Goal: Task Accomplishment & Management: Manage account settings

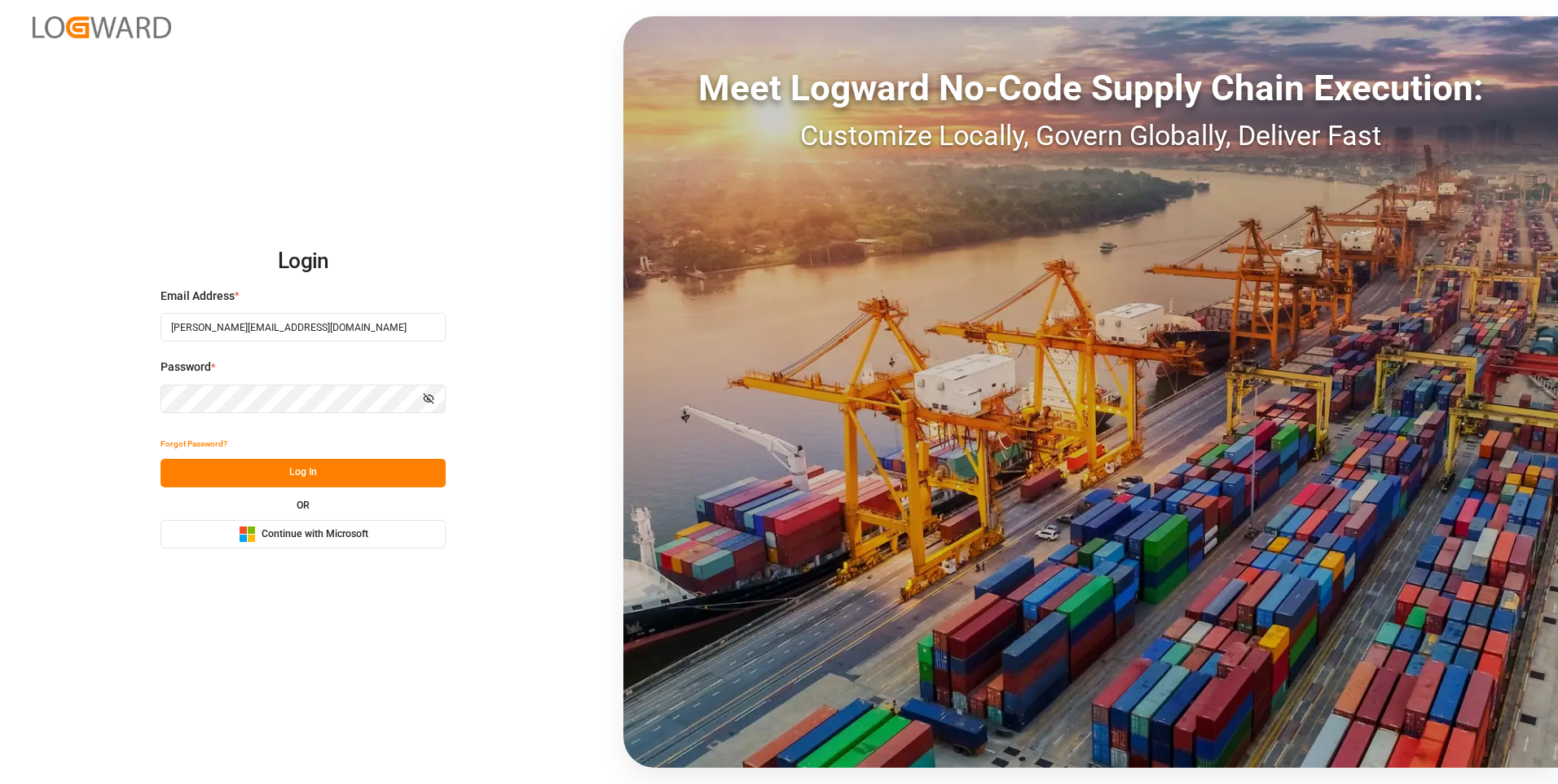
click at [340, 472] on button "Log In" at bounding box center [303, 472] width 285 height 28
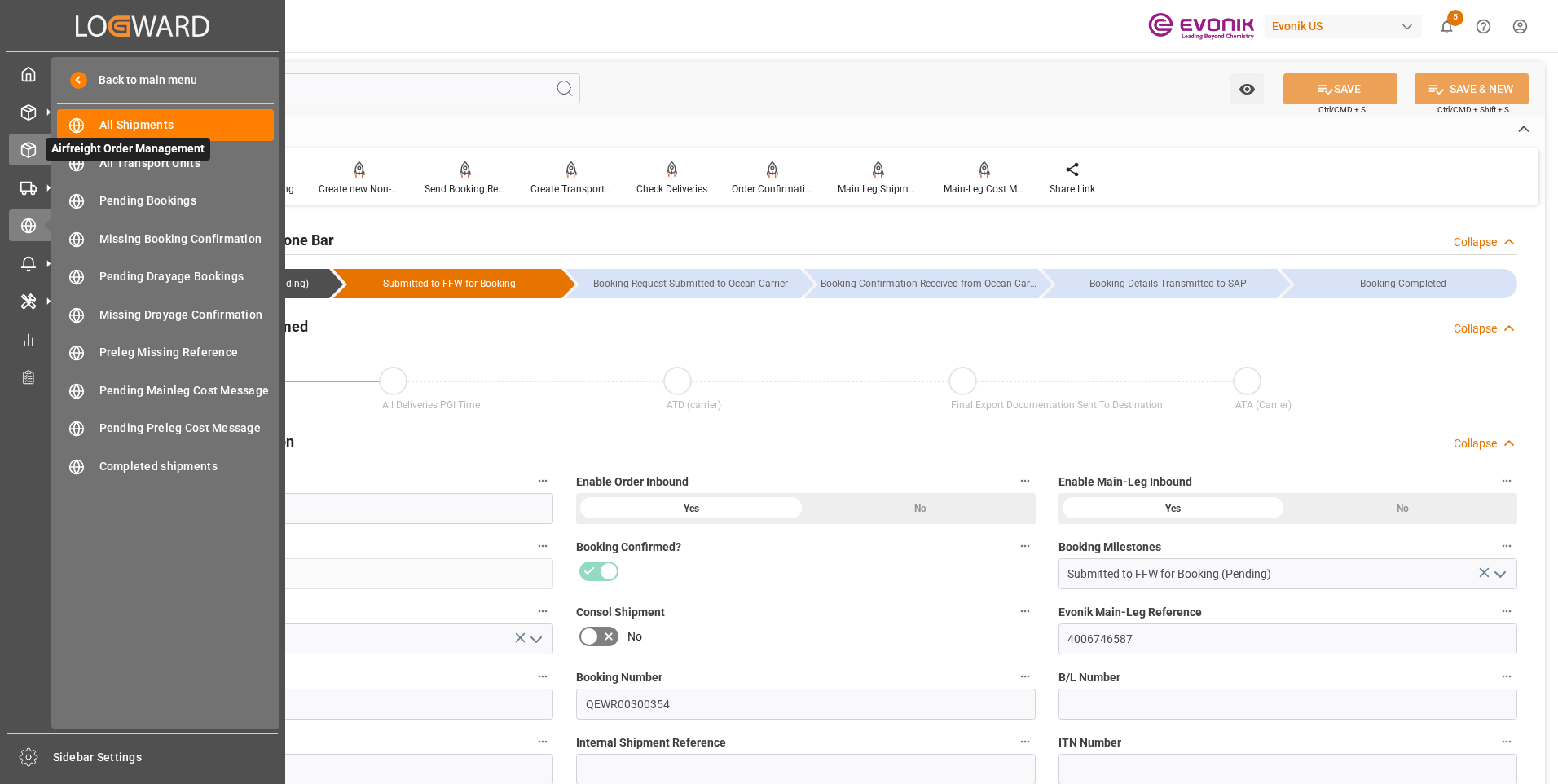
click at [25, 151] on icon at bounding box center [28, 149] width 17 height 17
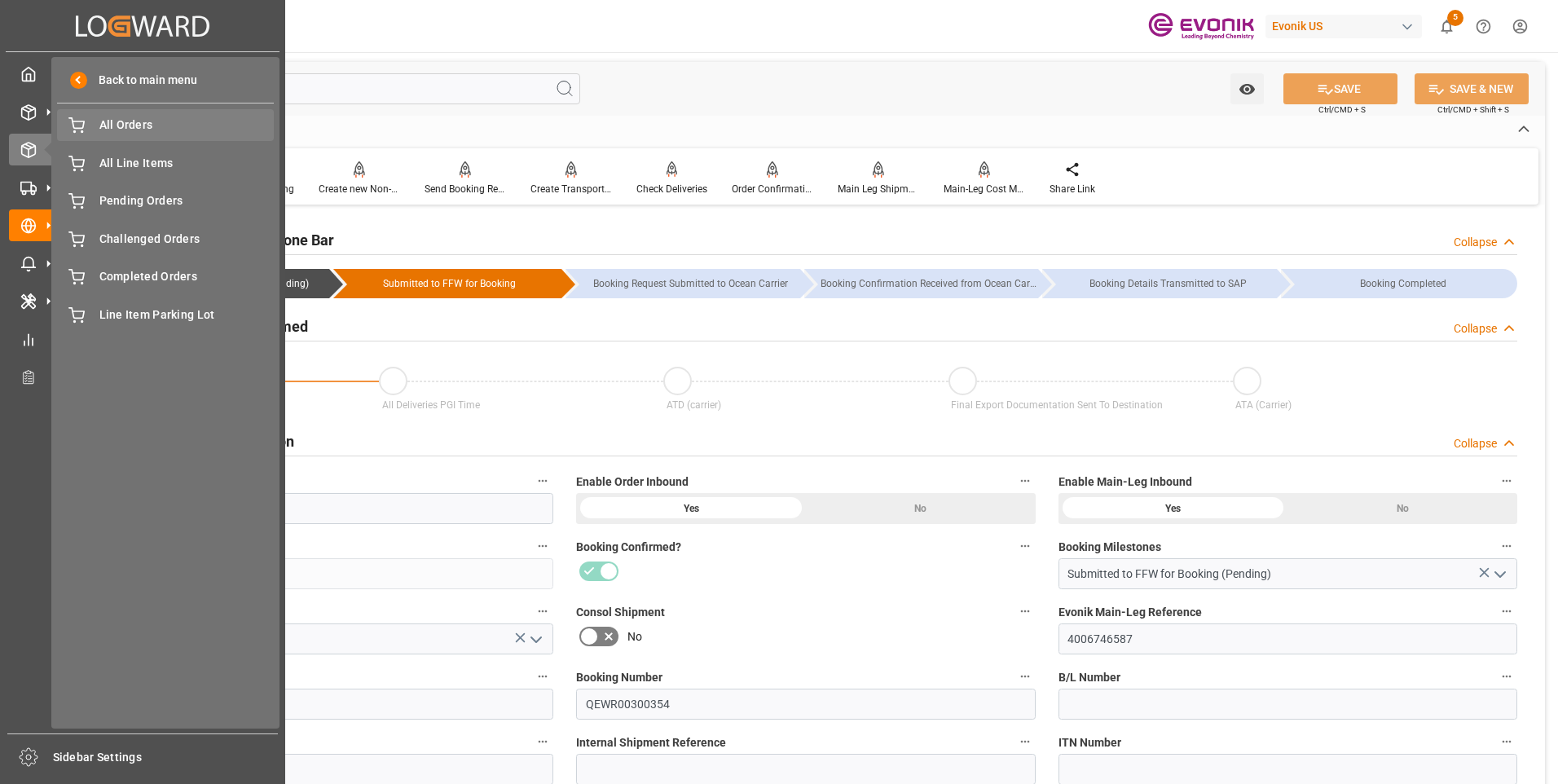
click at [134, 130] on span "All Orders" at bounding box center [186, 125] width 175 height 17
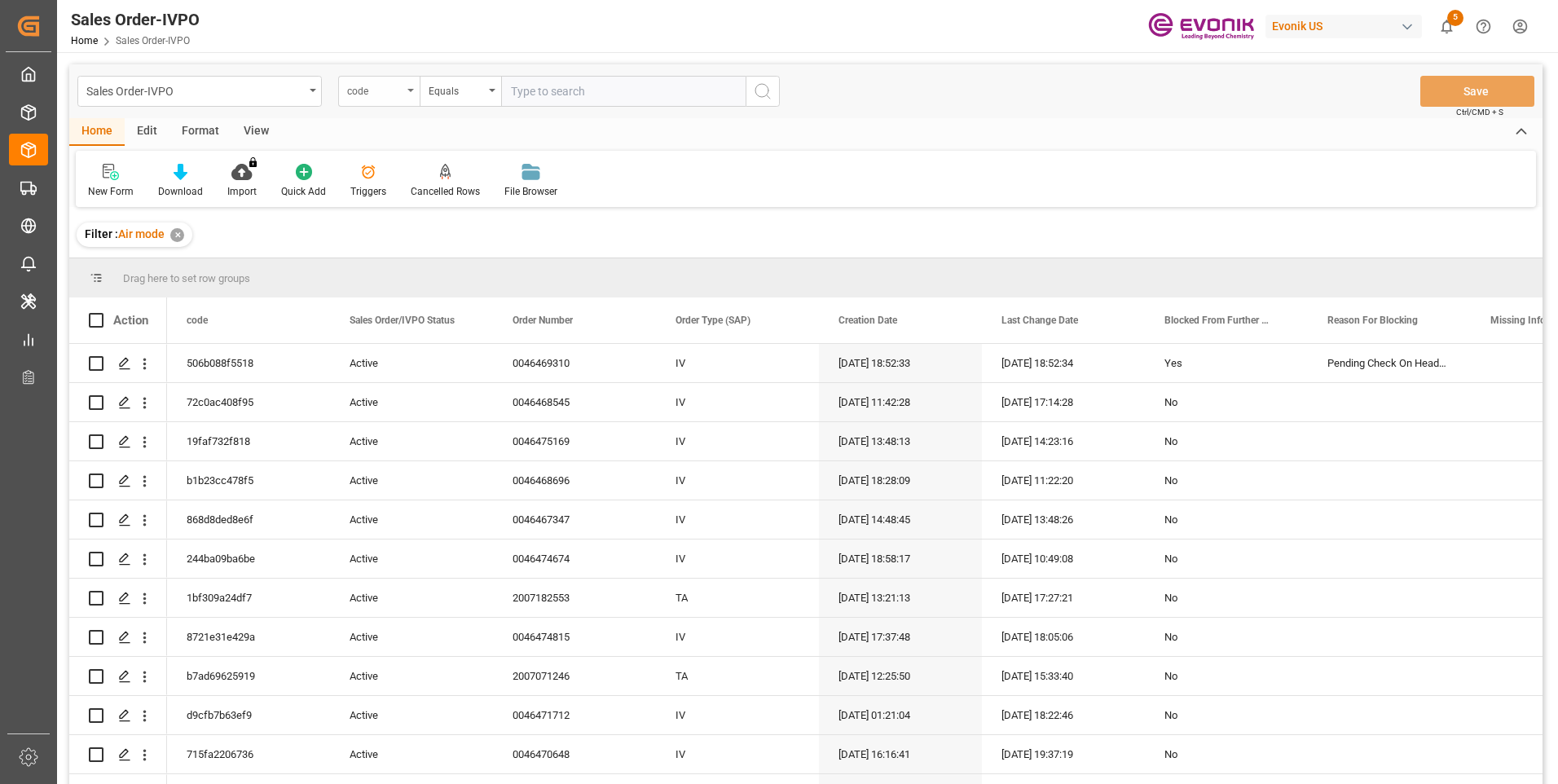
click at [399, 97] on div "code" at bounding box center [379, 90] width 82 height 31
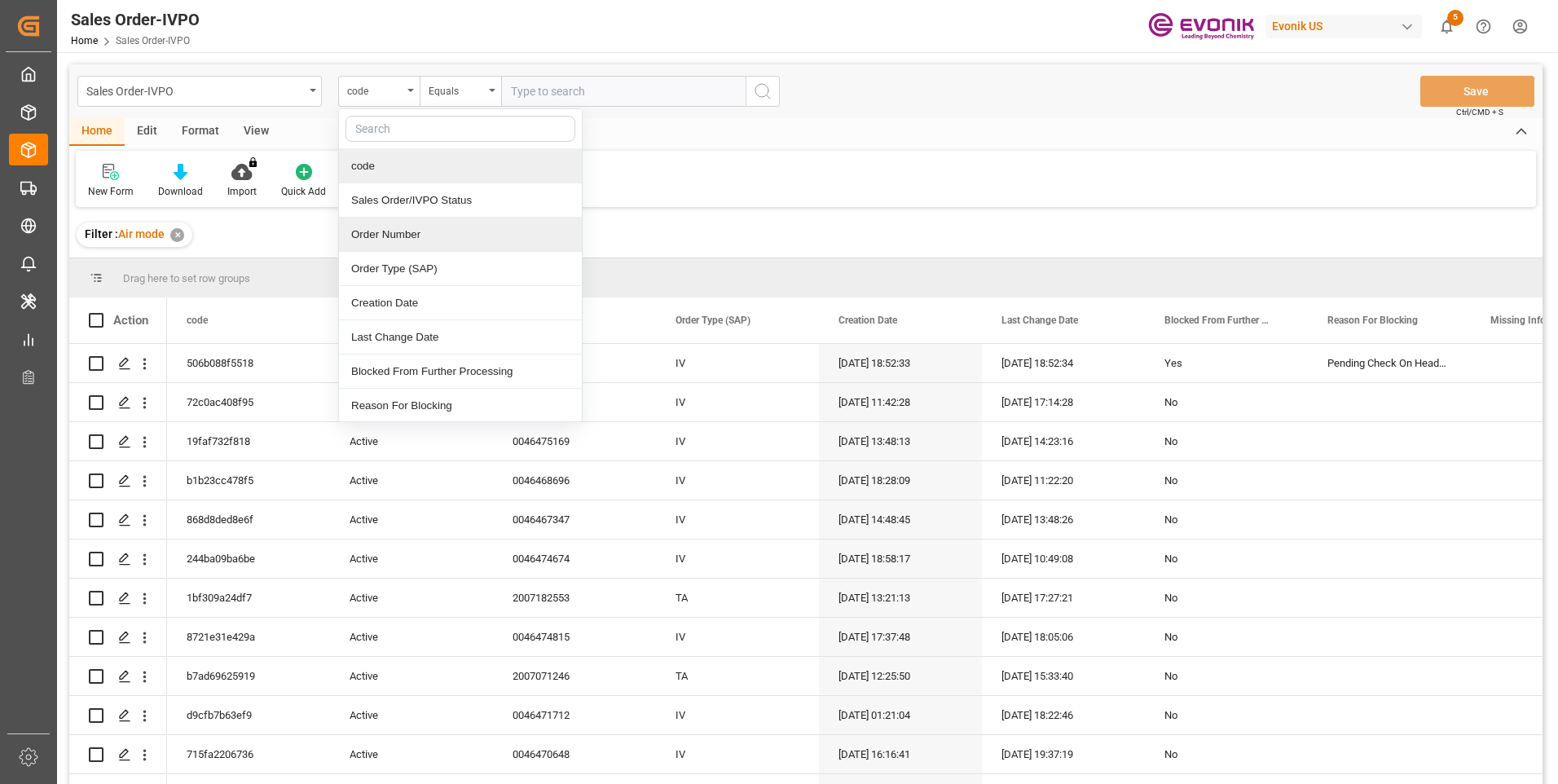
click at [370, 233] on div "Order Number" at bounding box center [460, 234] width 242 height 34
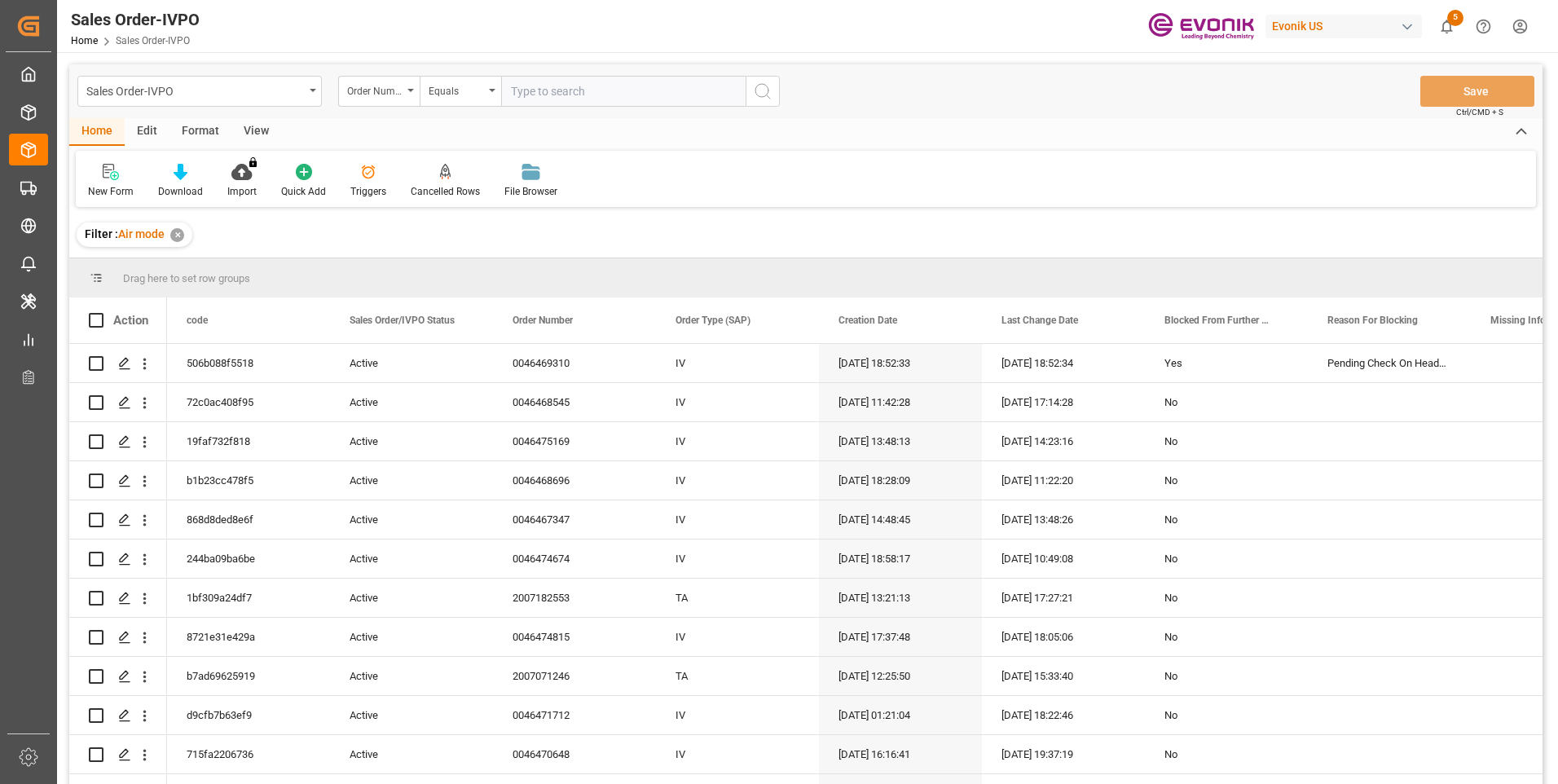
click at [535, 97] on input "text" at bounding box center [624, 90] width 244 height 31
paste input "46469310"
click at [508, 90] on input "46469310" at bounding box center [624, 90] width 244 height 31
type input "0046469310"
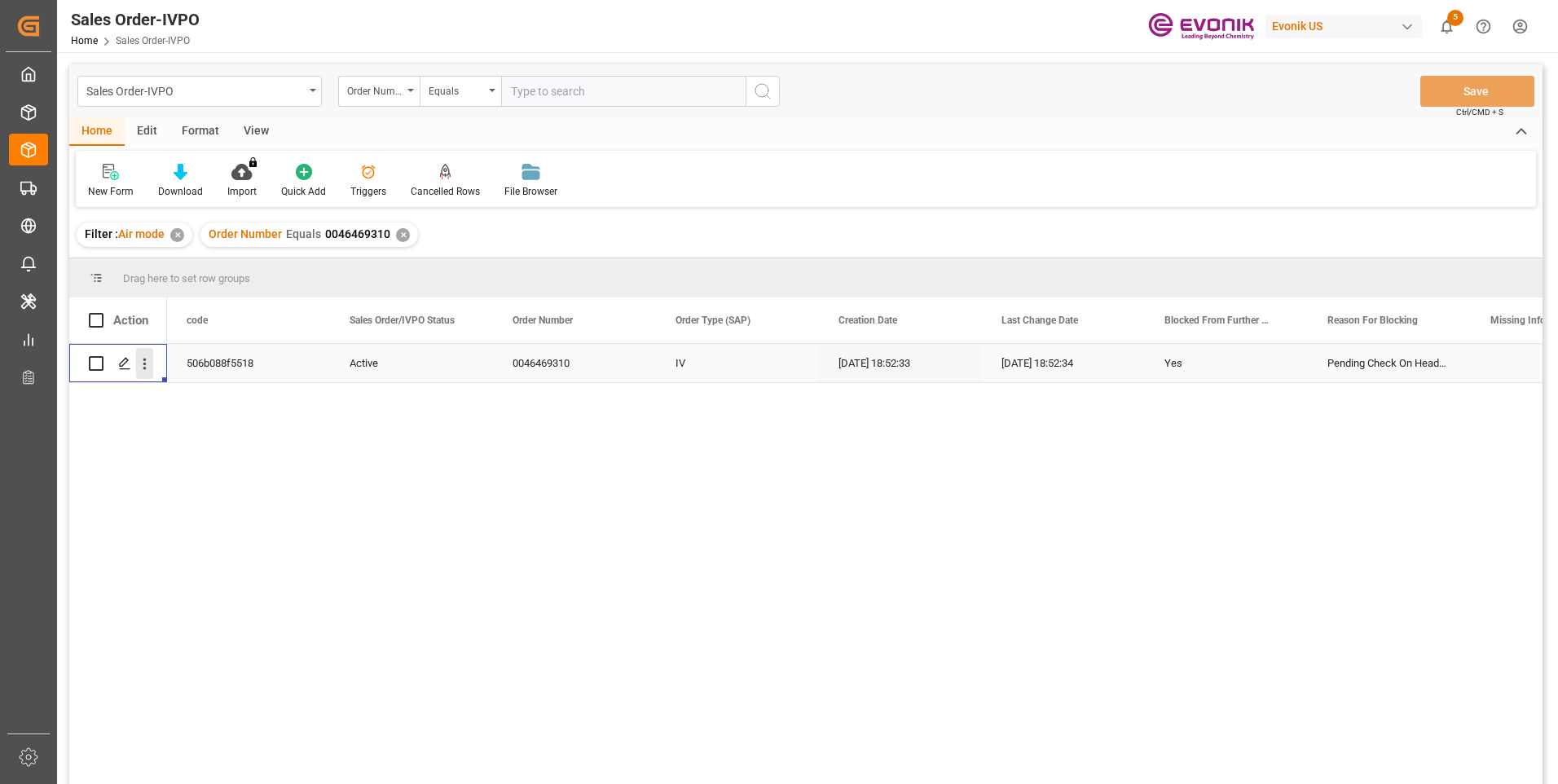
click at [141, 366] on icon "open menu" at bounding box center [144, 363] width 17 height 17
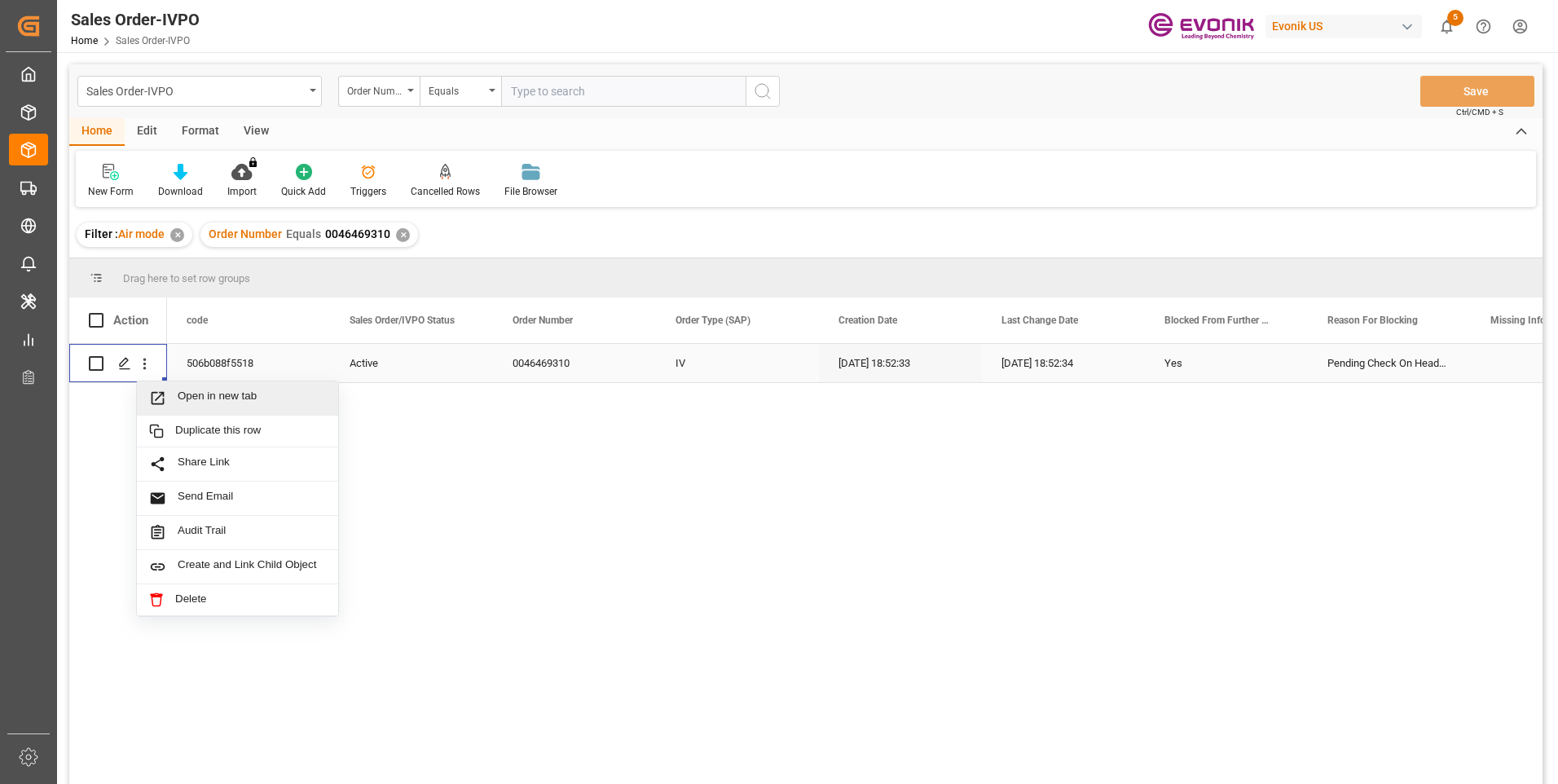
click at [196, 395] on span "Open in new tab" at bounding box center [251, 397] width 148 height 17
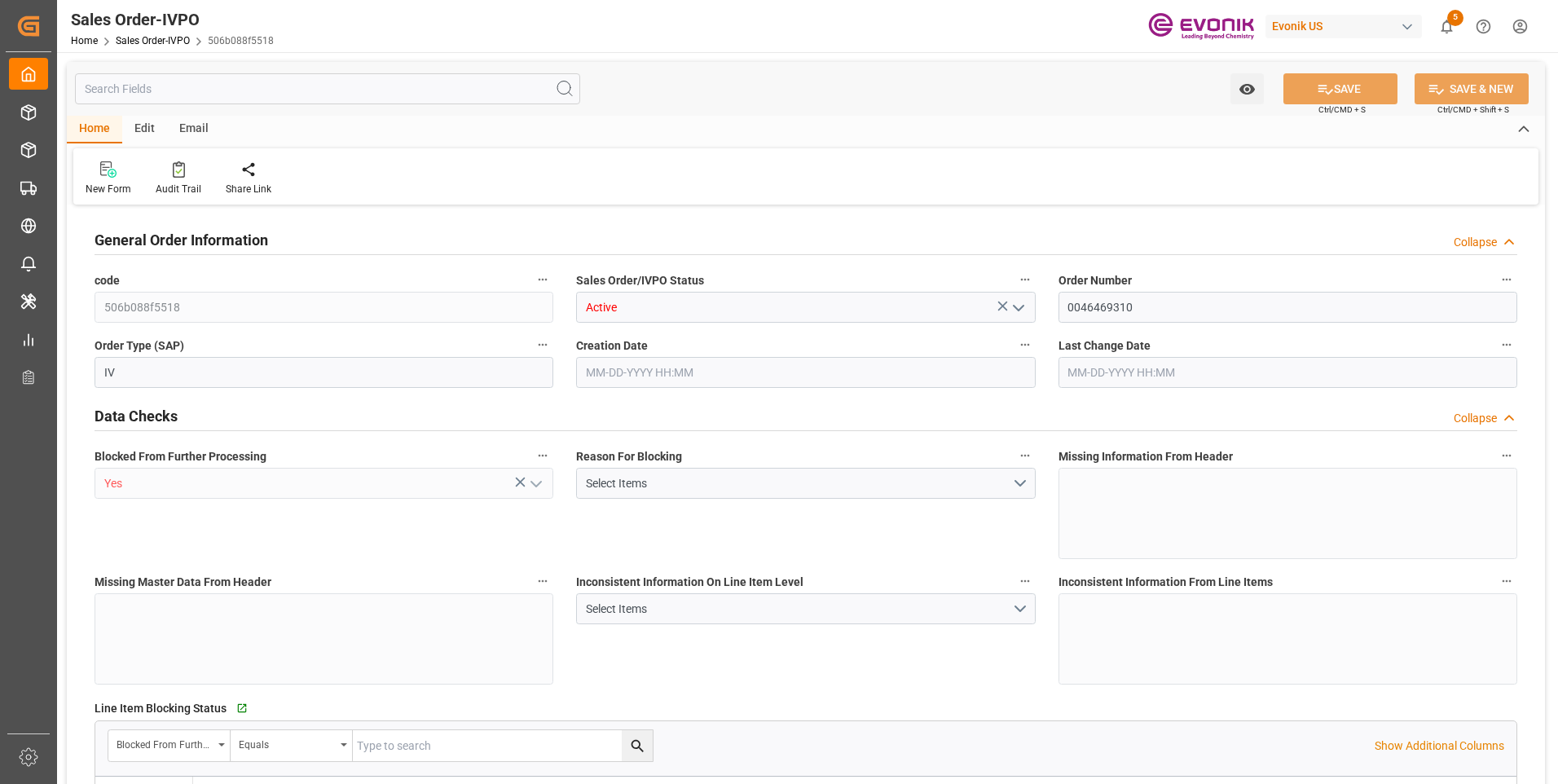
type input "INBOM"
type input "0"
type input "1"
type input "207.2"
type input "09-30-2025 18:52"
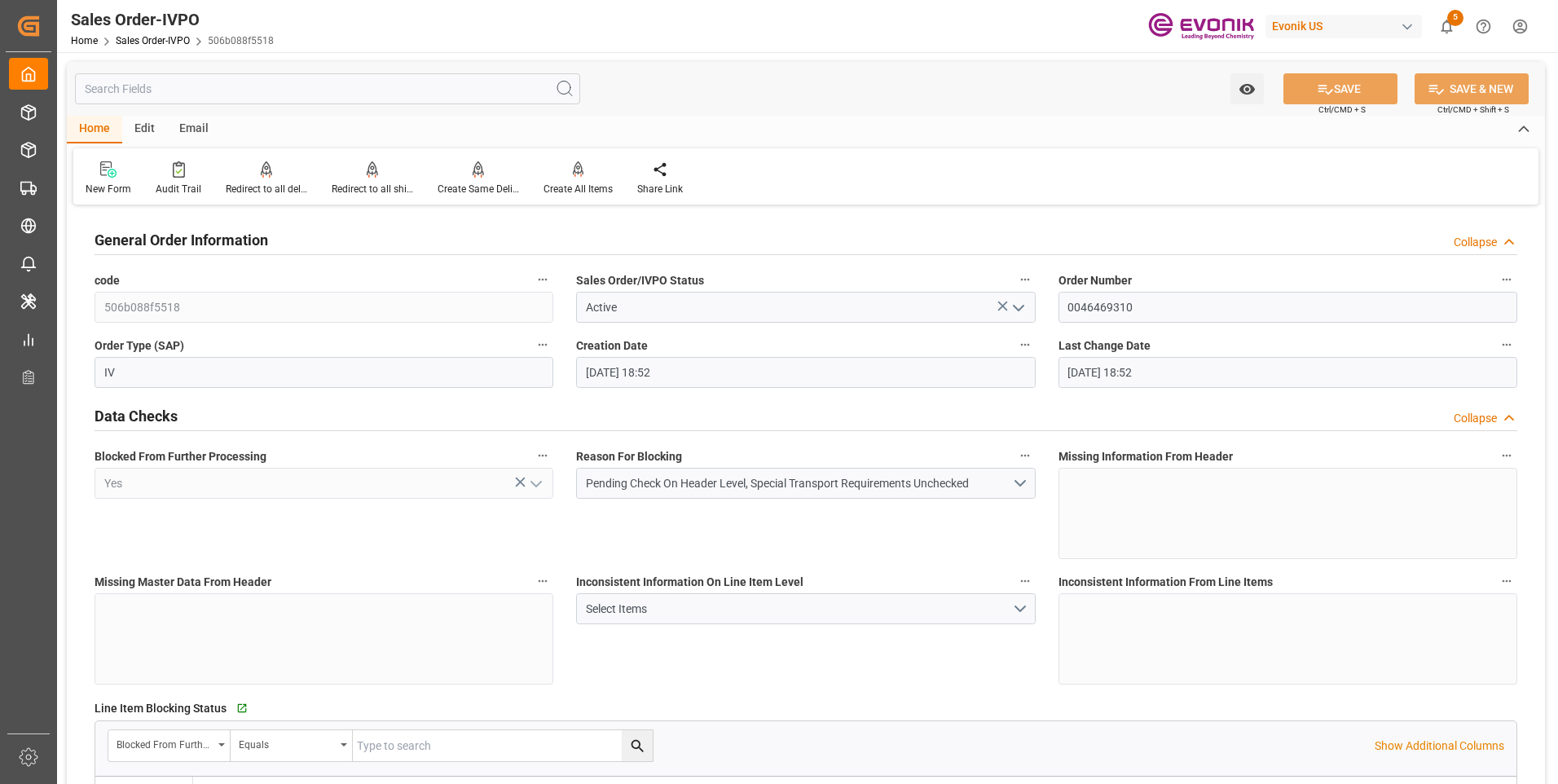
type input "09-30-2025 18:52"
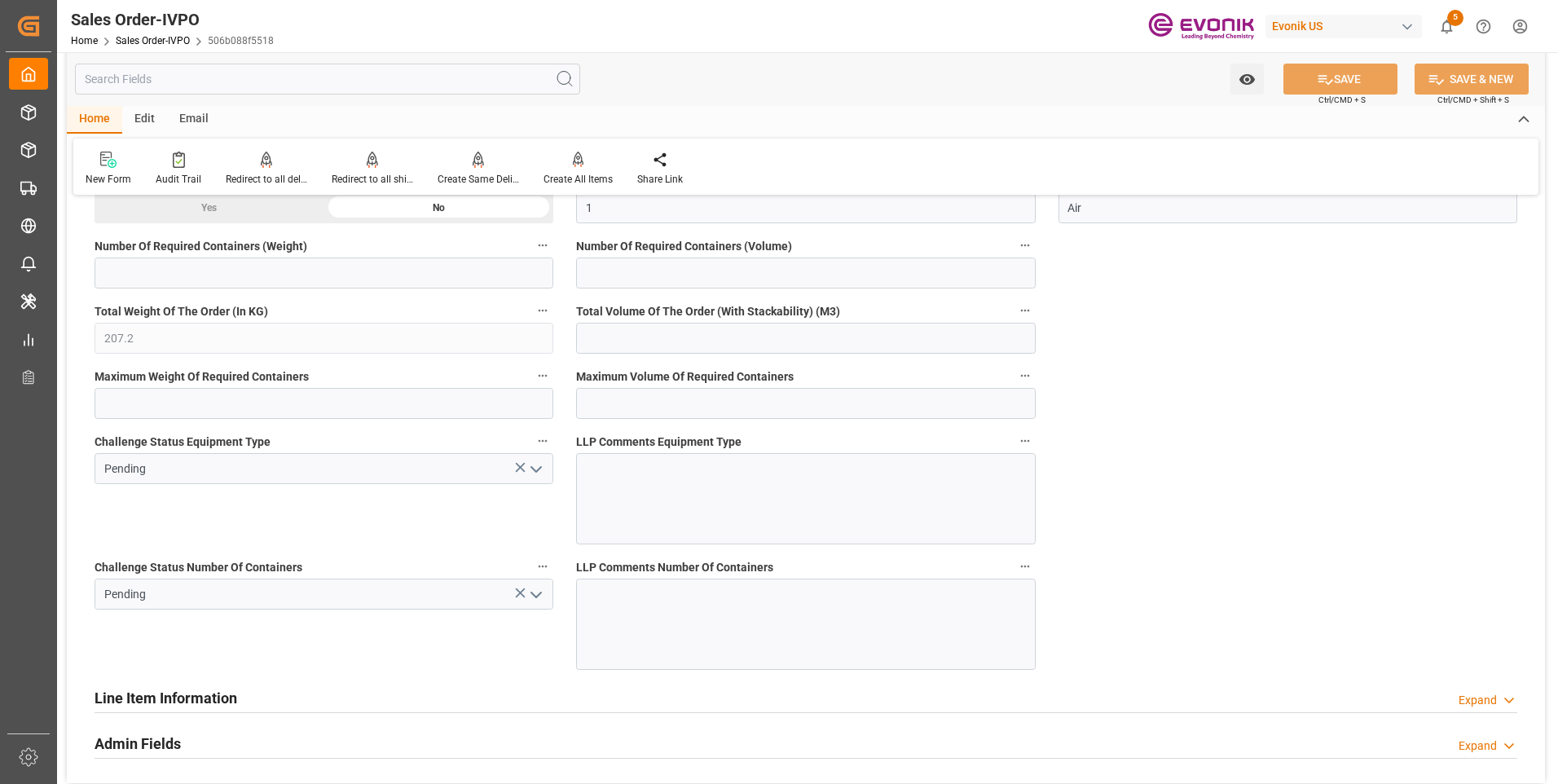
scroll to position [3096, 0]
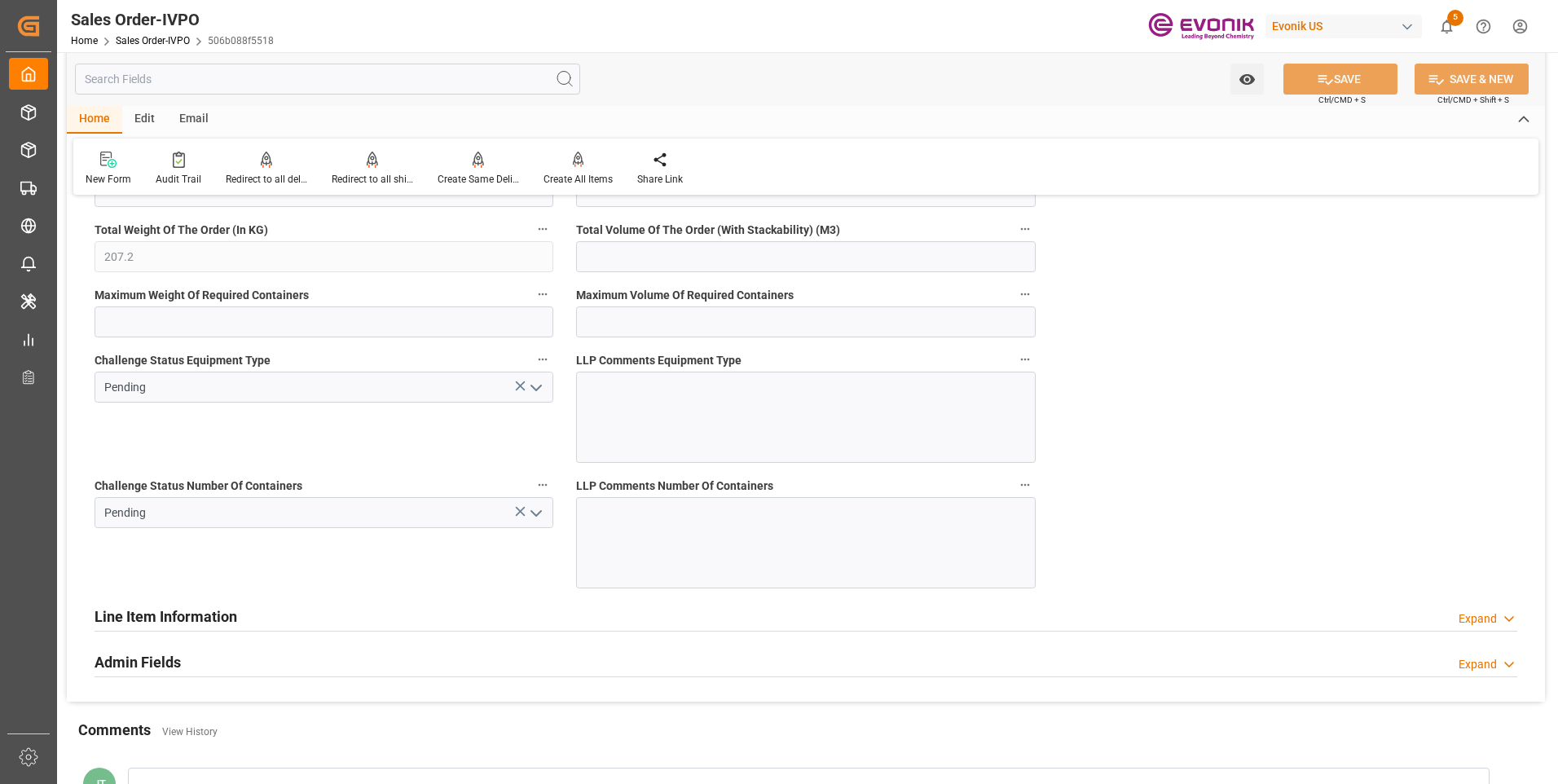
click at [536, 514] on polyline "open menu" at bounding box center [536, 514] width 10 height 5
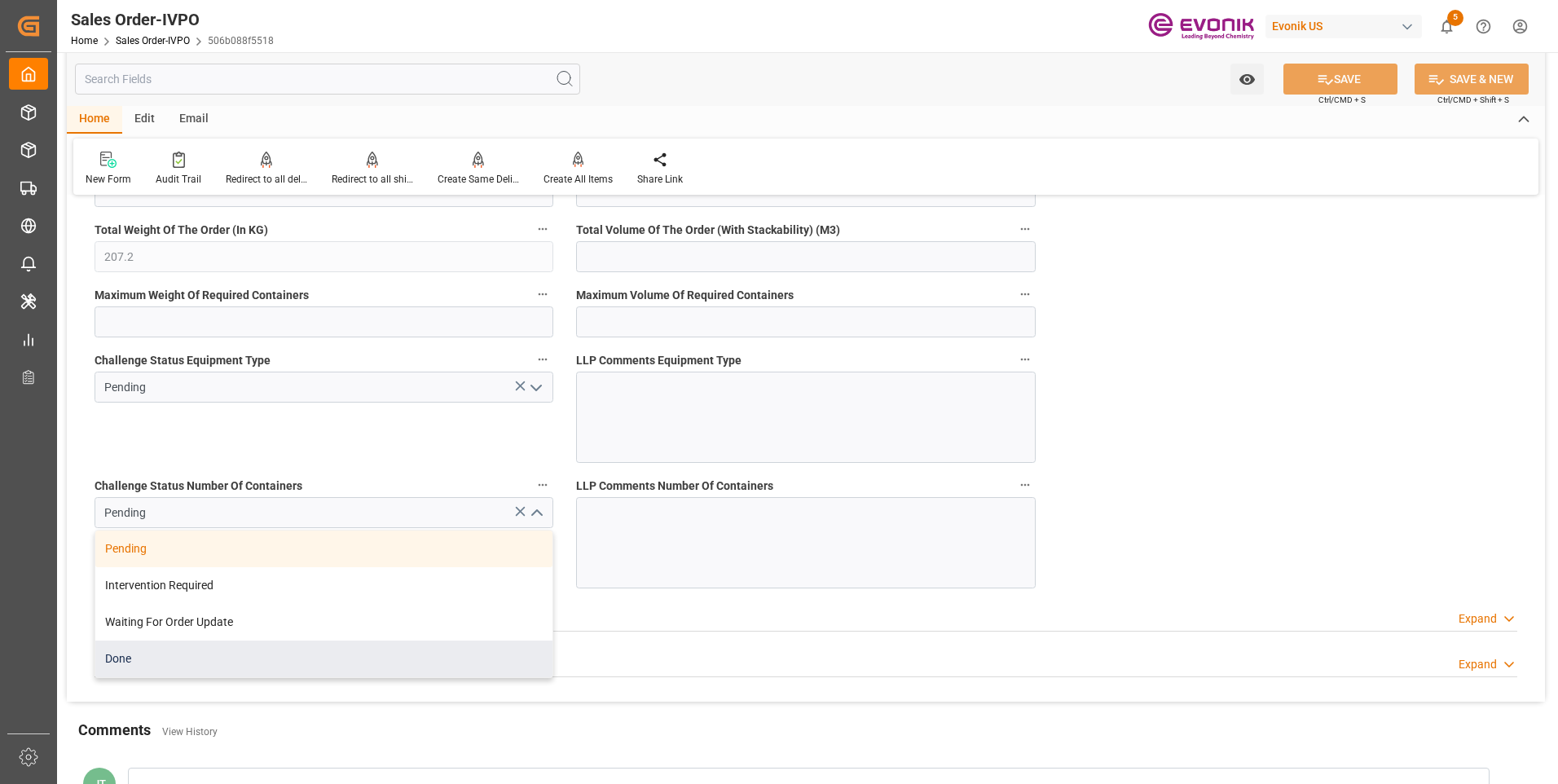
click at [163, 669] on div "Done" at bounding box center [324, 658] width 457 height 37
type input "Done"
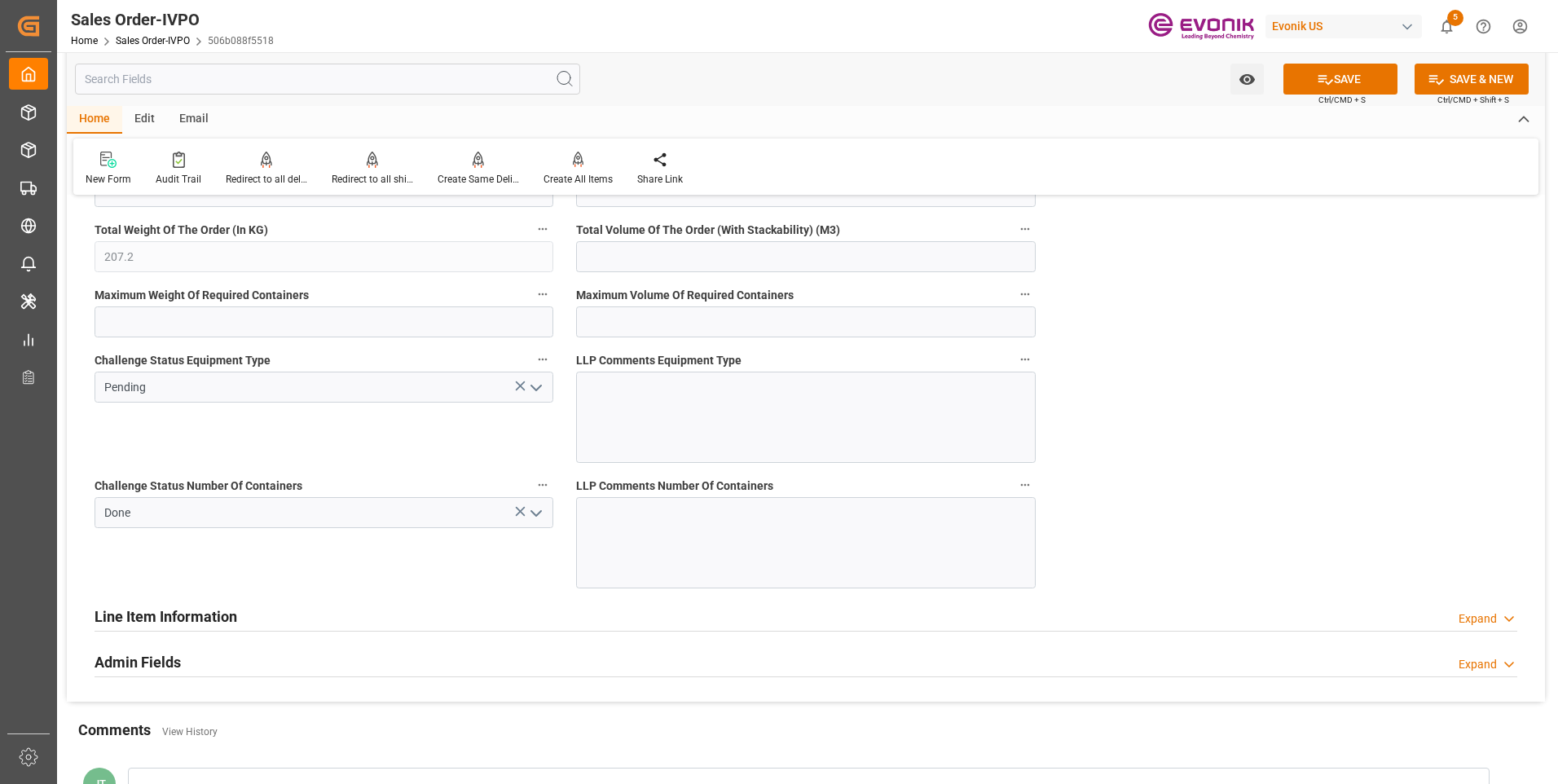
click at [541, 394] on icon "open menu" at bounding box center [536, 387] width 19 height 19
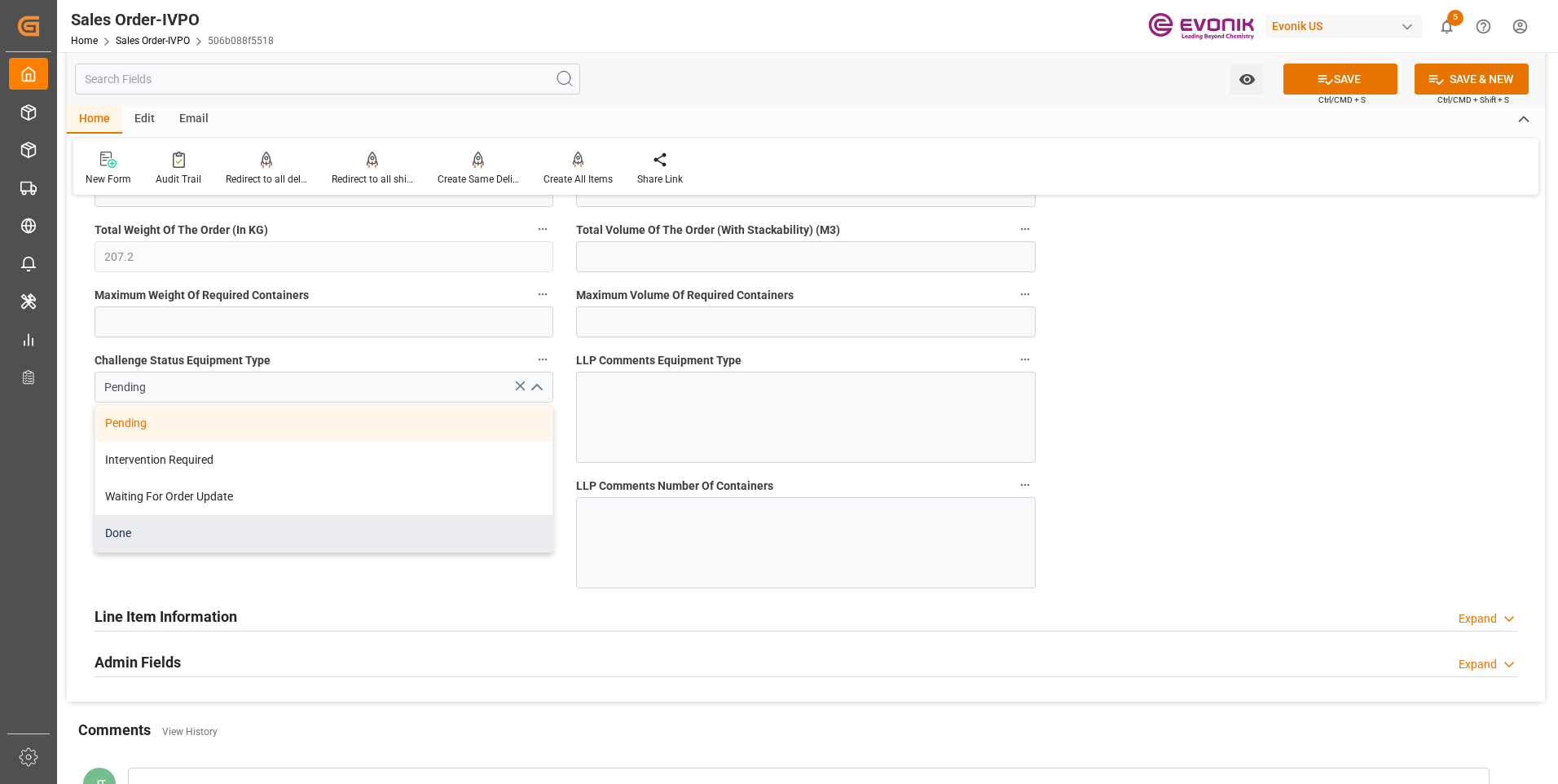
click at [171, 533] on div "Done" at bounding box center [324, 533] width 457 height 37
type input "Done"
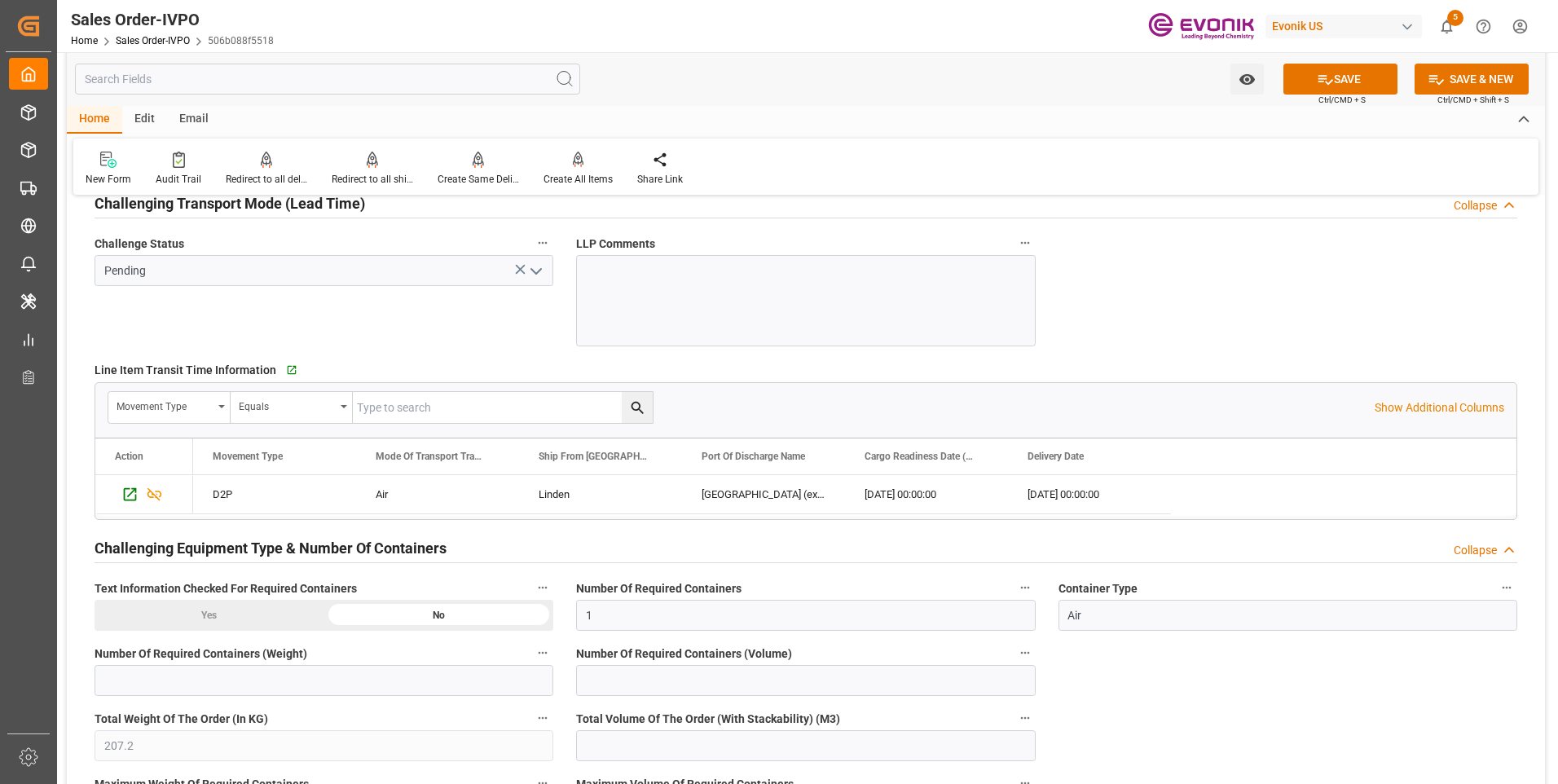
scroll to position [2525, 0]
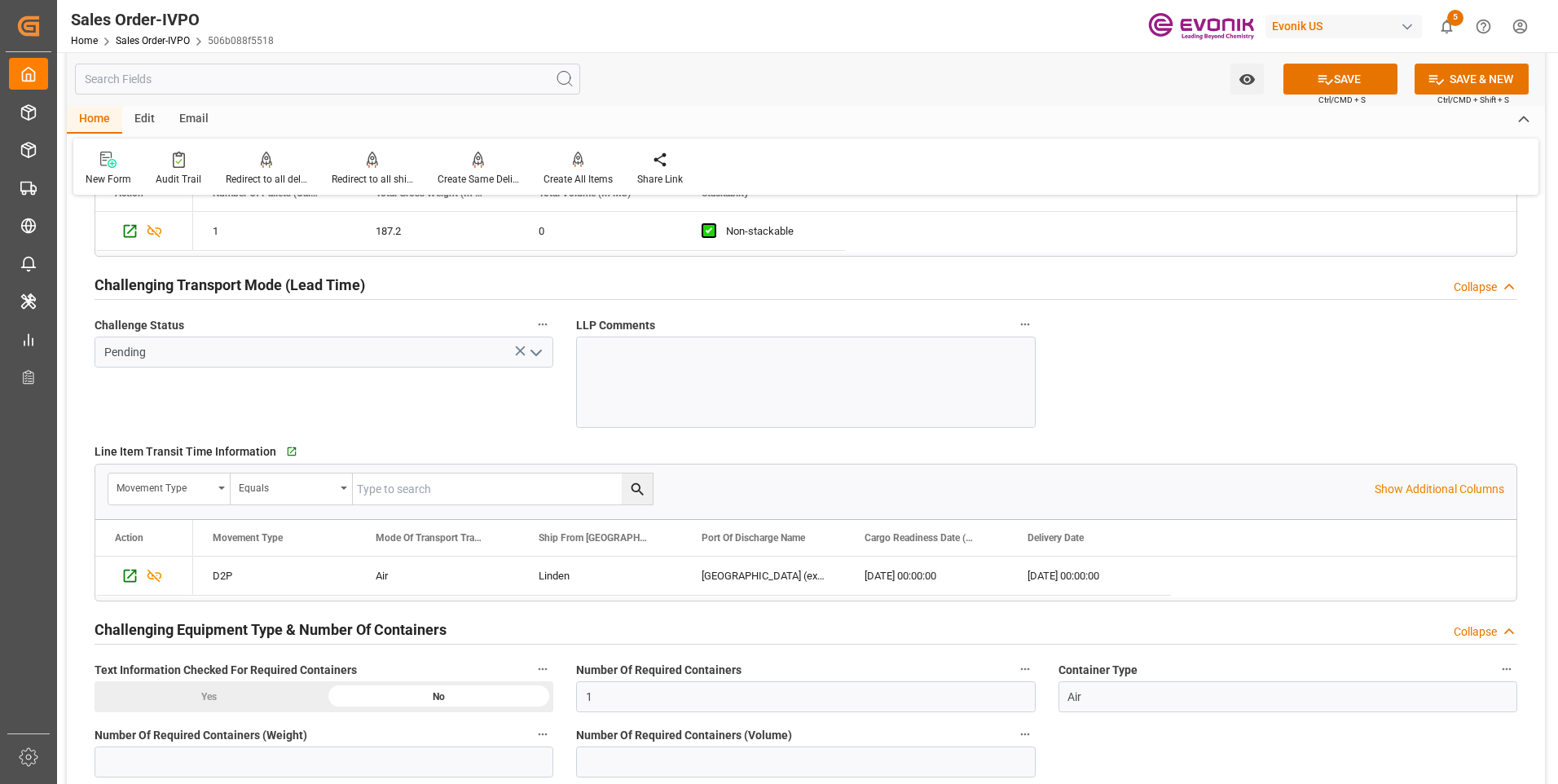
click at [539, 355] on icon "open menu" at bounding box center [536, 353] width 19 height 19
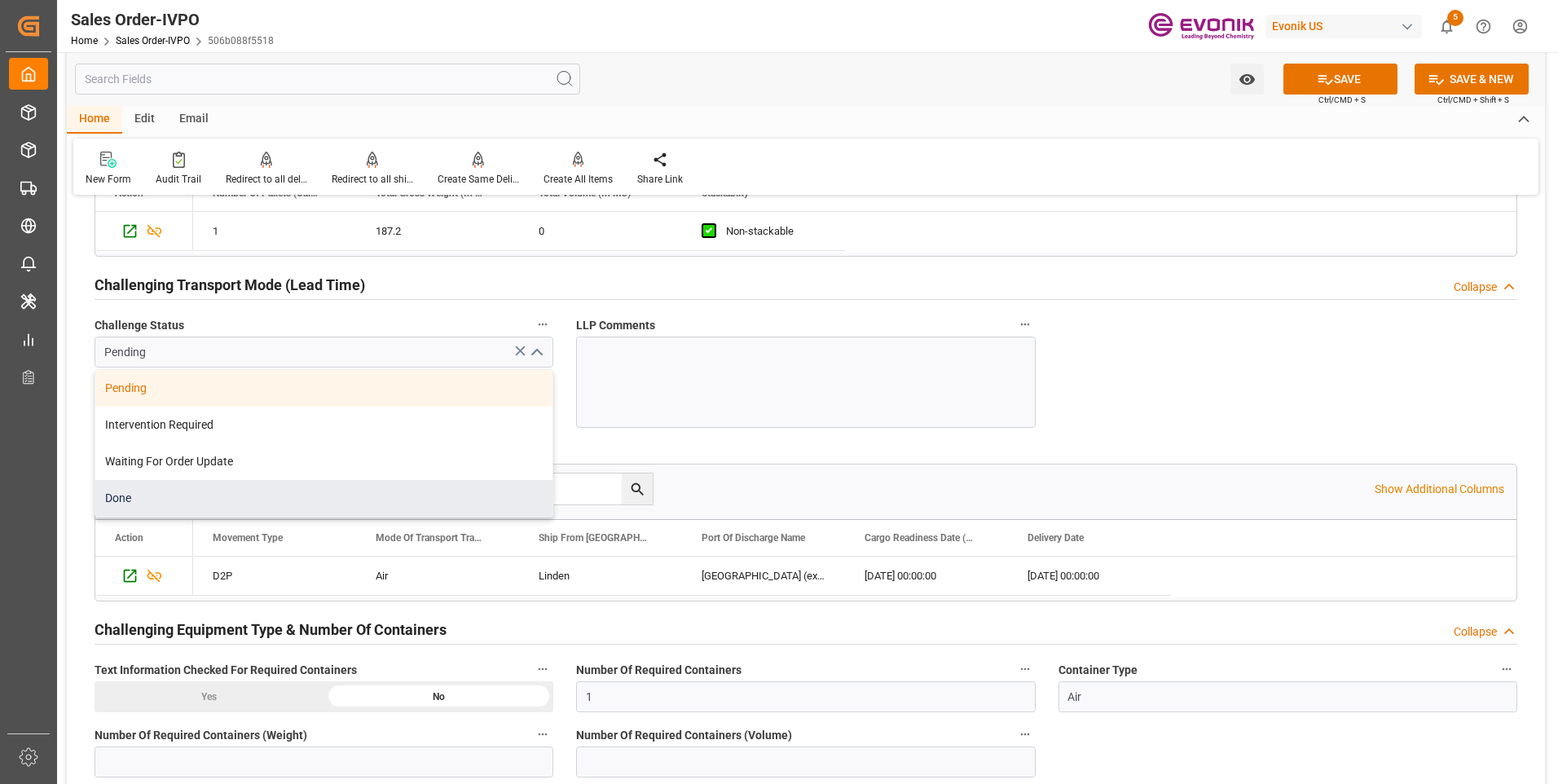
click at [175, 498] on div "Done" at bounding box center [324, 498] width 457 height 37
type input "Done"
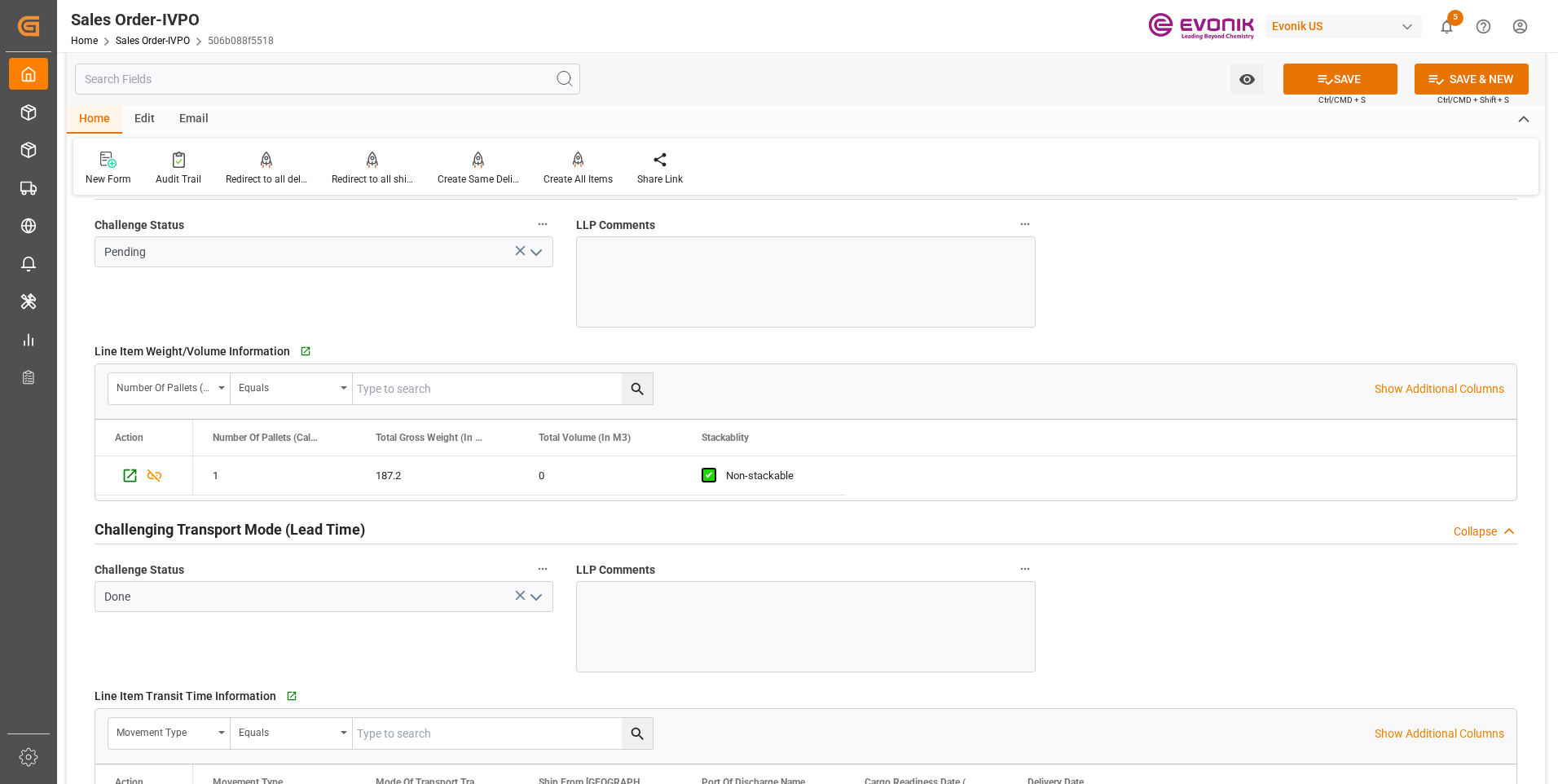
scroll to position [2199, 0]
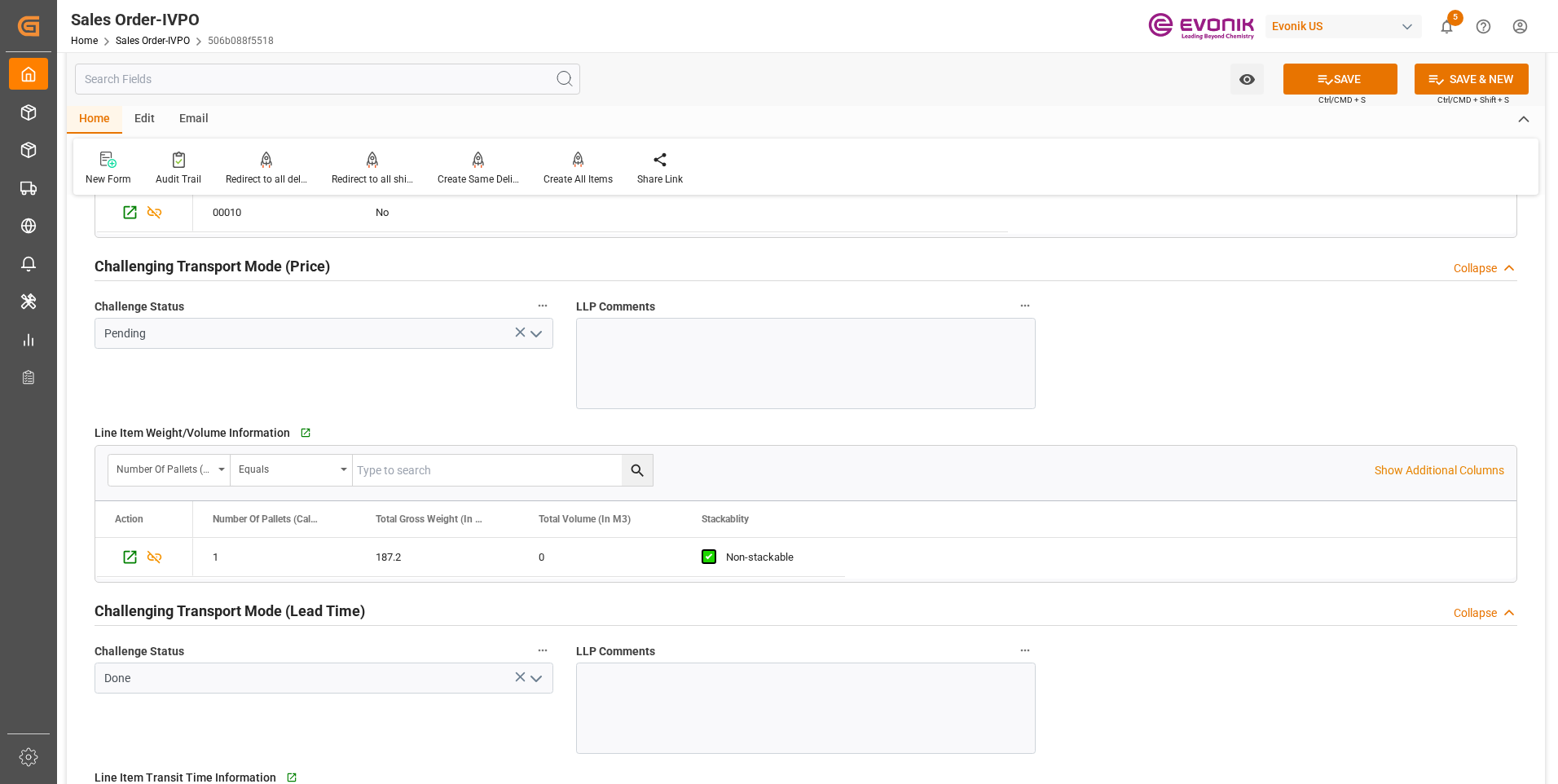
click at [533, 330] on icon "open menu" at bounding box center [536, 334] width 19 height 19
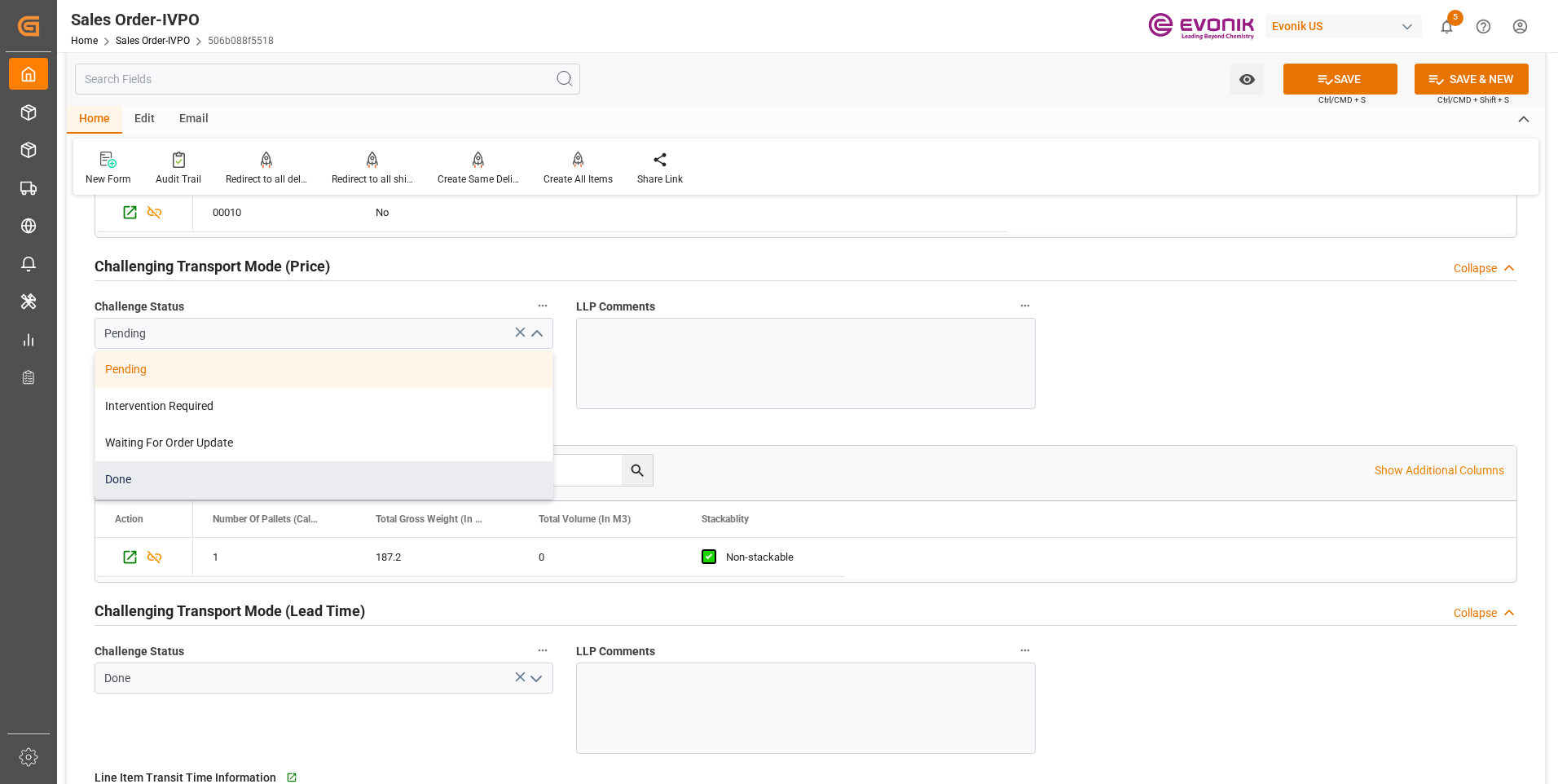
click at [204, 480] on div "Done" at bounding box center [324, 479] width 457 height 37
type input "Done"
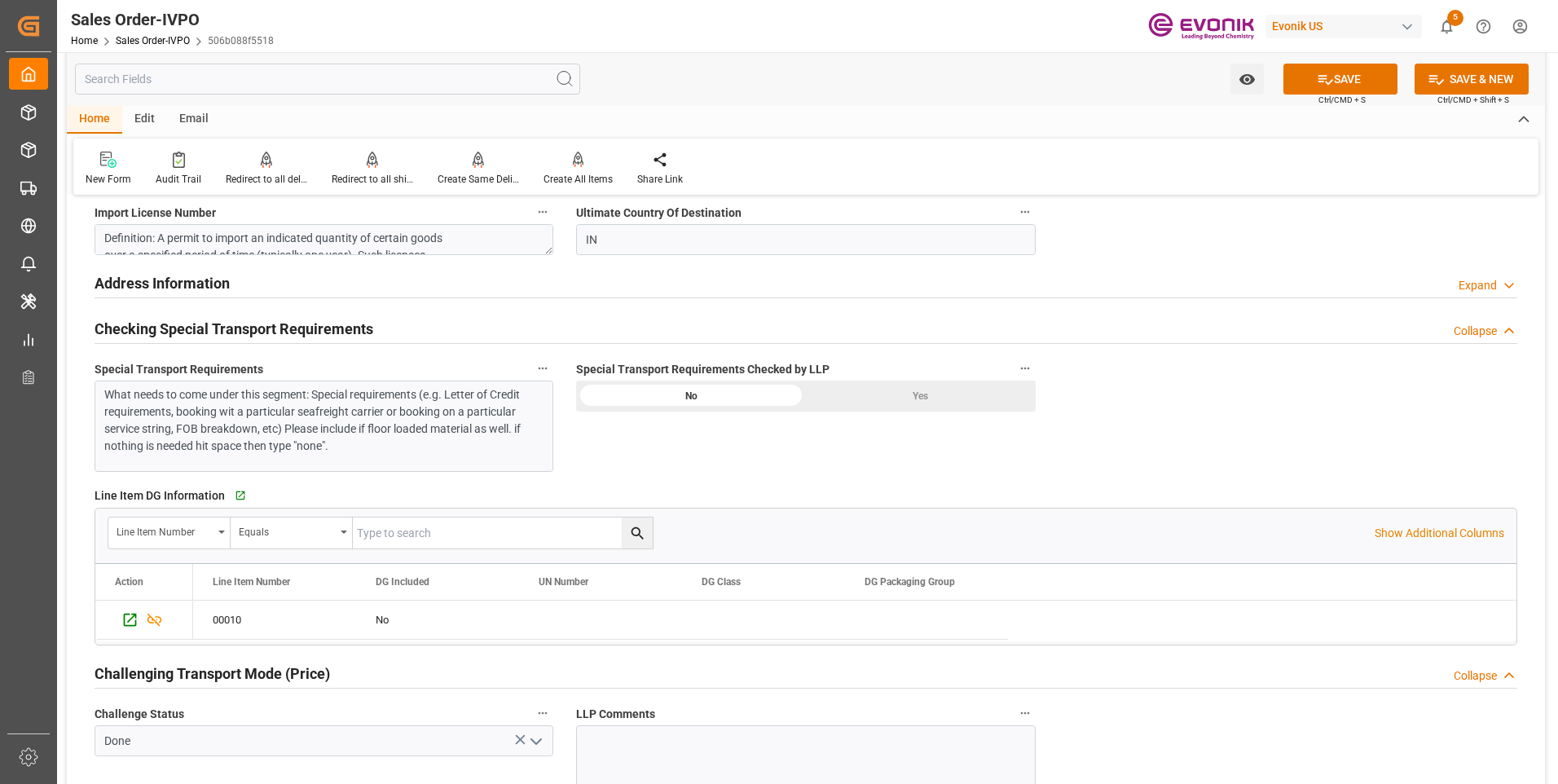
scroll to position [1710, 0]
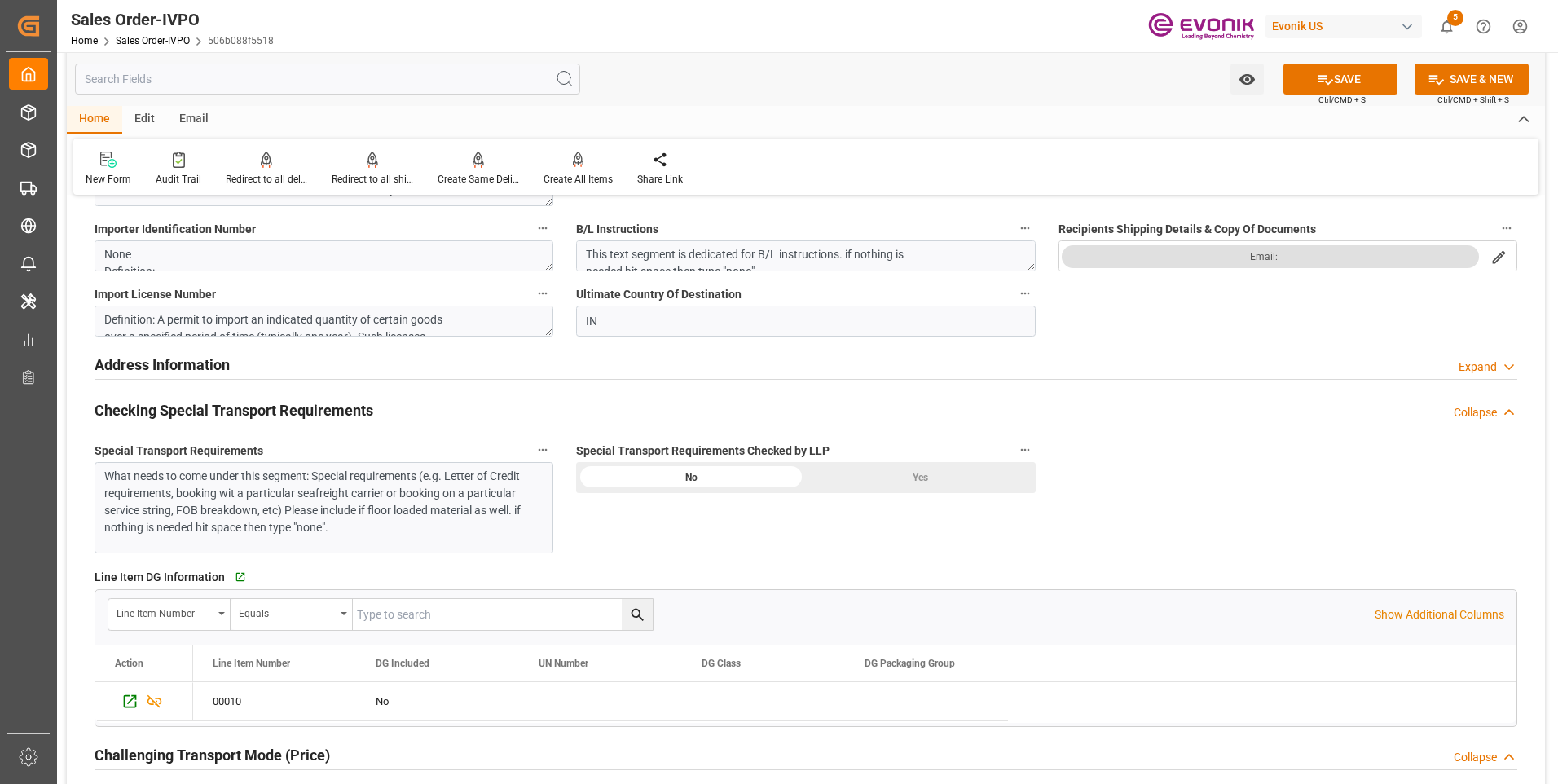
click at [912, 468] on div "Yes" at bounding box center [921, 477] width 230 height 31
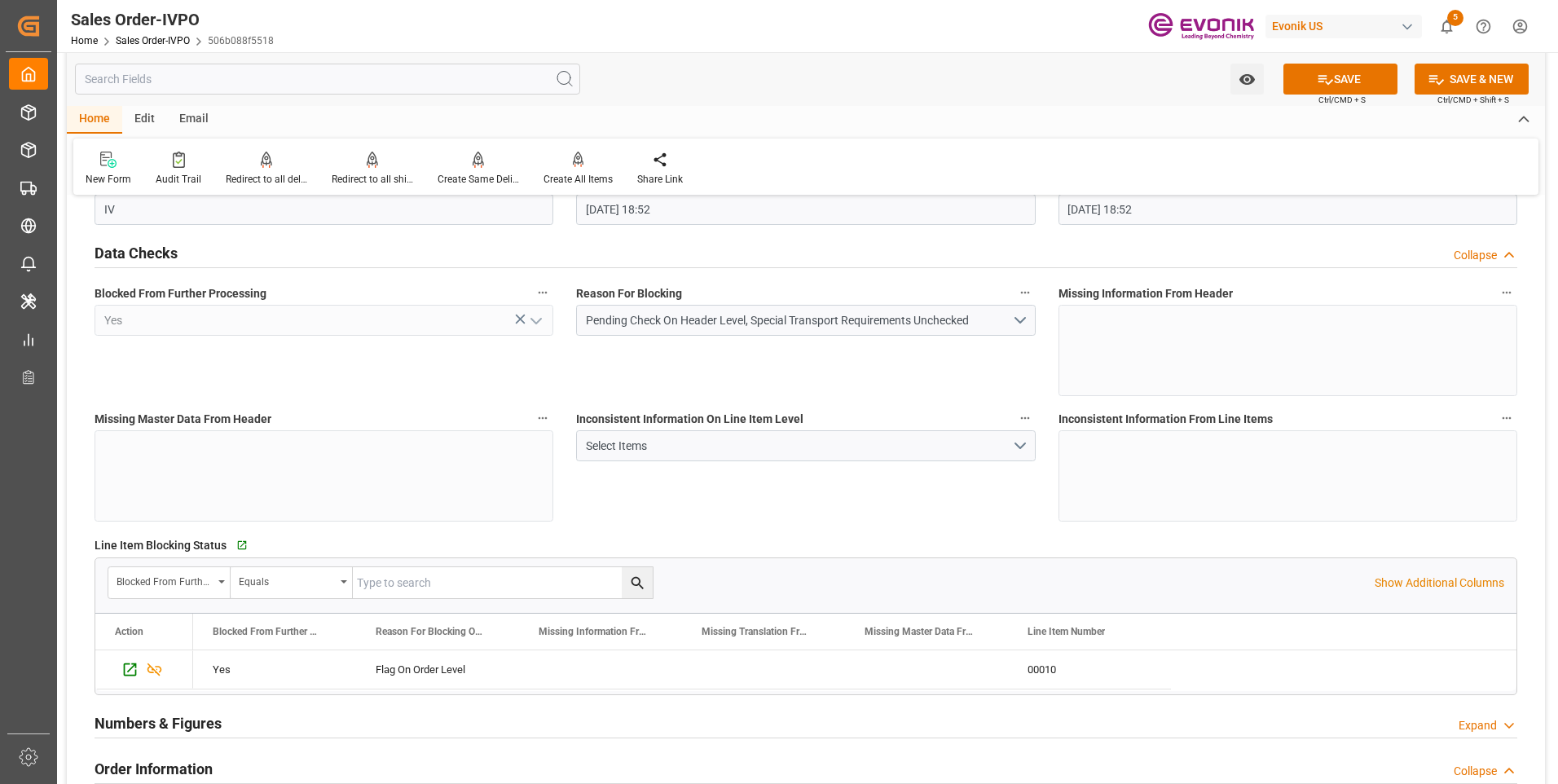
scroll to position [0, 0]
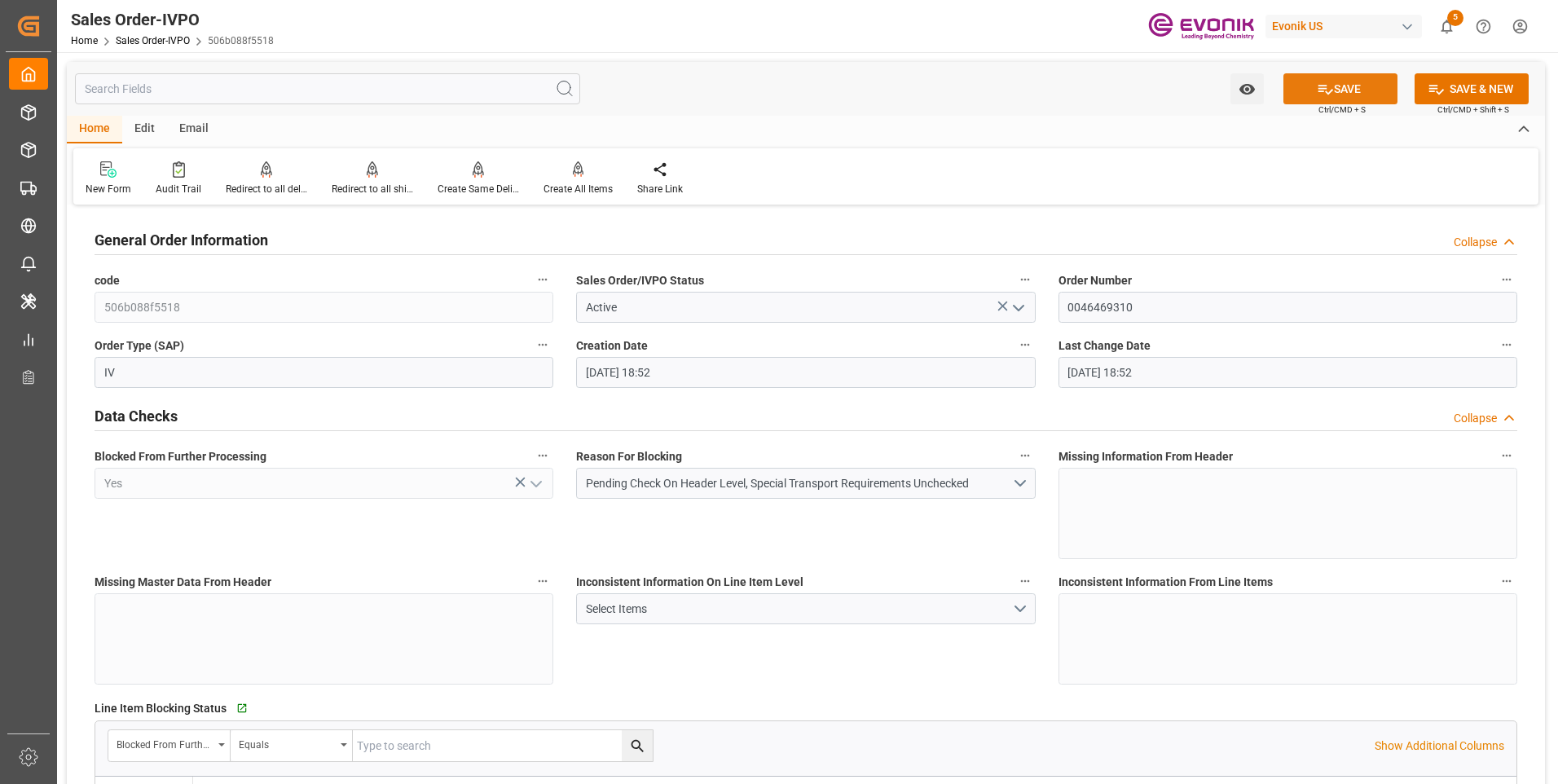
click at [1339, 86] on button "SAVE" at bounding box center [1340, 89] width 114 height 31
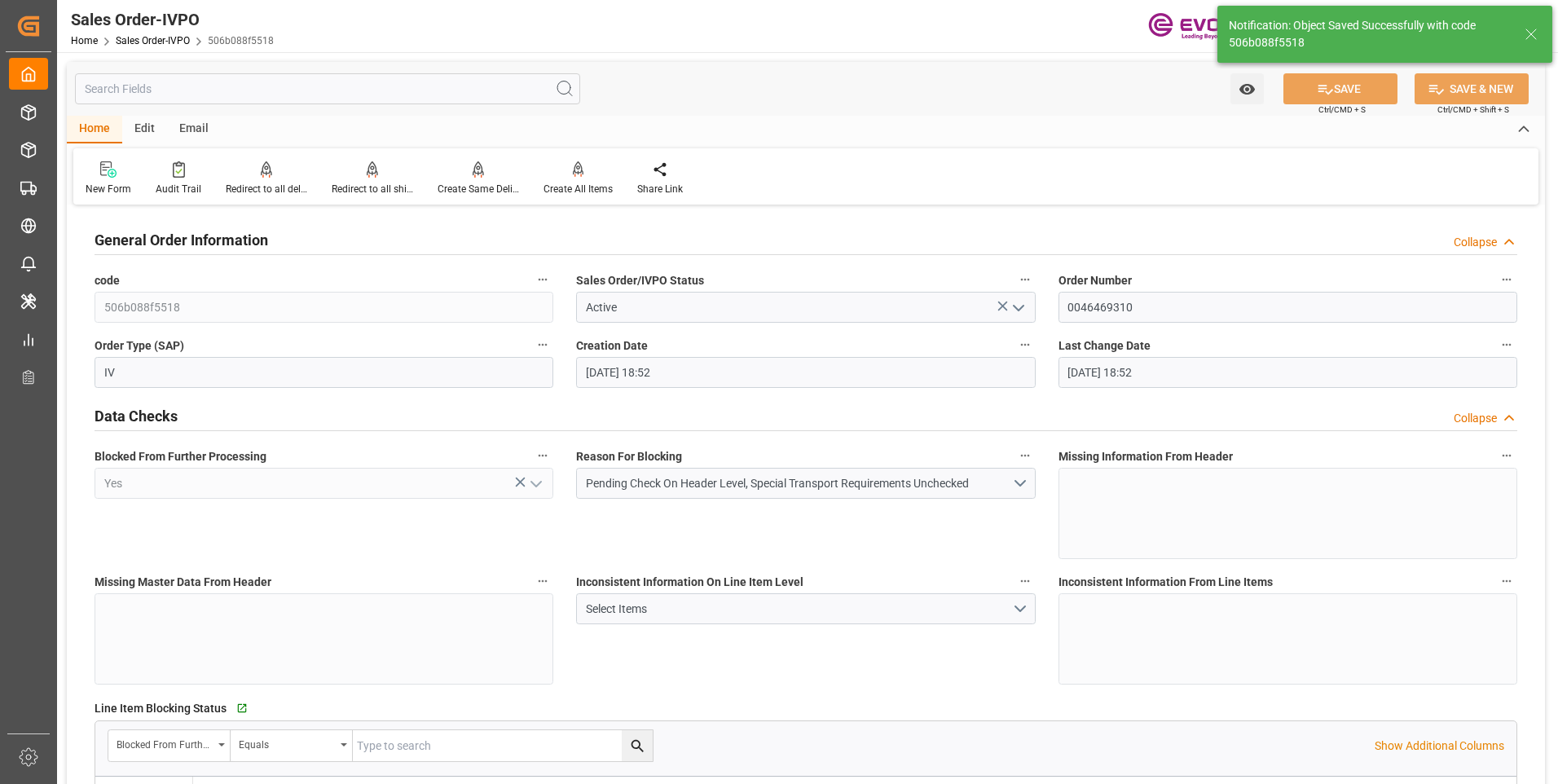
type input "09-30-2025 21:25"
type input "No"
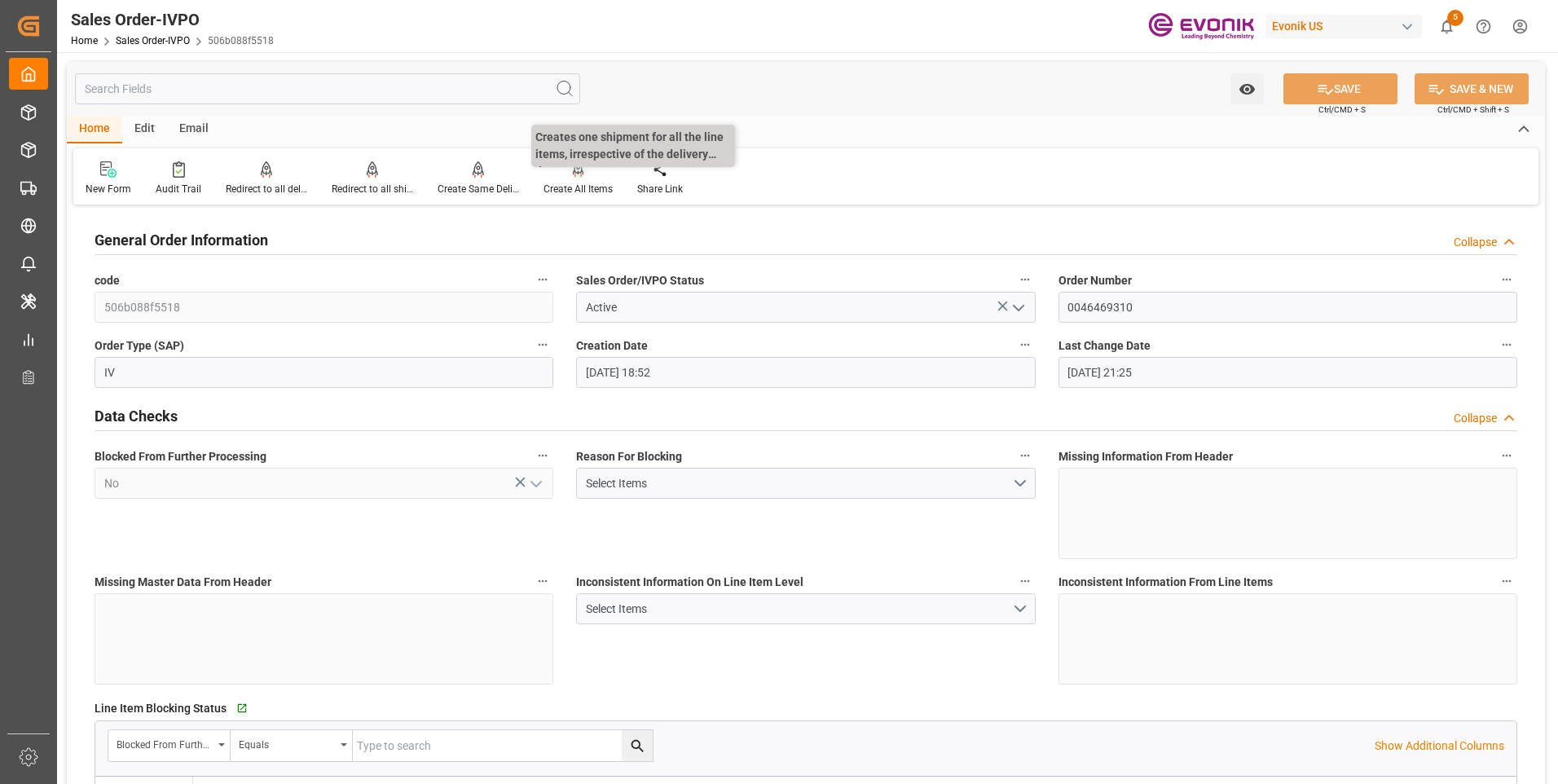
click at [566, 191] on div "Create All Items" at bounding box center [578, 189] width 69 height 15
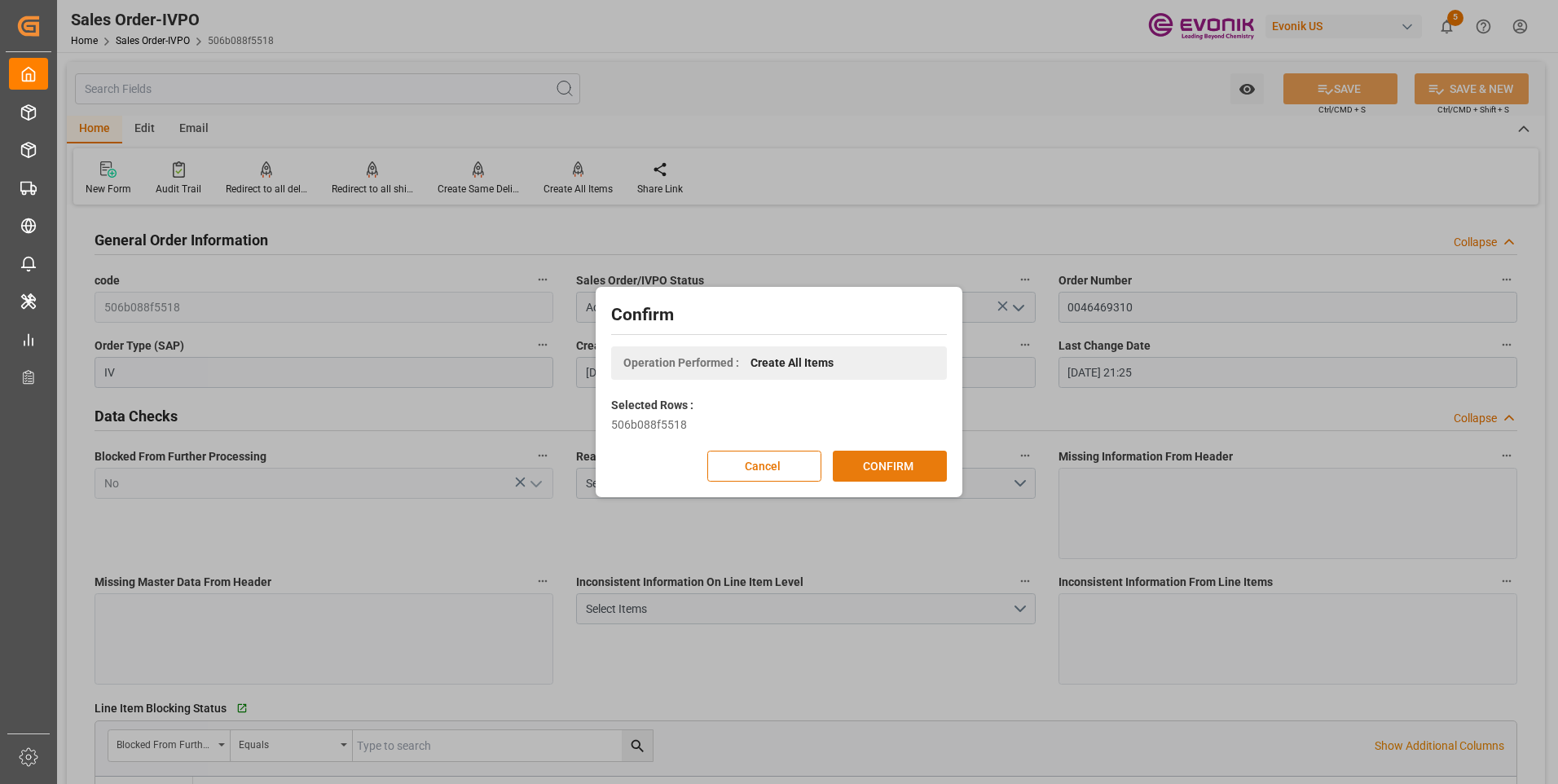
click at [844, 461] on button "CONFIRM" at bounding box center [890, 465] width 114 height 31
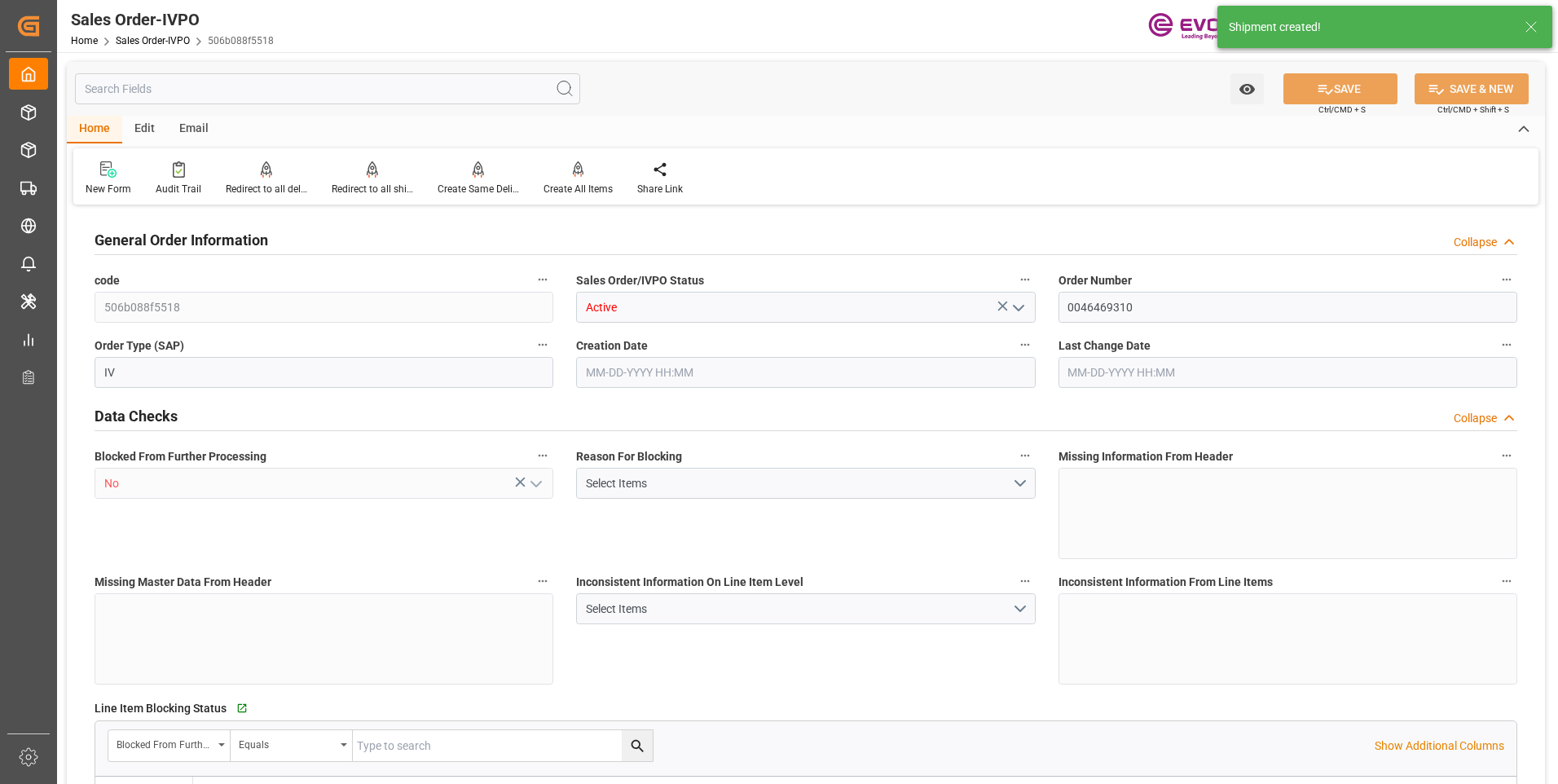
type input "INBOM"
type input "0"
type input "1"
type input "207.2"
type input "09-30-2025 18:52"
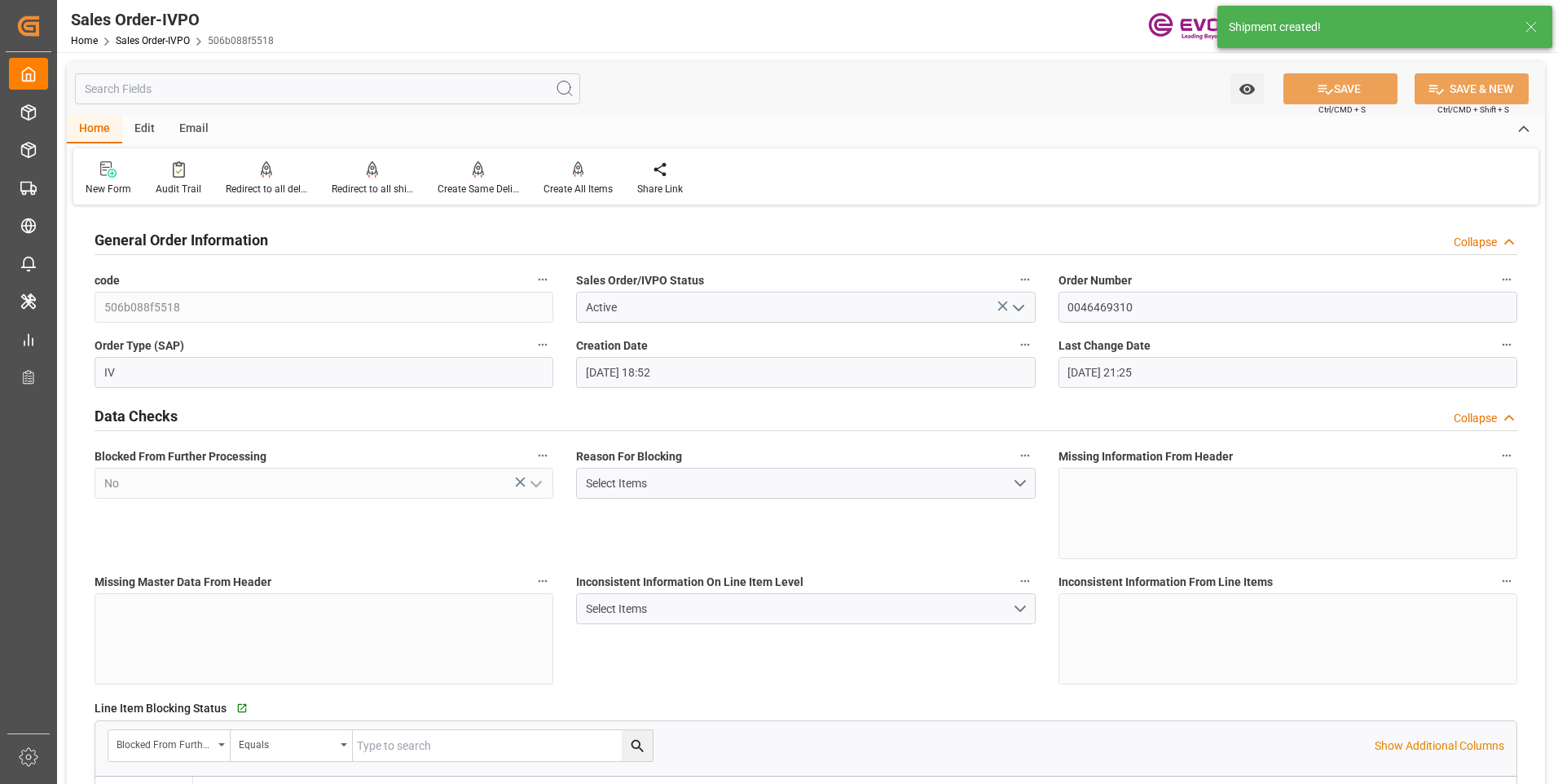
type input "09-30-2025 21:25"
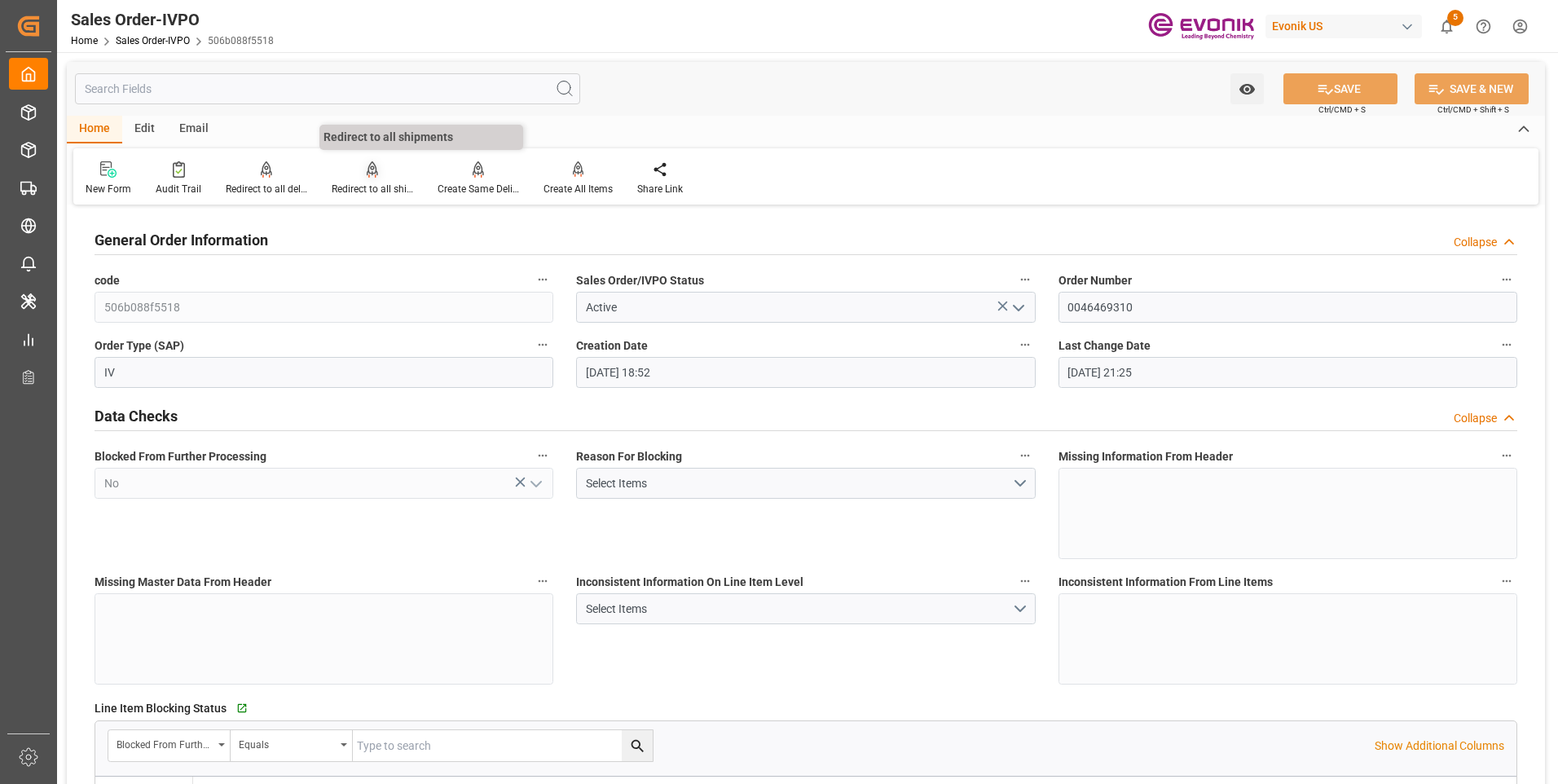
click at [400, 183] on div "Redirect to all shipments" at bounding box center [372, 189] width 82 height 15
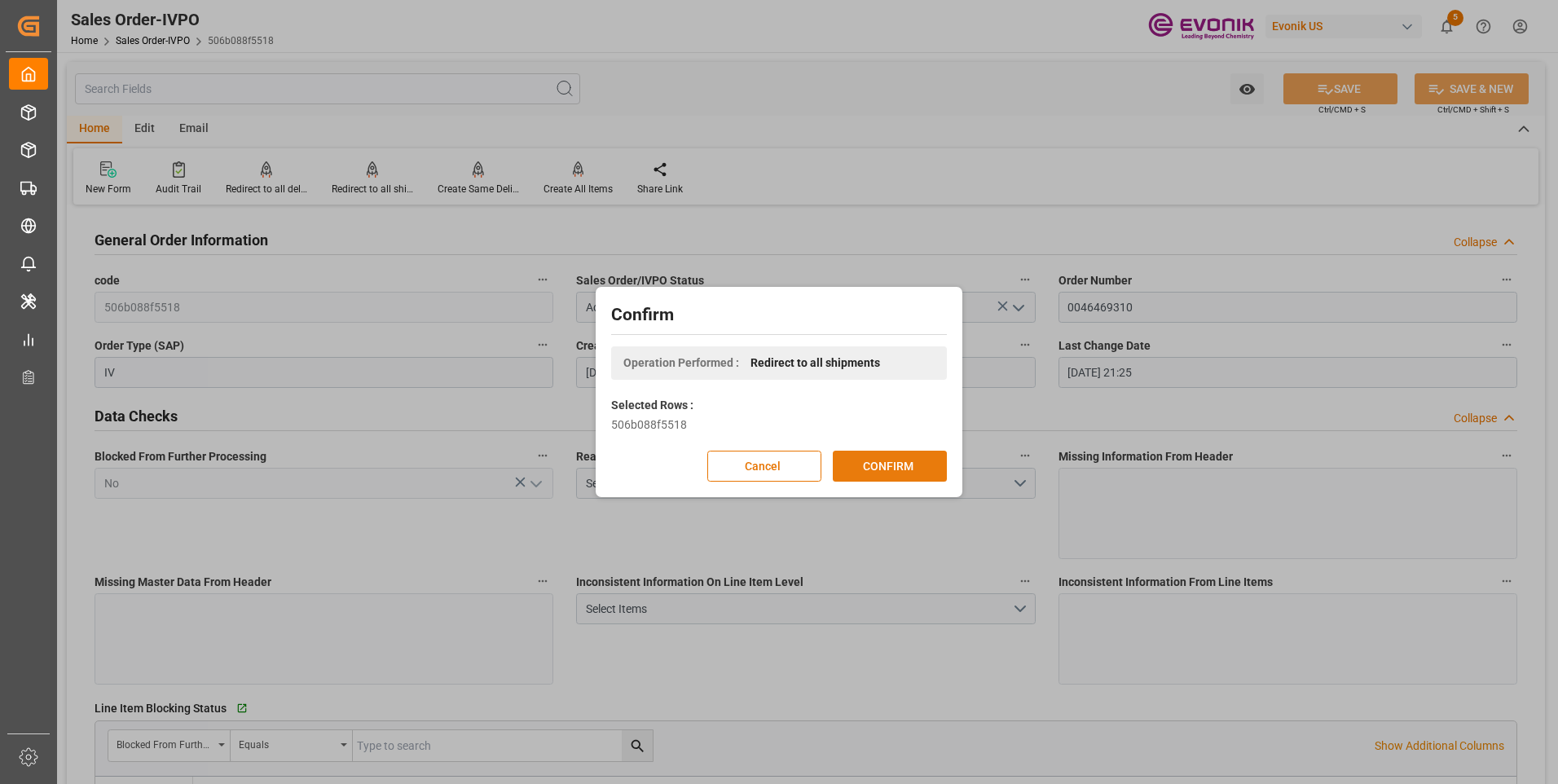
click at [892, 463] on button "CONFIRM" at bounding box center [890, 465] width 114 height 31
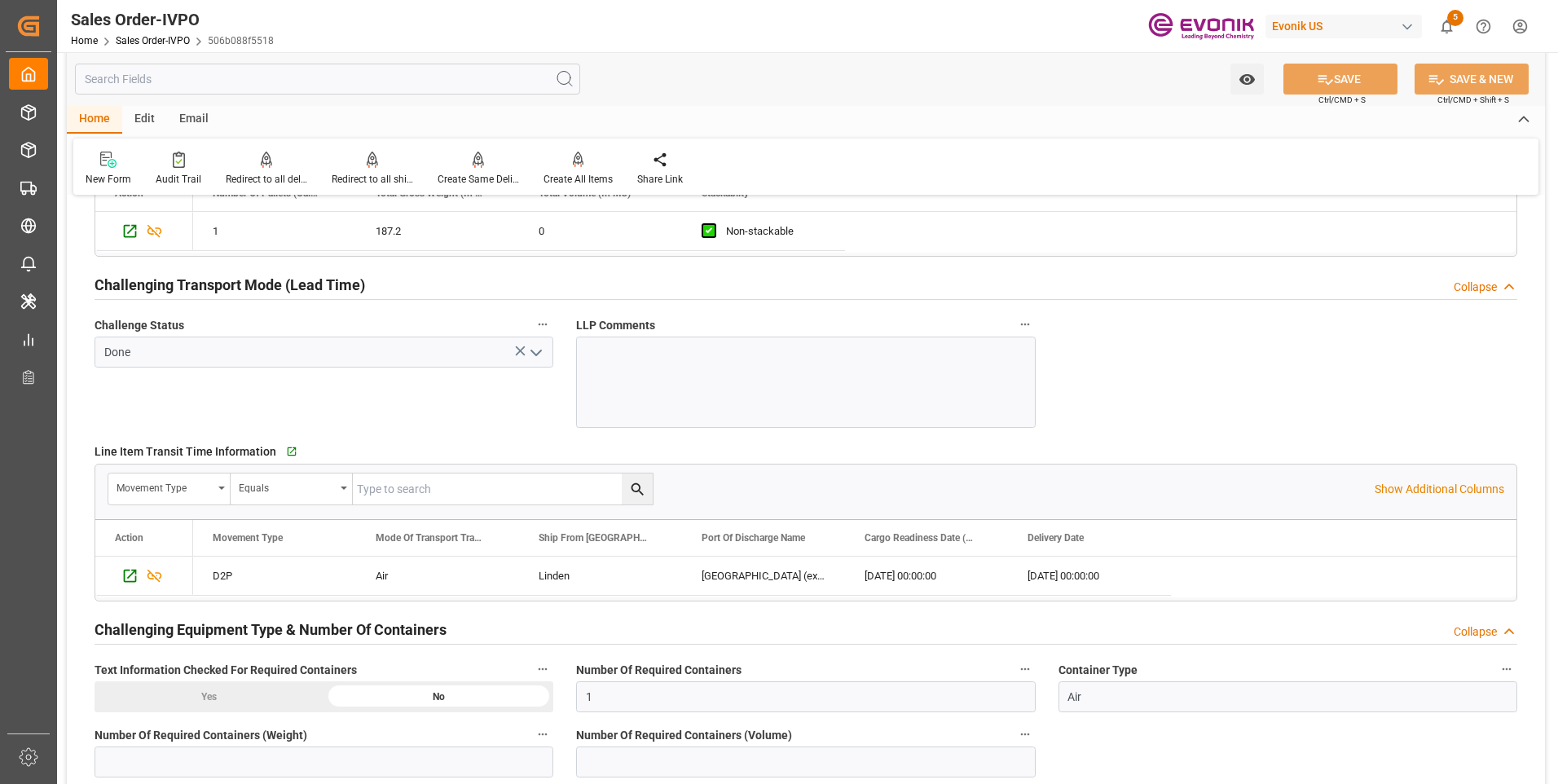
scroll to position [2688, 0]
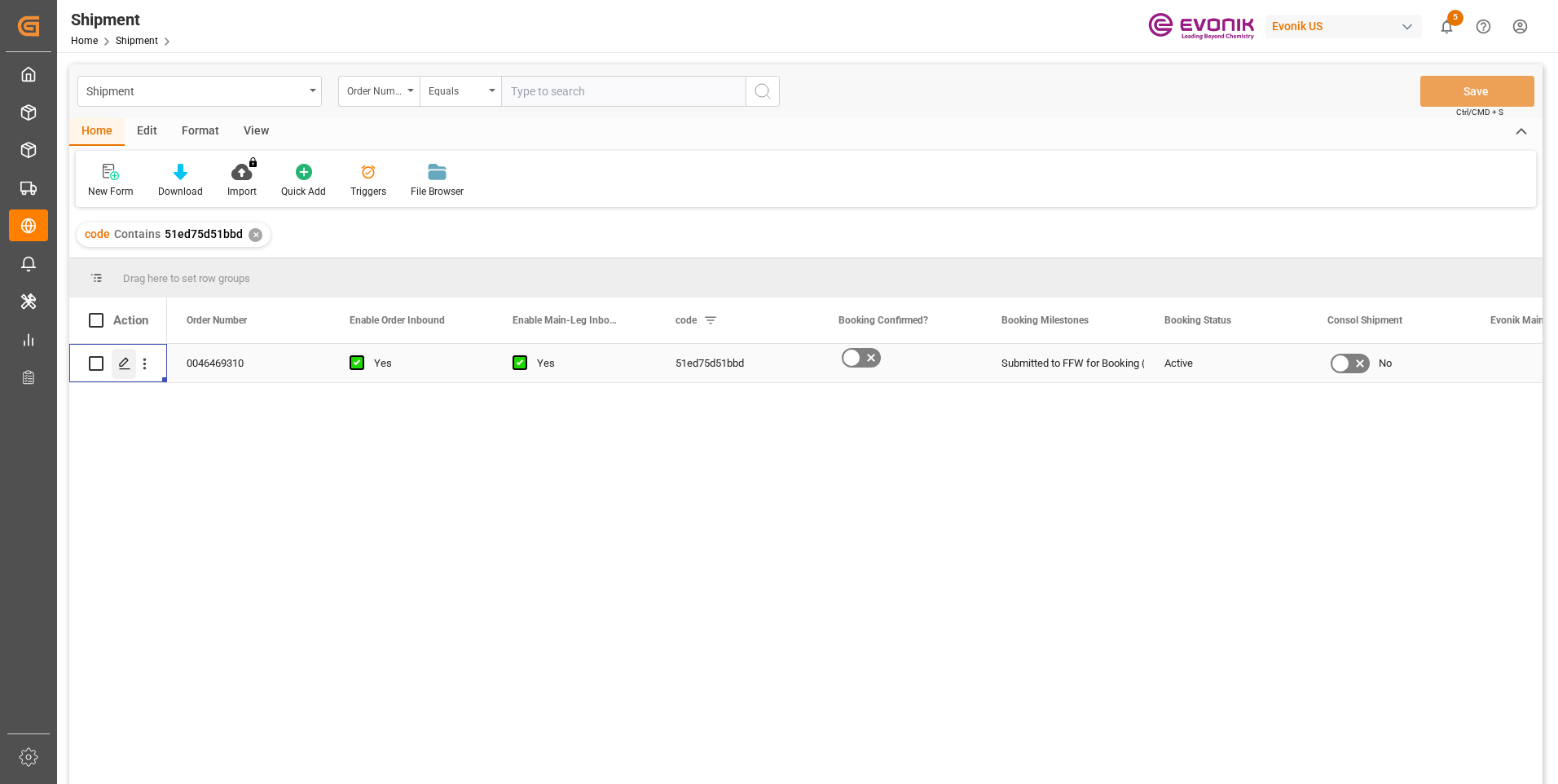
click at [130, 369] on line "Press SPACE to select this row." at bounding box center [124, 369] width 10 height 0
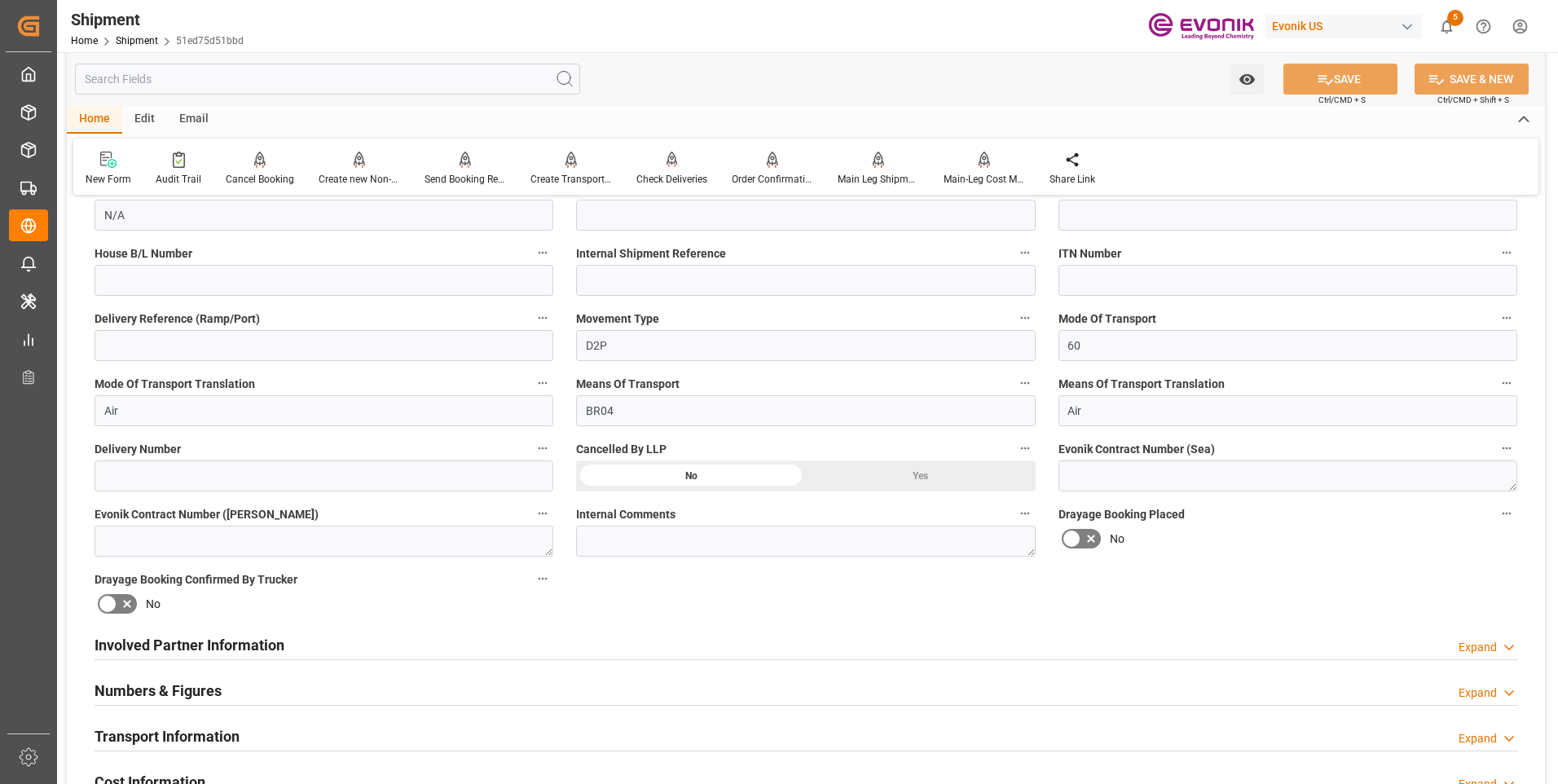
scroll to position [570, 0]
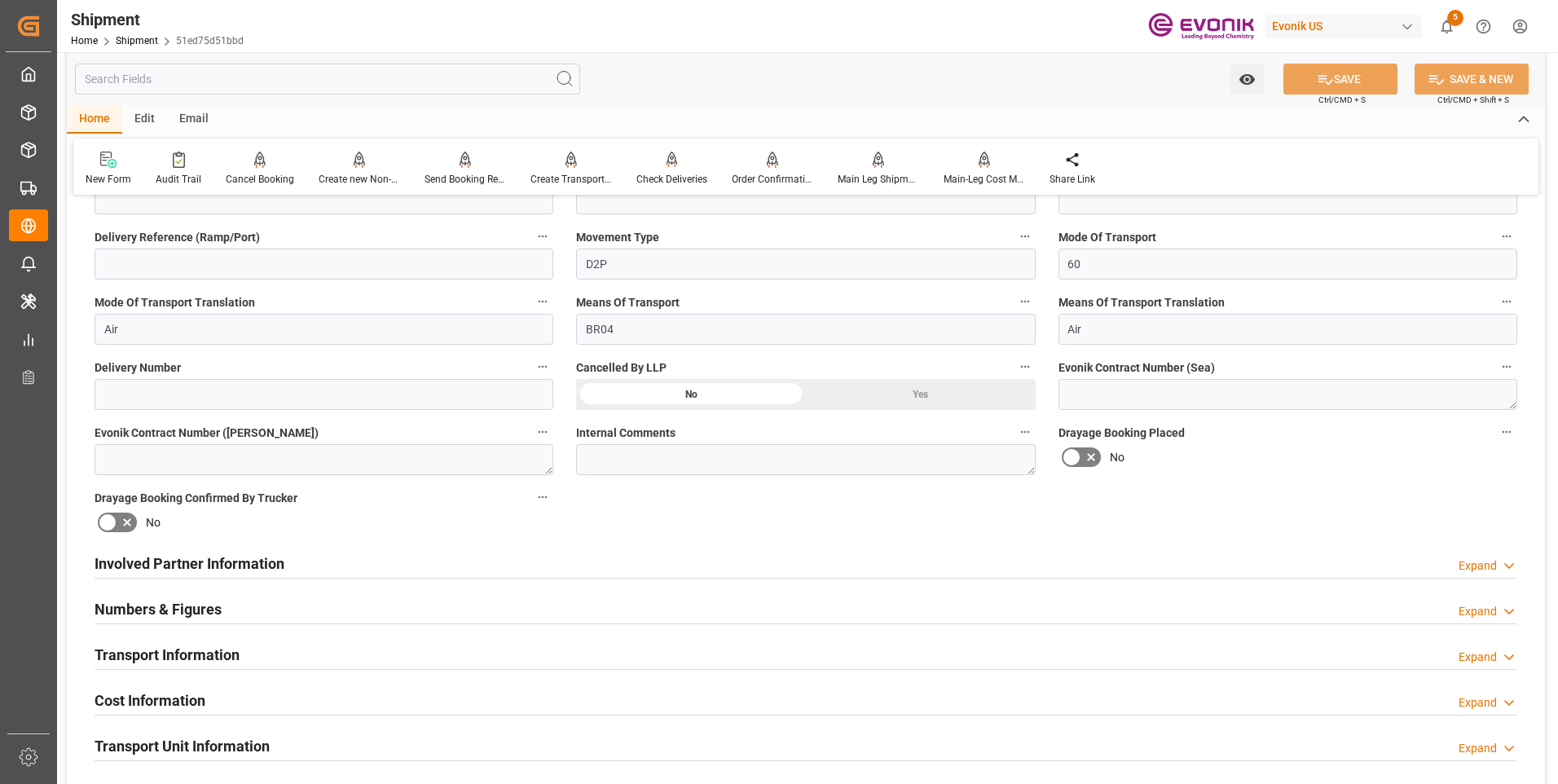
click at [343, 649] on div "Transport Information Expand" at bounding box center [806, 652] width 1423 height 31
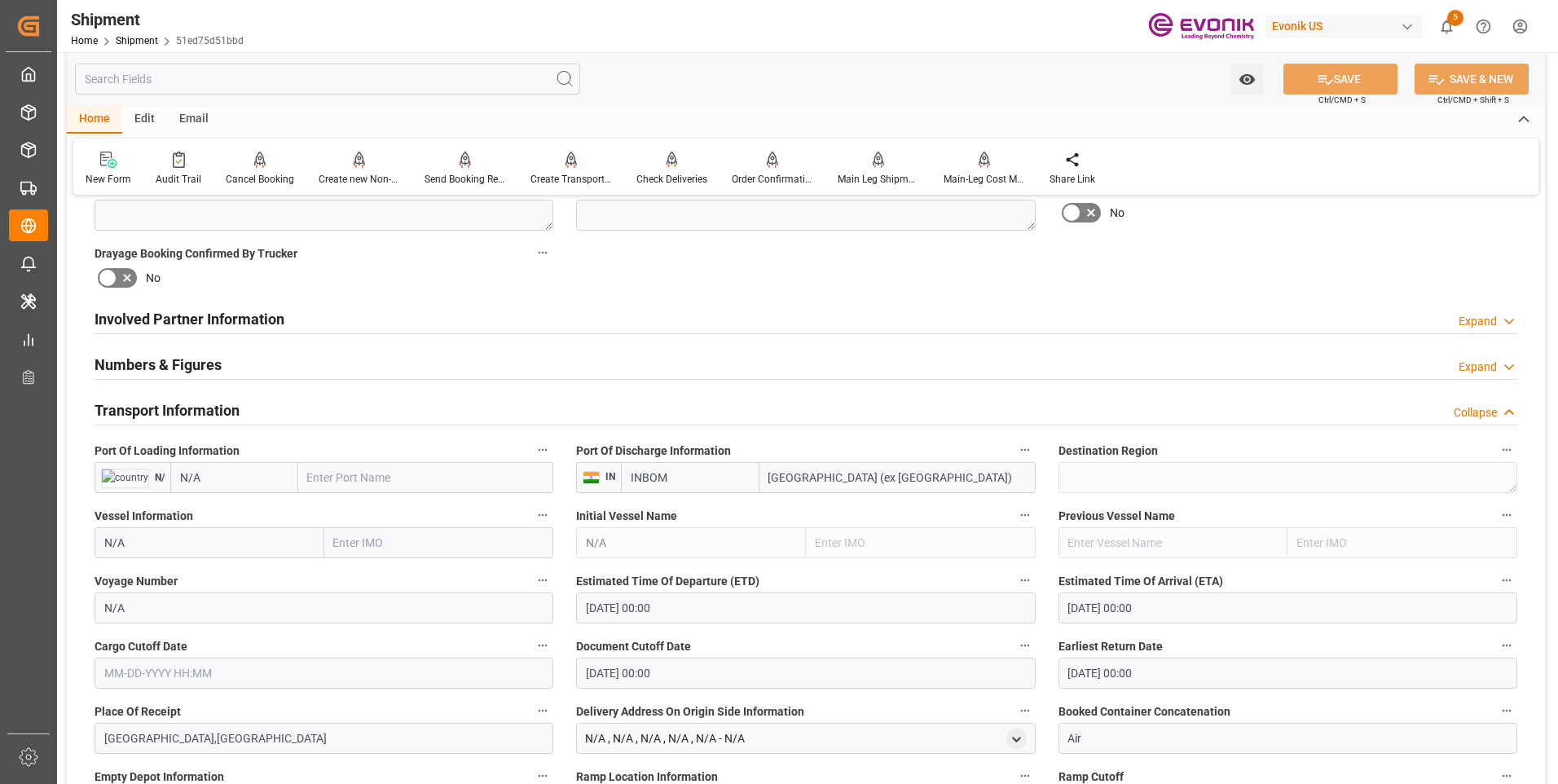
scroll to position [896, 0]
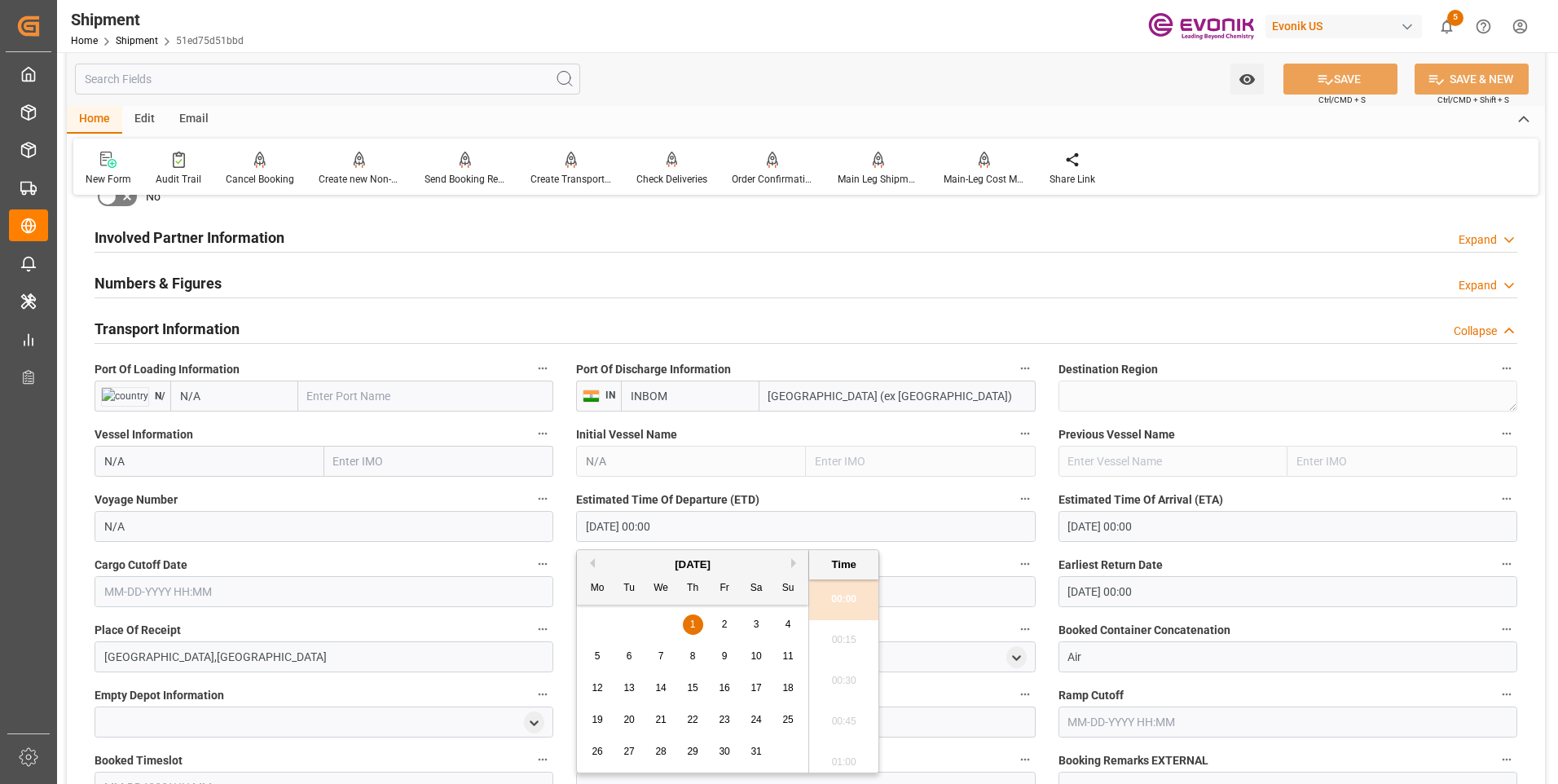
drag, startPoint x: 694, startPoint y: 528, endPoint x: 546, endPoint y: 536, distance: 148.2
click at [546, 536] on div "Booking Confirmation Milestone Bar Collapse Submitted to FFW for Booking (Pendi…" at bounding box center [805, 414] width 1478 height 2201
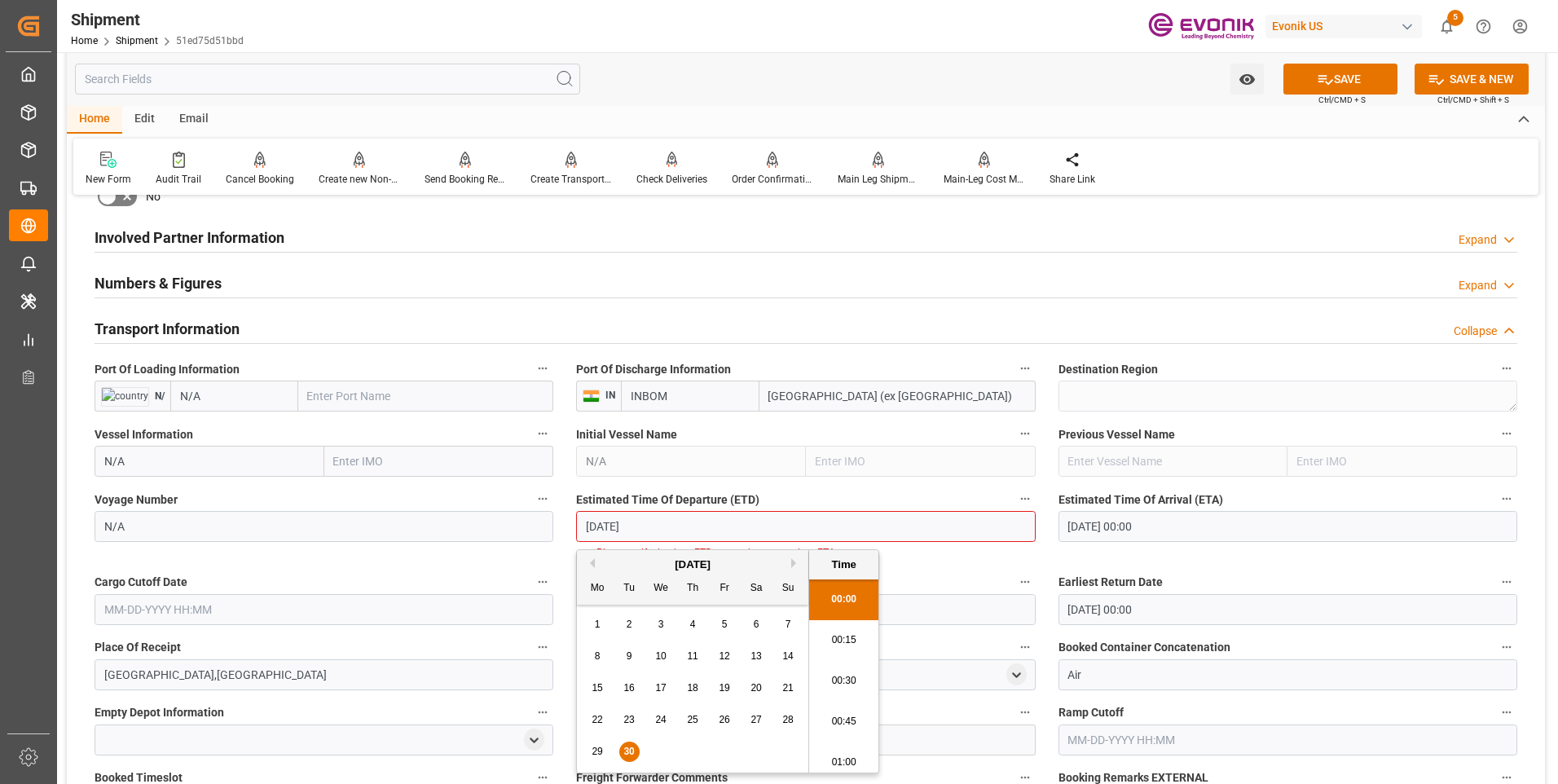
click at [848, 671] on li "00:30" at bounding box center [843, 680] width 69 height 40
type input "09-30-2025 00:30"
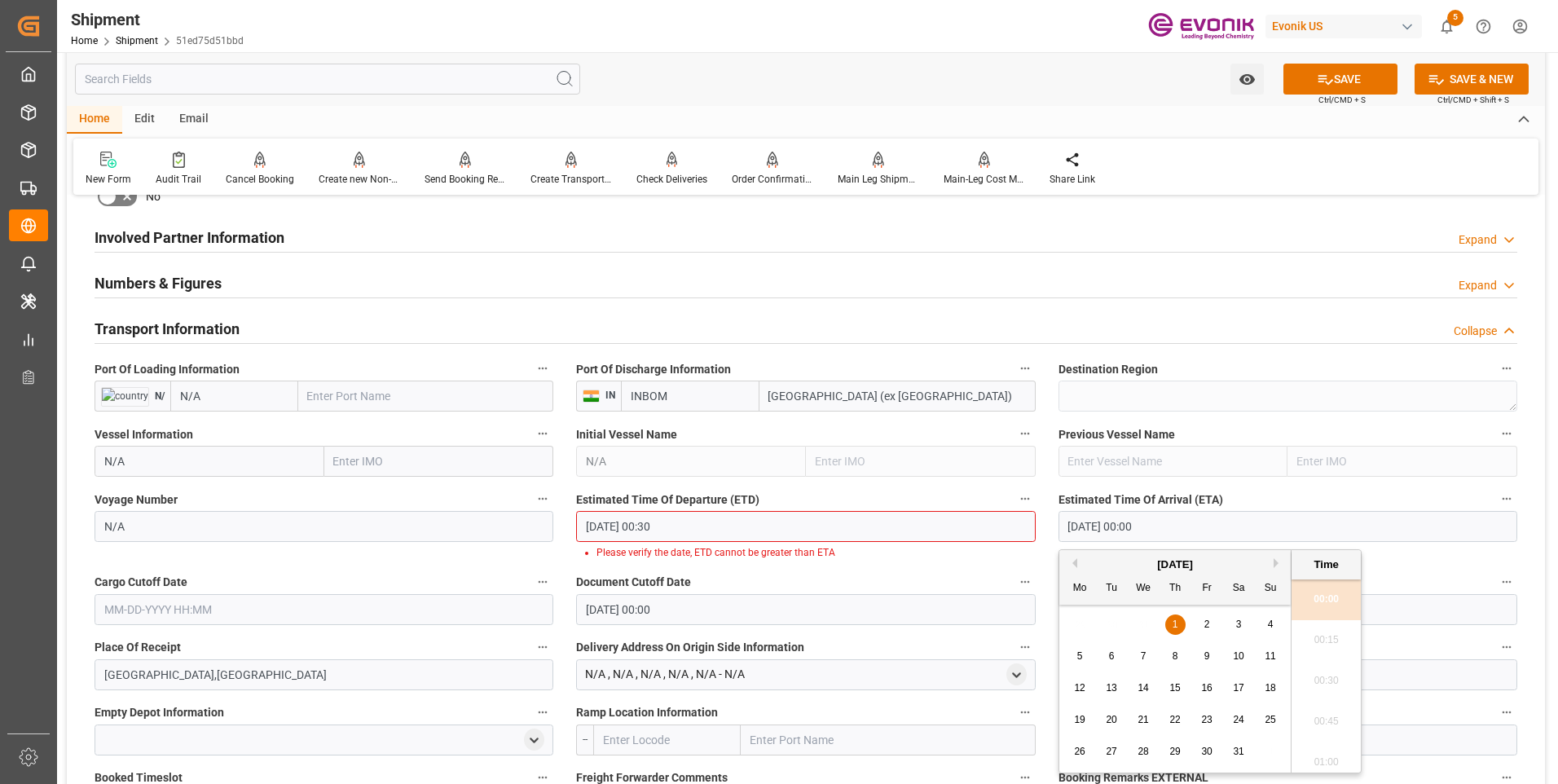
click at [1179, 532] on input "01-01-1970 00:00" at bounding box center [1288, 526] width 458 height 31
drag, startPoint x: 1192, startPoint y: 526, endPoint x: 975, endPoint y: 517, distance: 217.2
click at [975, 517] on div "Booking Confirmation Milestone Bar Collapse Submitted to FFW for Booking (Pendi…" at bounding box center [805, 422] width 1478 height 2219
click at [1302, 671] on li "00:30" at bounding box center [1326, 680] width 69 height 40
type input "10-08-2025 00:30"
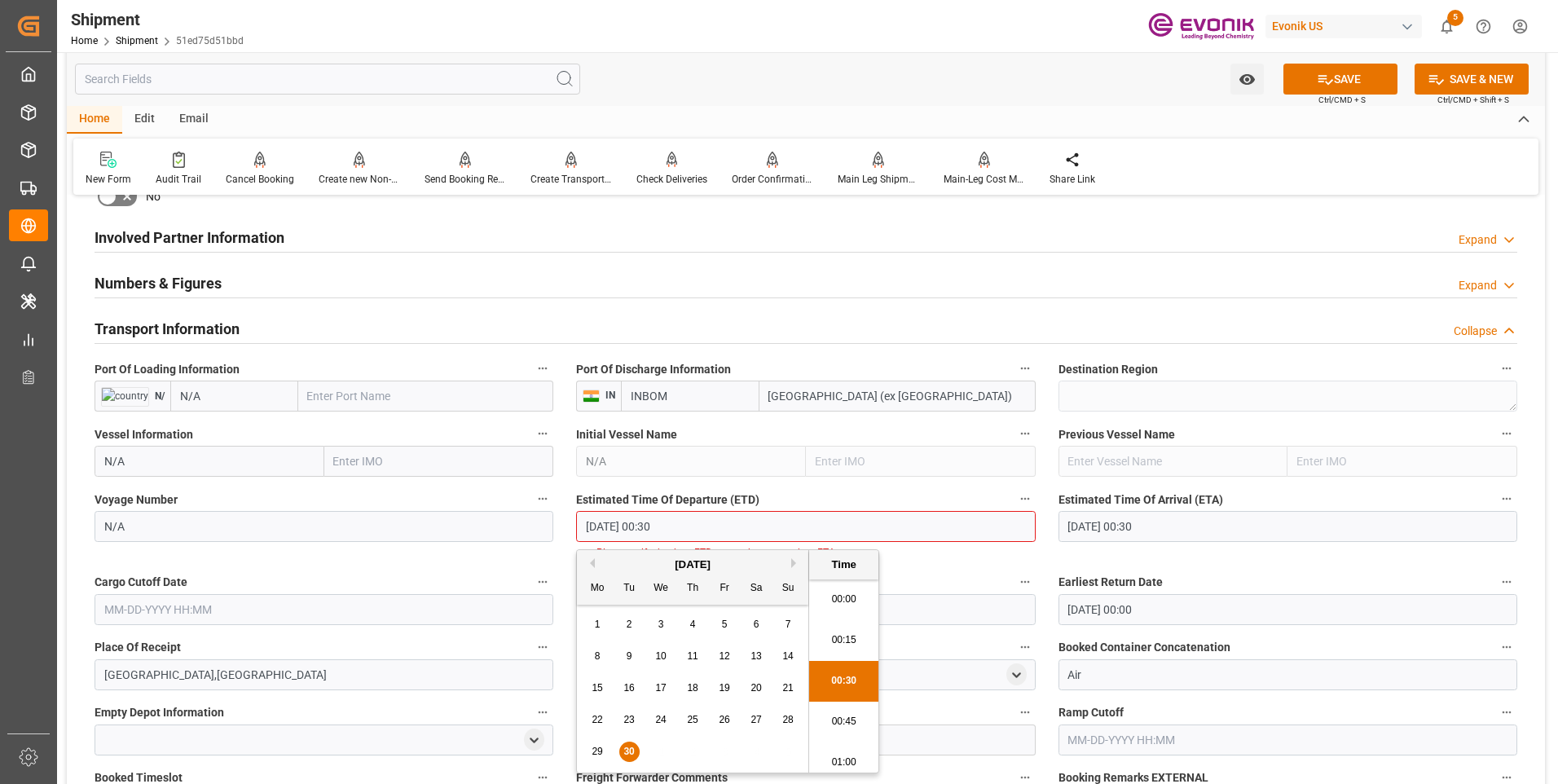
scroll to position [5, 0]
drag, startPoint x: 692, startPoint y: 522, endPoint x: 499, endPoint y: 521, distance: 193.0
click at [499, 521] on div "Booking Confirmation Milestone Bar Collapse Submitted to FFW for Booking (Pendi…" at bounding box center [805, 422] width 1478 height 2219
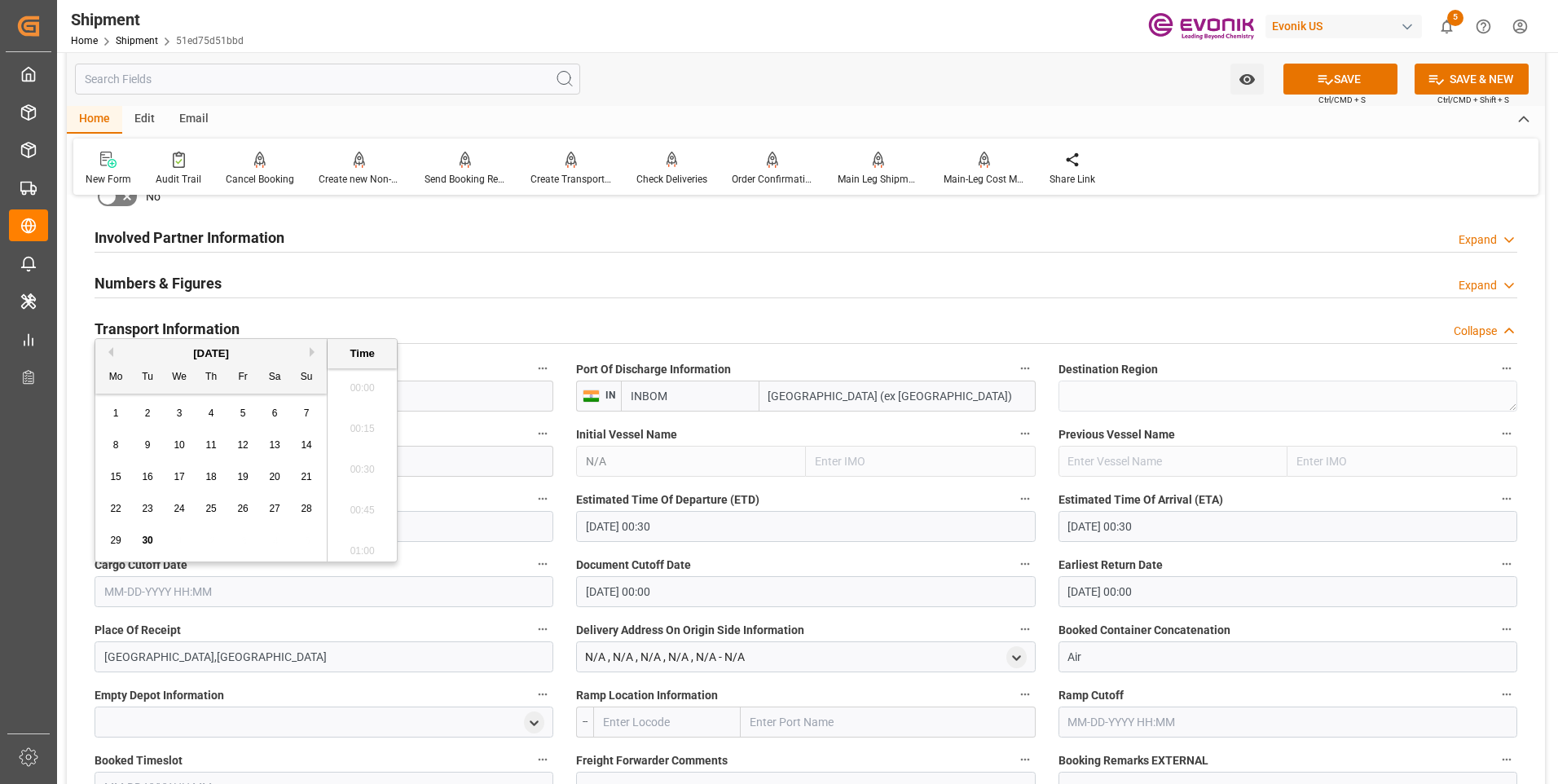
click at [192, 605] on input "text" at bounding box center [324, 591] width 458 height 31
paste input "09-30-2025 00:30"
type input "09-30-2025 00:30"
click at [704, 592] on input "01-01-1970 00:00" at bounding box center [805, 591] width 458 height 31
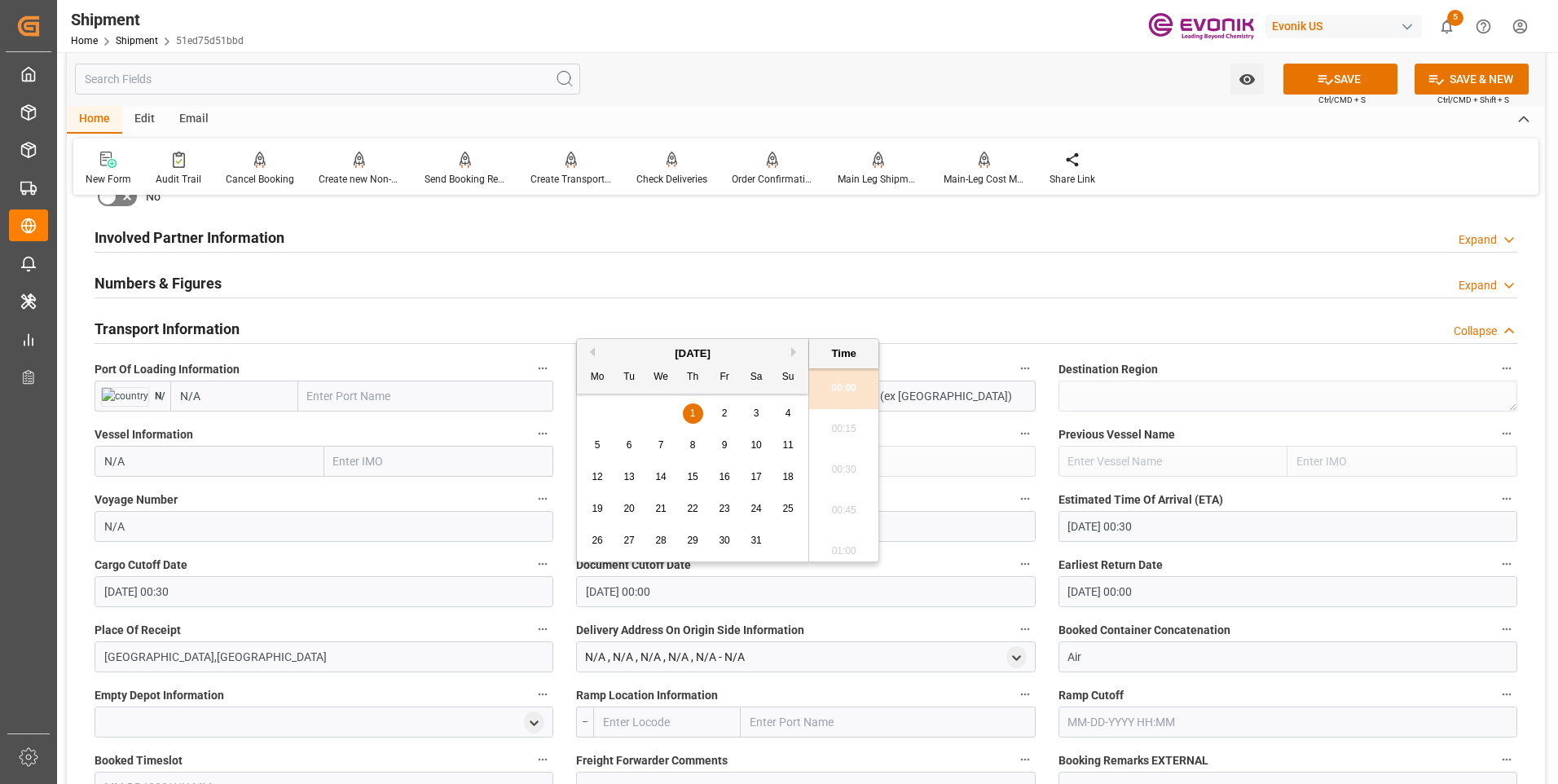
drag, startPoint x: 701, startPoint y: 589, endPoint x: 480, endPoint y: 588, distance: 221.0
click at [480, 588] on div "Booking Confirmation Milestone Bar Collapse Submitted to FFW for Booking (Pendi…" at bounding box center [805, 414] width 1478 height 2201
paste input "9-30-2025 00:3"
type input "09-30-2025 00:30"
click at [1156, 592] on input "01-01-1970 00:00" at bounding box center [1288, 591] width 458 height 31
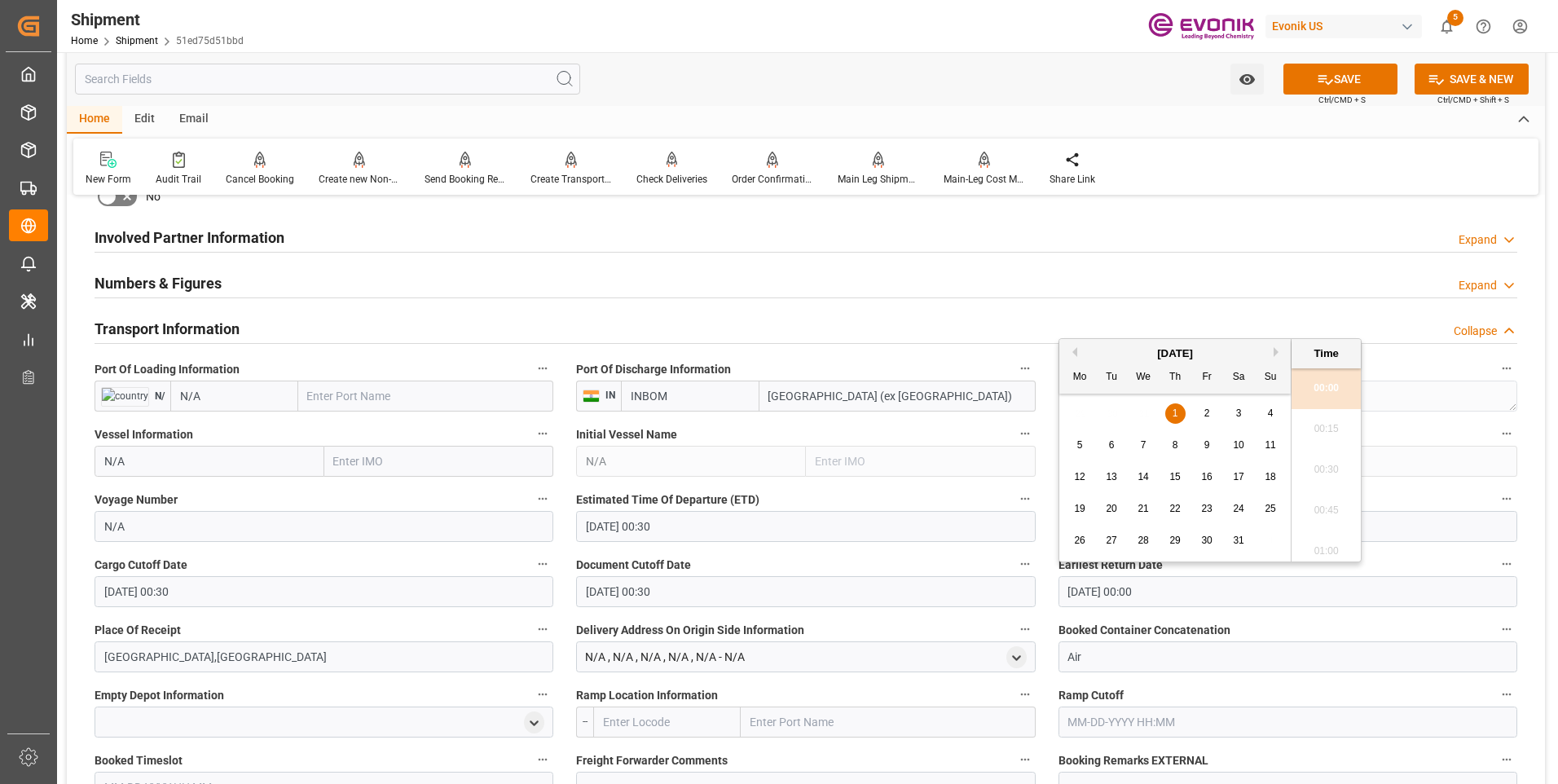
drag, startPoint x: 1165, startPoint y: 592, endPoint x: 954, endPoint y: 588, distance: 211.0
click at [954, 588] on div "Booking Confirmation Milestone Bar Collapse Submitted to FFW for Booking (Pendi…" at bounding box center [805, 414] width 1478 height 2201
paste input "9-30-2025 00:3"
type input "09-30-2025 00:30"
click at [1311, 466] on li "00:30" at bounding box center [1326, 470] width 69 height 40
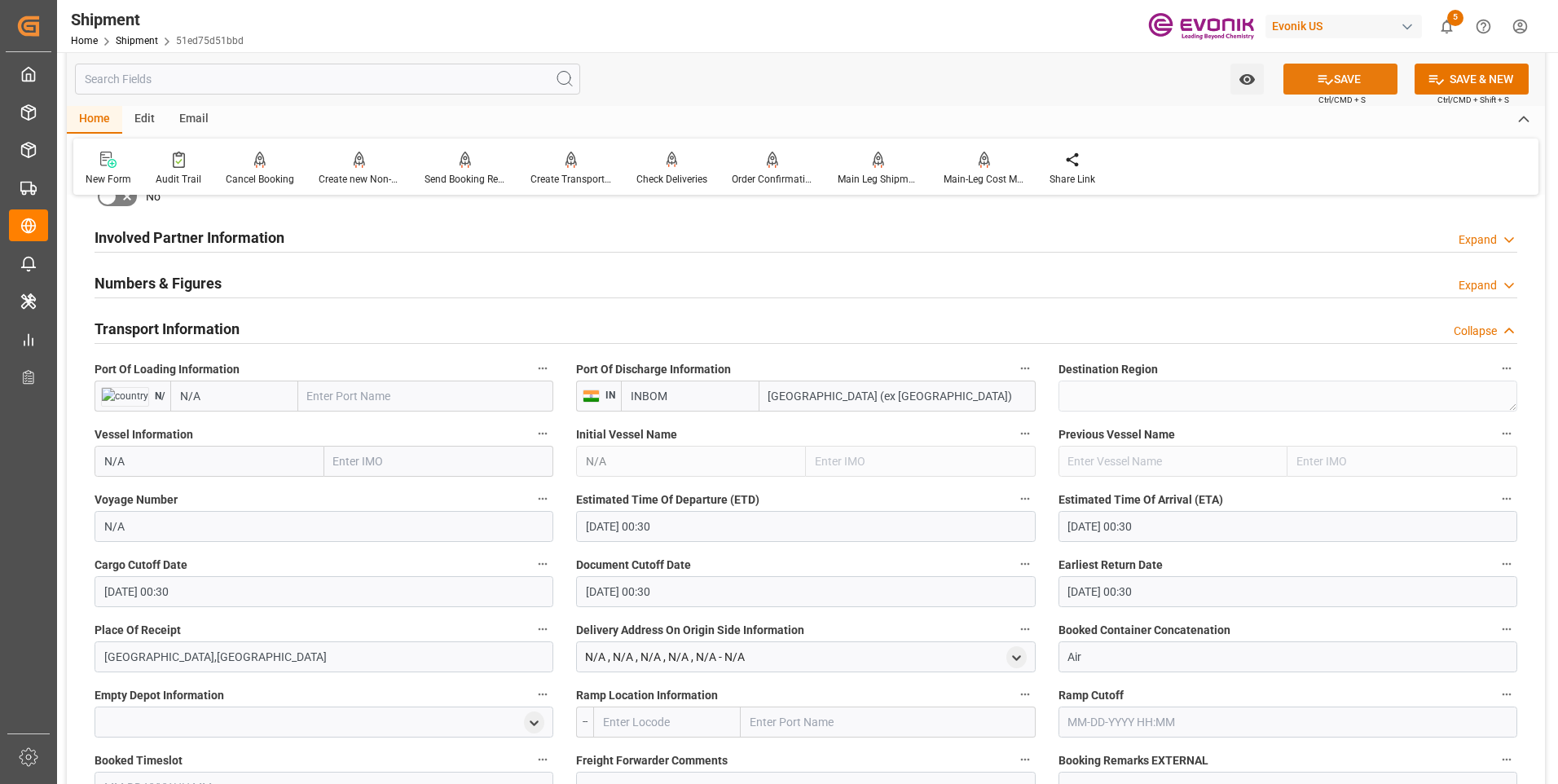
click at [1340, 76] on button "SAVE" at bounding box center [1340, 78] width 114 height 31
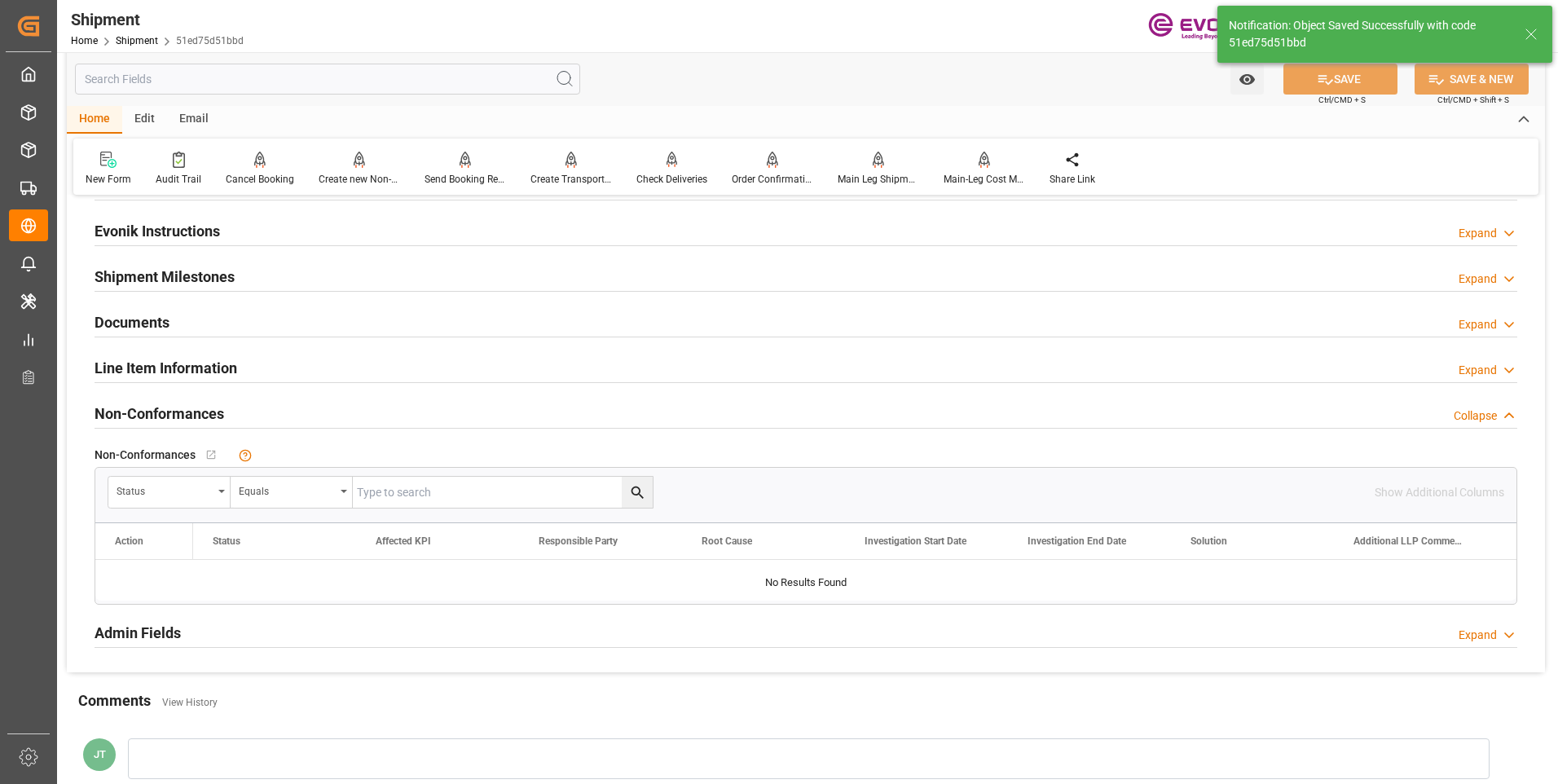
scroll to position [705, 0]
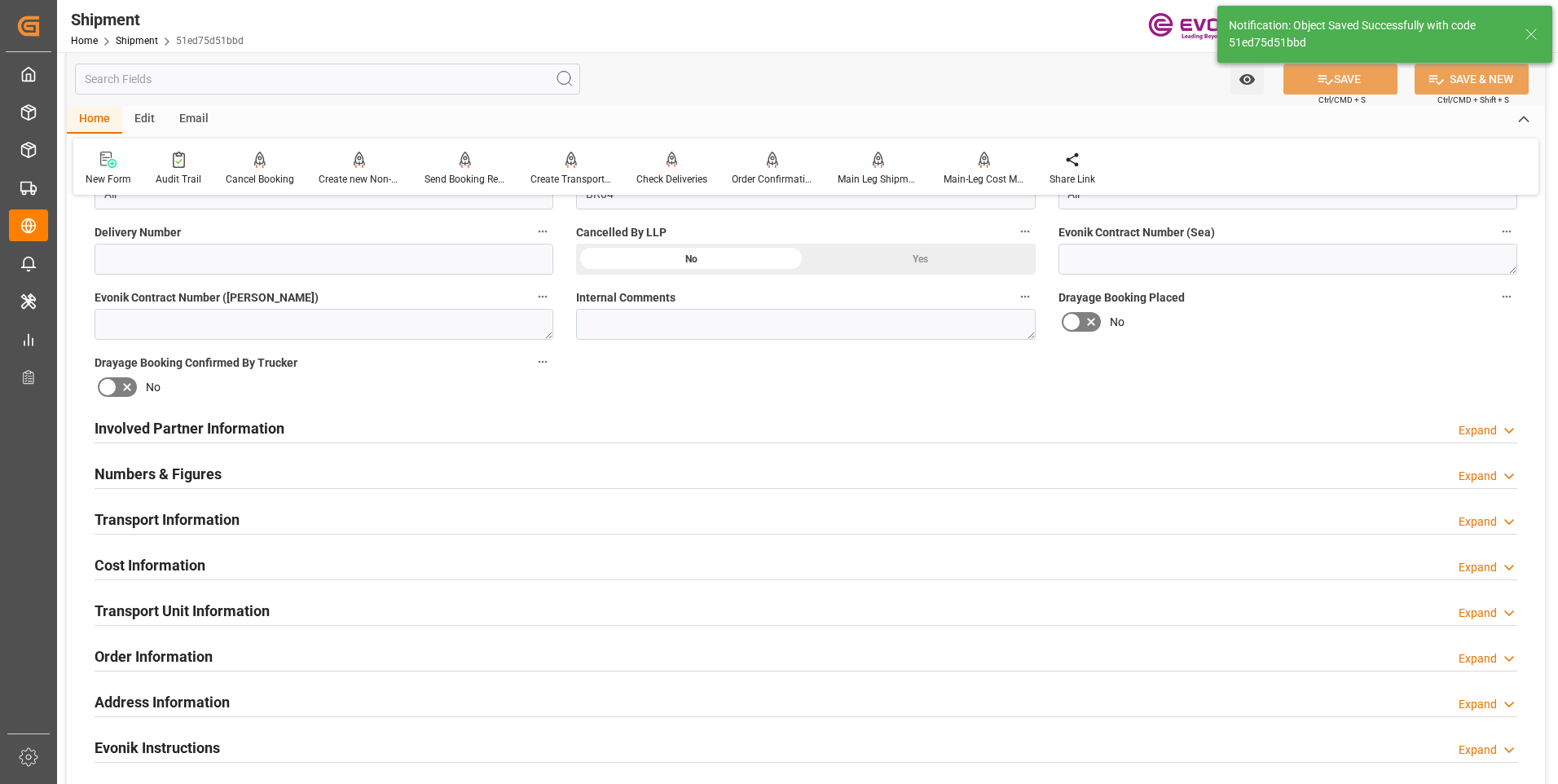
click at [309, 564] on div "Cost Information Expand" at bounding box center [806, 563] width 1423 height 31
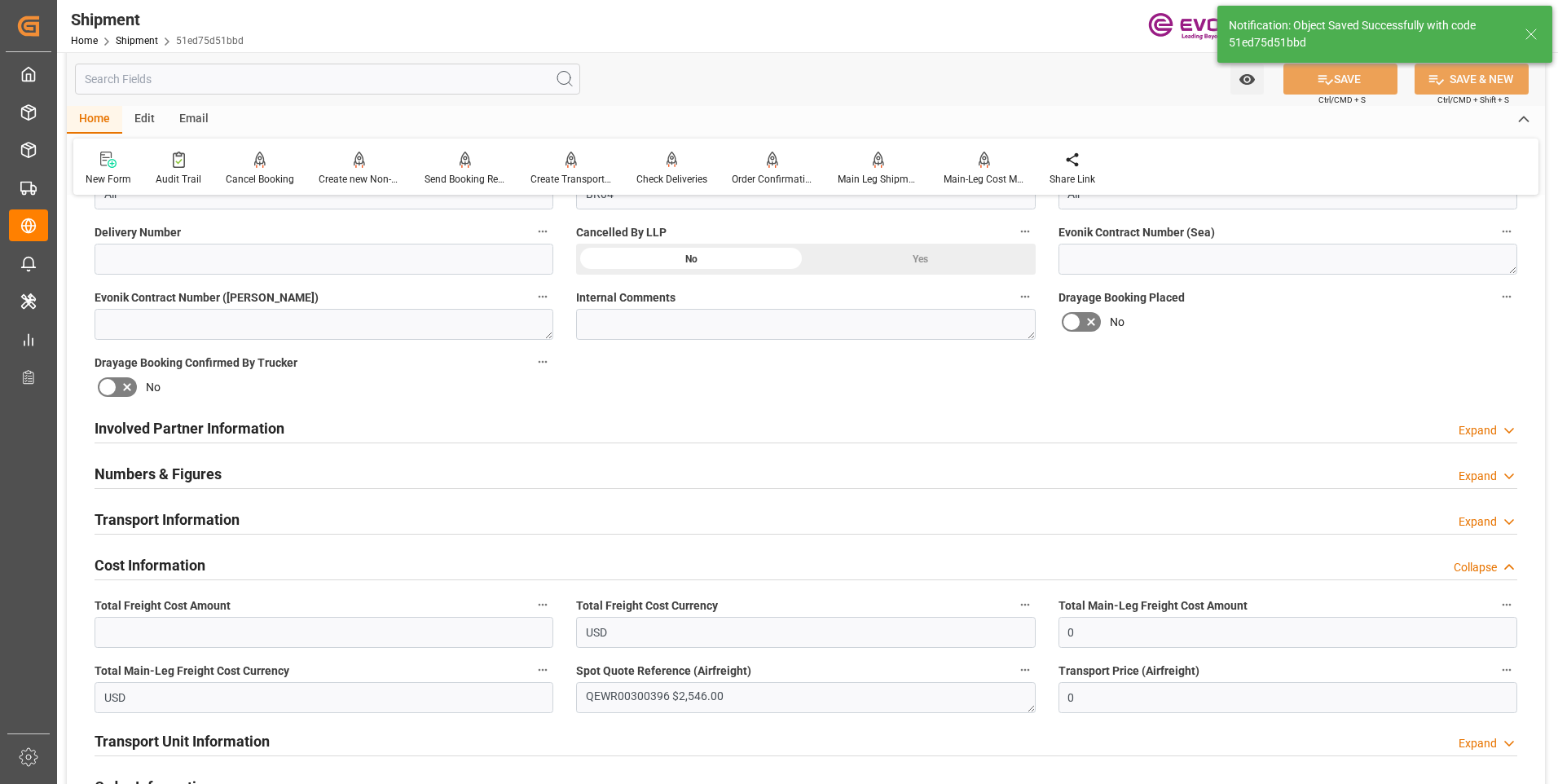
scroll to position [787, 0]
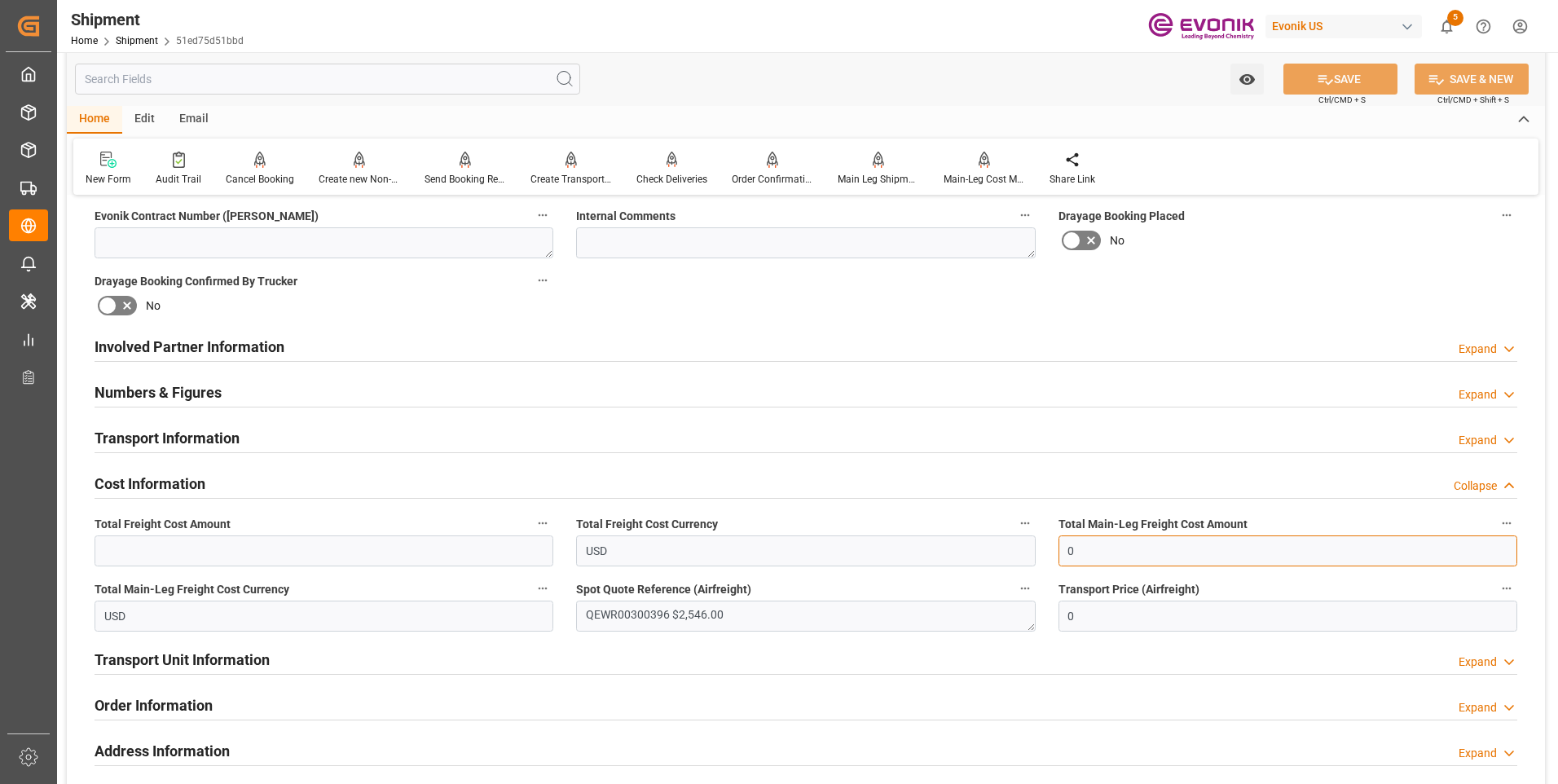
click at [1101, 539] on input "0" at bounding box center [1288, 550] width 458 height 31
drag, startPoint x: 1108, startPoint y: 540, endPoint x: 1014, endPoint y: 541, distance: 94.0
click at [1014, 541] on div "Booking Confirmation Milestone Bar Collapse Submitted to FFW for Booking (Pendi…" at bounding box center [805, 329] width 1478 height 1815
type input "2546"
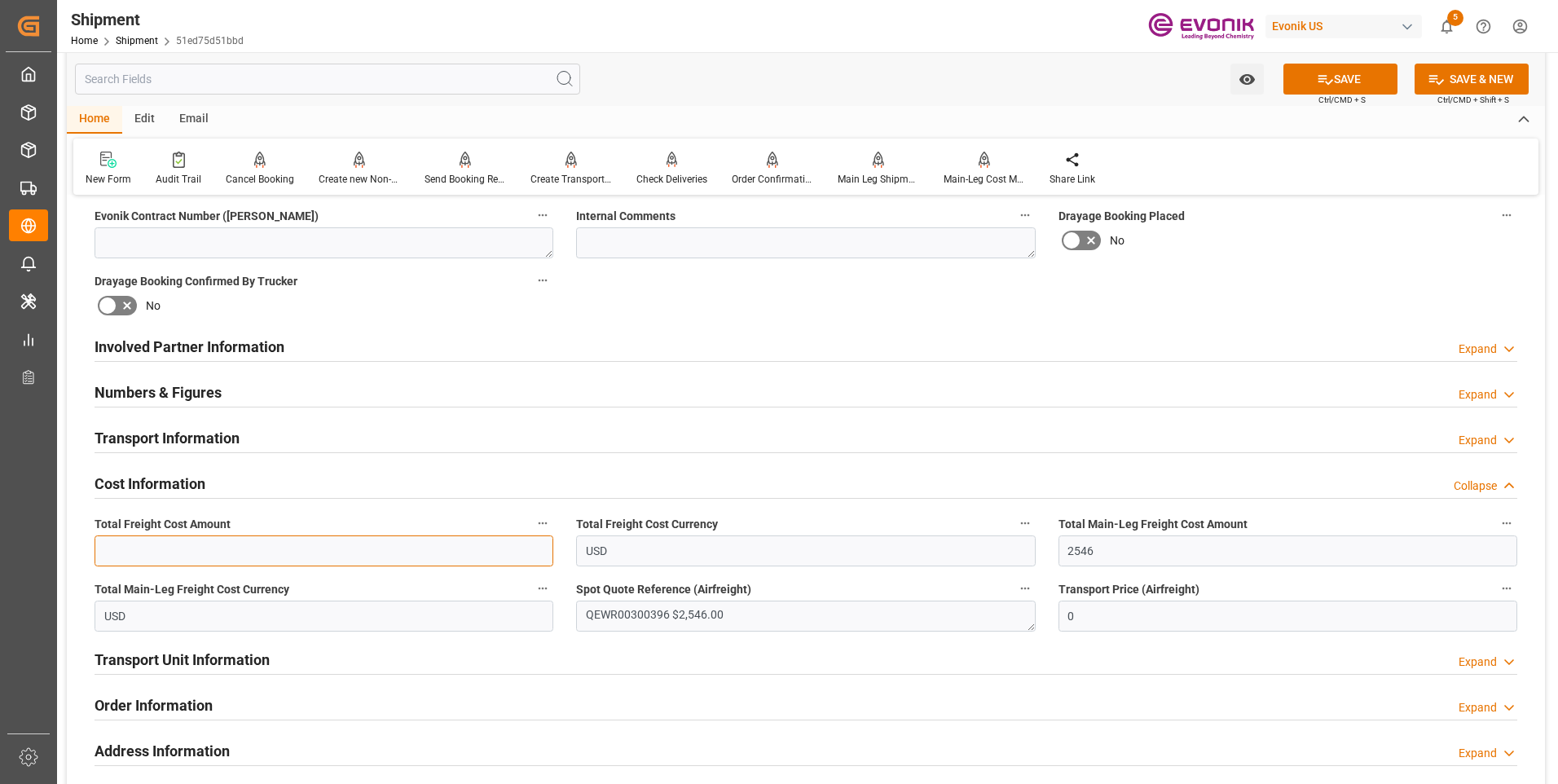
click at [196, 549] on input "text" at bounding box center [324, 550] width 458 height 31
type input "2546"
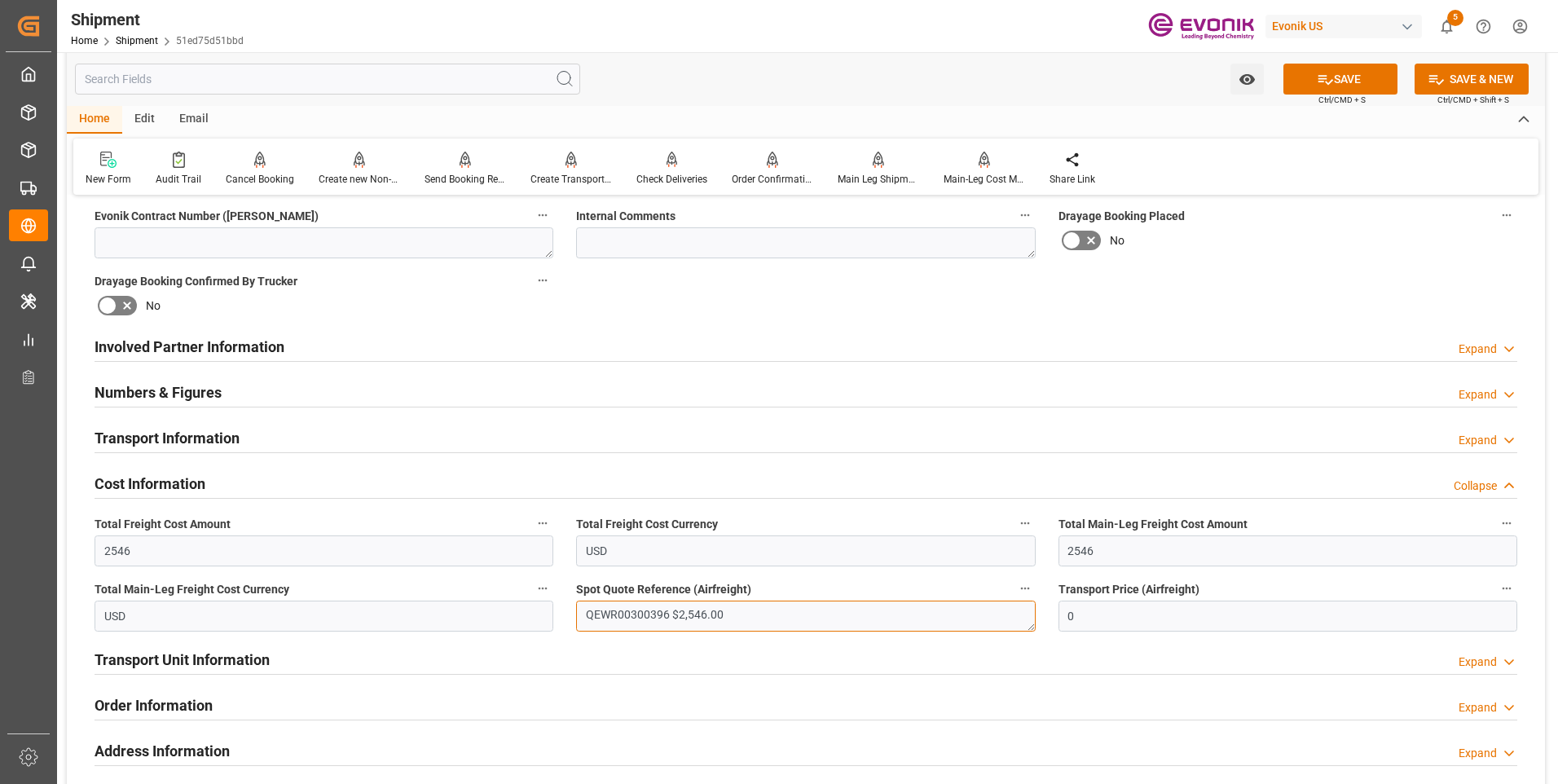
click at [667, 610] on textarea "QEWR00300396 $2,546.00" at bounding box center [805, 615] width 458 height 31
drag, startPoint x: 669, startPoint y: 615, endPoint x: 501, endPoint y: 610, distance: 168.1
click at [501, 610] on div "Booking Confirmation Milestone Bar Collapse Submitted to FFW for Booking (Pendi…" at bounding box center [805, 329] width 1478 height 1815
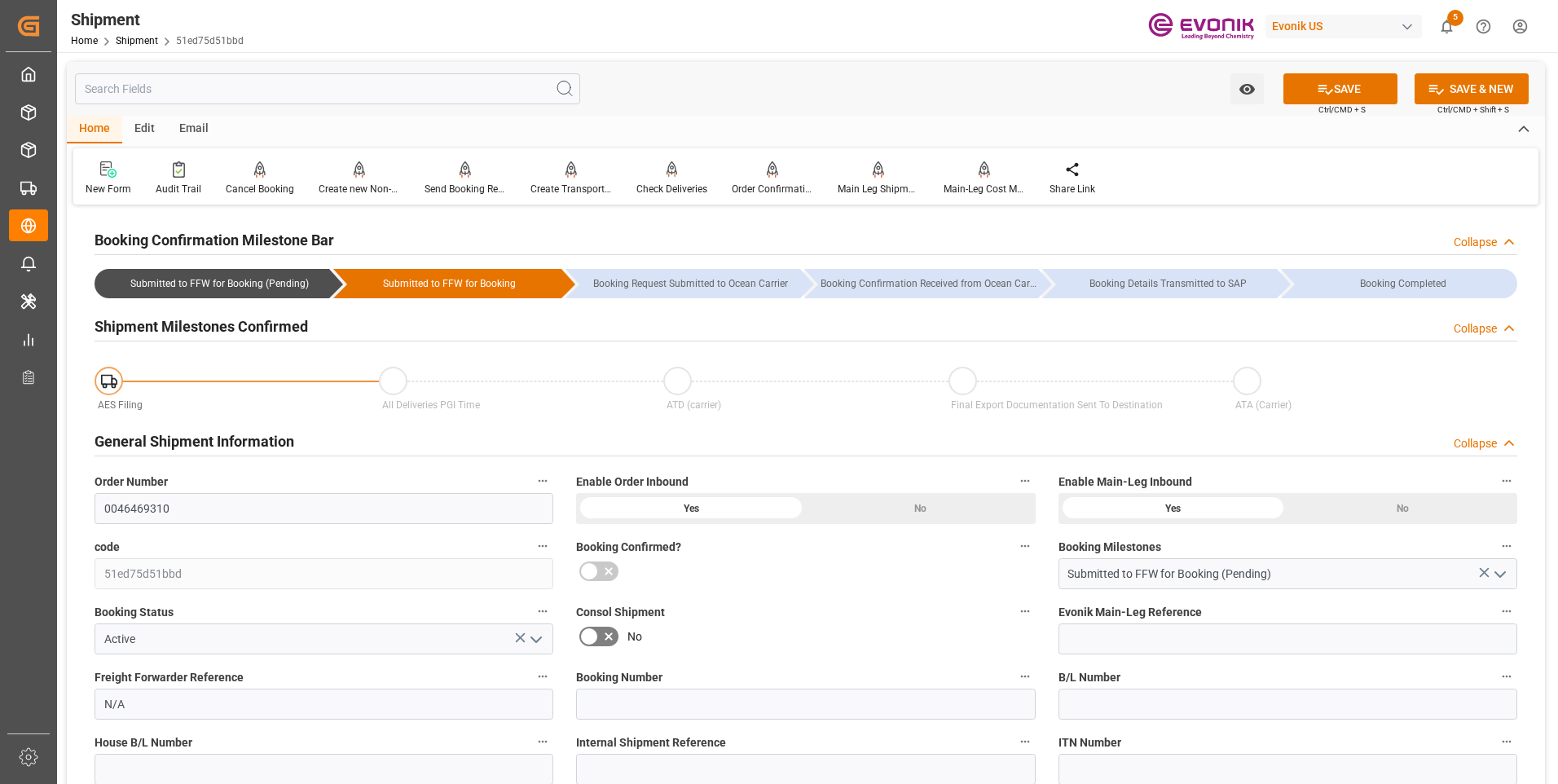
scroll to position [163, 0]
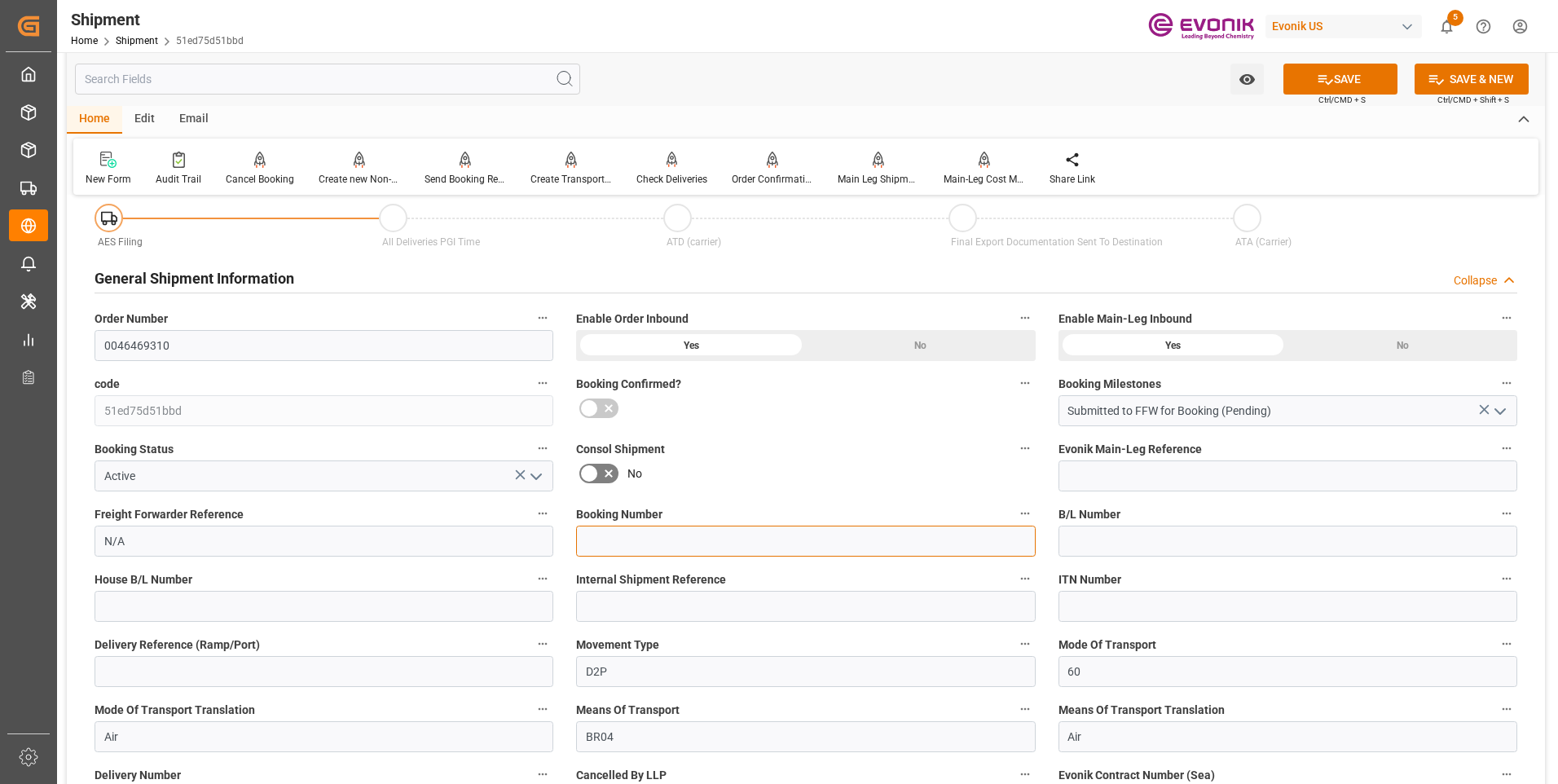
click at [646, 541] on input at bounding box center [805, 540] width 458 height 31
paste input "QEWR00300396"
type input "QEWR00300396"
click at [1331, 79] on button "SAVE" at bounding box center [1340, 78] width 114 height 31
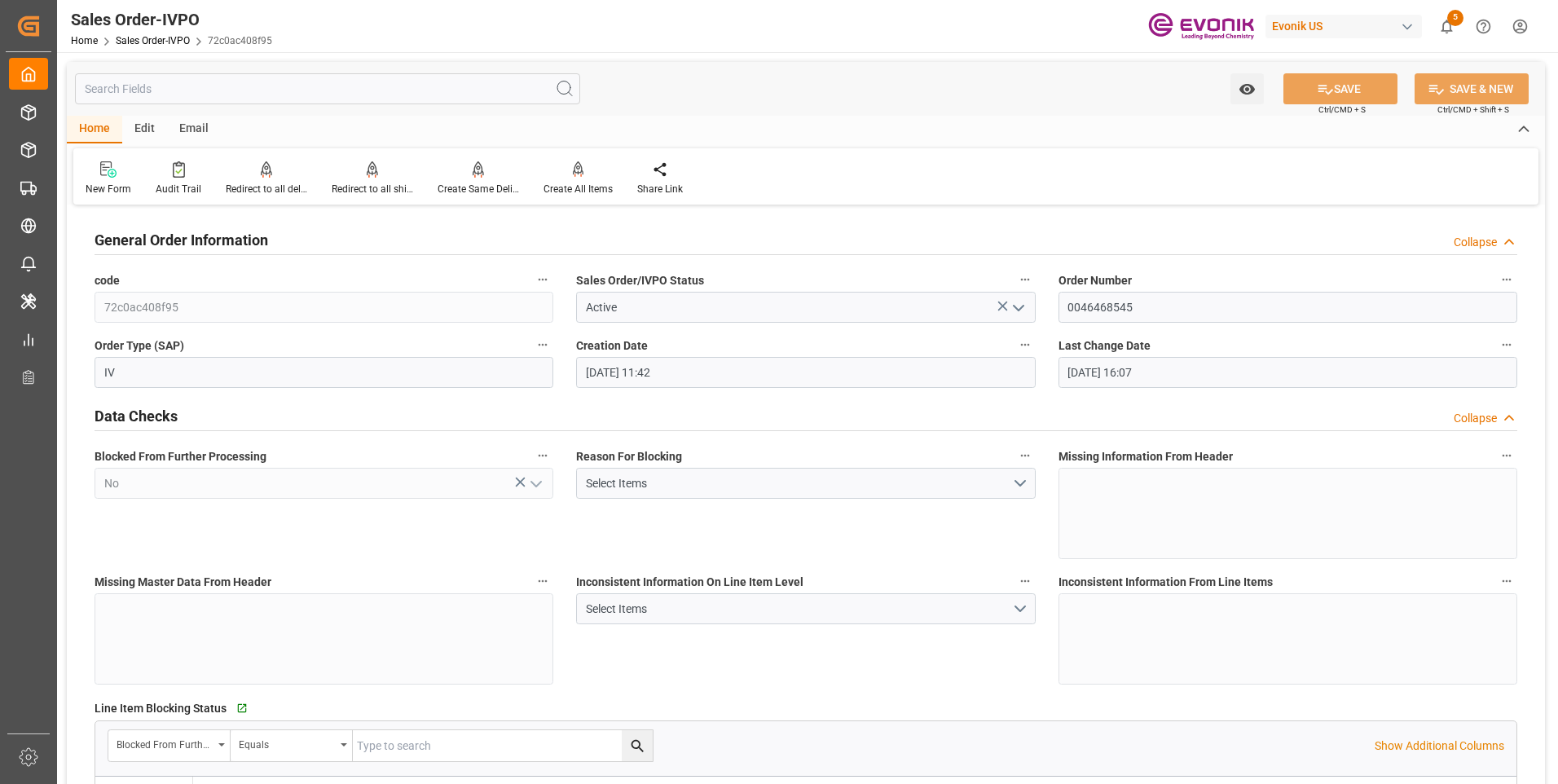
scroll to position [2769, 0]
type input "CNXGA"
type input "0"
type input "1"
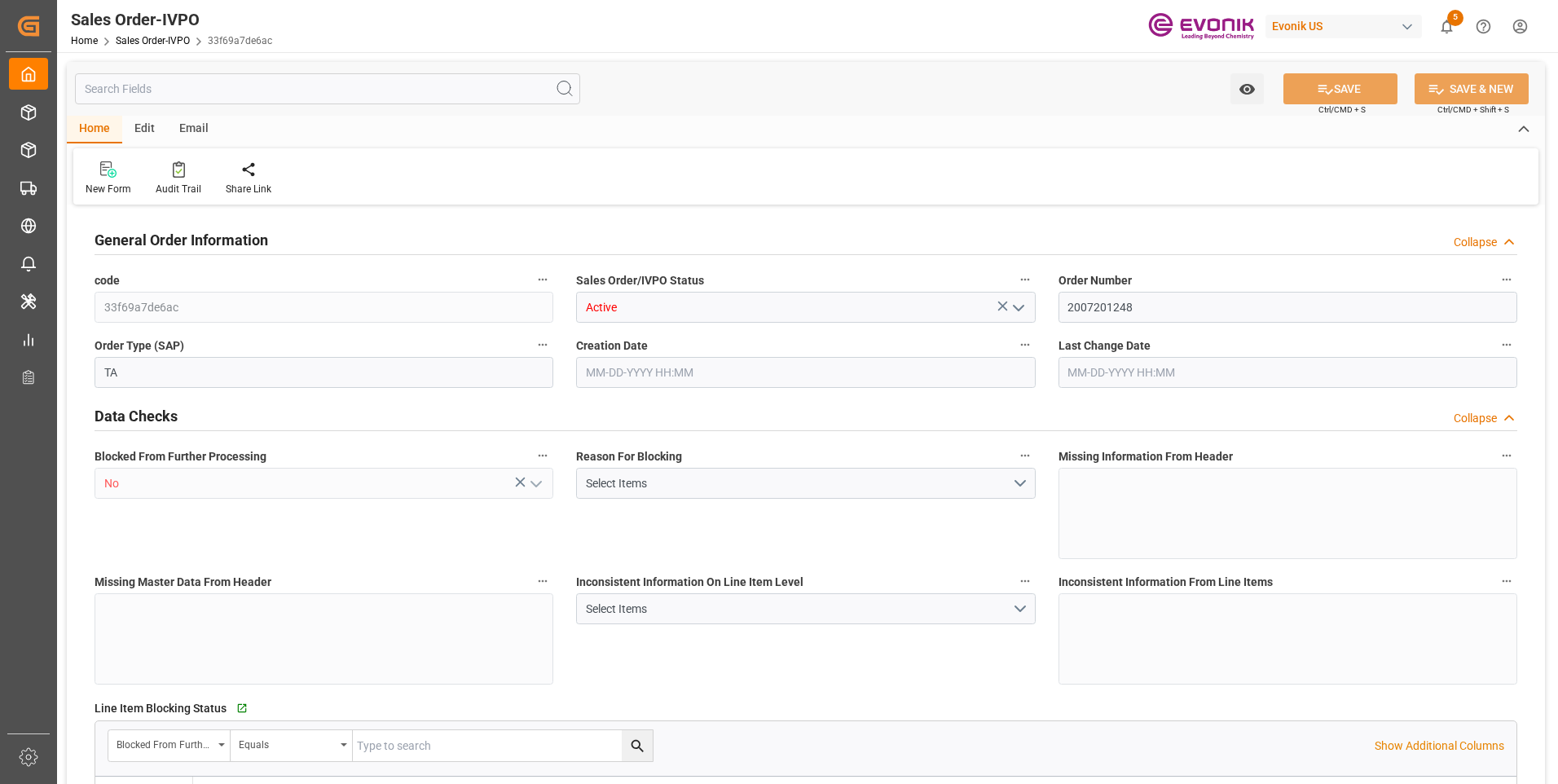
type input "1"
type input "8624"
type input "12.7088"
type input "17000"
type input "30"
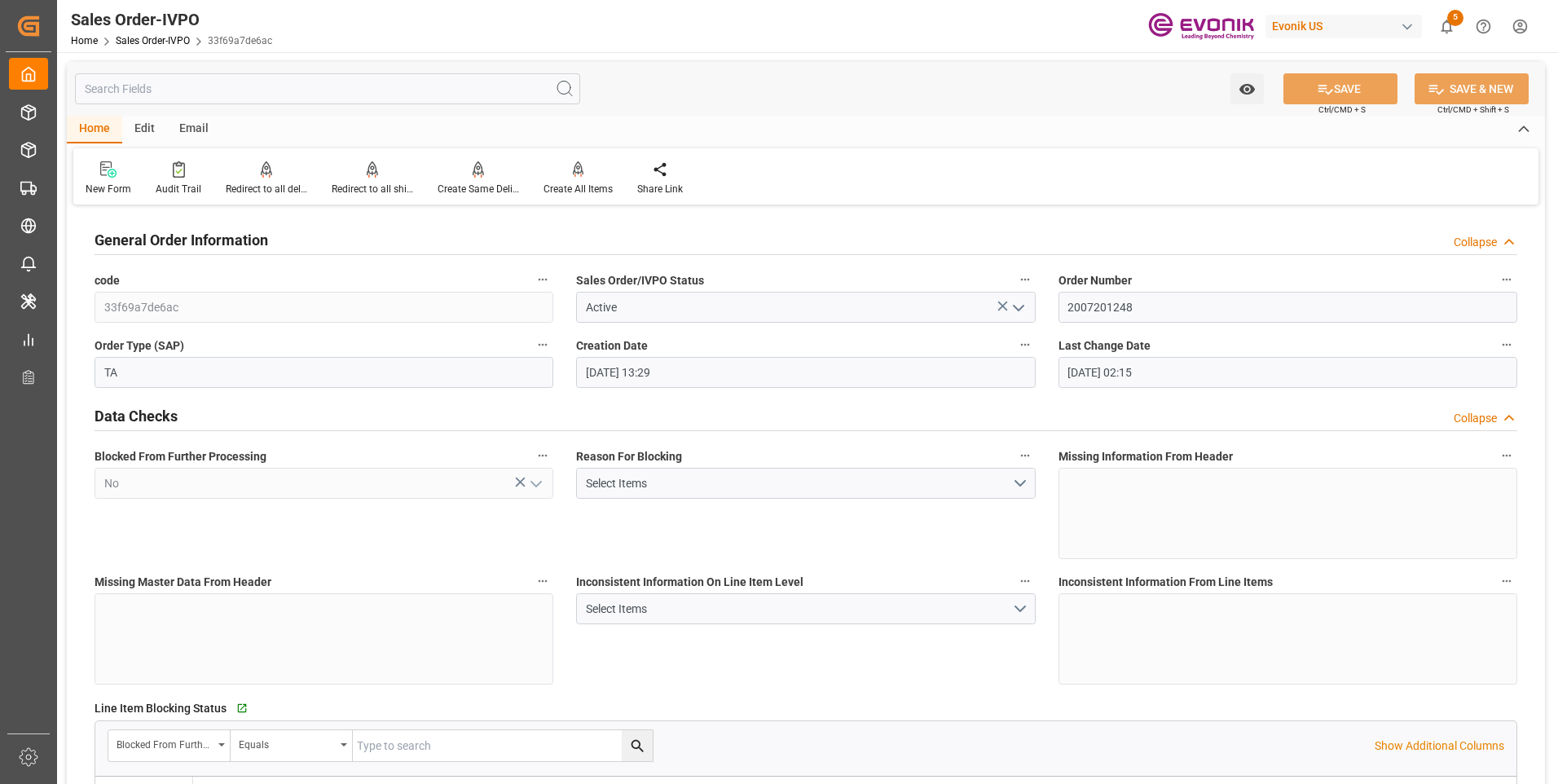
type input "[DATE] 13:29"
type input "[DATE] 02:15"
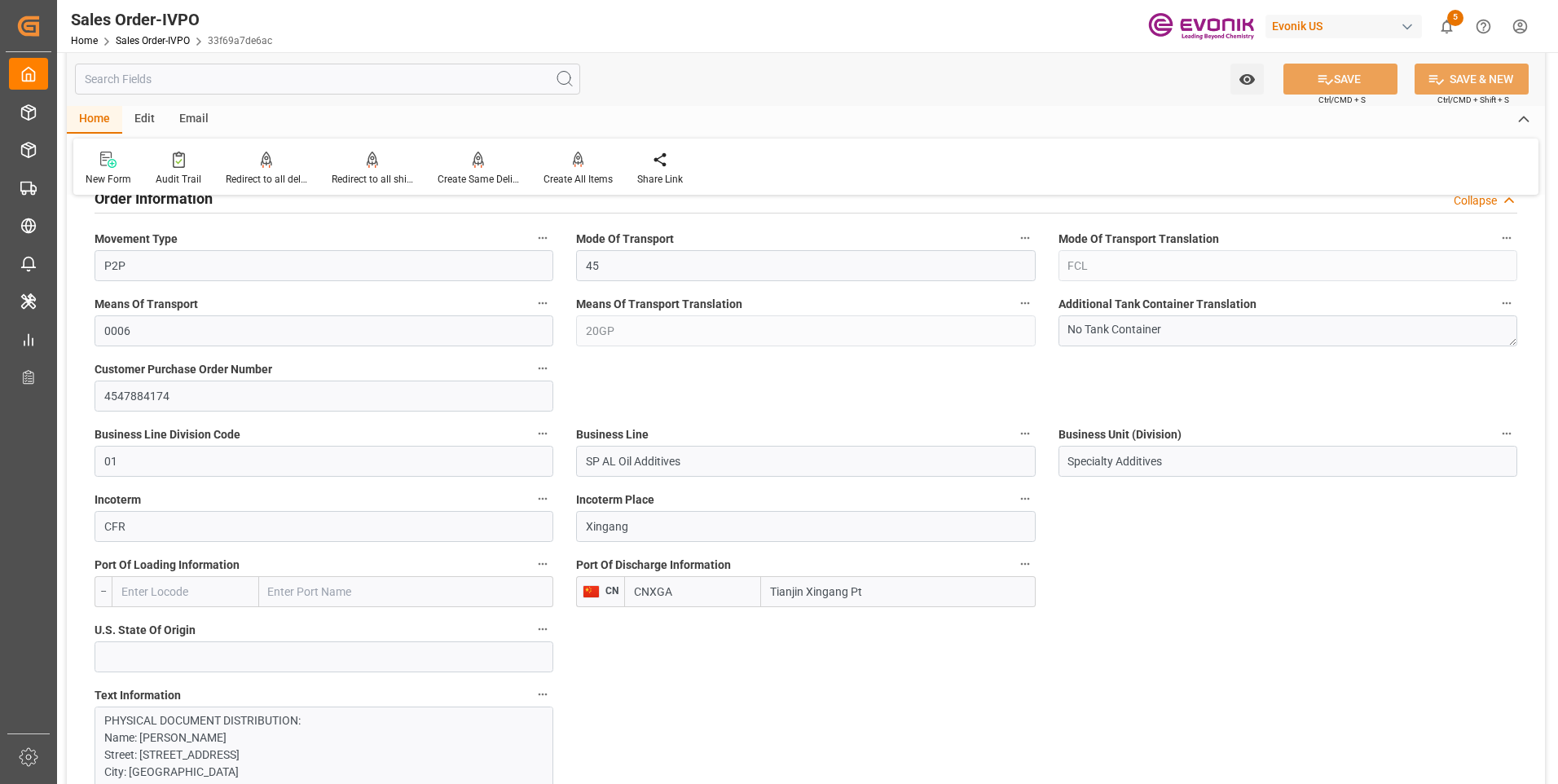
scroll to position [896, 0]
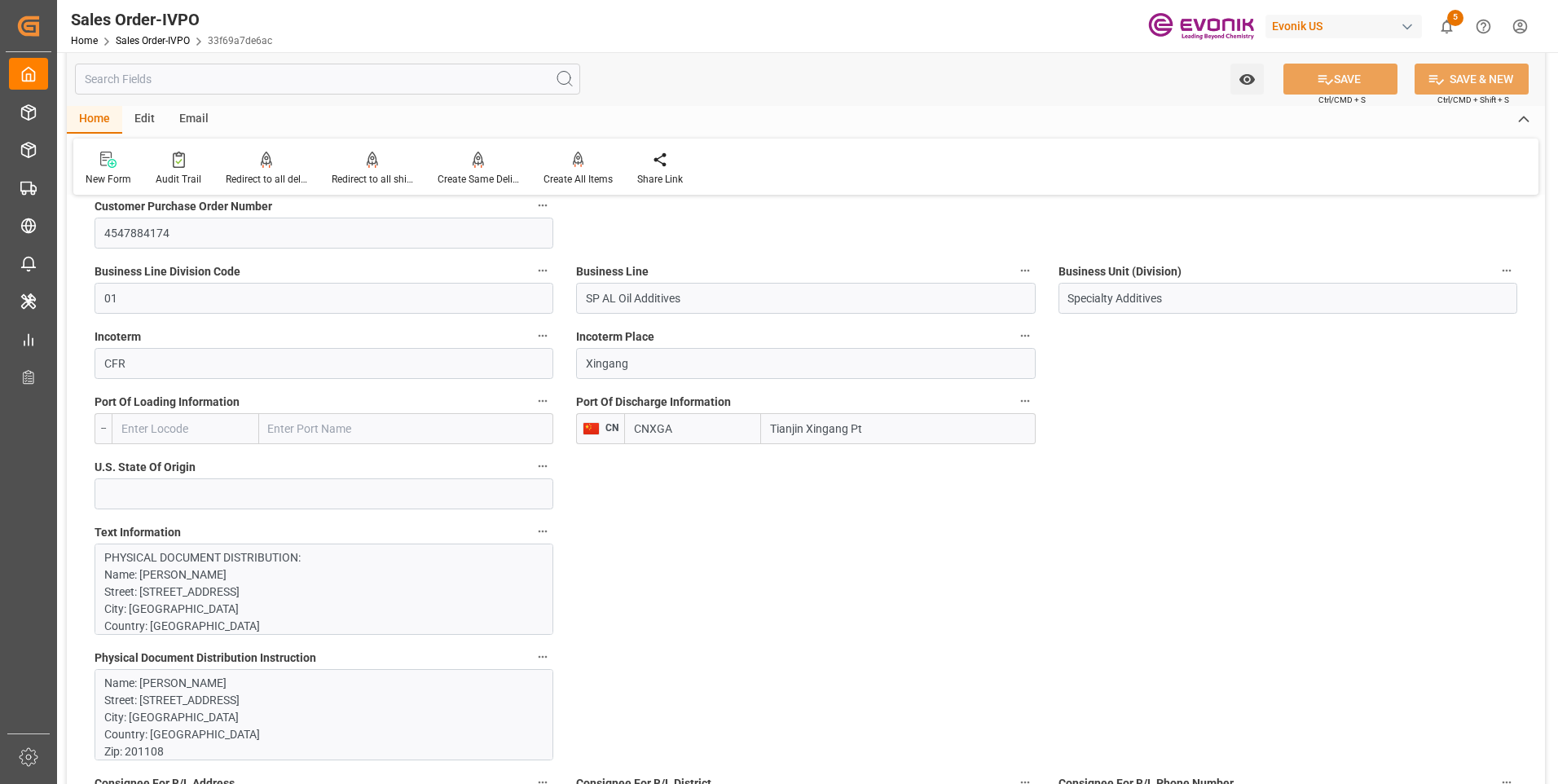
click at [691, 426] on input "CNXGA" at bounding box center [693, 428] width 137 height 31
drag, startPoint x: 711, startPoint y: 431, endPoint x: 629, endPoint y: 422, distance: 82.5
click at [629, 422] on input "CNXGA" at bounding box center [693, 428] width 137 height 31
click at [660, 478] on span "CNTXG - Tianjin Xingang Pt" at bounding box center [672, 472] width 75 height 30
type input "CNTXG"
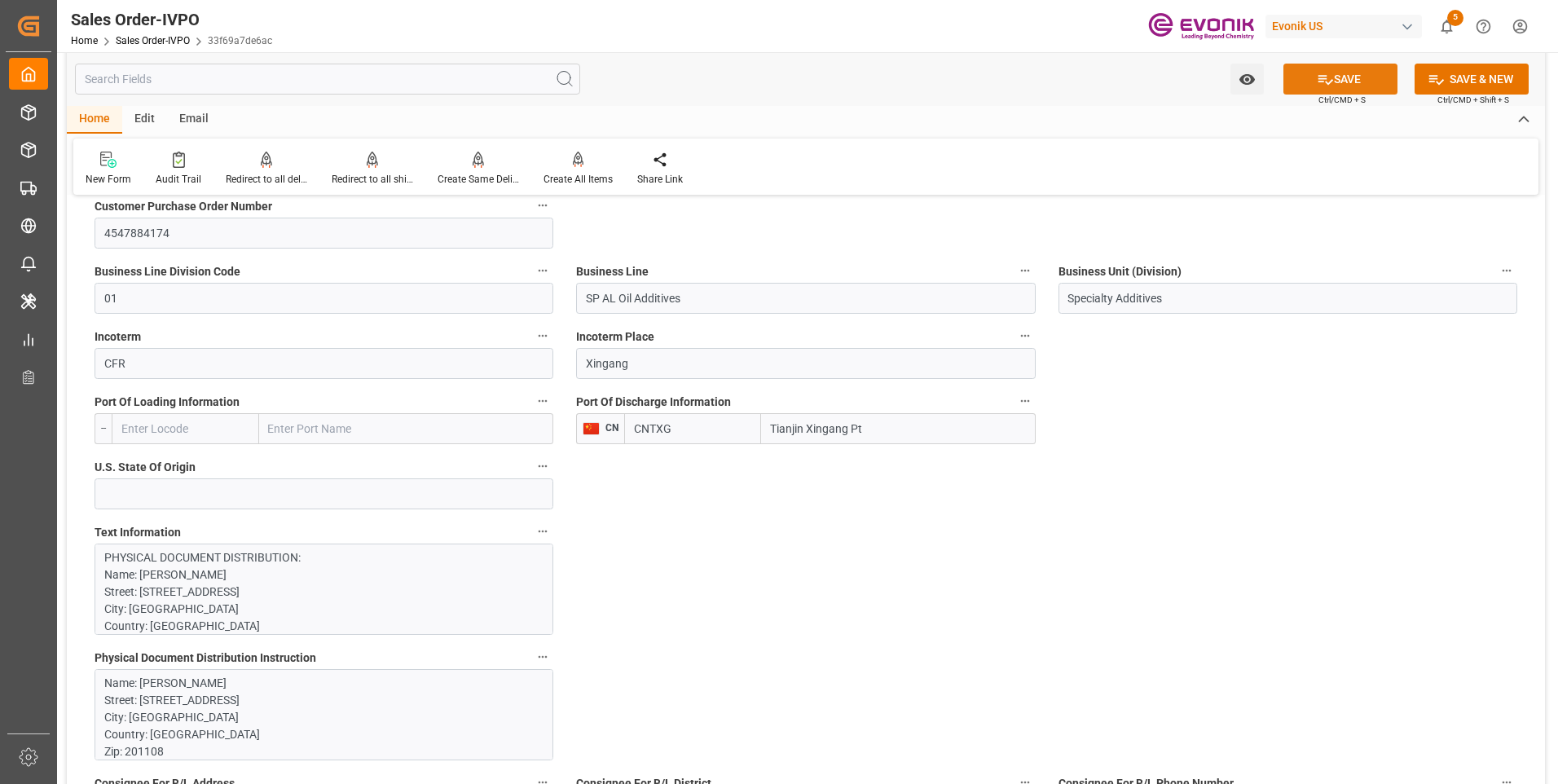
click at [1364, 78] on button "SAVE" at bounding box center [1340, 78] width 114 height 31
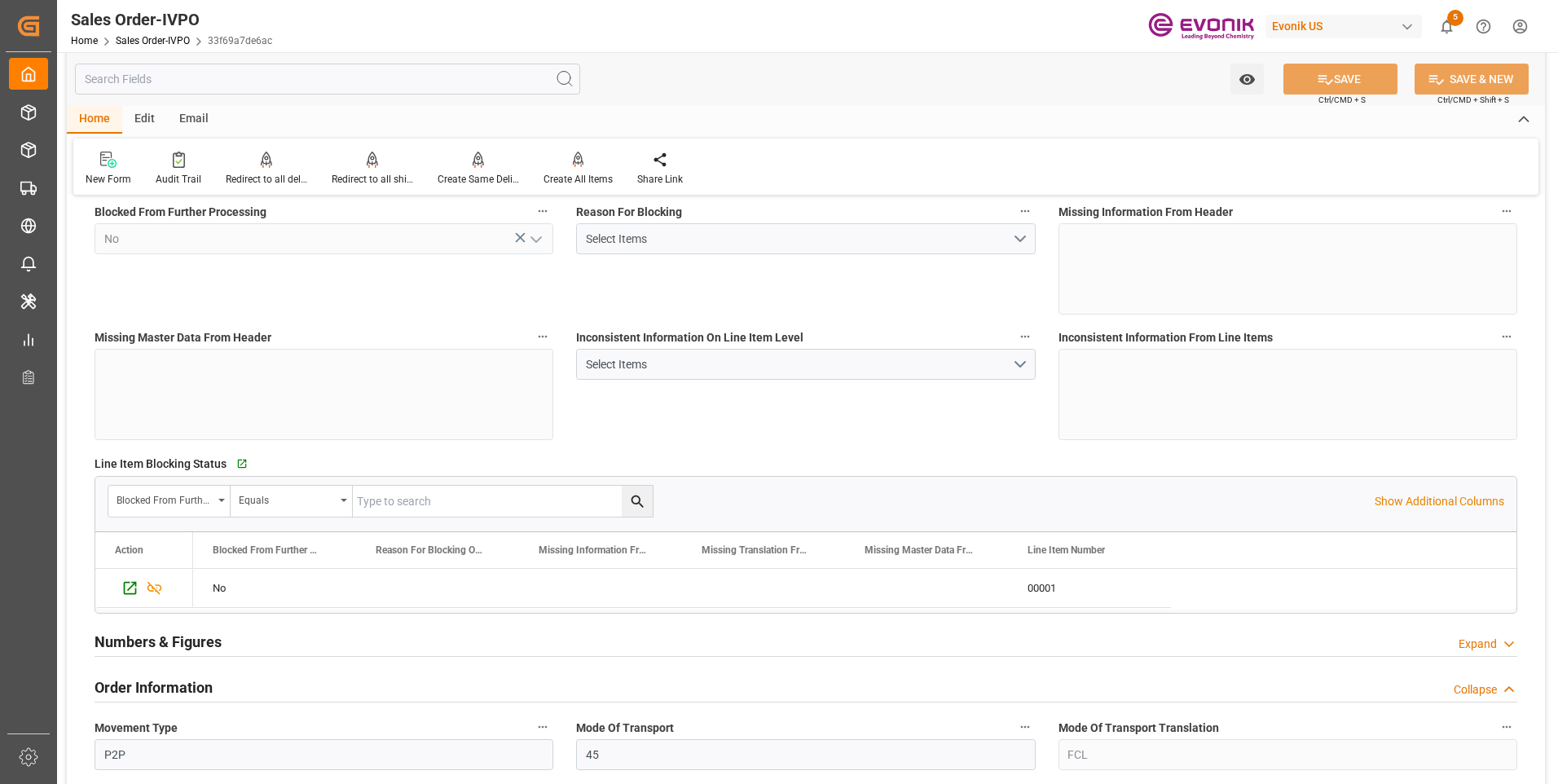
scroll to position [0, 0]
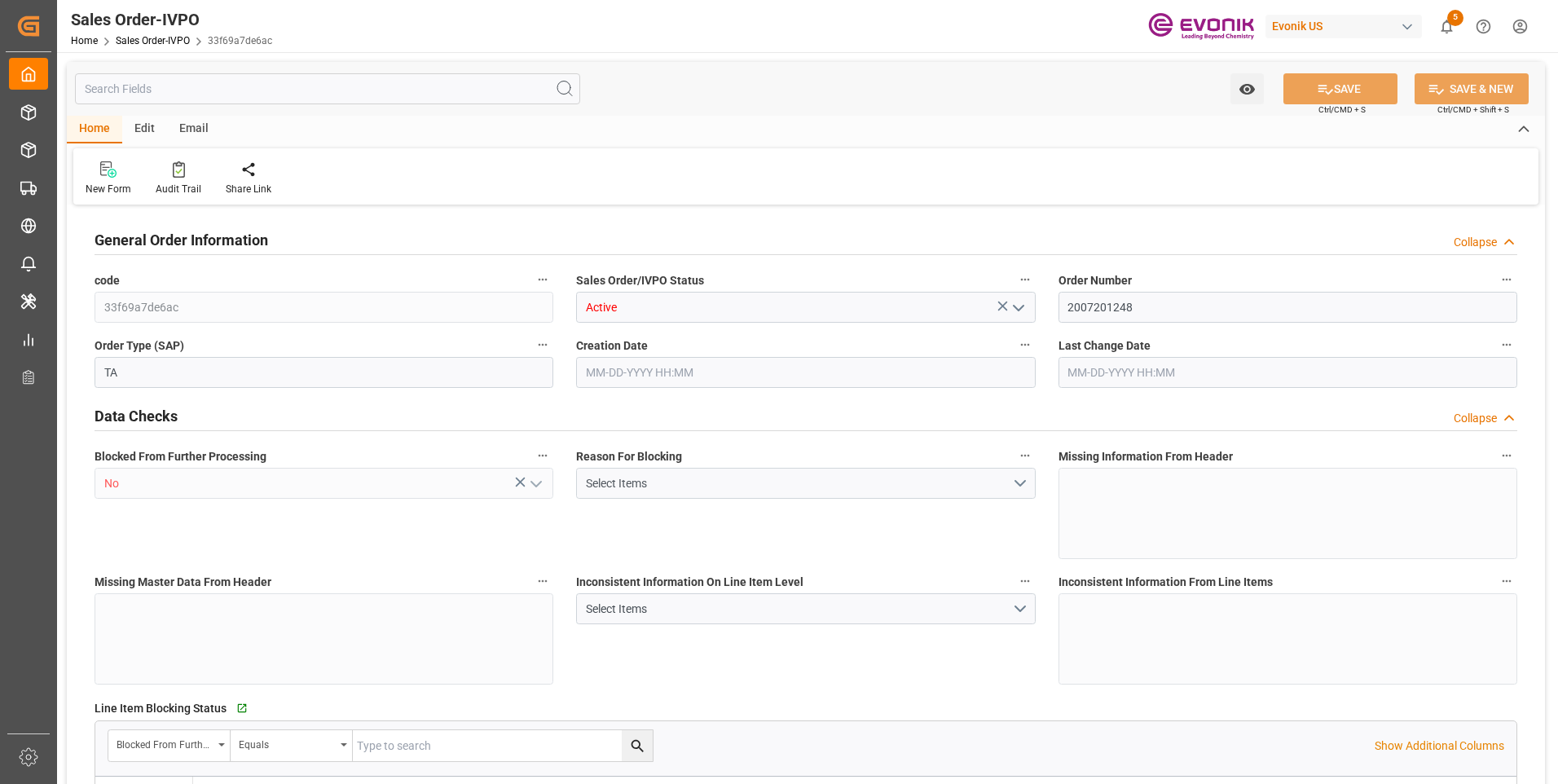
type input "CNXGA"
type input "0"
type input "1"
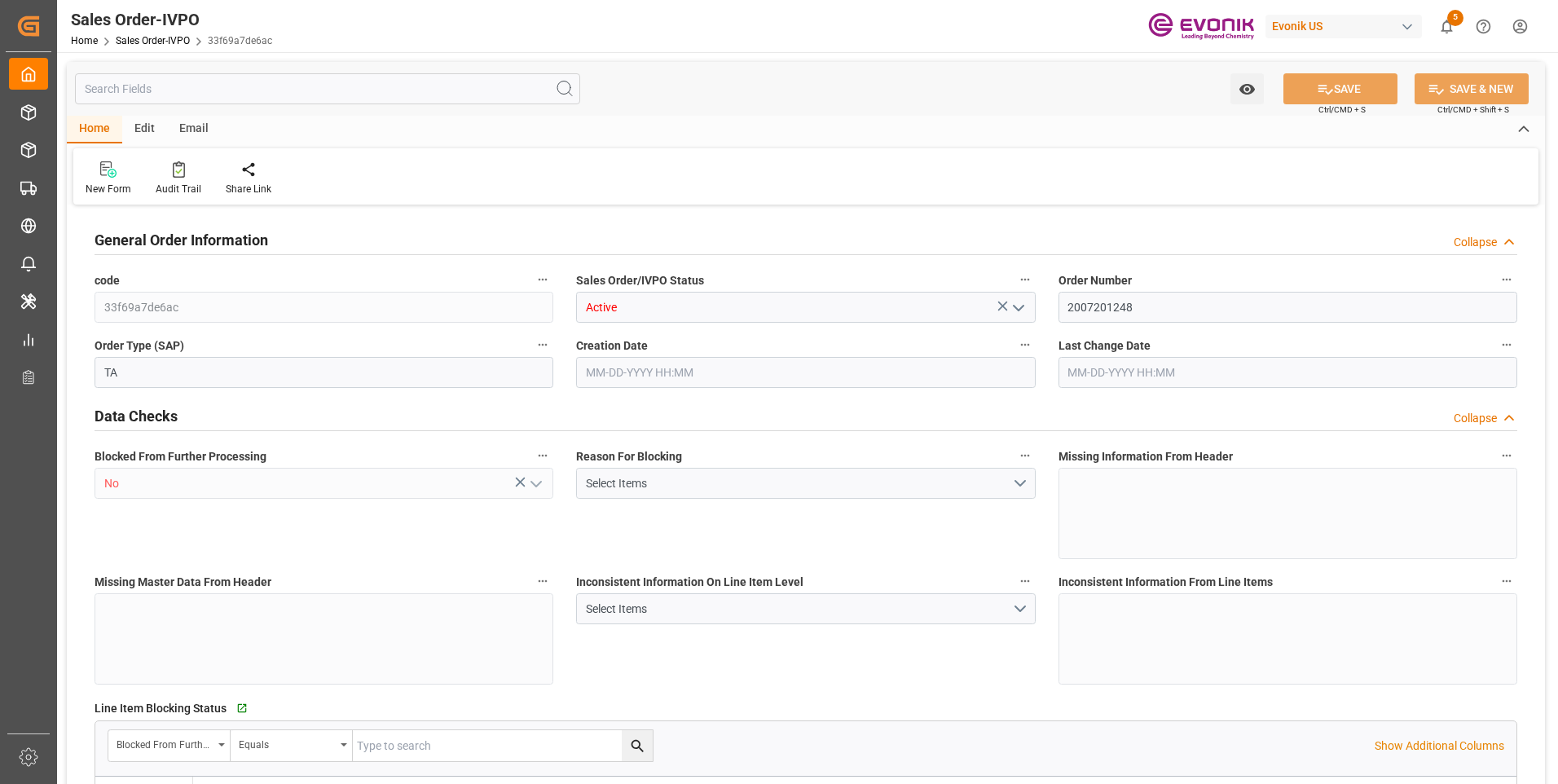
type input "8624"
type input "12.7088"
type input "17000"
type input "30"
type input "[DATE] 13:29"
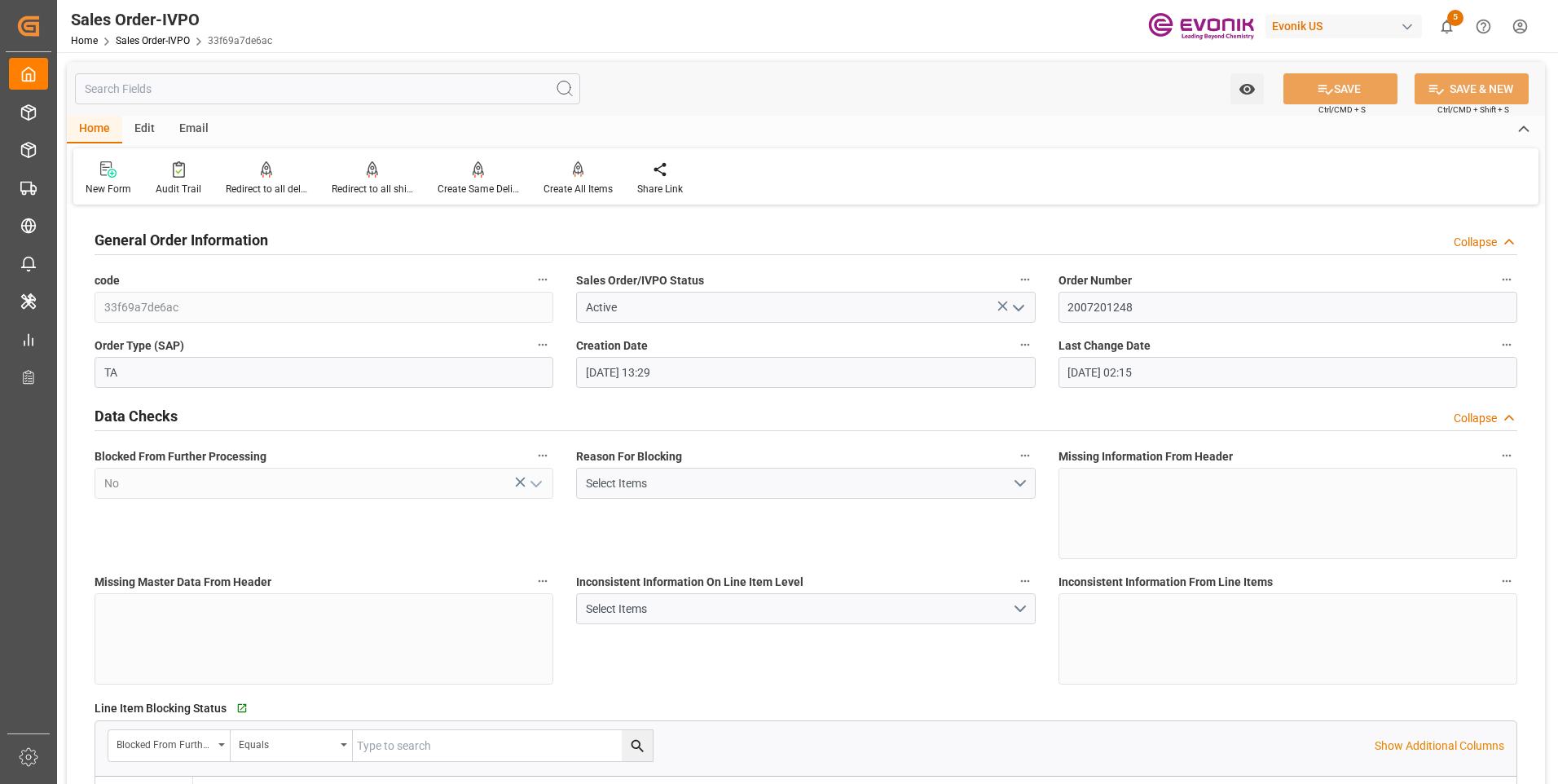
type input "[DATE] 02:15"
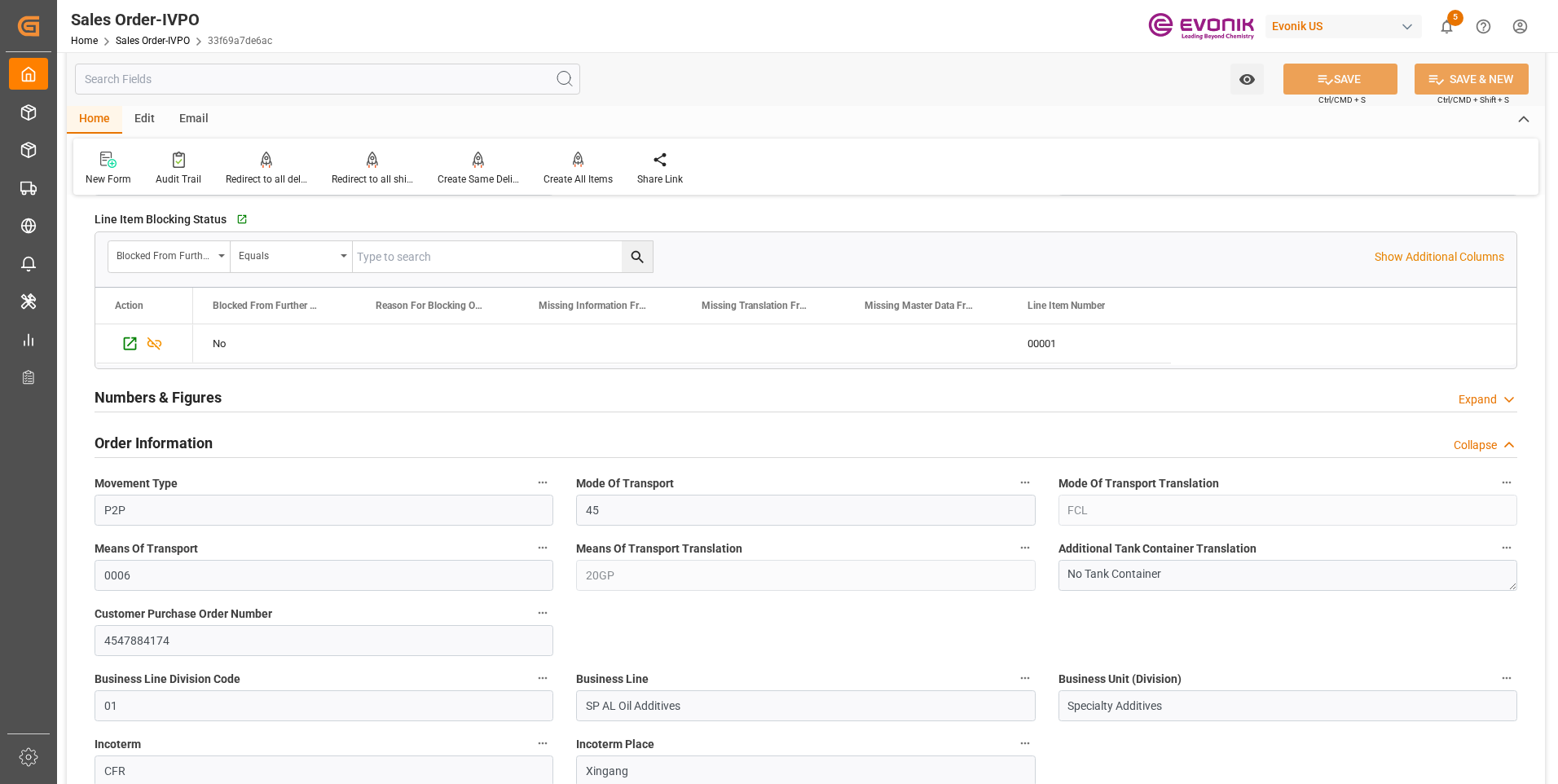
scroll to position [651, 0]
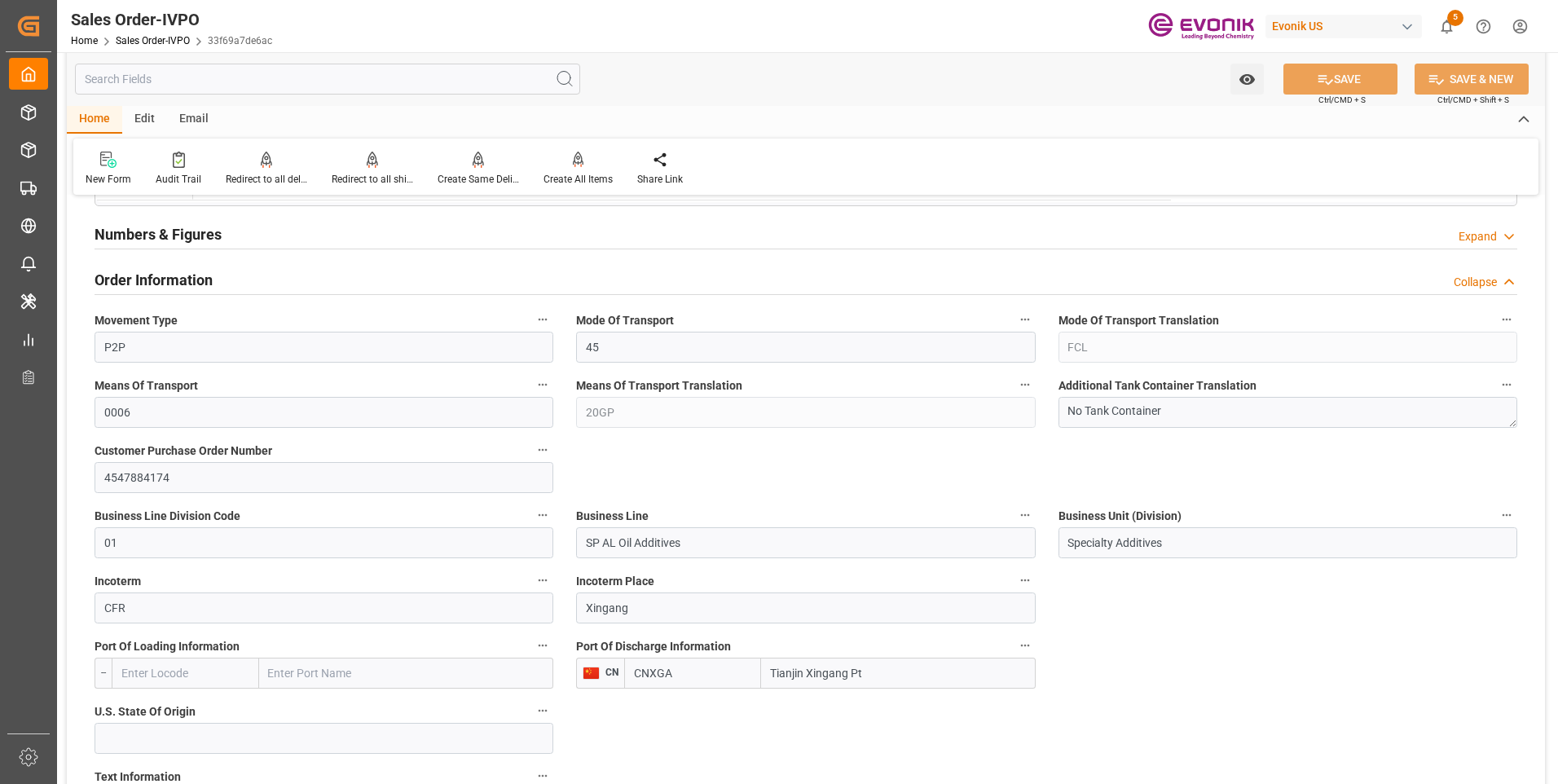
click at [721, 674] on input "CNXGA" at bounding box center [693, 673] width 137 height 31
drag, startPoint x: 732, startPoint y: 671, endPoint x: 592, endPoint y: 656, distance: 140.8
click at [592, 656] on div "Port Of Discharge Information CN CNXGA Tianjin Xingang Pt" at bounding box center [805, 661] width 481 height 65
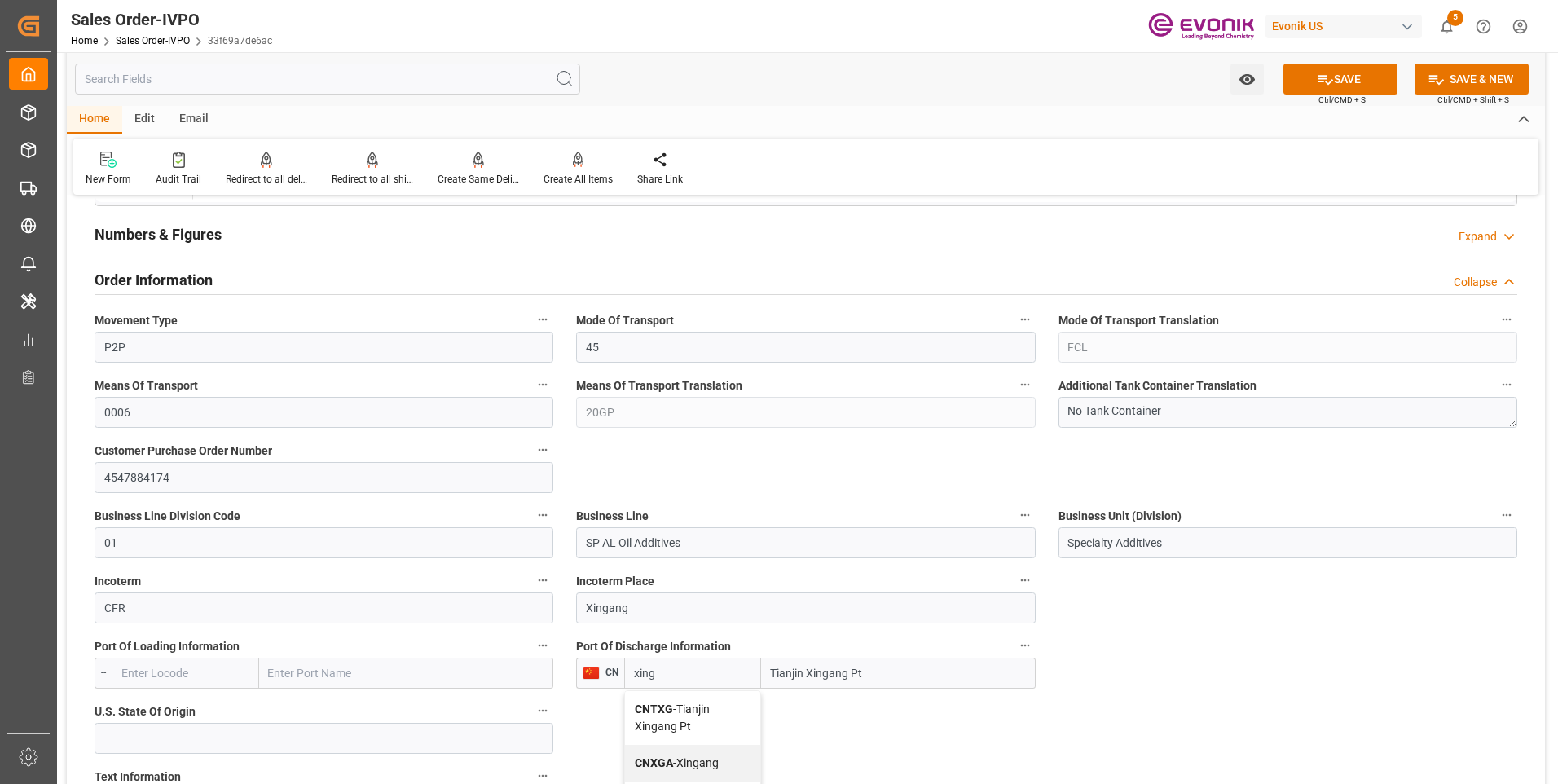
click at [688, 715] on span "CNTXG - Tianjin Xingang Pt" at bounding box center [672, 717] width 75 height 30
type input "CNTXG"
click at [1350, 79] on button "SAVE" at bounding box center [1340, 78] width 114 height 31
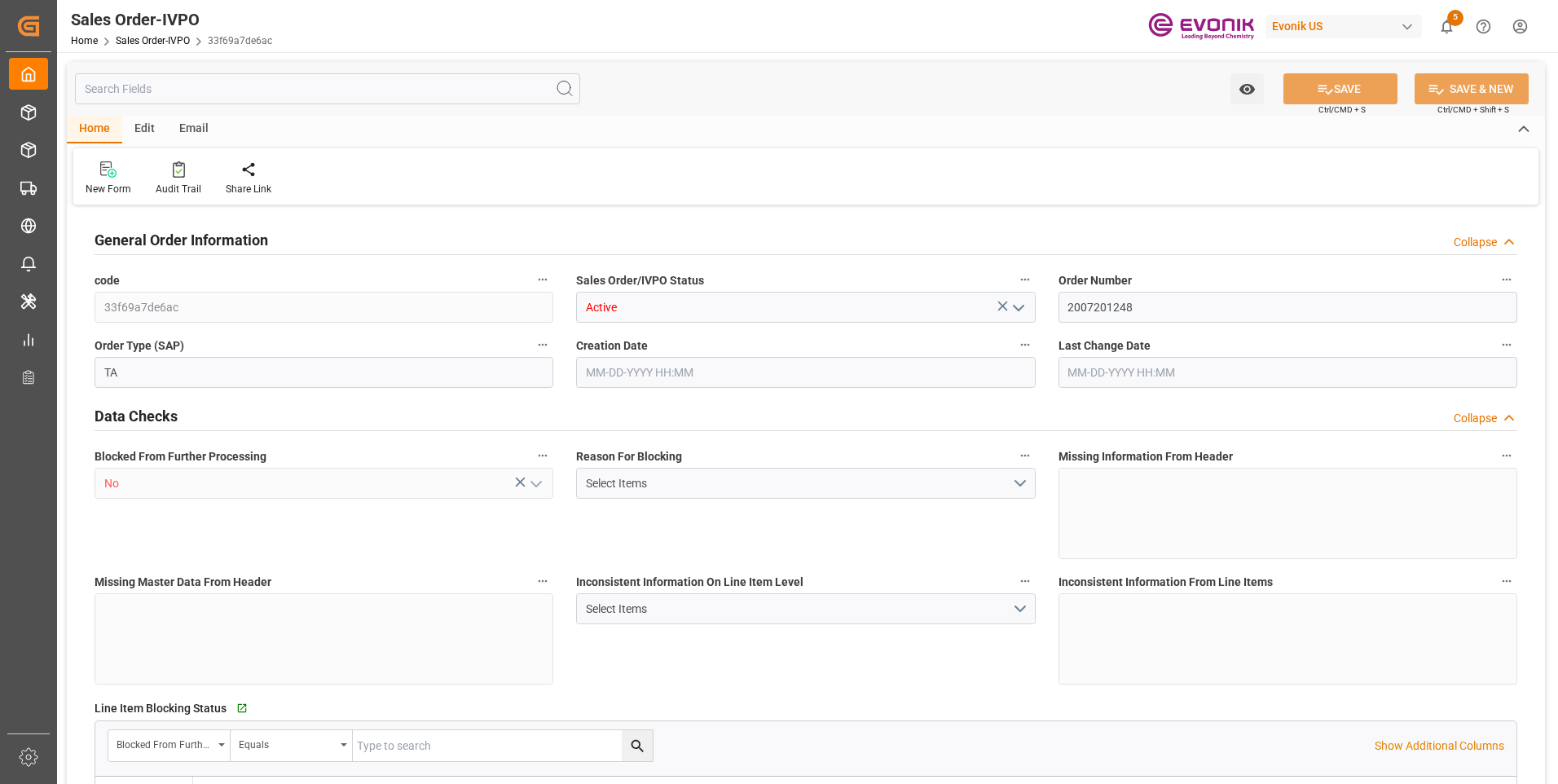
type input "CNXGA"
type input "0"
type input "1"
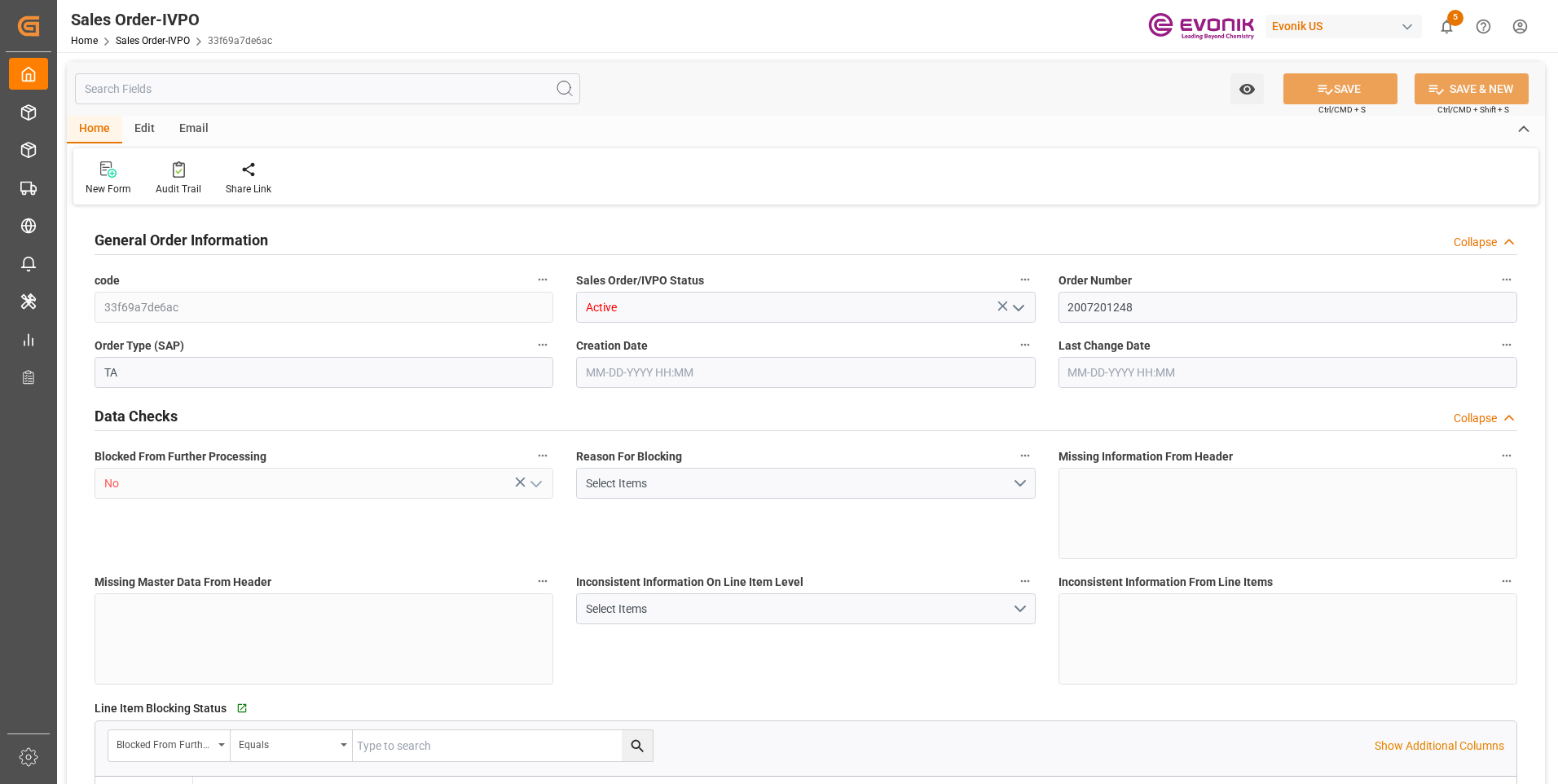
type input "8624"
type input "12.7088"
type input "17000"
type input "30"
type input "[DATE] 13:29"
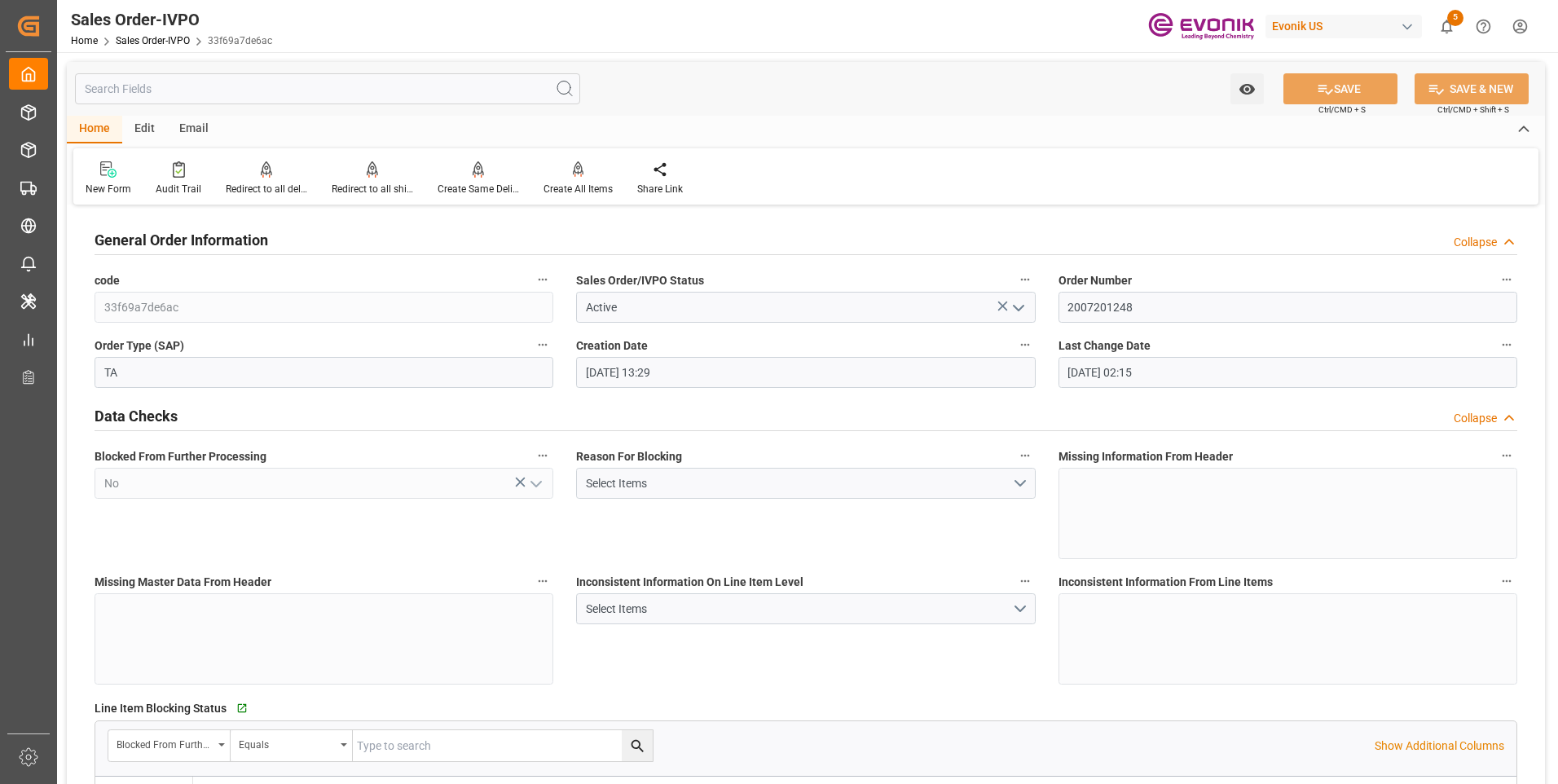
type input "[DATE] 02:15"
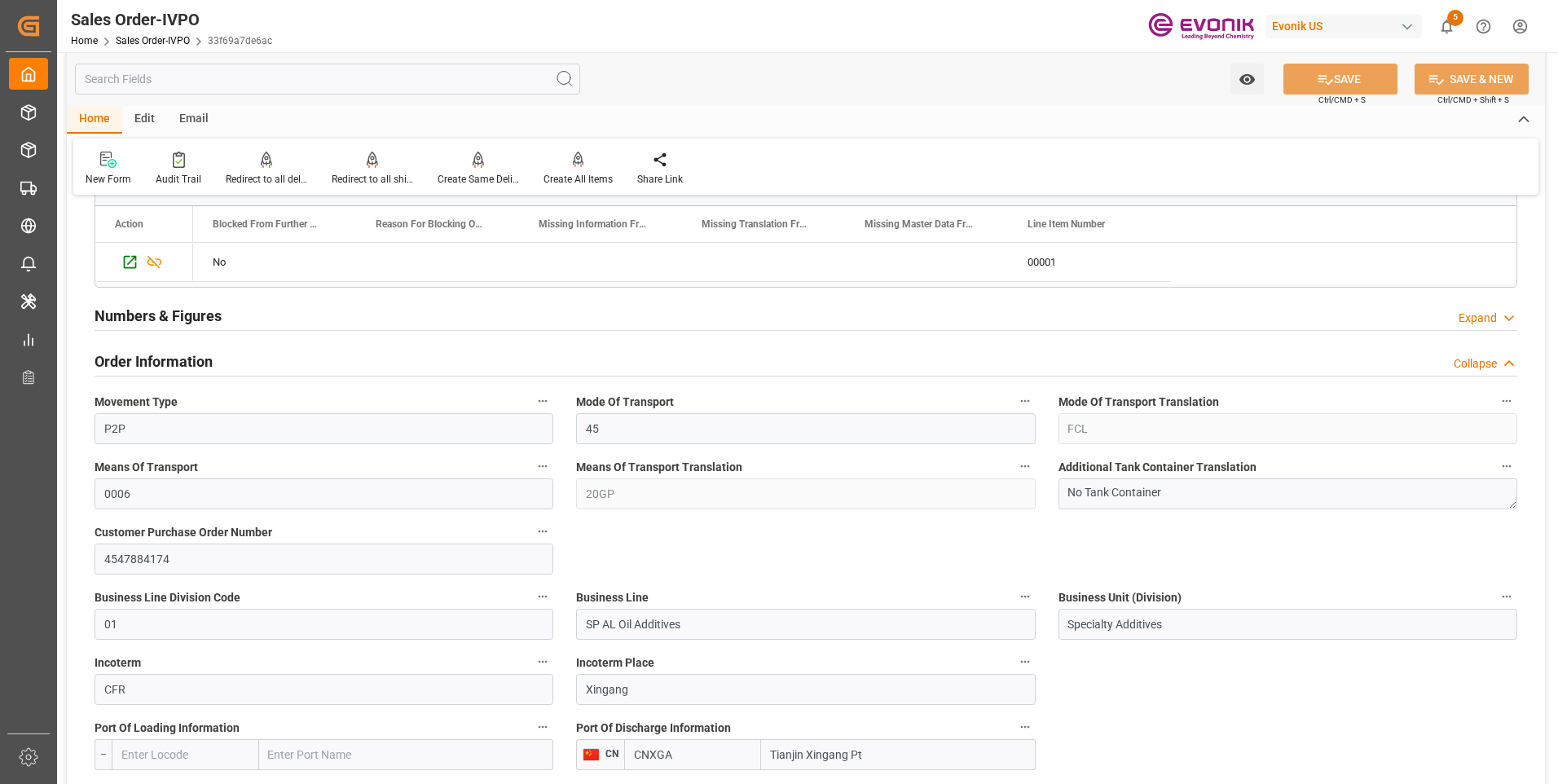
scroll to position [651, 0]
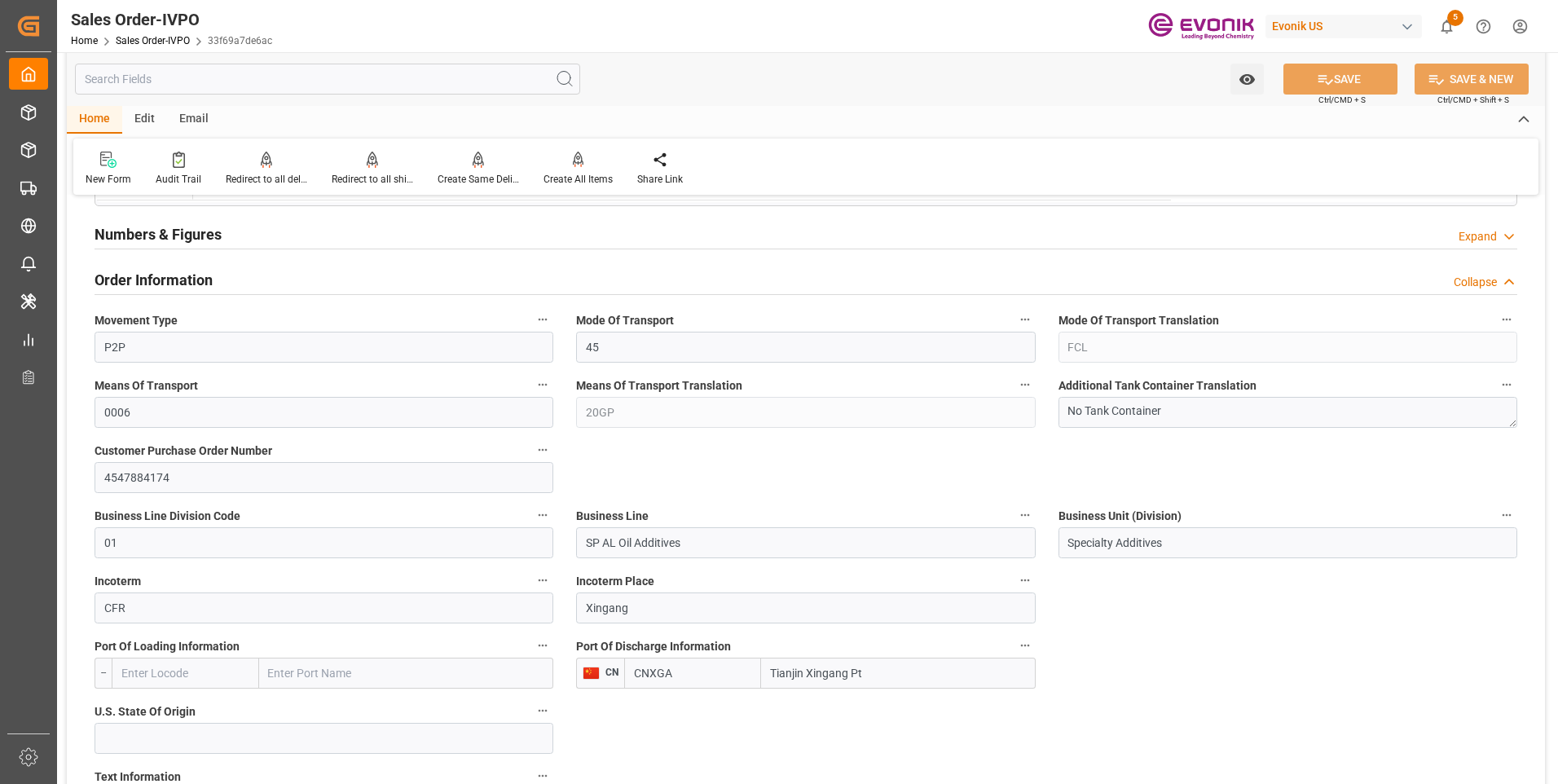
click at [676, 661] on input "CNXGA" at bounding box center [693, 673] width 137 height 31
drag, startPoint x: 688, startPoint y: 673, endPoint x: 623, endPoint y: 671, distance: 65.0
click at [623, 671] on div "CN CNXGA Tianjin Xingang Pt" at bounding box center [805, 673] width 458 height 31
click at [679, 726] on span "CNTXG - Tianjin Xingang Pt" at bounding box center [672, 717] width 75 height 30
type input "CNTXG"
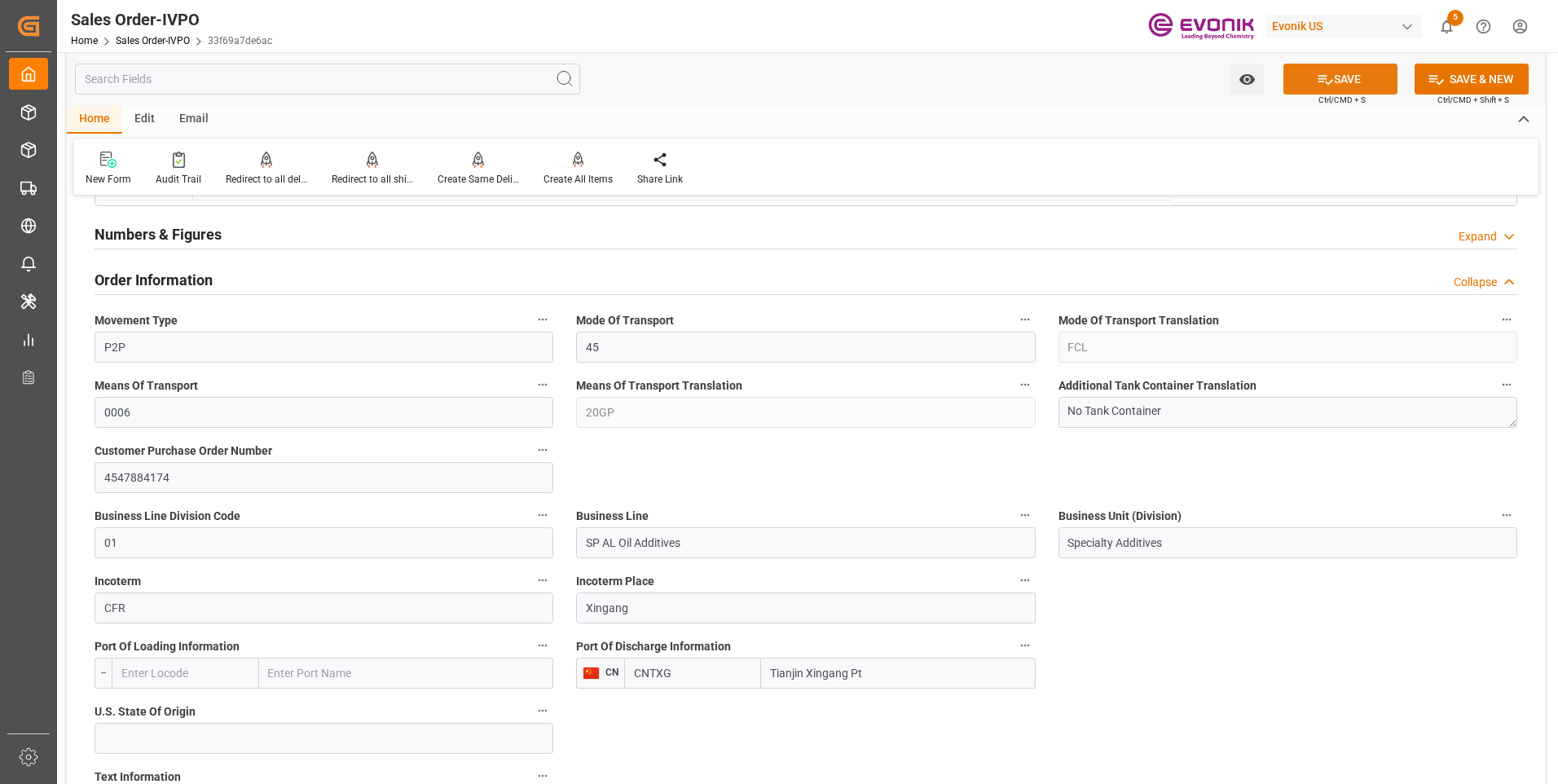
click at [1332, 77] on button "SAVE" at bounding box center [1340, 78] width 114 height 31
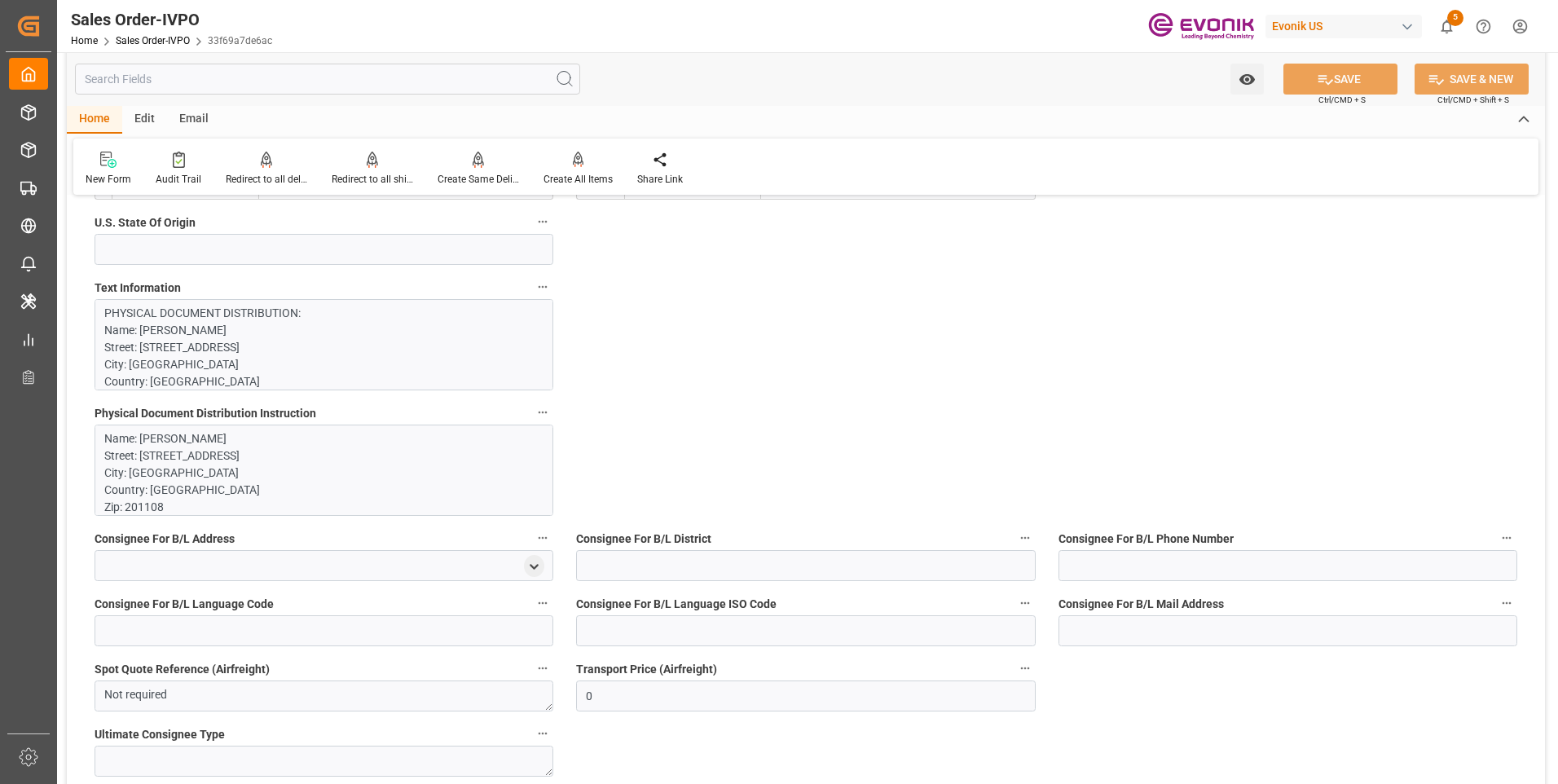
scroll to position [815, 0]
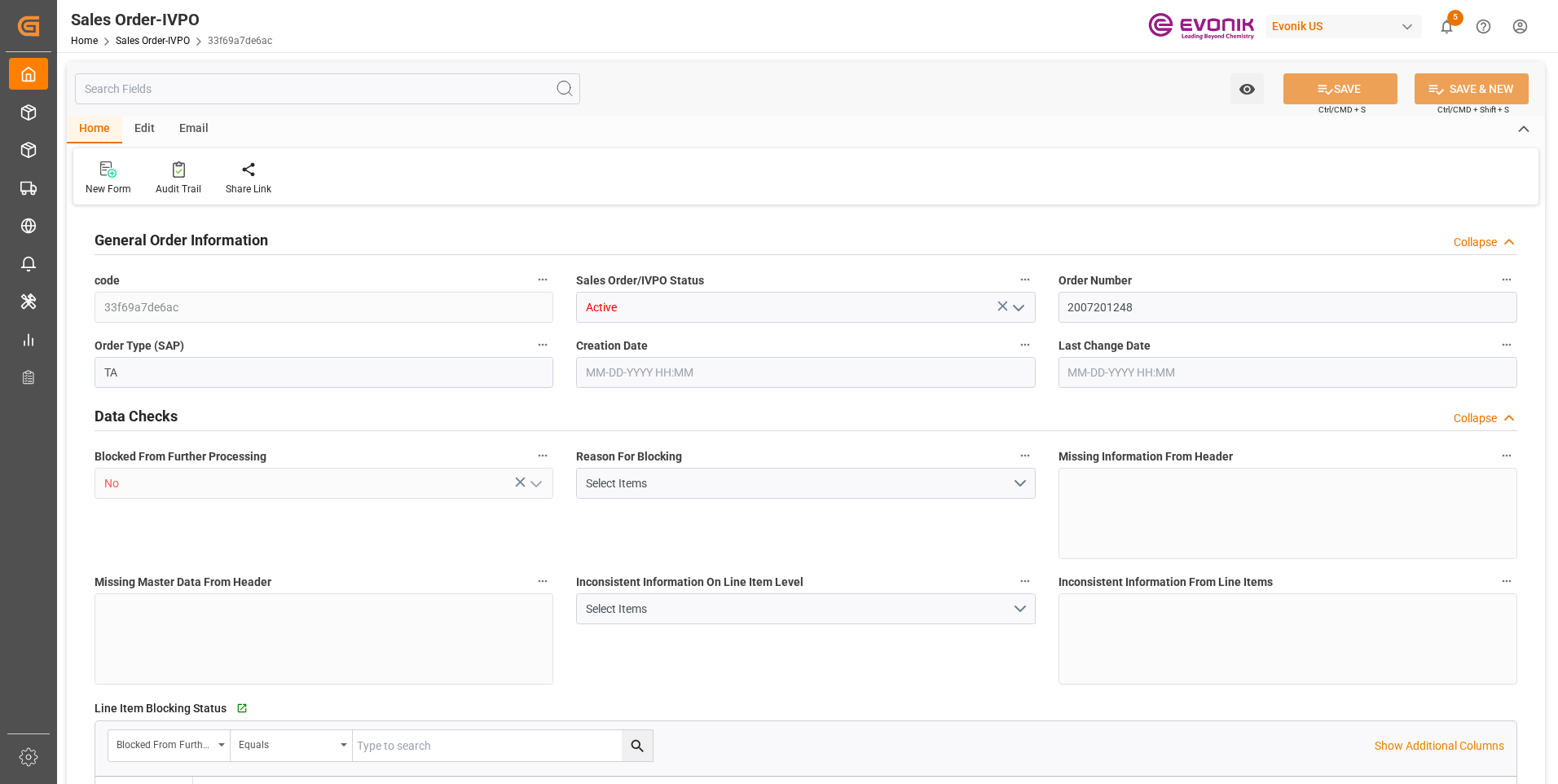
type input "CNXGA"
type input "0"
type input "1"
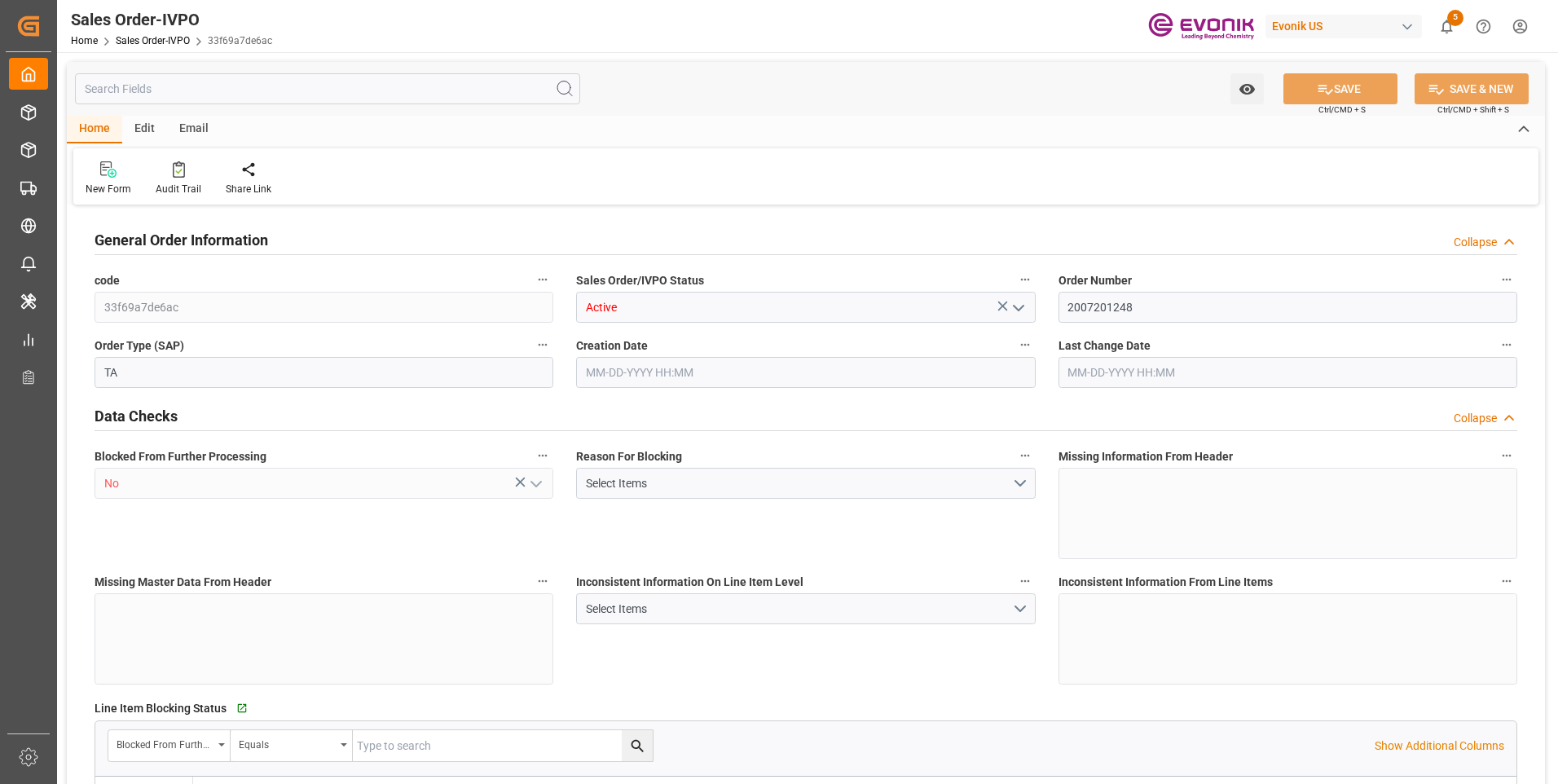
type input "8624"
type input "12.7088"
type input "17000"
type input "30"
type input "[DATE] 13:29"
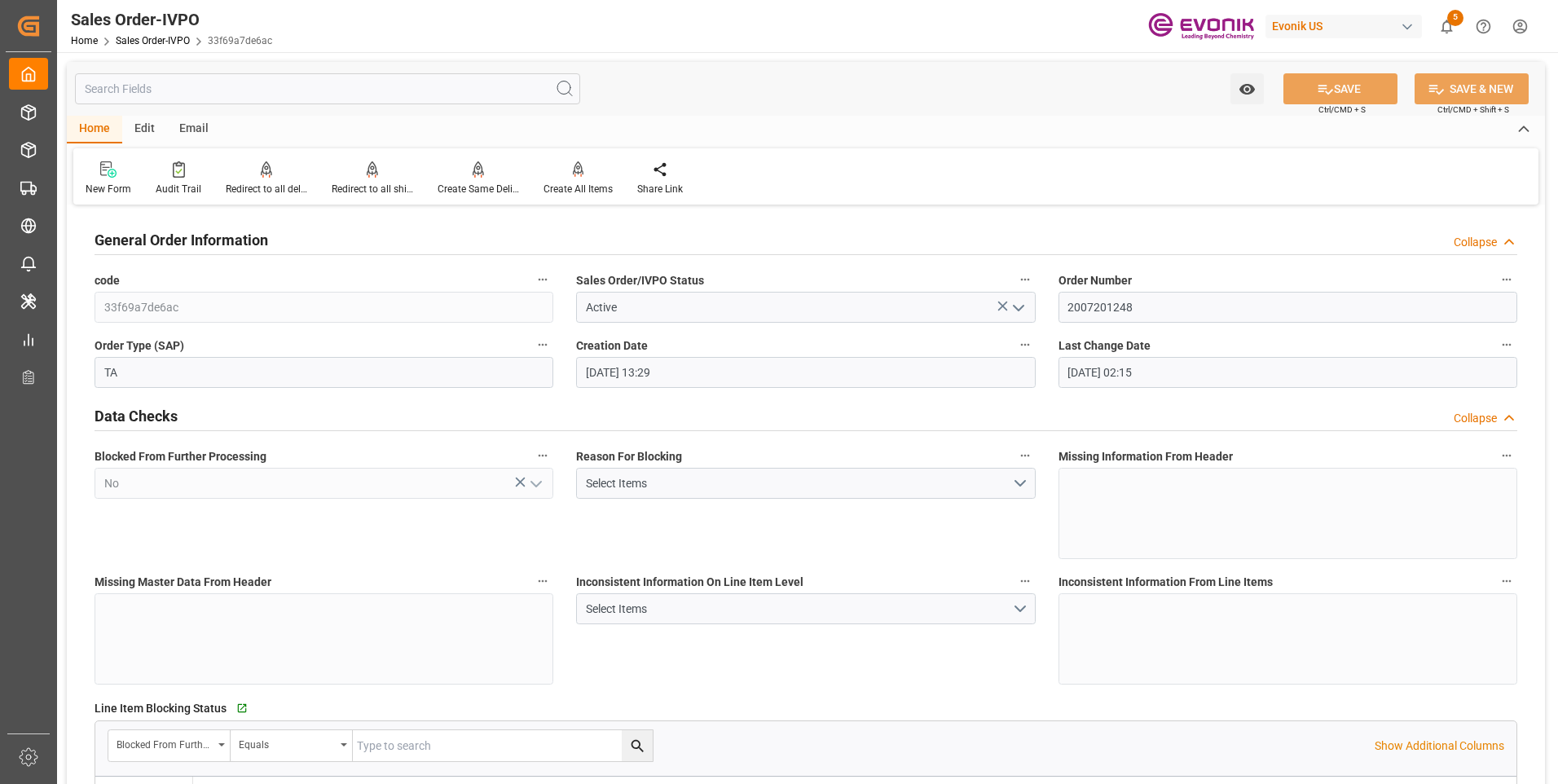
type input "[DATE] 02:15"
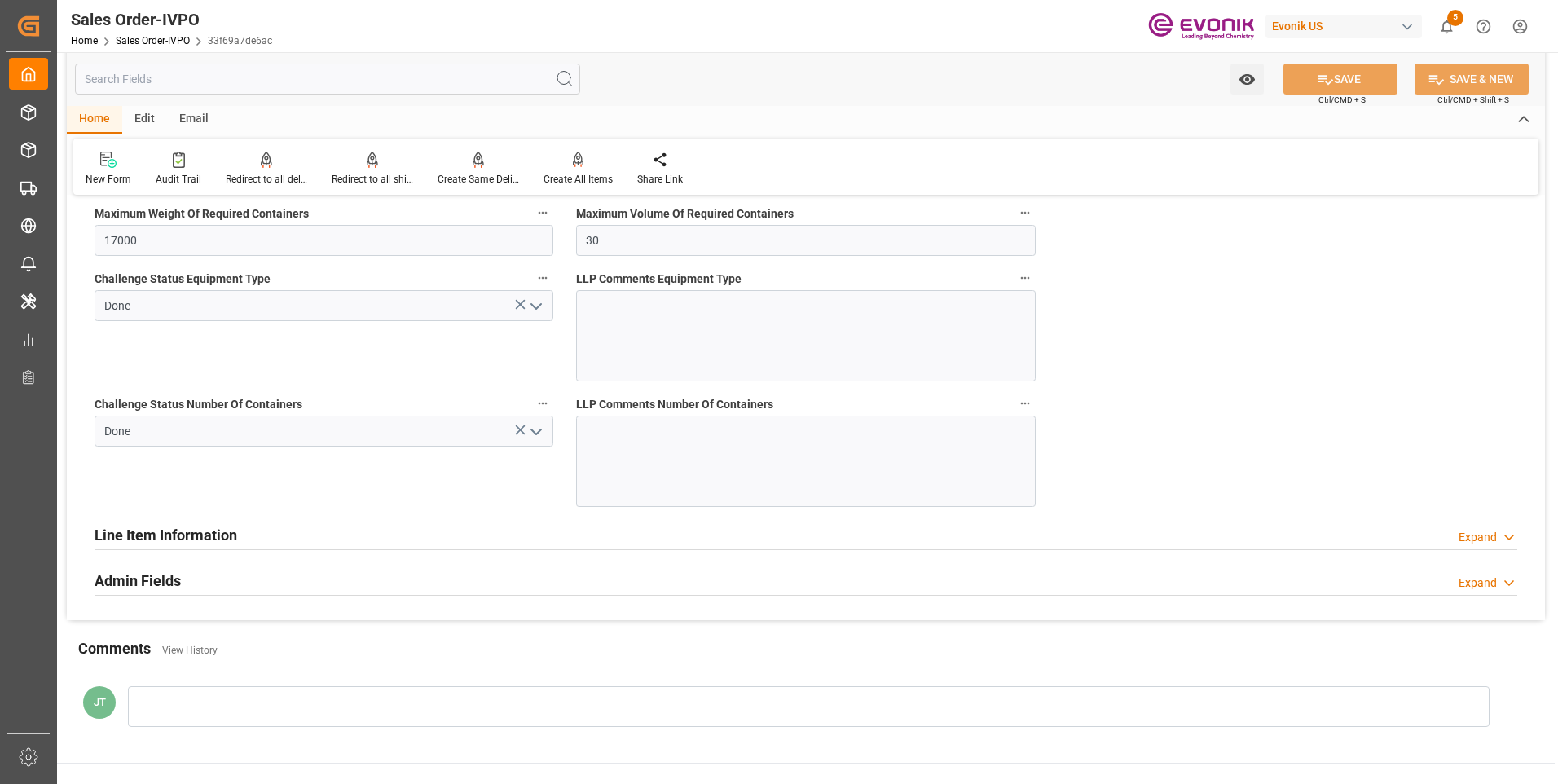
scroll to position [3340, 0]
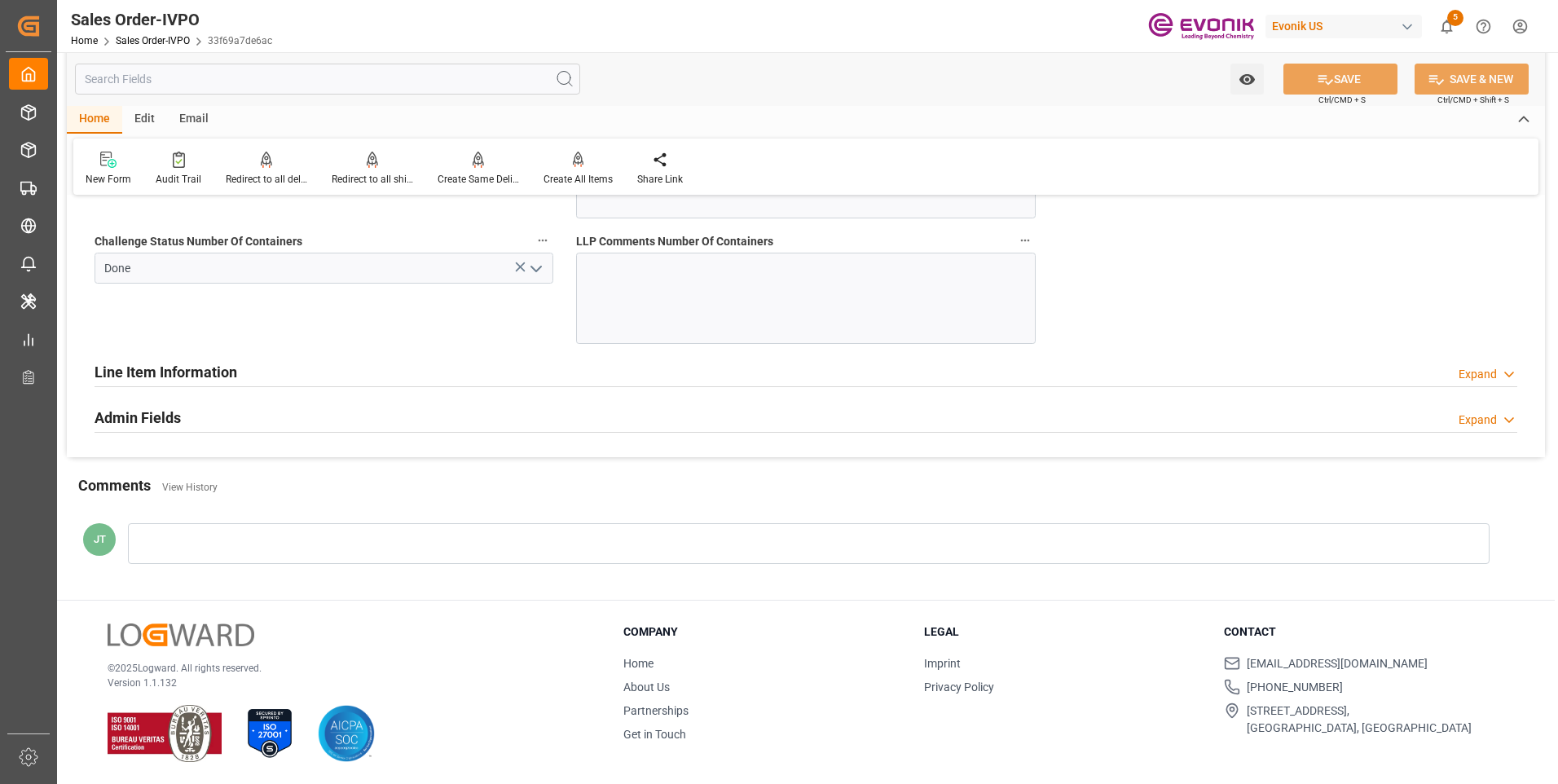
click at [165, 368] on h2 "Line Item Information" at bounding box center [166, 371] width 142 height 22
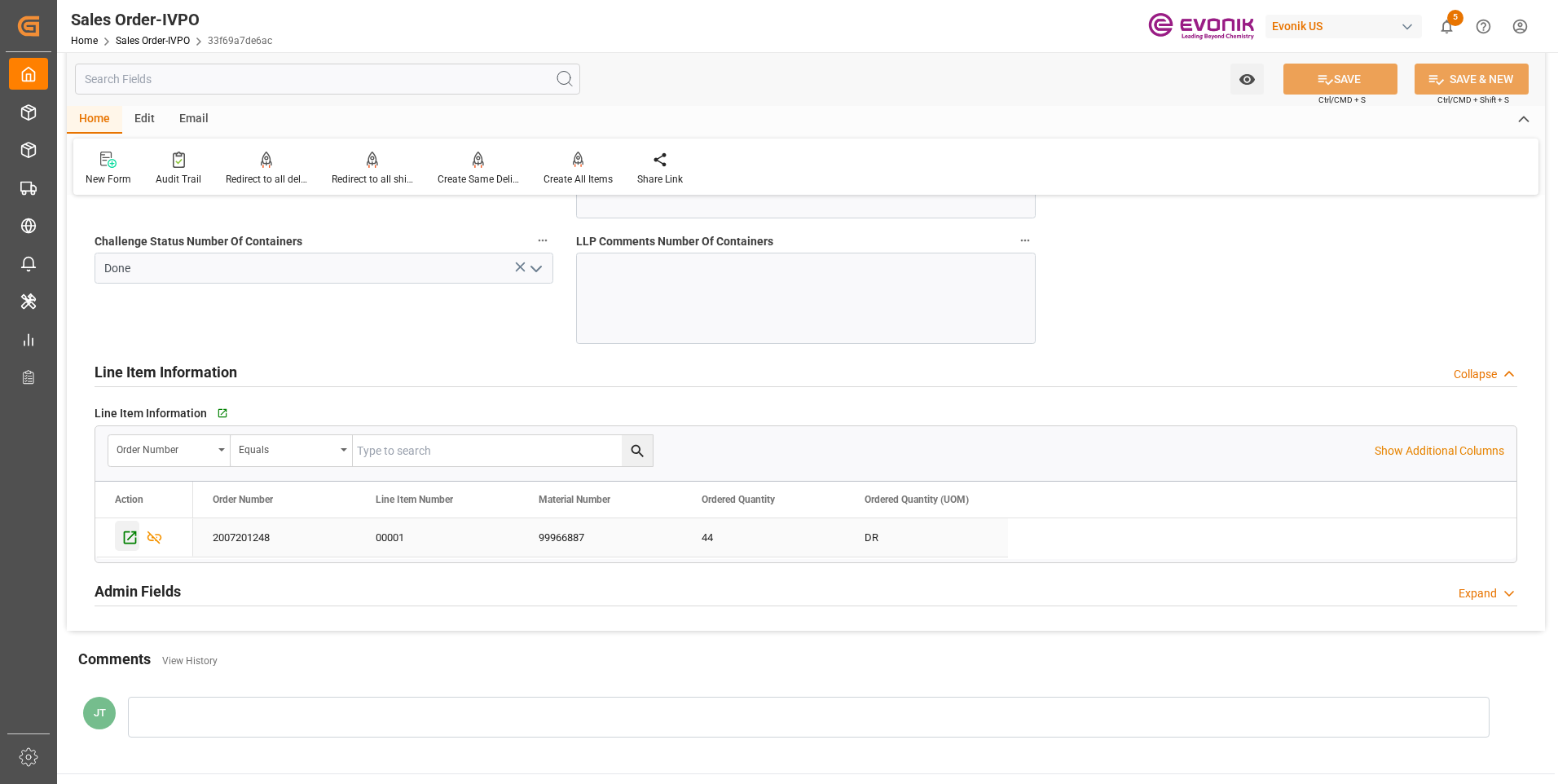
click at [130, 539] on icon "Press SPACE to select this row." at bounding box center [129, 536] width 17 height 17
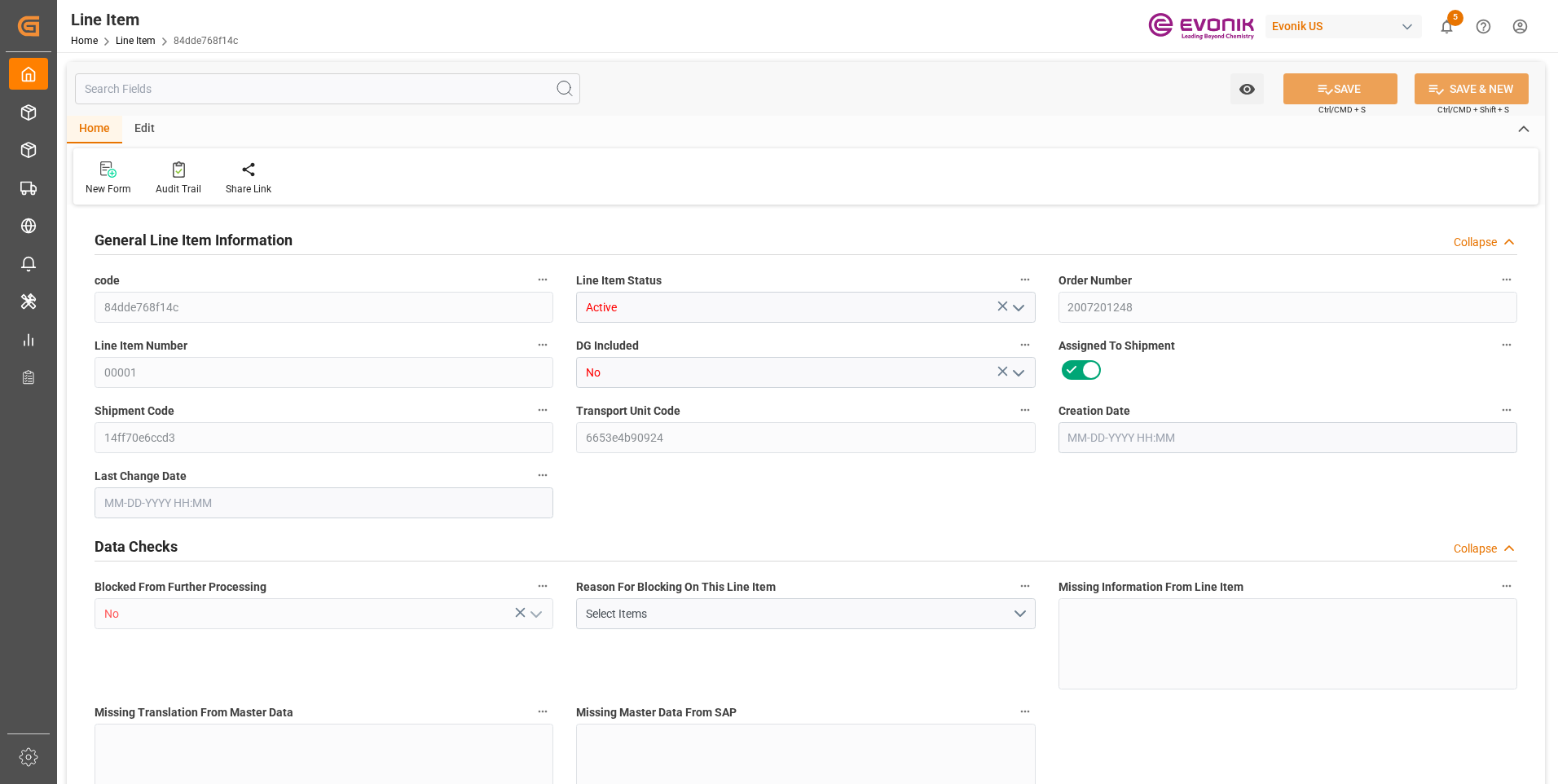
type input "11"
type input "8404"
type input "7700"
type input "12.7088"
type input "44"
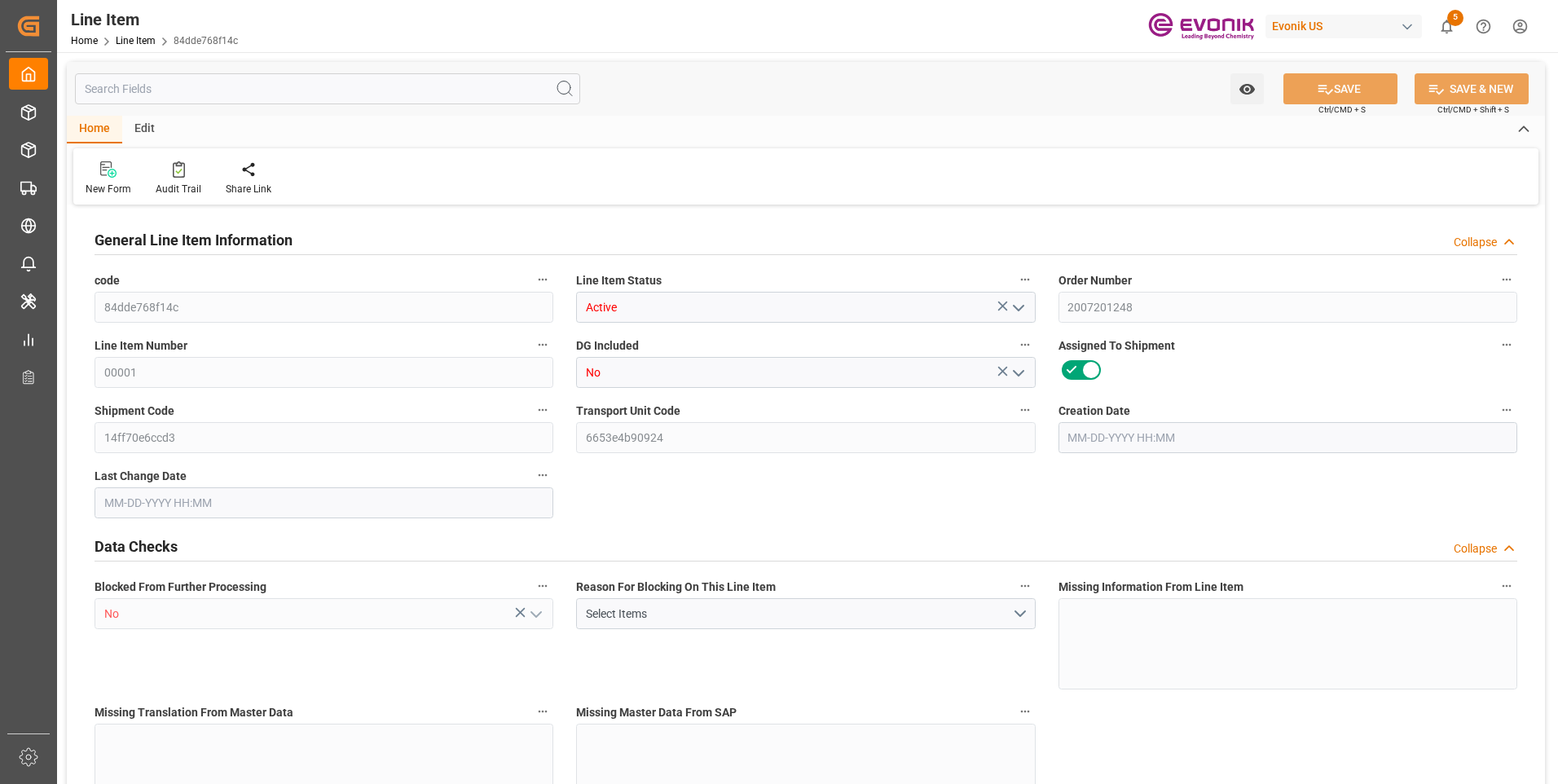
type input "40717.6"
type input "44"
type input "7700"
type input "8404"
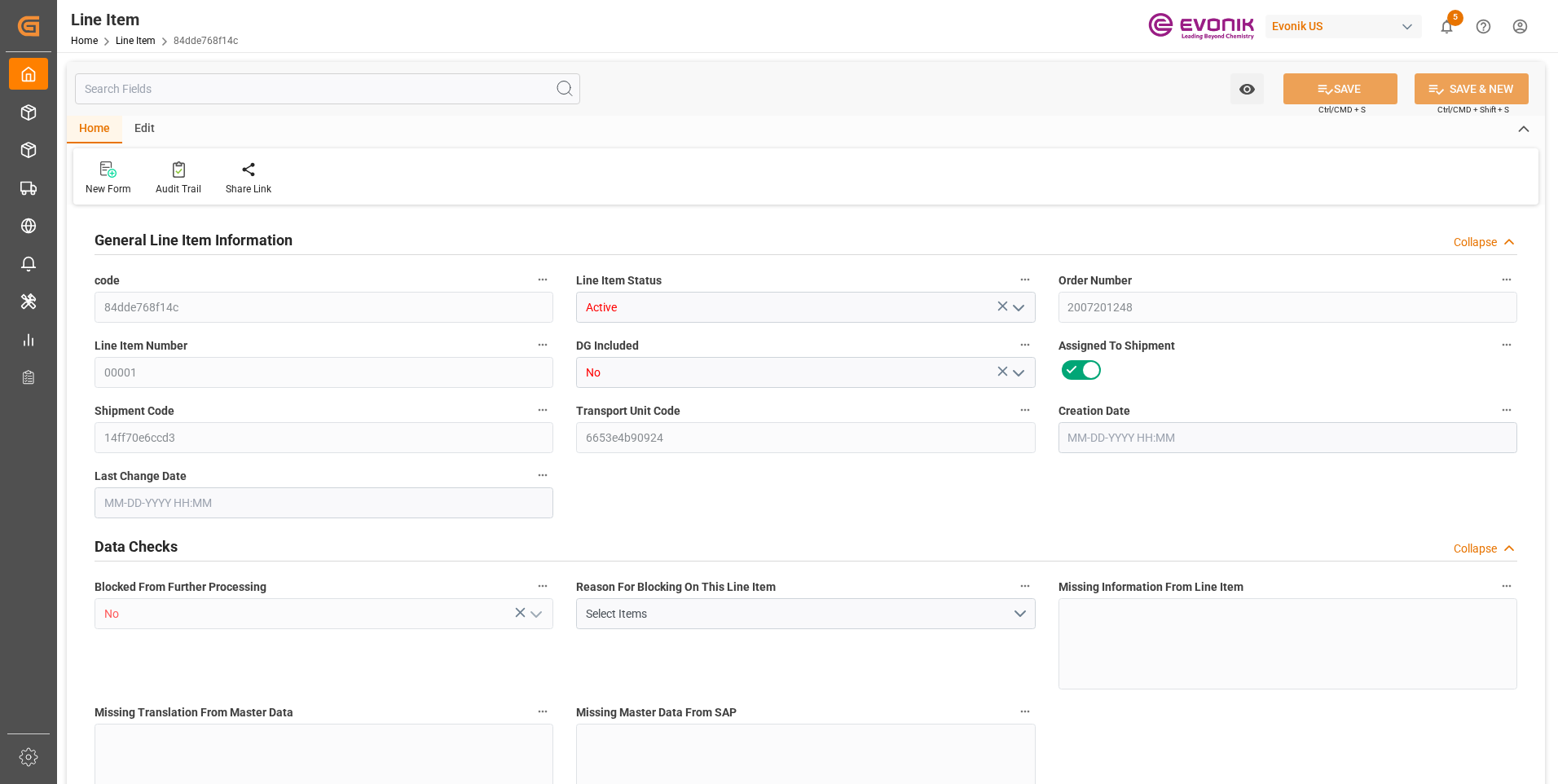
type input "8624"
type input "7700"
type input "12.7088"
type input "12708.784"
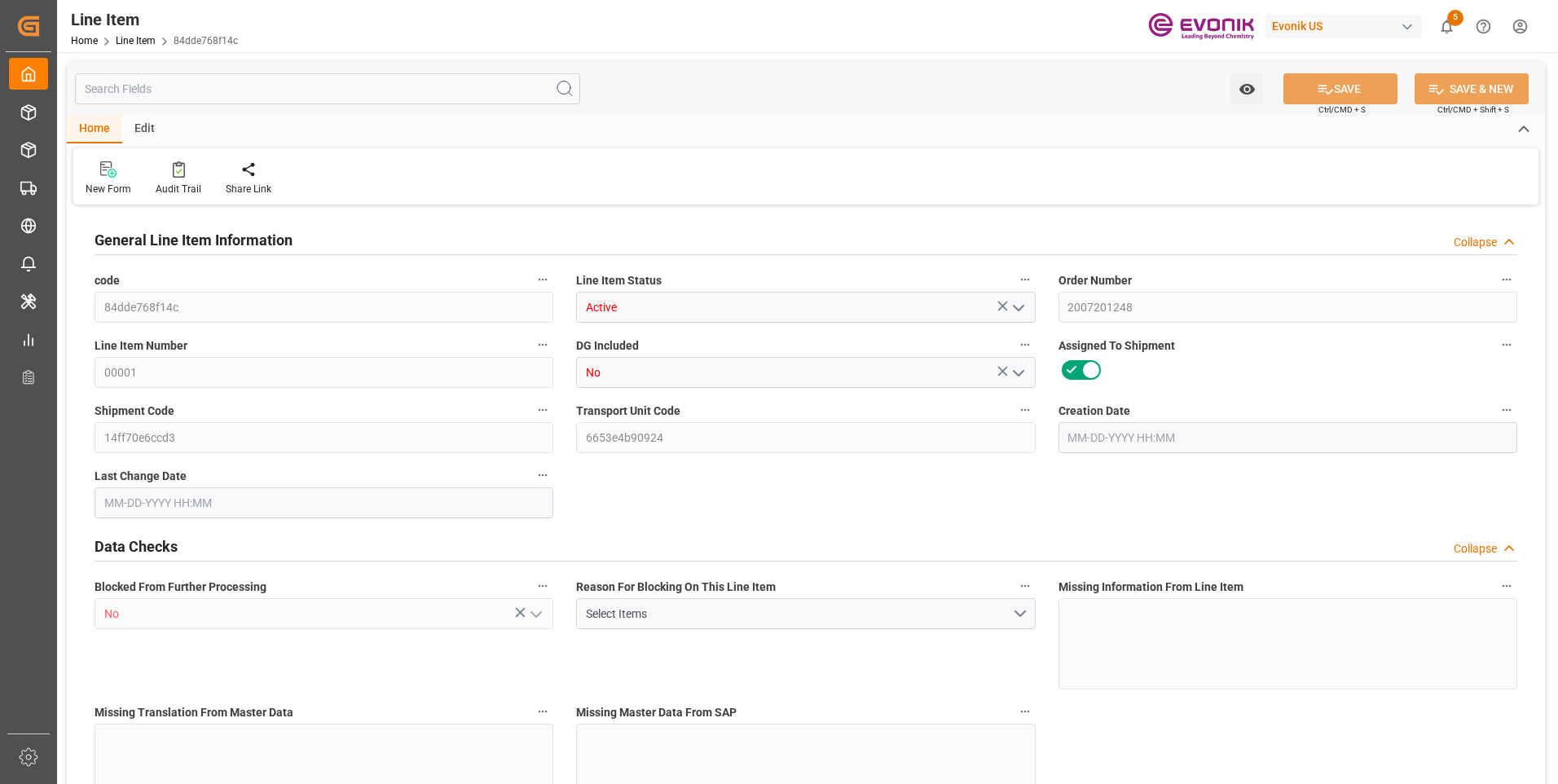
type input "0"
type input "[DATE] 13:29"
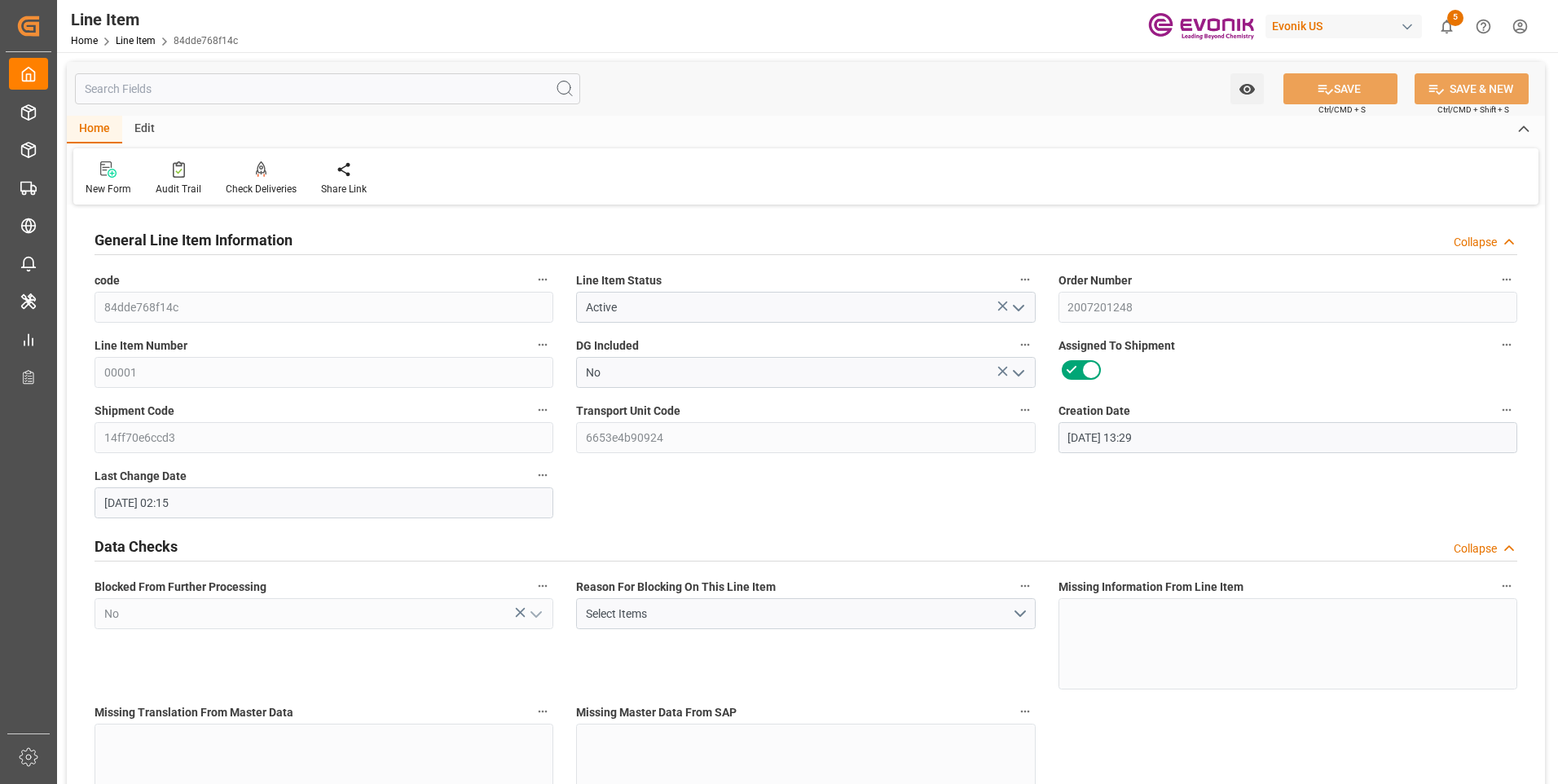
type input "[DATE] 02:15"
type input "12-14-2025"
type input "10-09-2025"
type input "10-02-2025"
click at [164, 92] on input "text" at bounding box center [327, 89] width 505 height 31
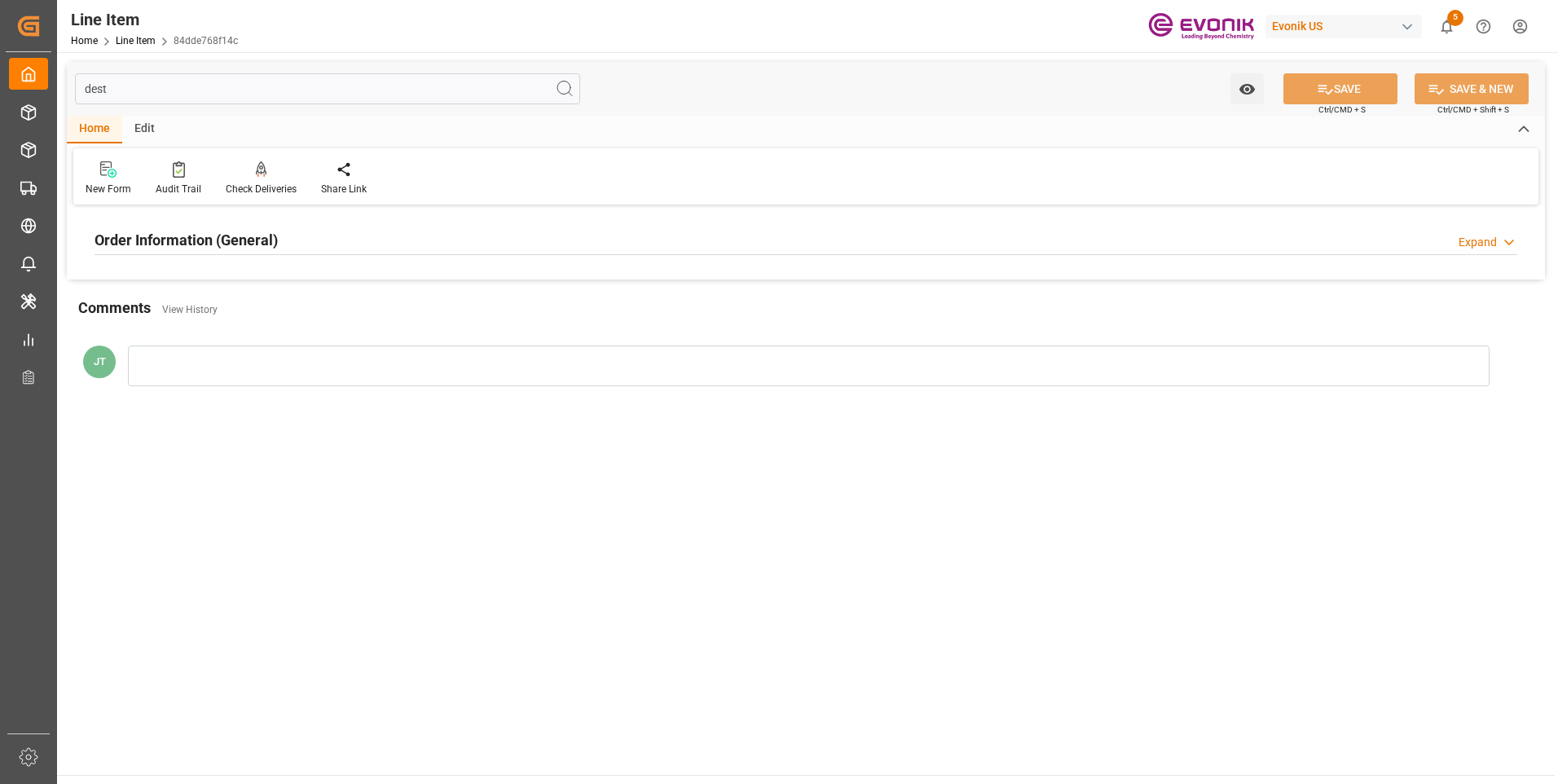
click at [188, 240] on h2 "Order Information (General)" at bounding box center [186, 240] width 184 height 22
click at [185, 88] on input "dest" at bounding box center [327, 89] width 505 height 31
type input "d"
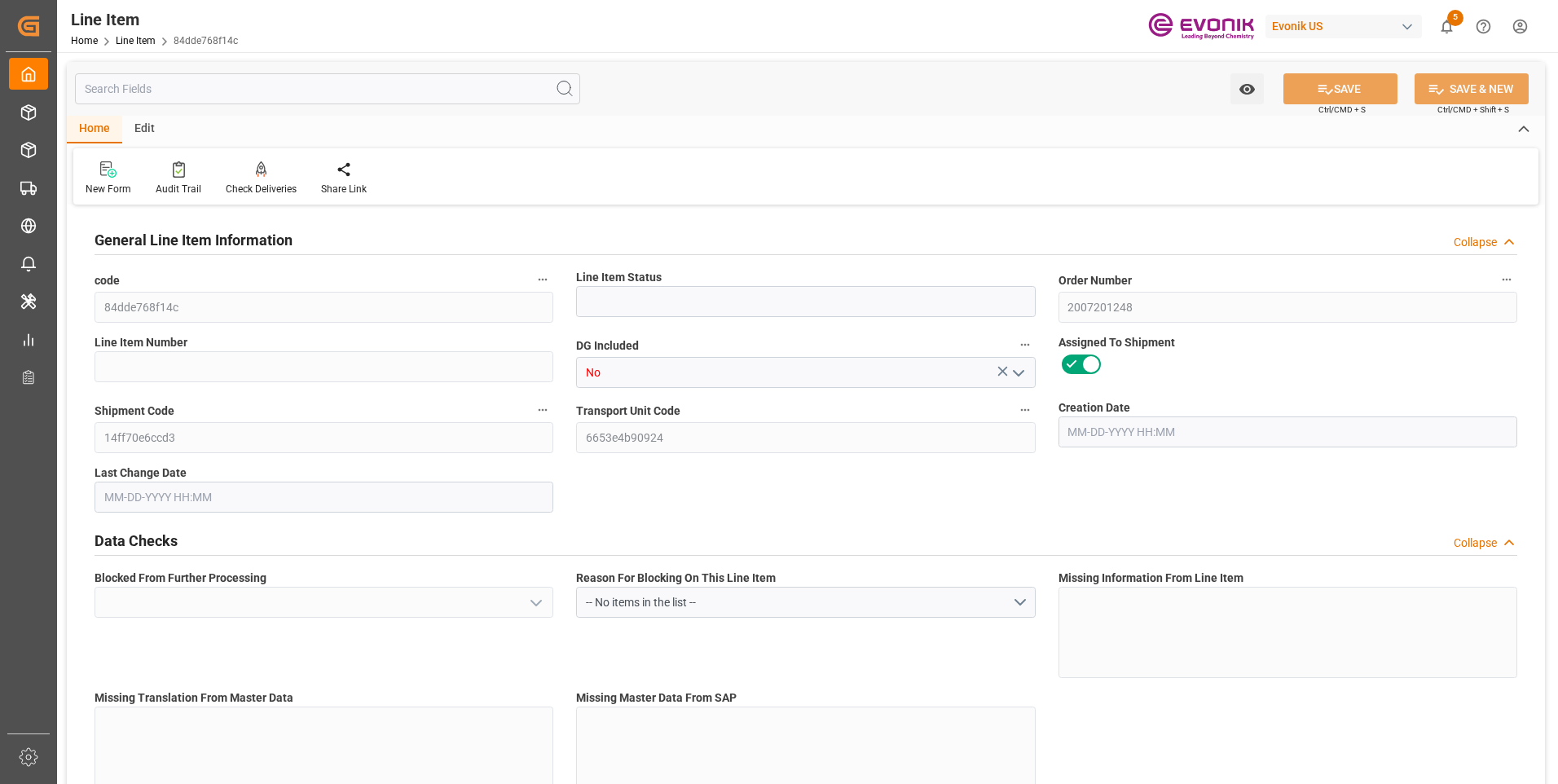
type input "Active"
type input "00001"
type input "DR"
type input "99966887"
type input "USD"
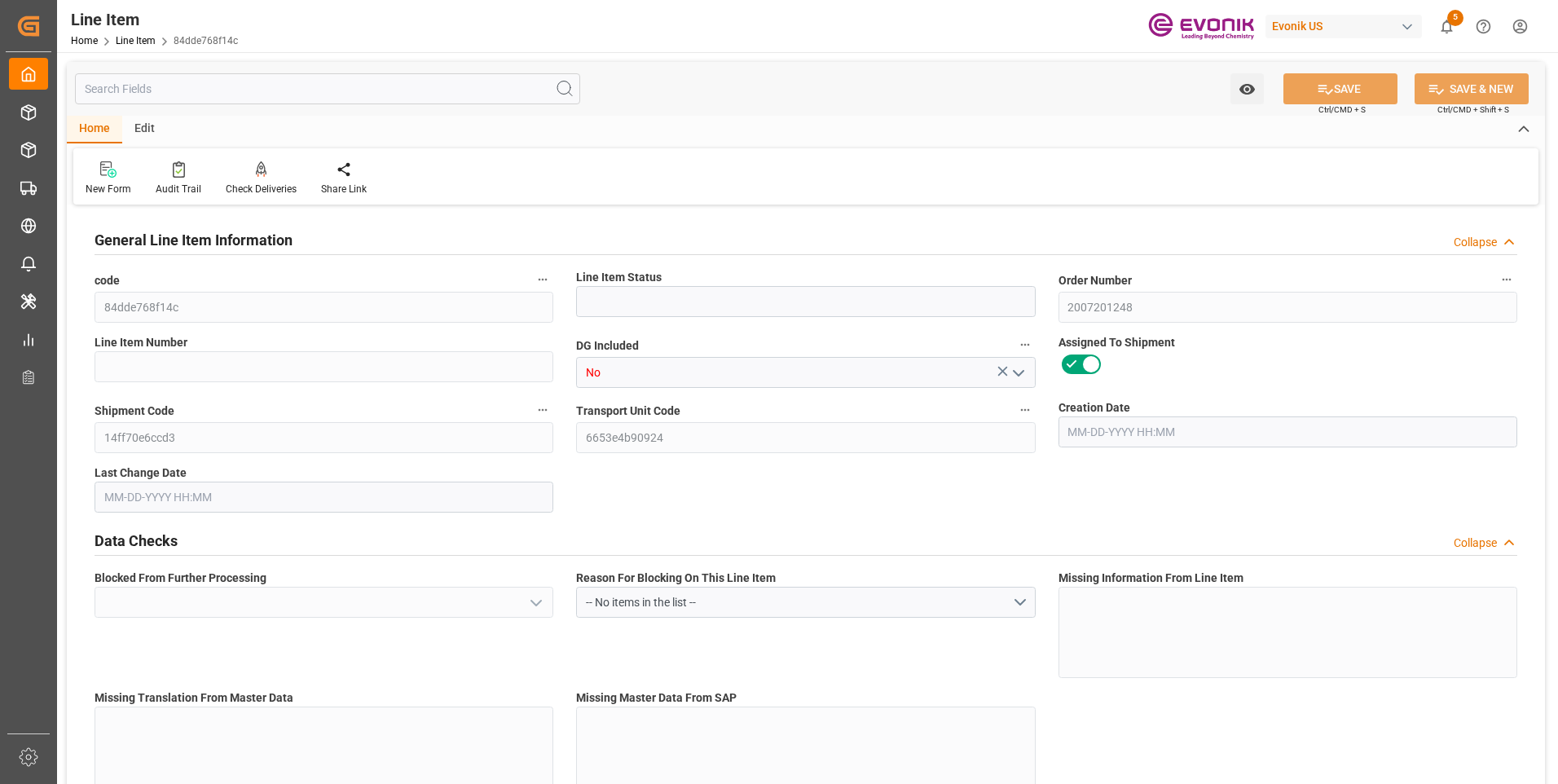
type input "PACK"
type input "9A61O"
type input "NLR"
type input "US"
type input "44"
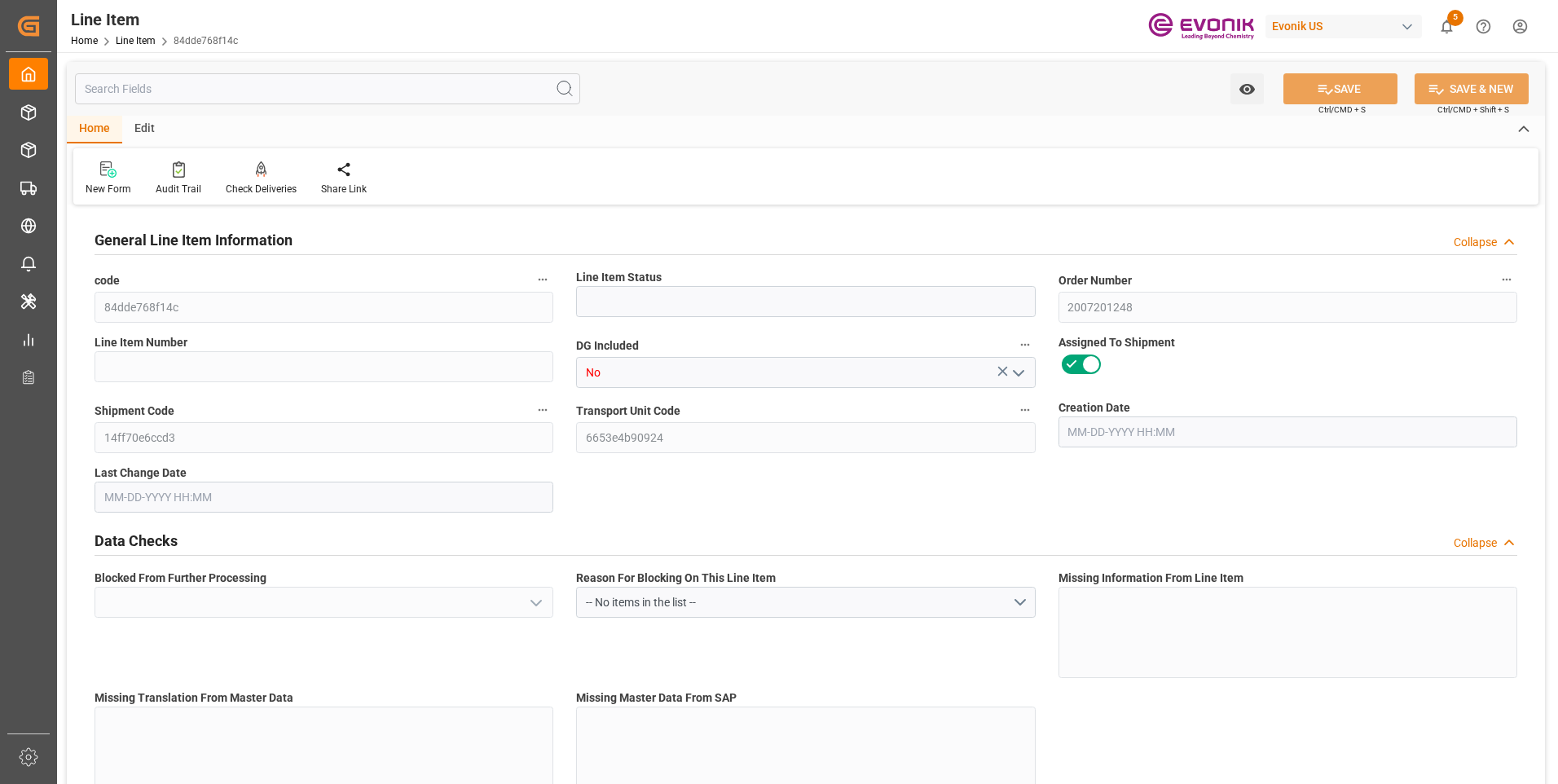
type input "7700"
type input "8404"
type textarea "KGM"
type input "KGM"
type input "7700"
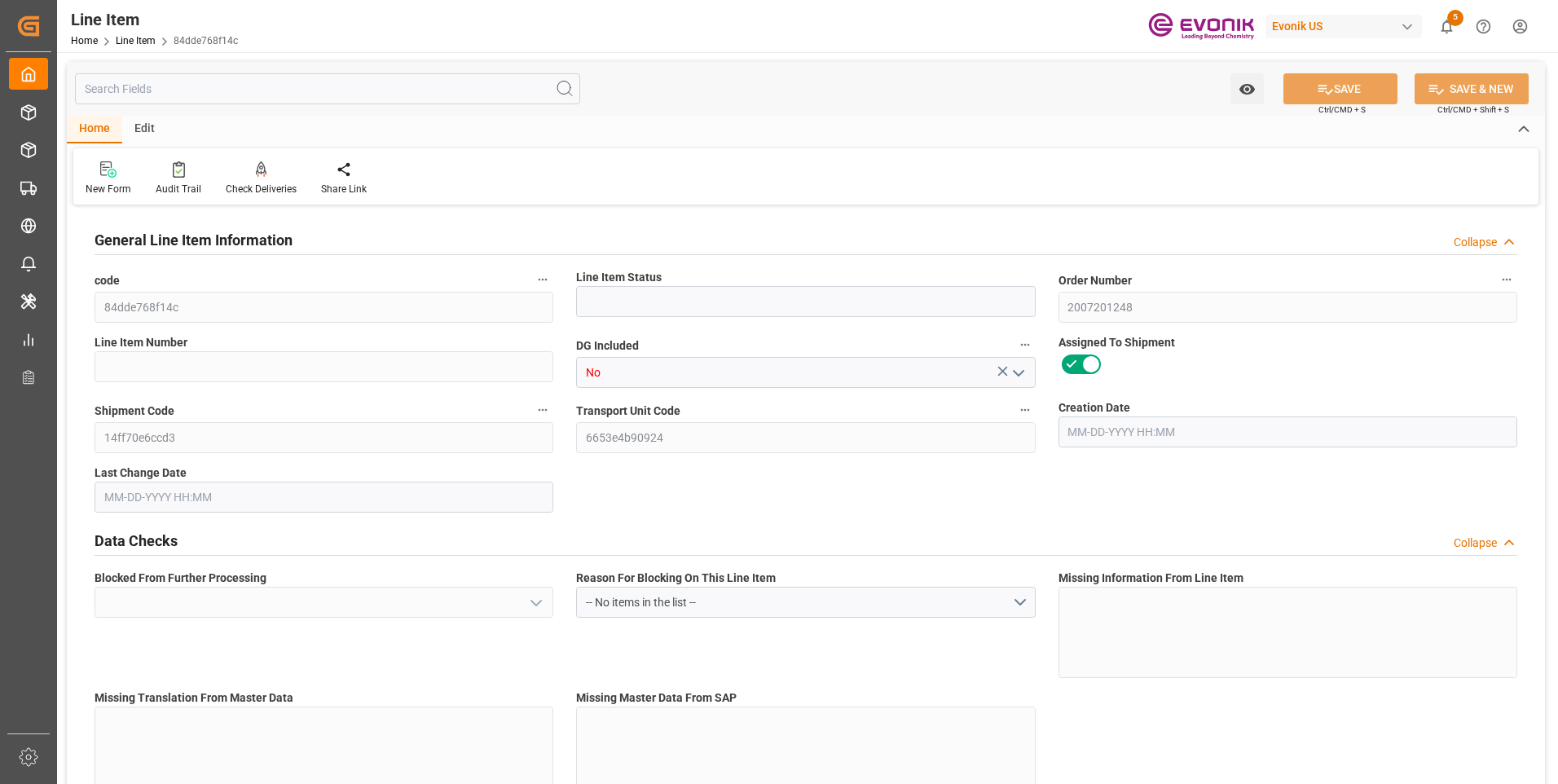
type textarea "KGM"
type input "12.7088"
type textarea "DMQ"
type input "M3"
type input "0"
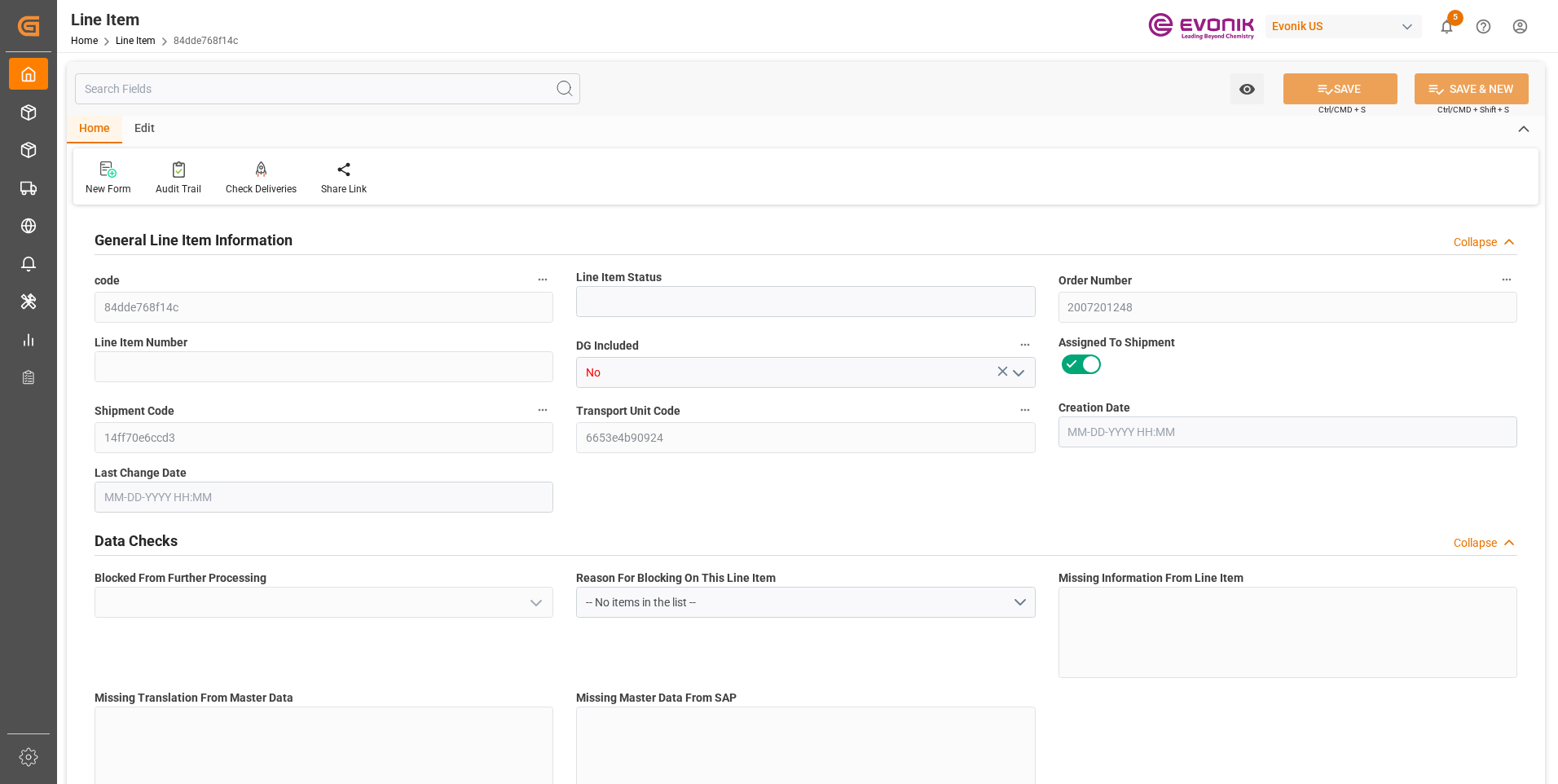
type input "0"
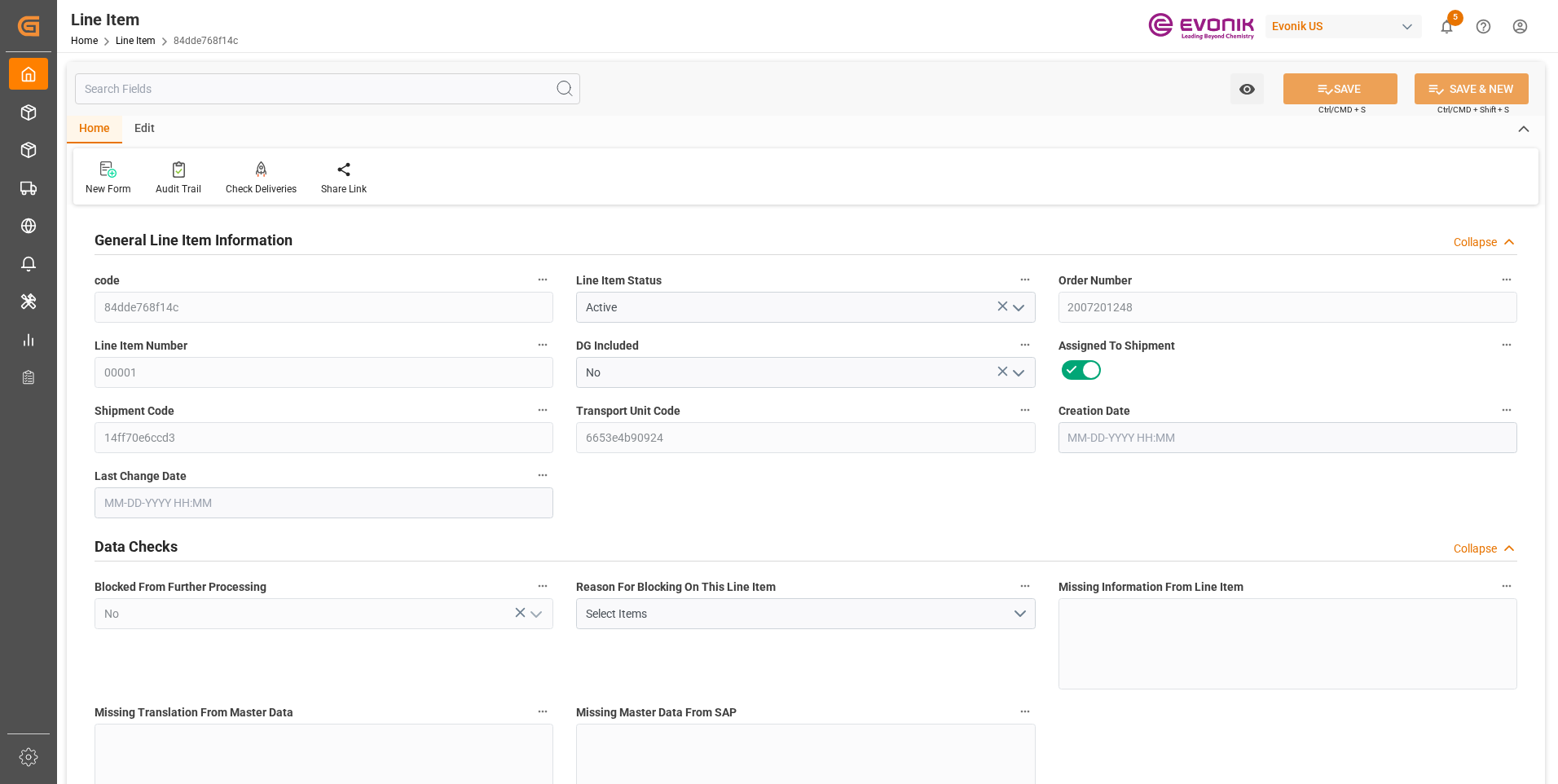
type input "No"
type input "11"
type input "8404"
type input "7700"
type input "12.7088"
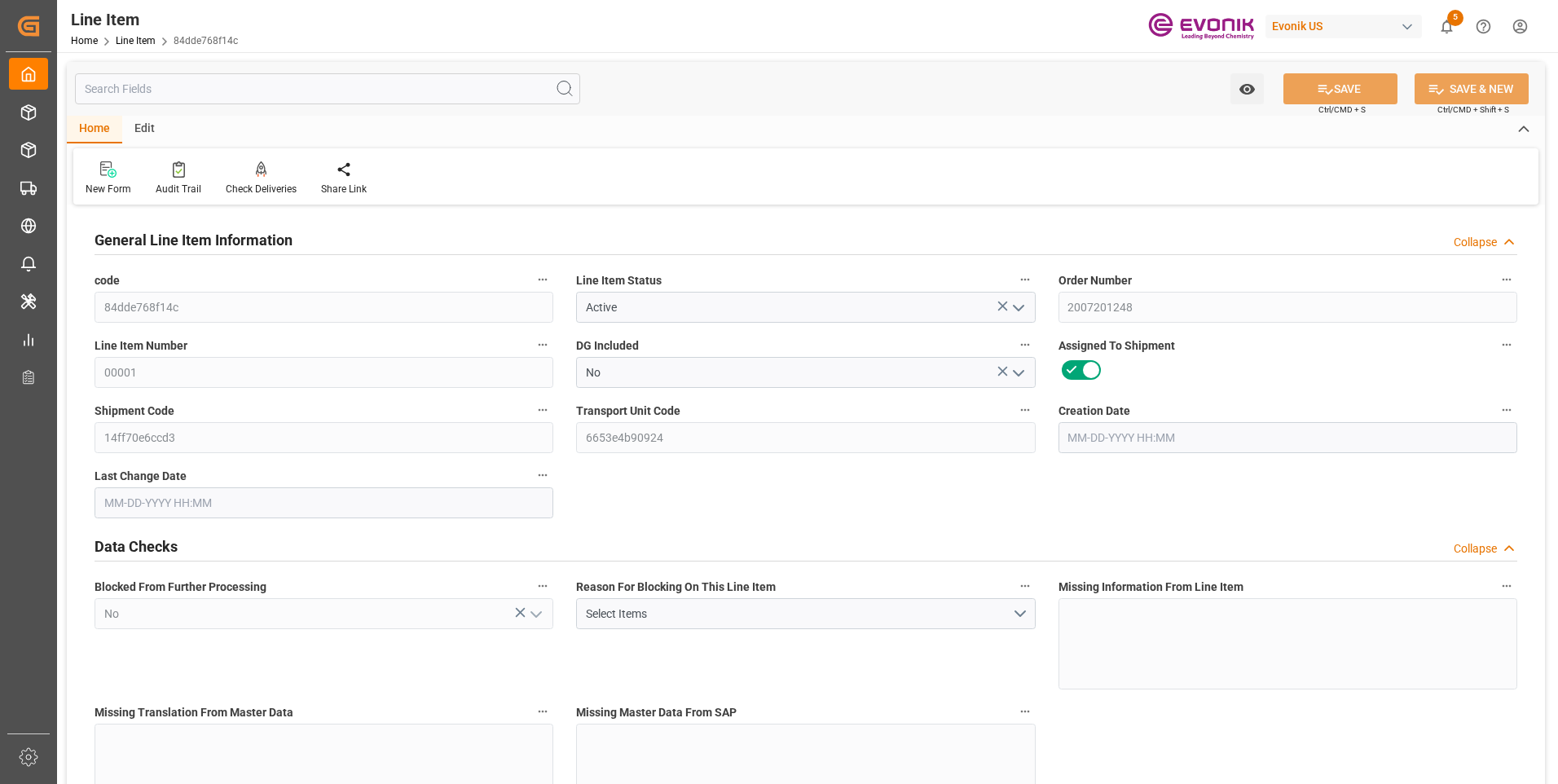
type input "44"
type input "[DATE]"
type input "40717.6"
type input "8404"
type input "8624"
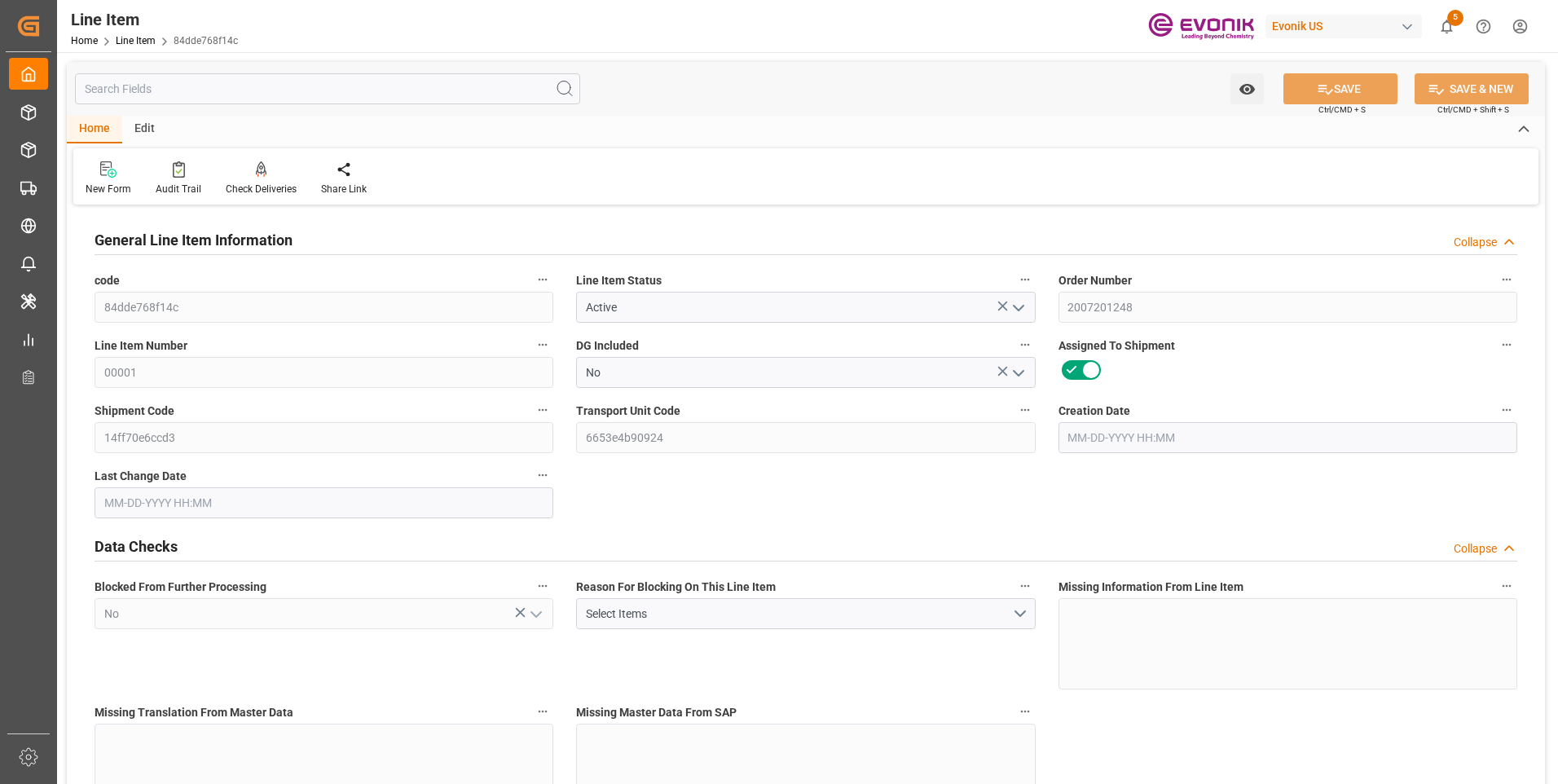
type input "7700"
type input "12708.784"
type input "09-26-2025 13:29"
type input "[DATE] 02:15"
type input "10-09-2025"
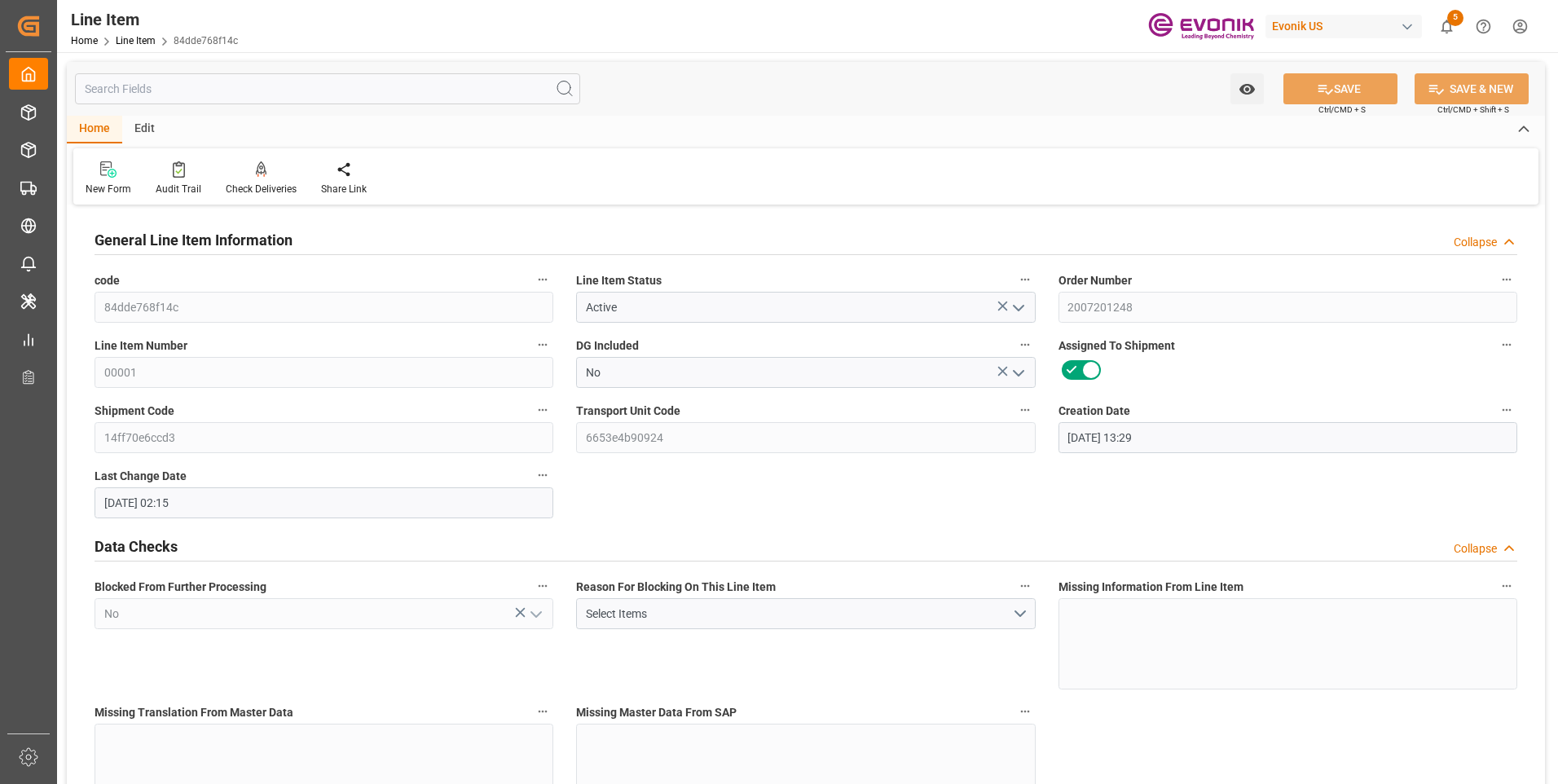
type input "10-02-2025"
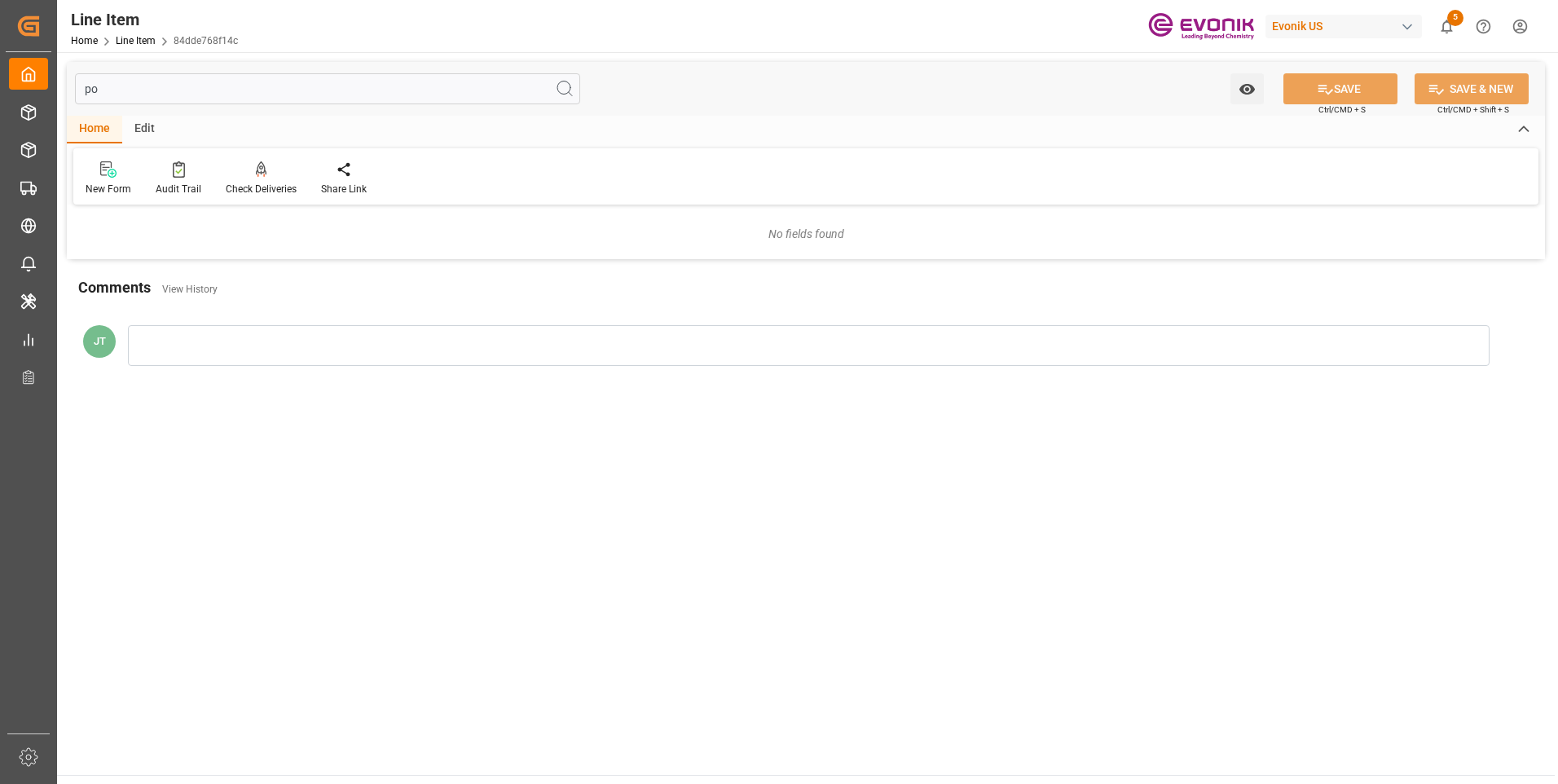
type input "p"
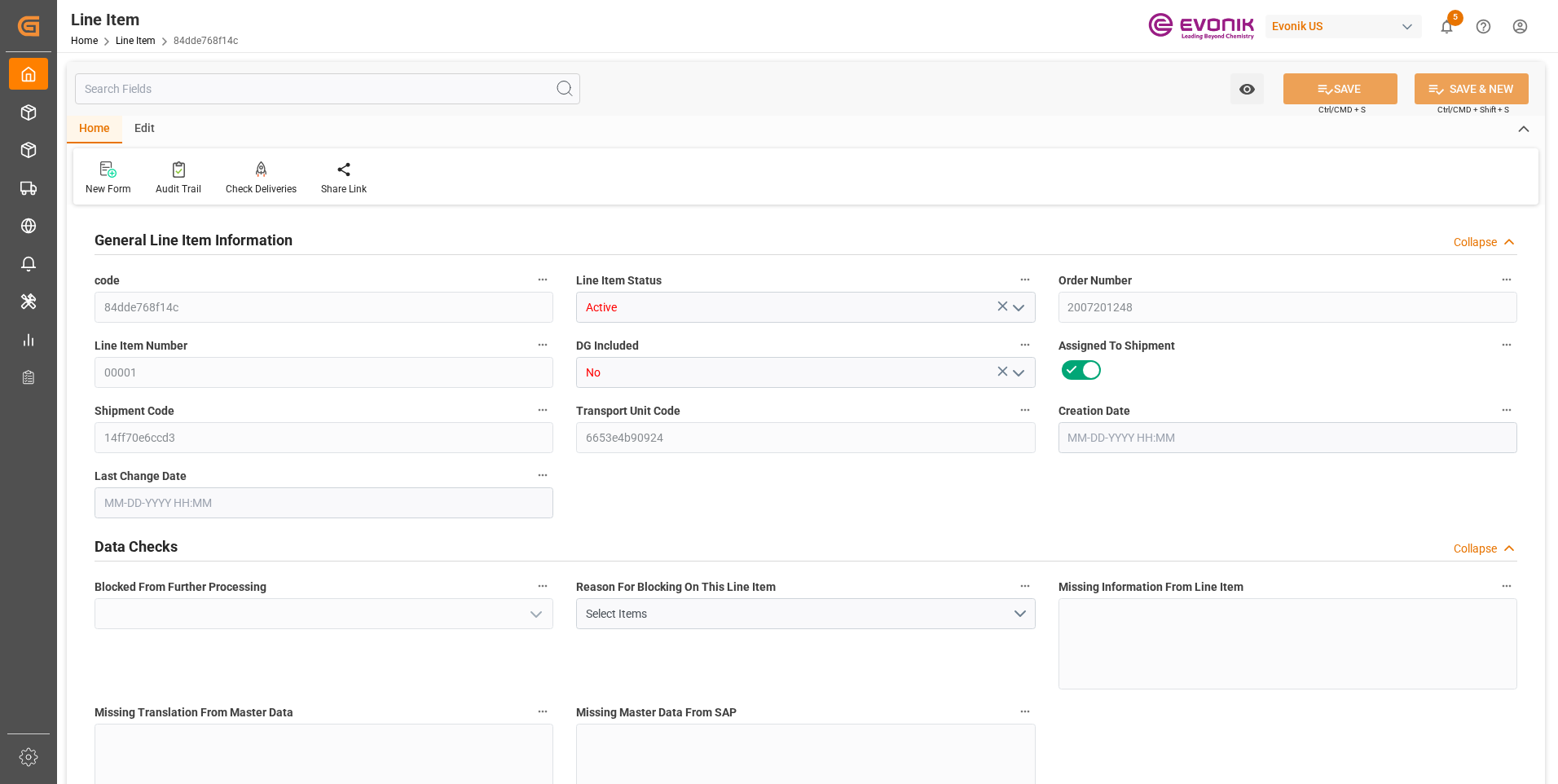
type input "No"
type input "11"
type input "8404"
type input "7700"
type input "12.7088"
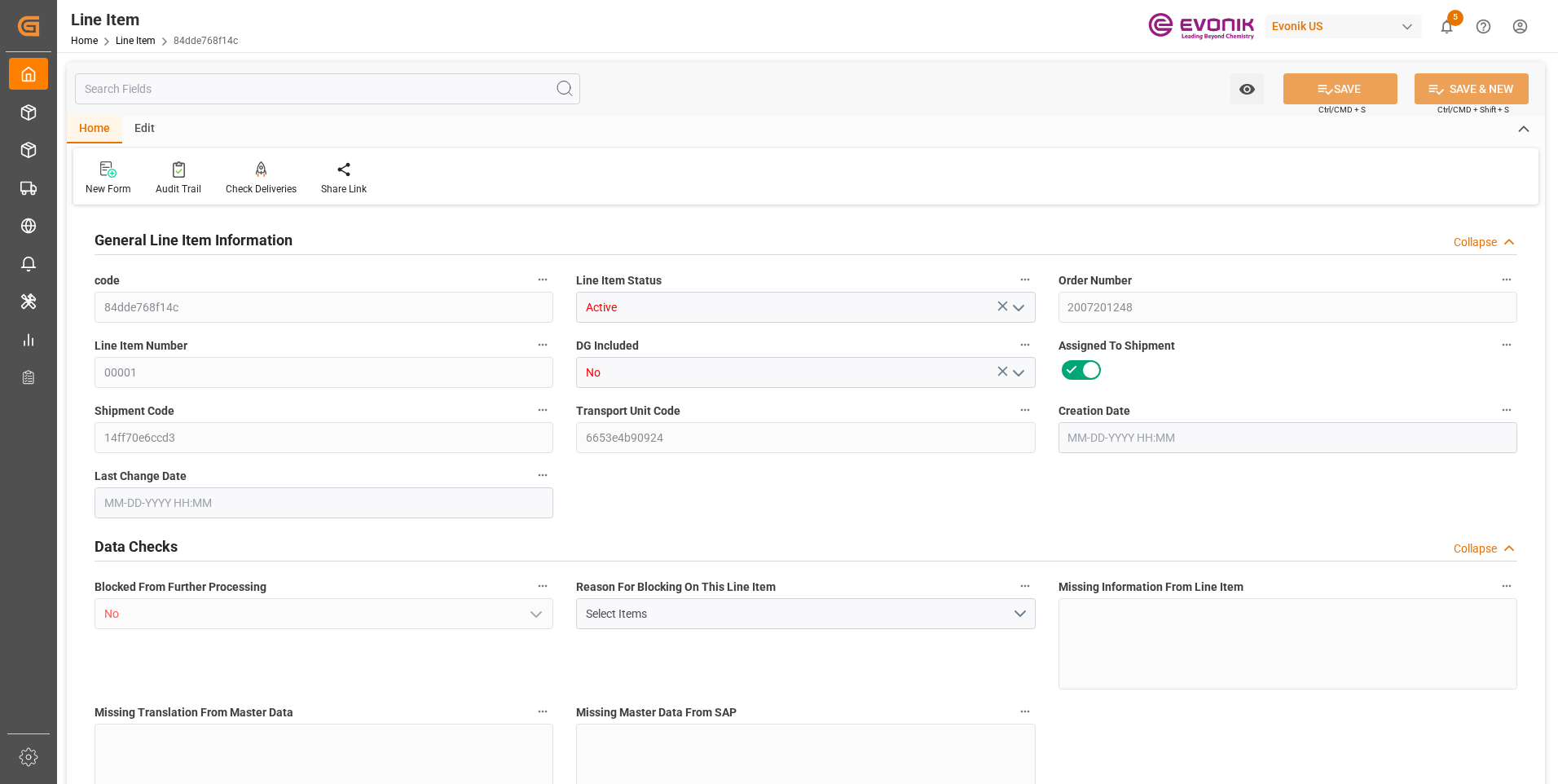
type input "44"
type input "40717.6"
type input "44"
type input "7700"
type input "8404"
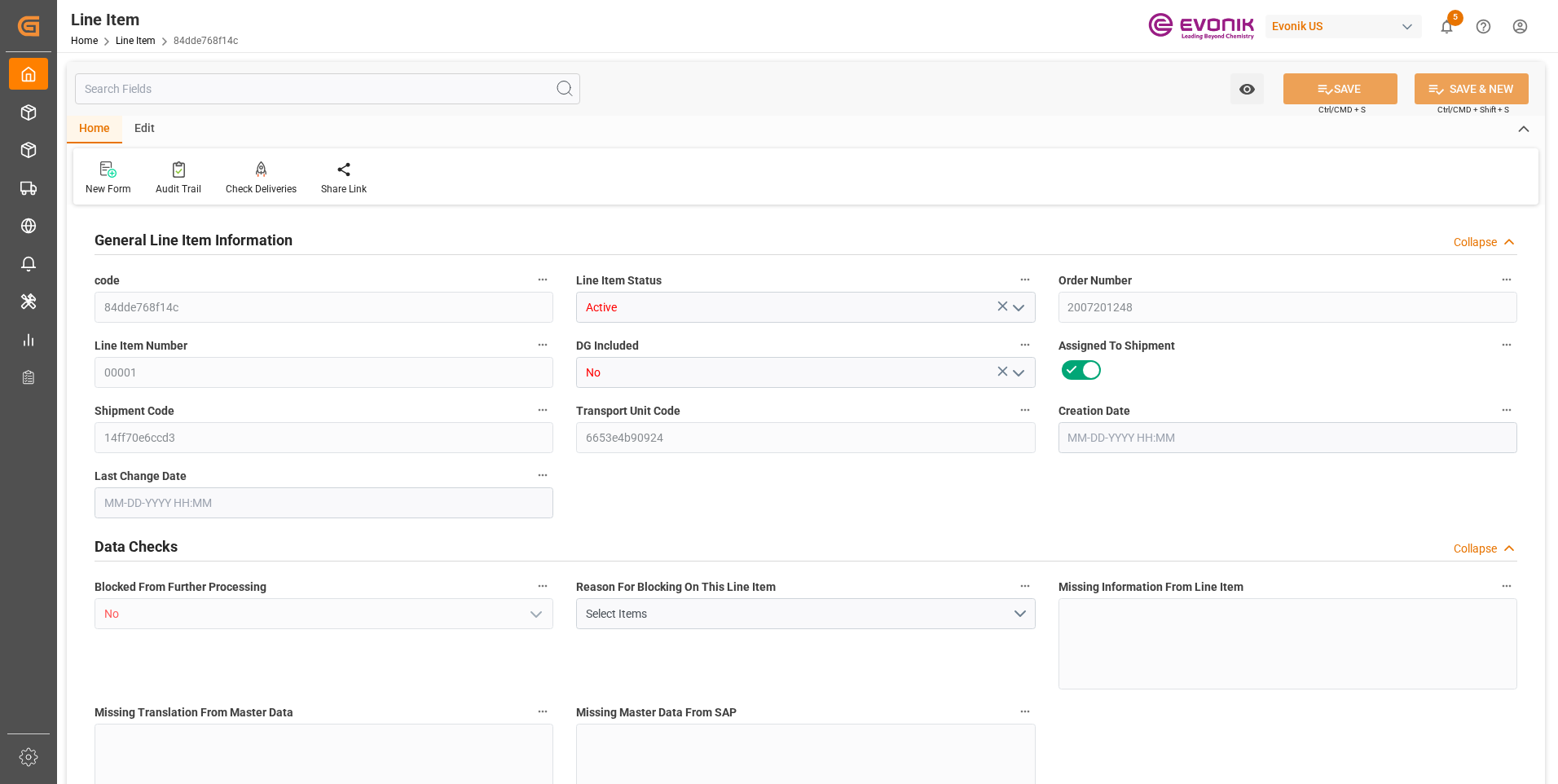
type input "8404"
type input "8624"
type input "7700"
type input "12.7088"
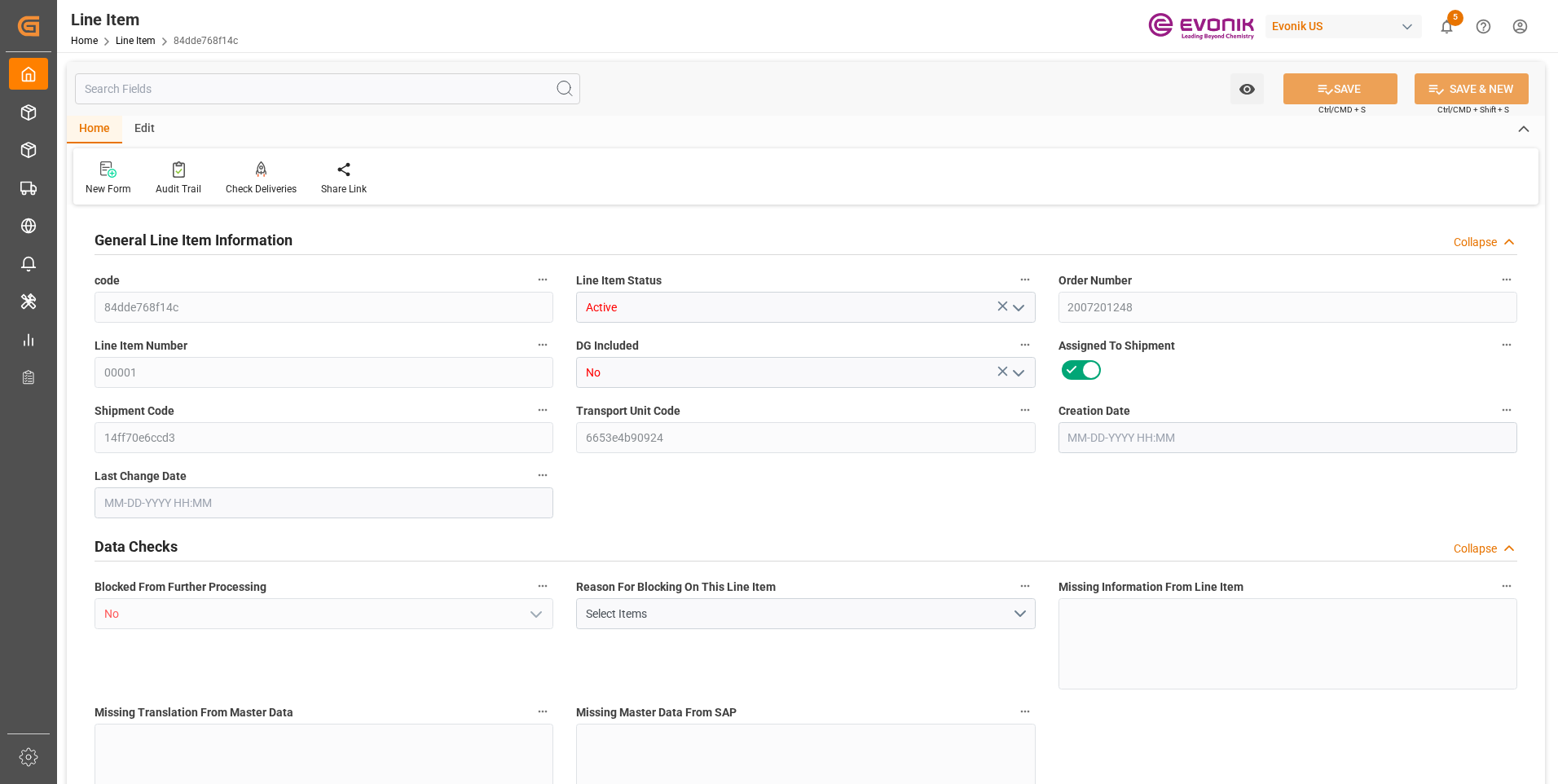
type input "12708.784"
type input "0"
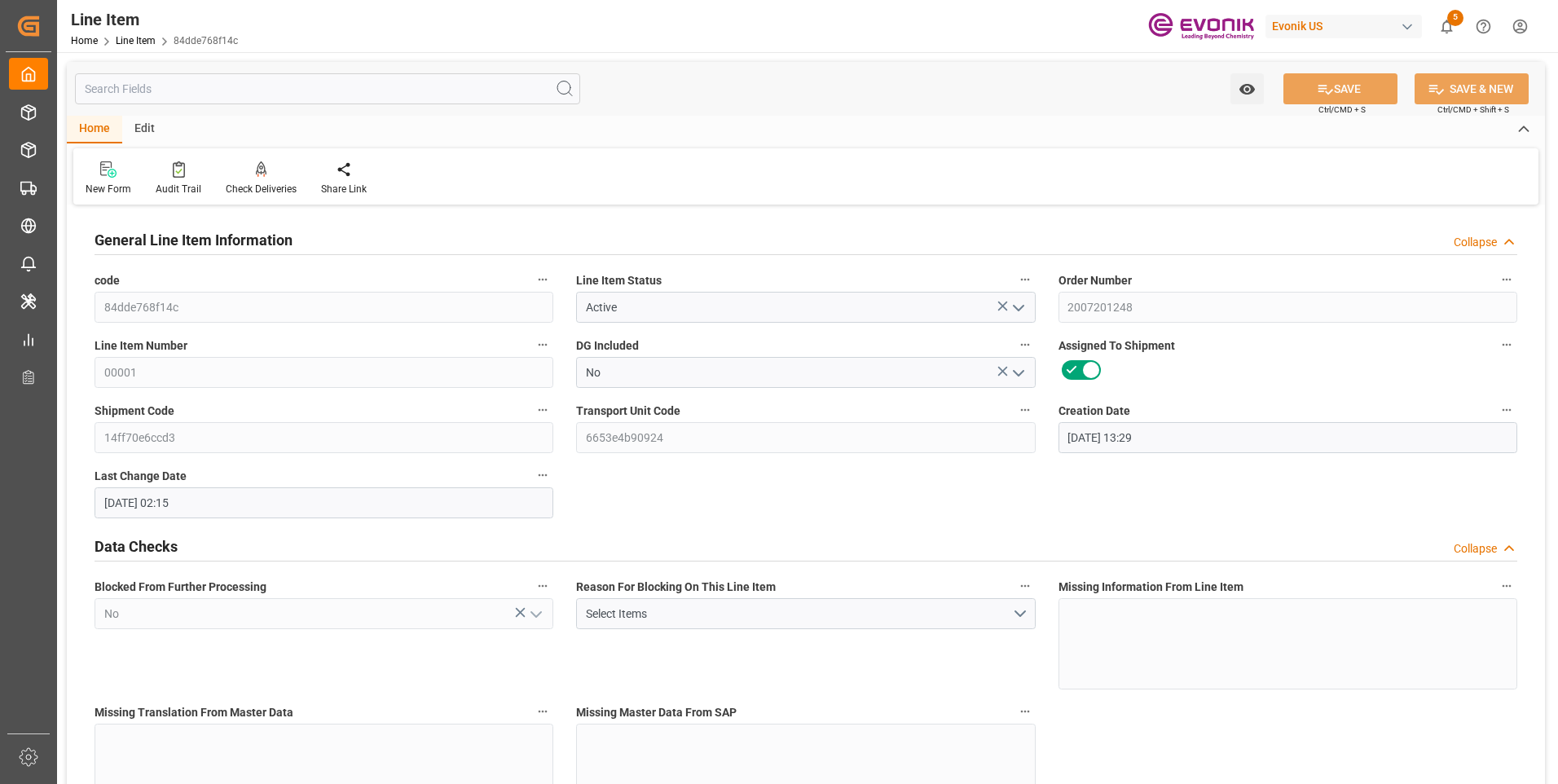
type input "09-26-2025 13:29"
type input "[DATE] 02:15"
type input "[DATE]"
type input "10-09-2025"
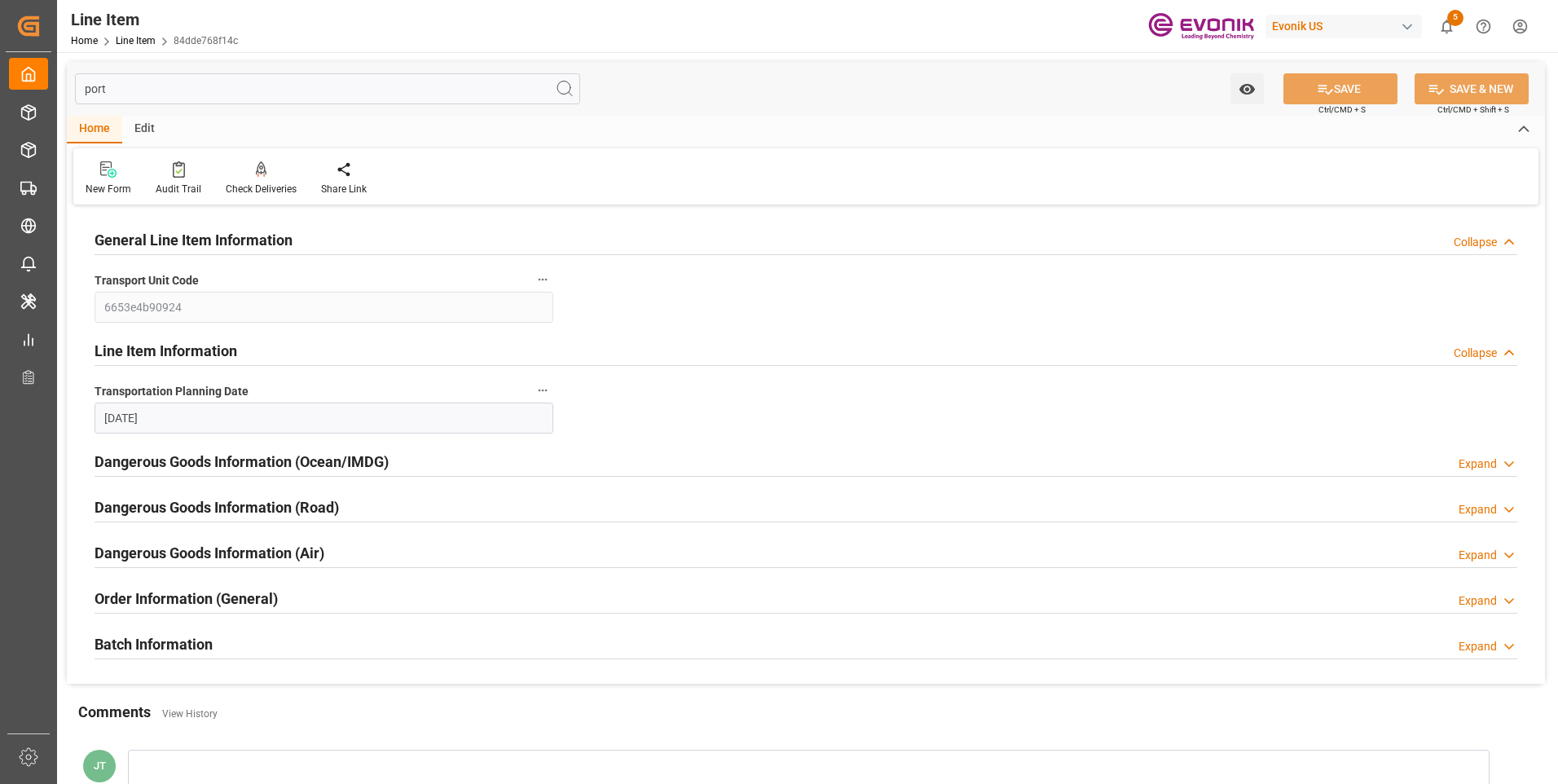
type input "port"
click at [213, 591] on h2 "Order Information (General)" at bounding box center [186, 598] width 184 height 22
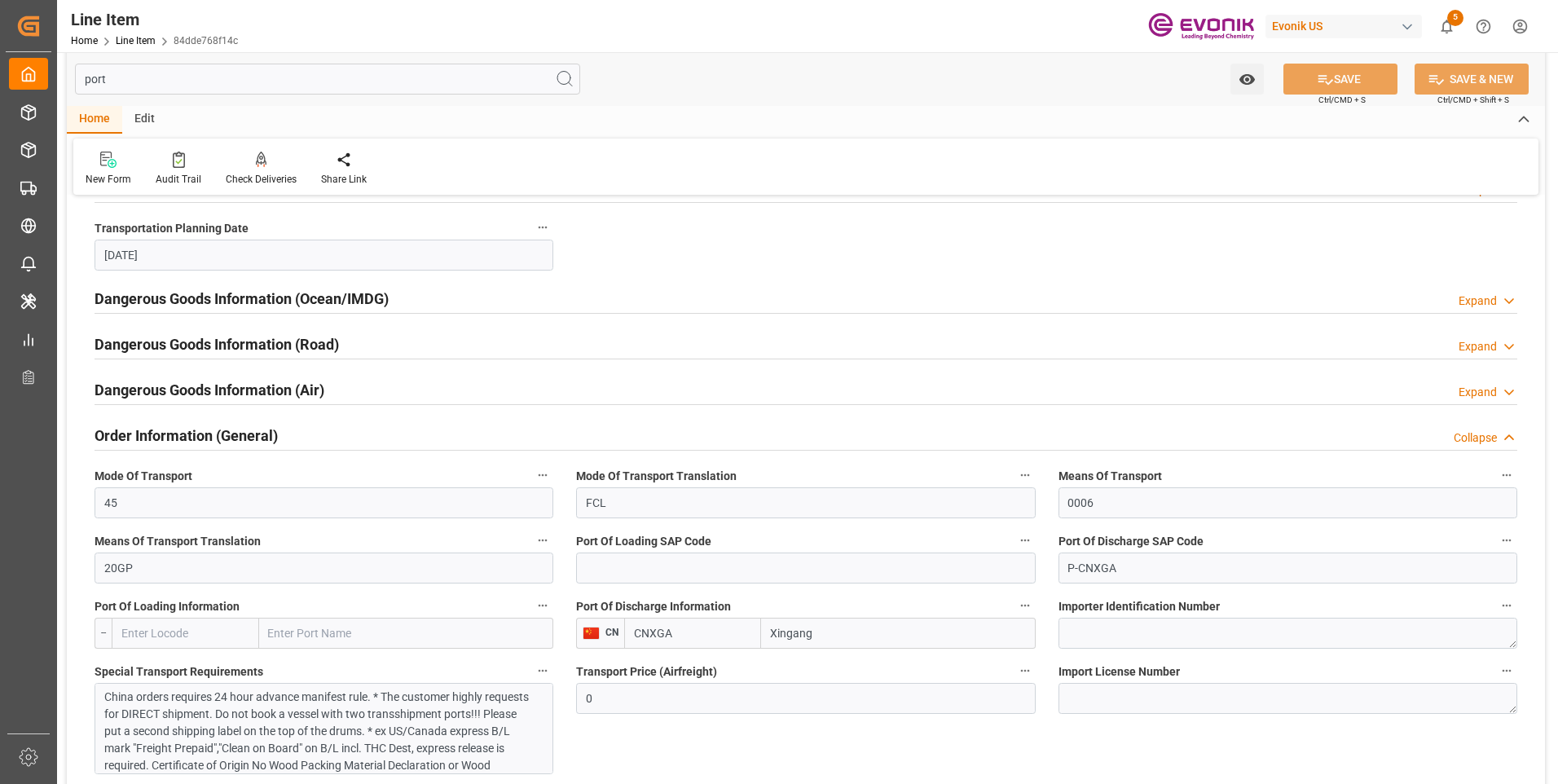
scroll to position [244, 0]
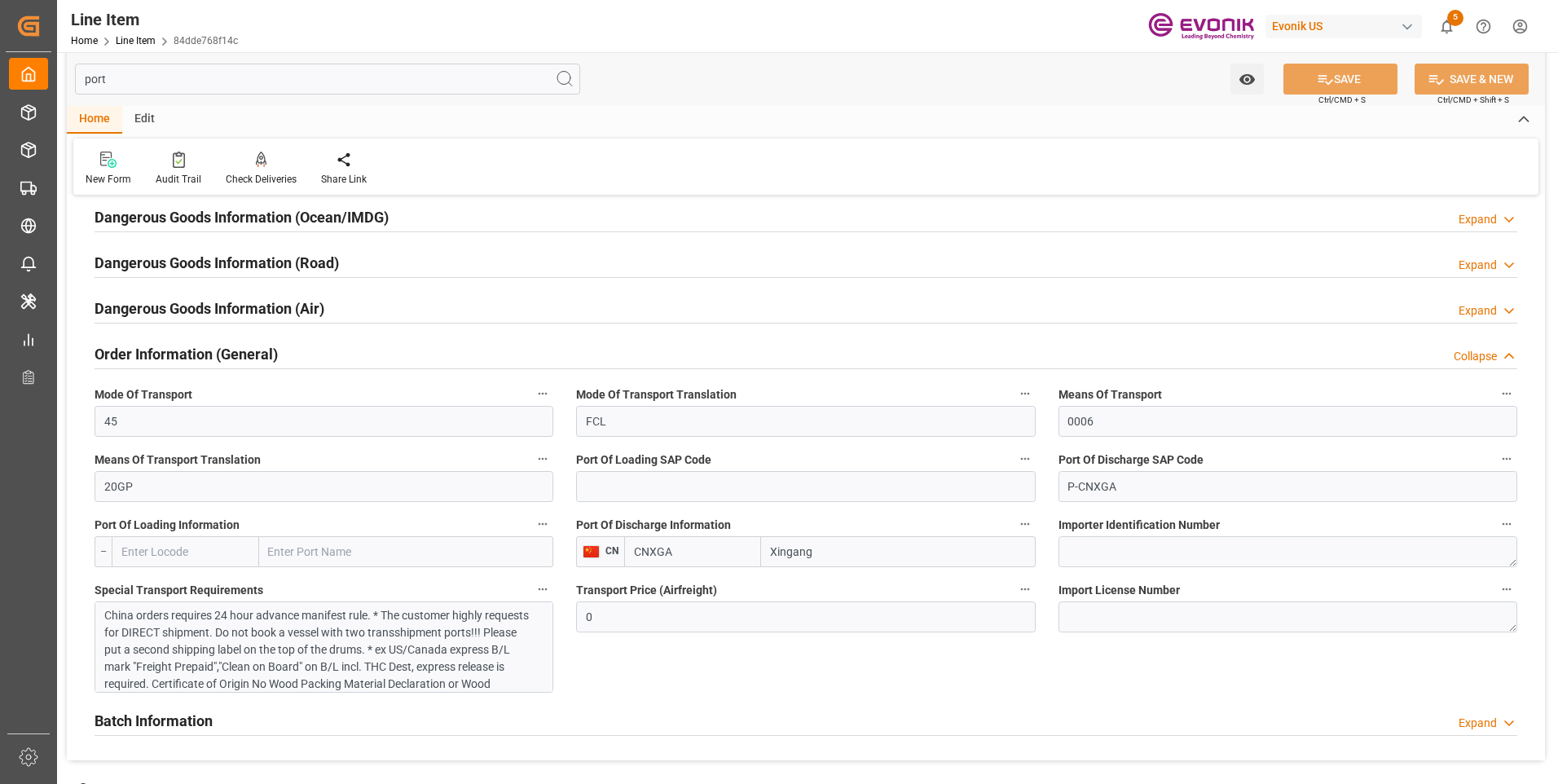
click at [686, 550] on input "CNXGA" at bounding box center [693, 550] width 137 height 31
drag, startPoint x: 699, startPoint y: 548, endPoint x: 528, endPoint y: 527, distance: 172.3
click at [536, 532] on div "General Line Item Information Collapse Transport Unit Code 6653e4b90924 Line It…" at bounding box center [805, 363] width 1478 height 795
click at [702, 599] on div "CNTXG - Tianjin Xingang Pt" at bounding box center [693, 596] width 135 height 54
type input "CNTXG"
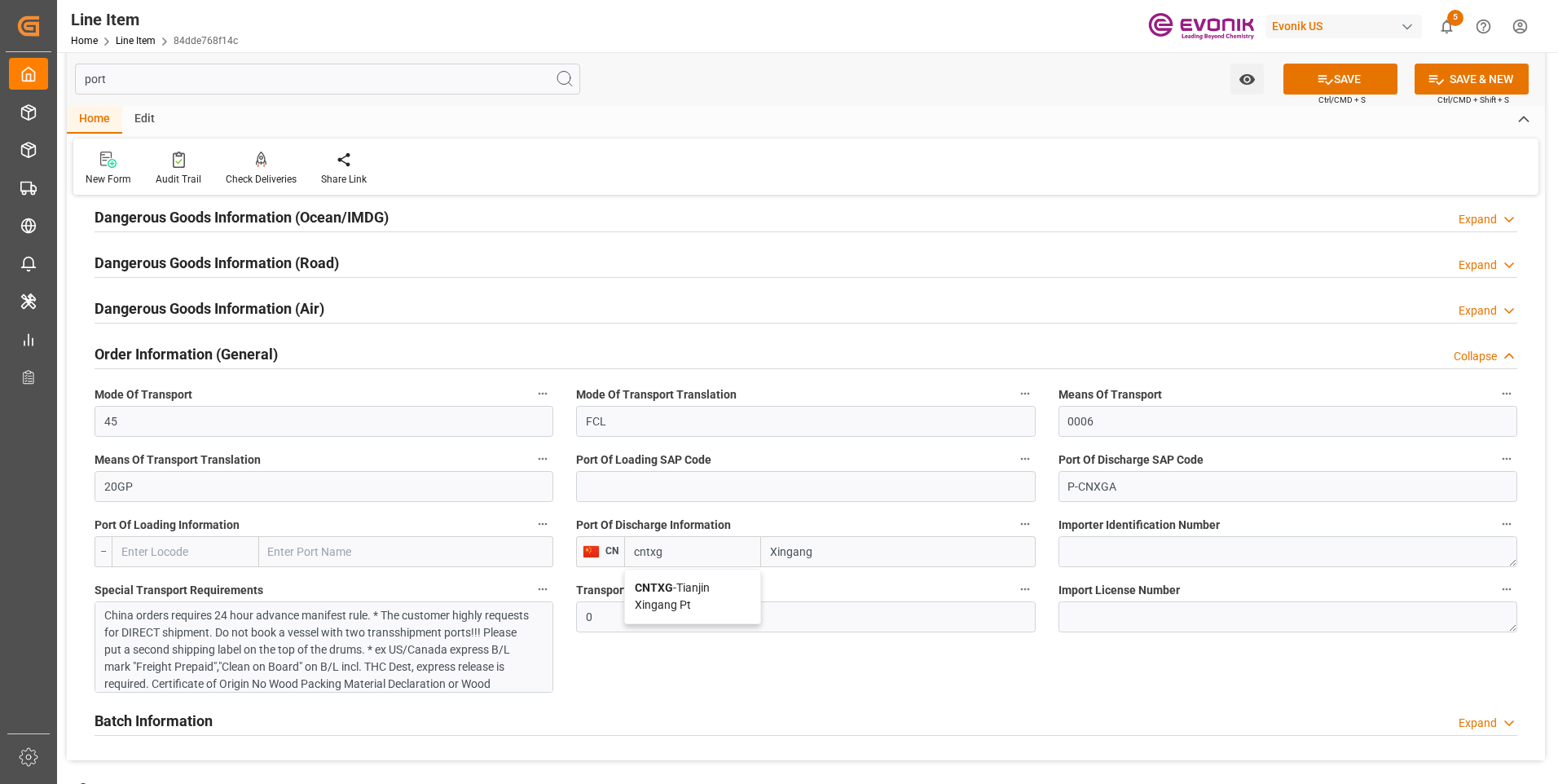
type input "Tianjin Xingang Pt"
type input "CNTXG"
click at [1374, 79] on button "SAVE" at bounding box center [1340, 78] width 114 height 31
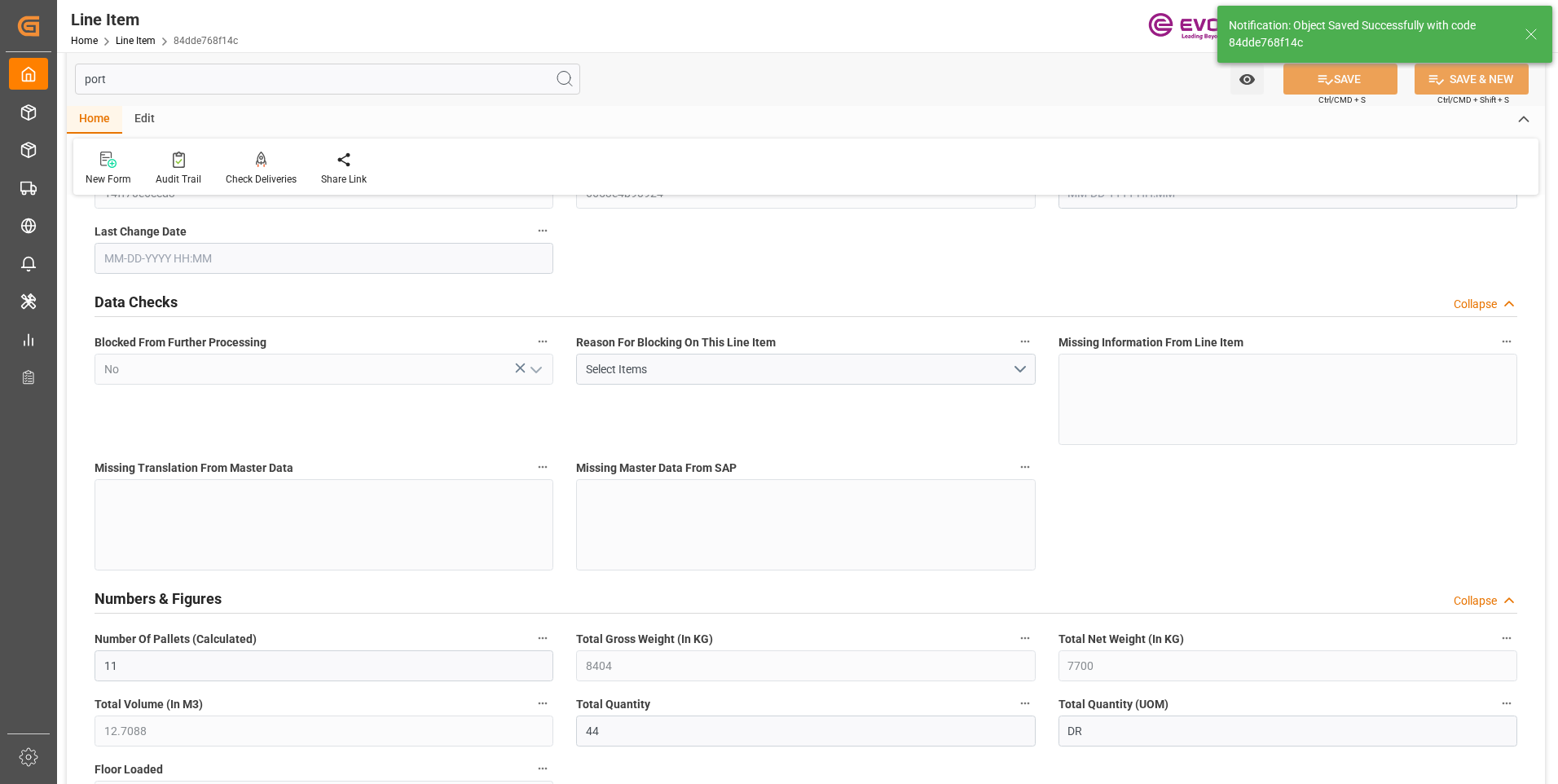
type input "11"
type input "8404"
type input "7700"
type input "12.7088"
type input "44"
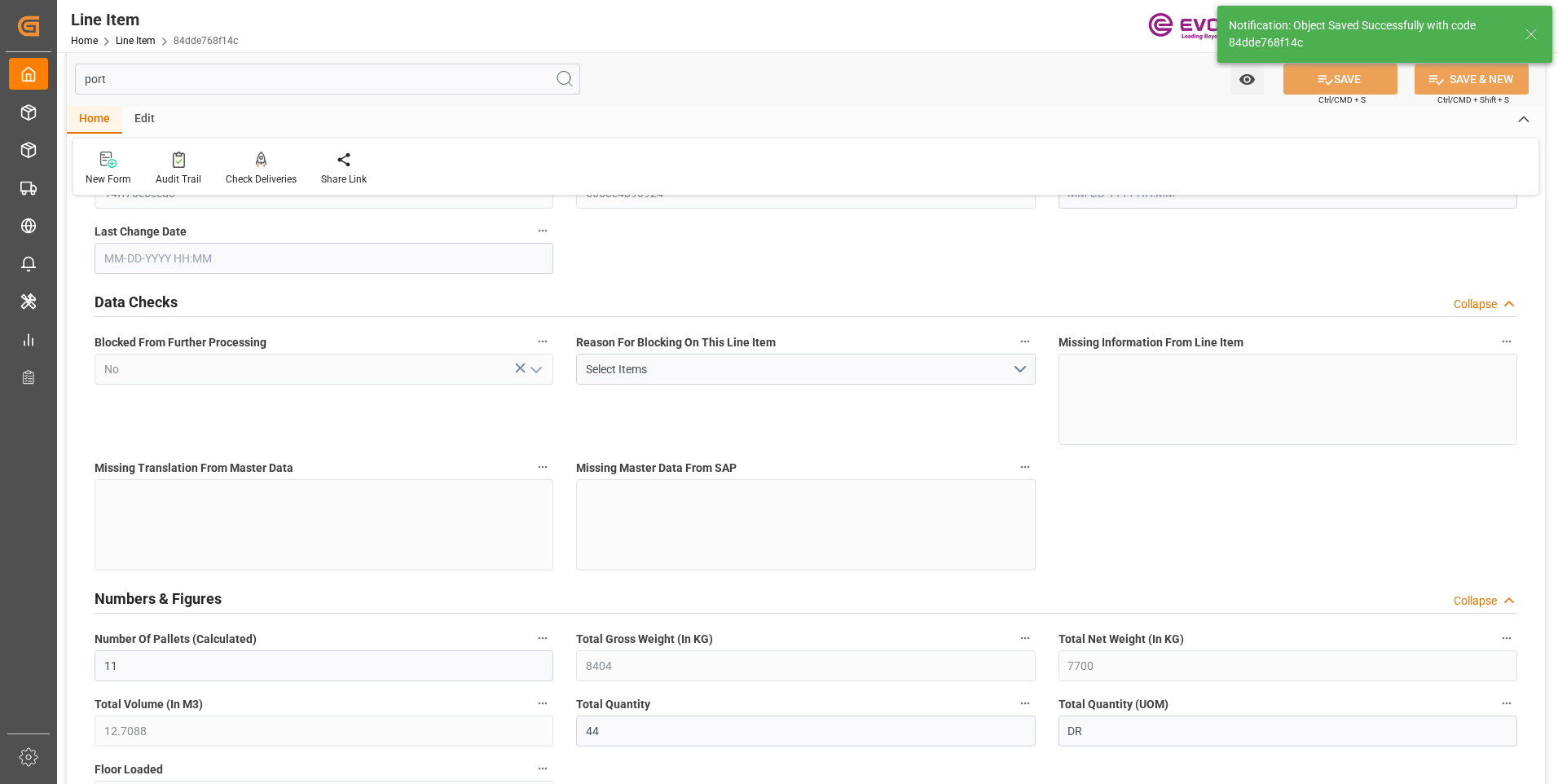
type input "40717.6"
type input "44"
type input "7700"
type input "8404"
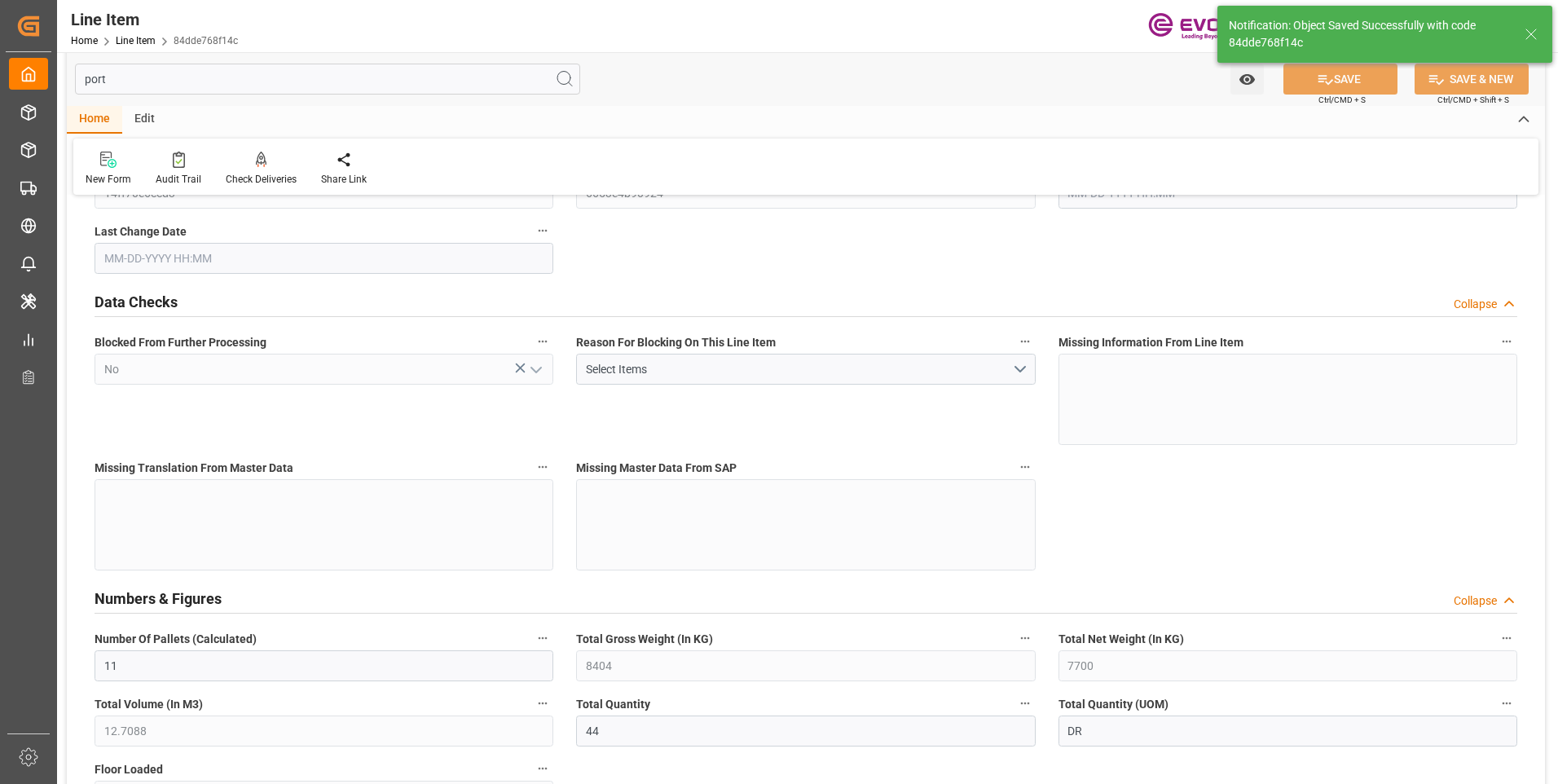
type input "8624"
type input "7700"
type input "12.7088"
type input "12708.784"
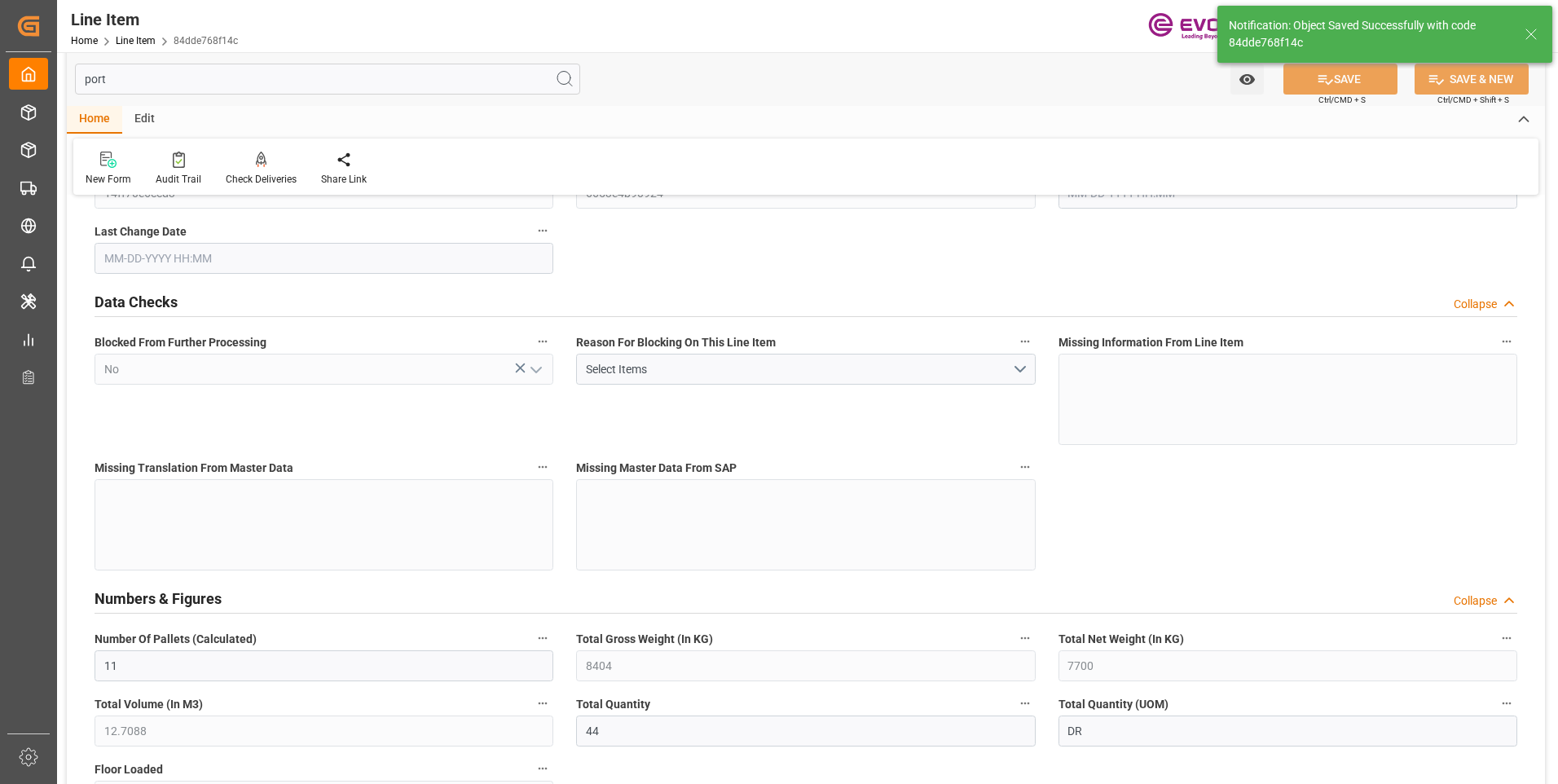
type input "0"
type input "09-26-2025 13:29"
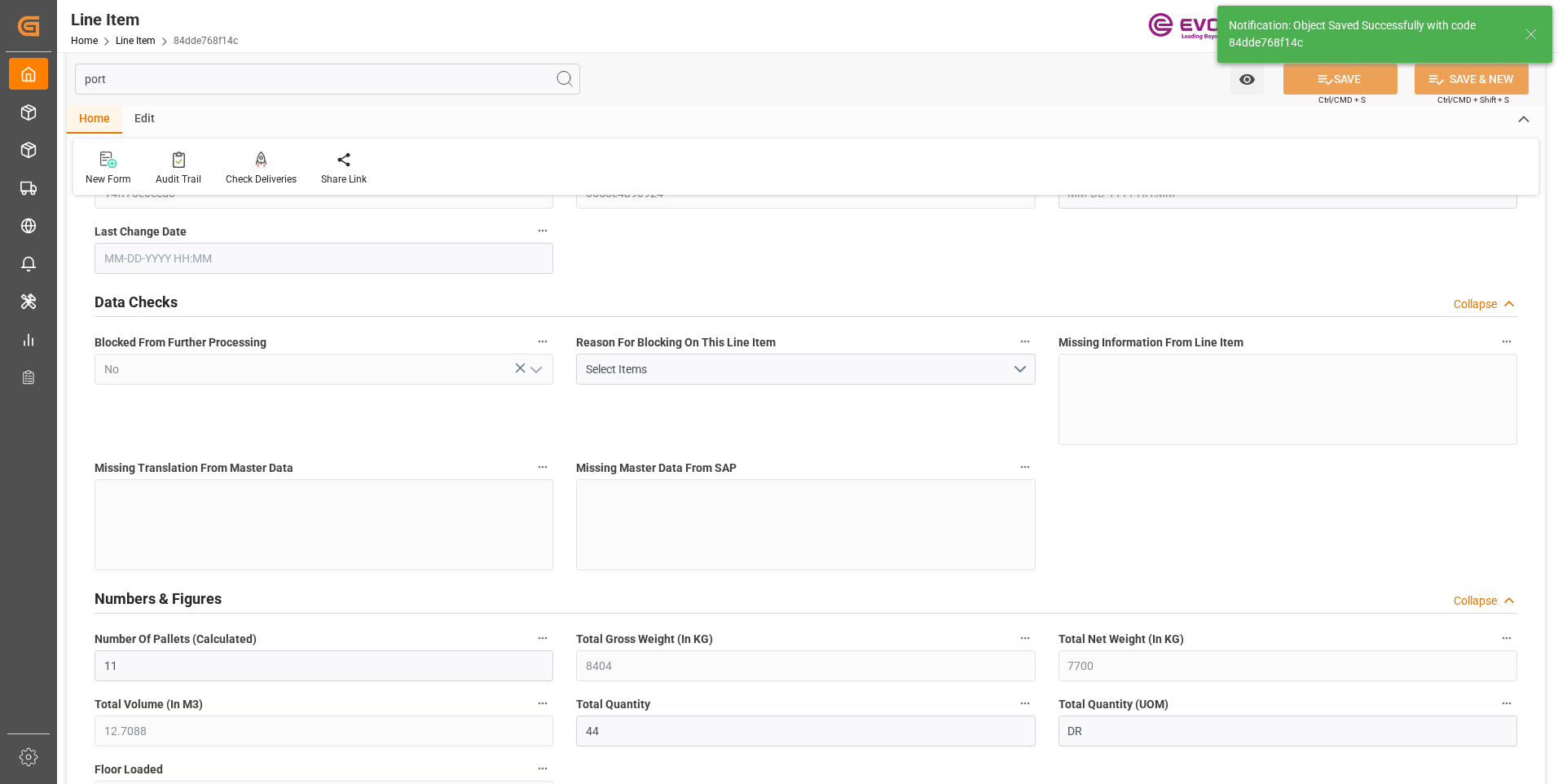
type input "09-30-2025 21:43"
type input "12-14-2025"
type input "10-09-2025"
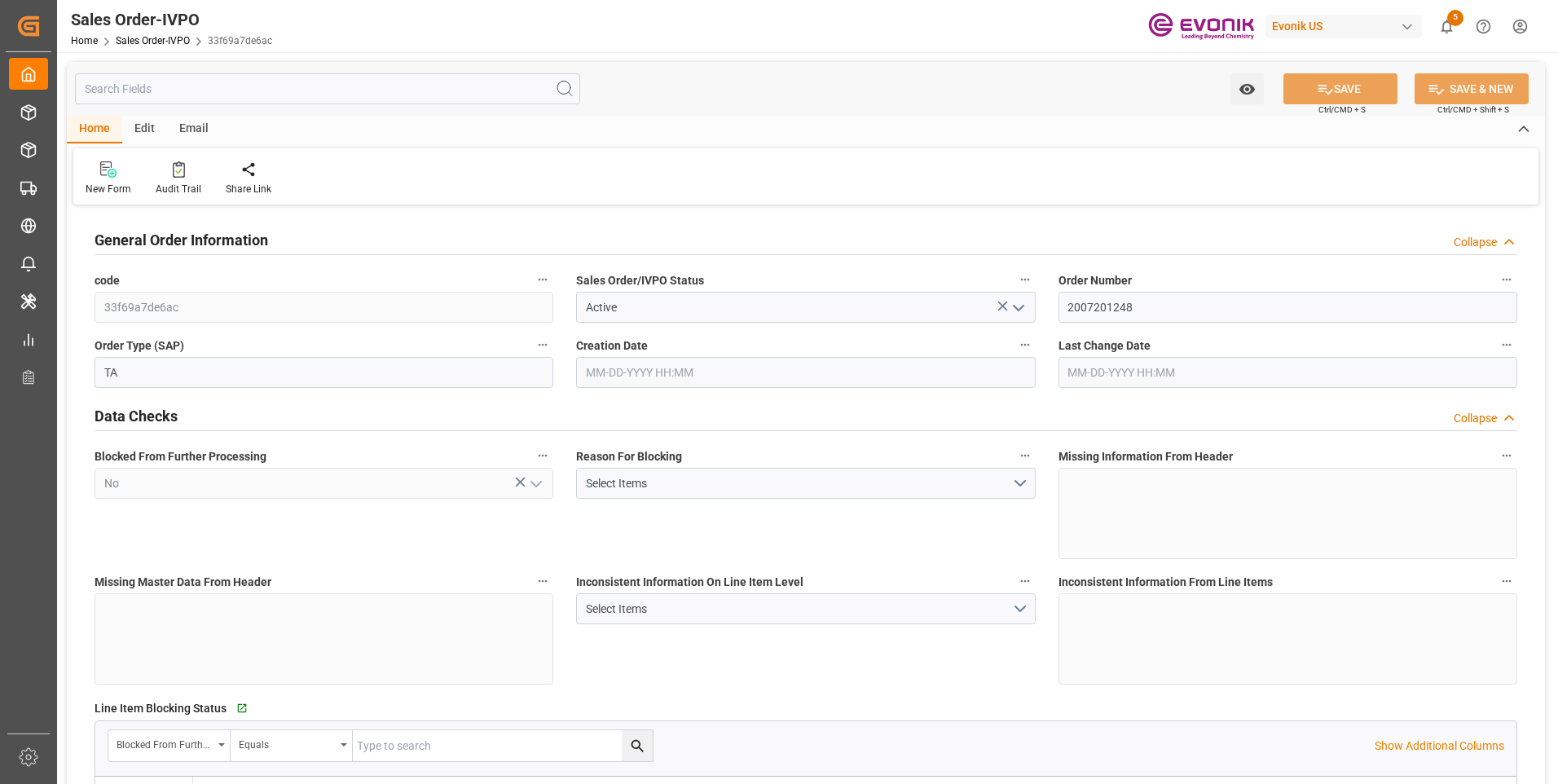
type input "CNTXG"
type input "0"
type input "1"
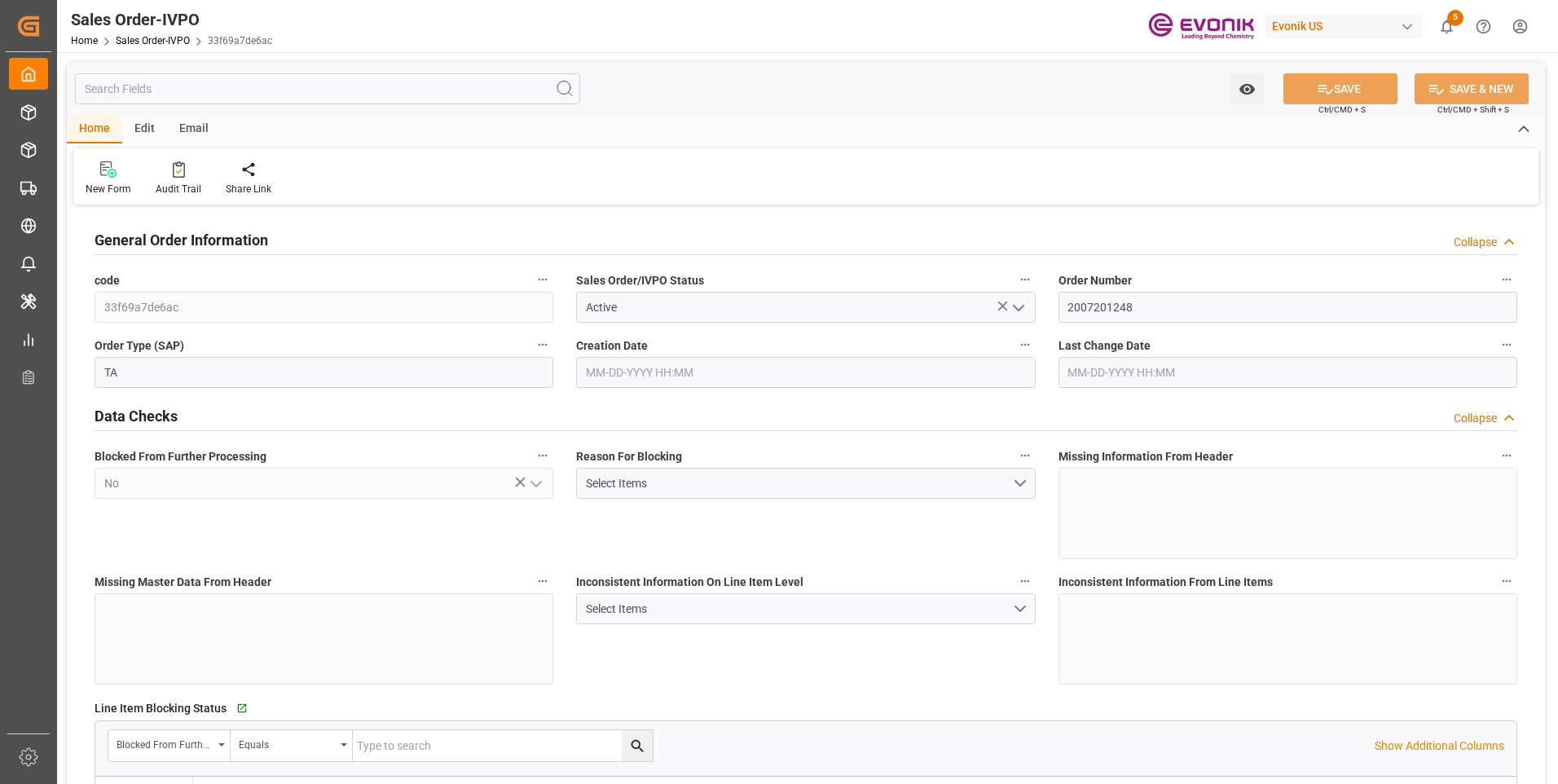
type input "8624"
type input "12.7088"
type input "17000"
type input "30"
type input "09-26-2025 13:29"
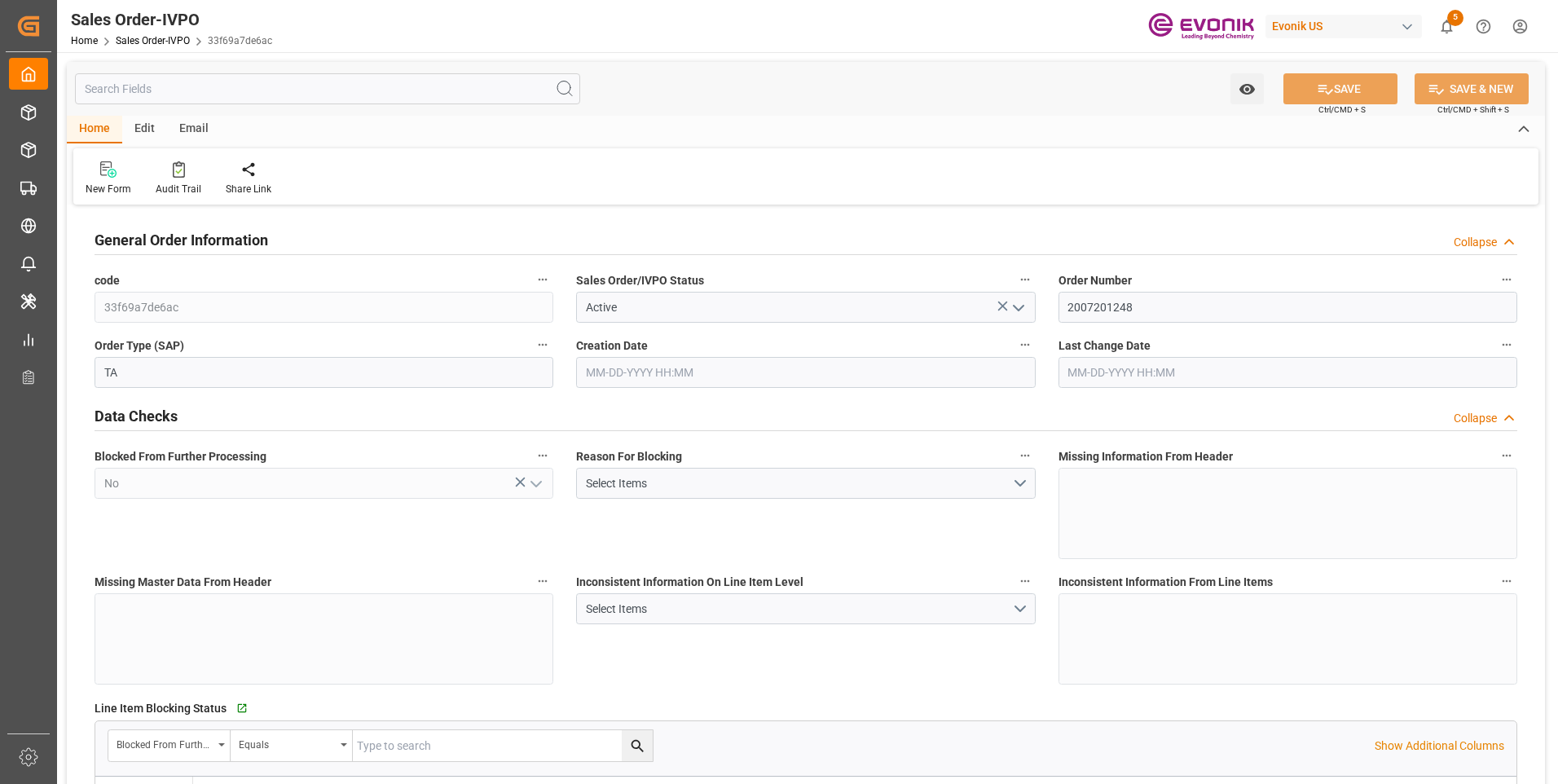
type input "[DATE] 21:43"
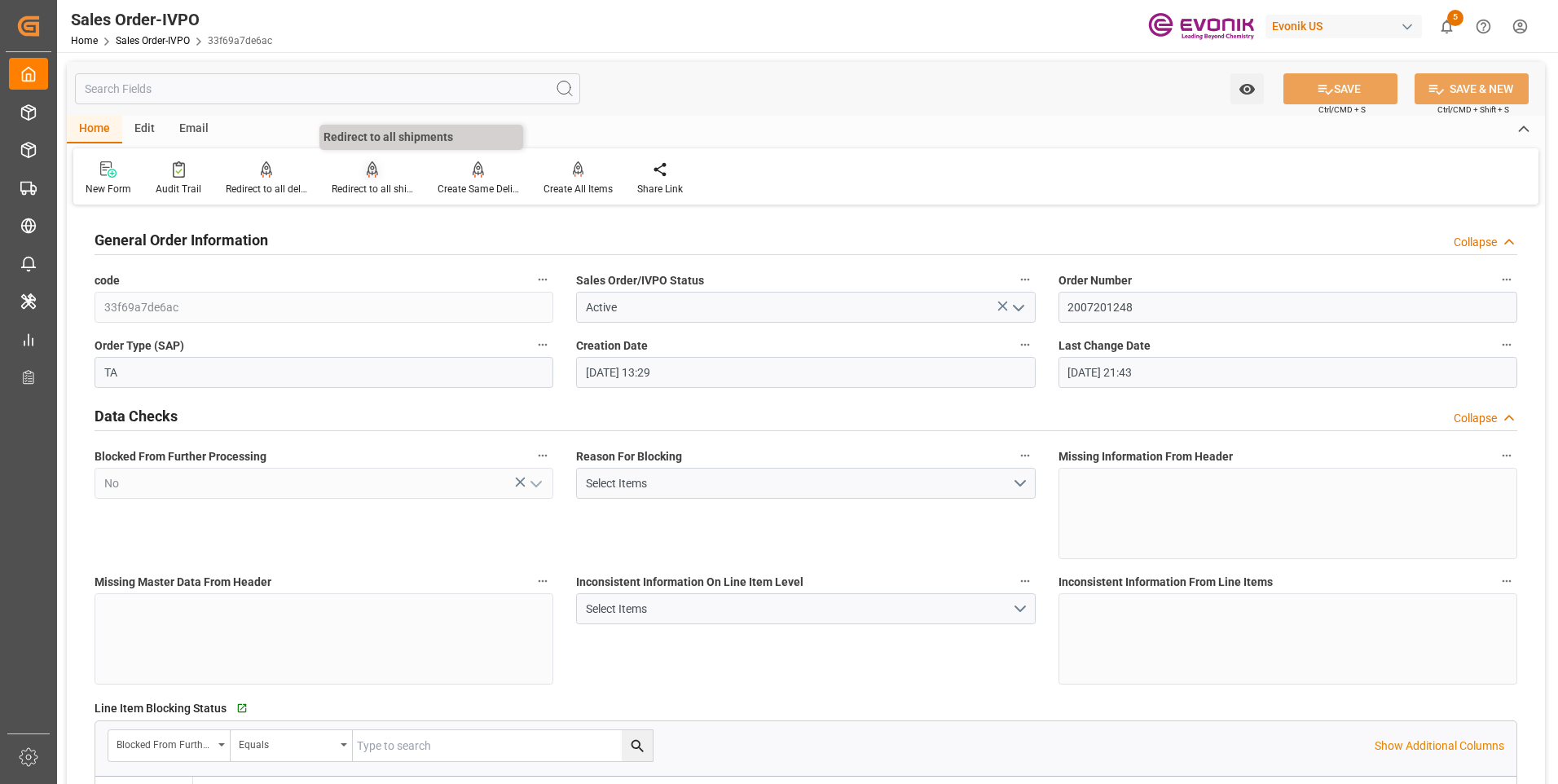
click at [374, 185] on div "Redirect to all shipments" at bounding box center [372, 189] width 82 height 15
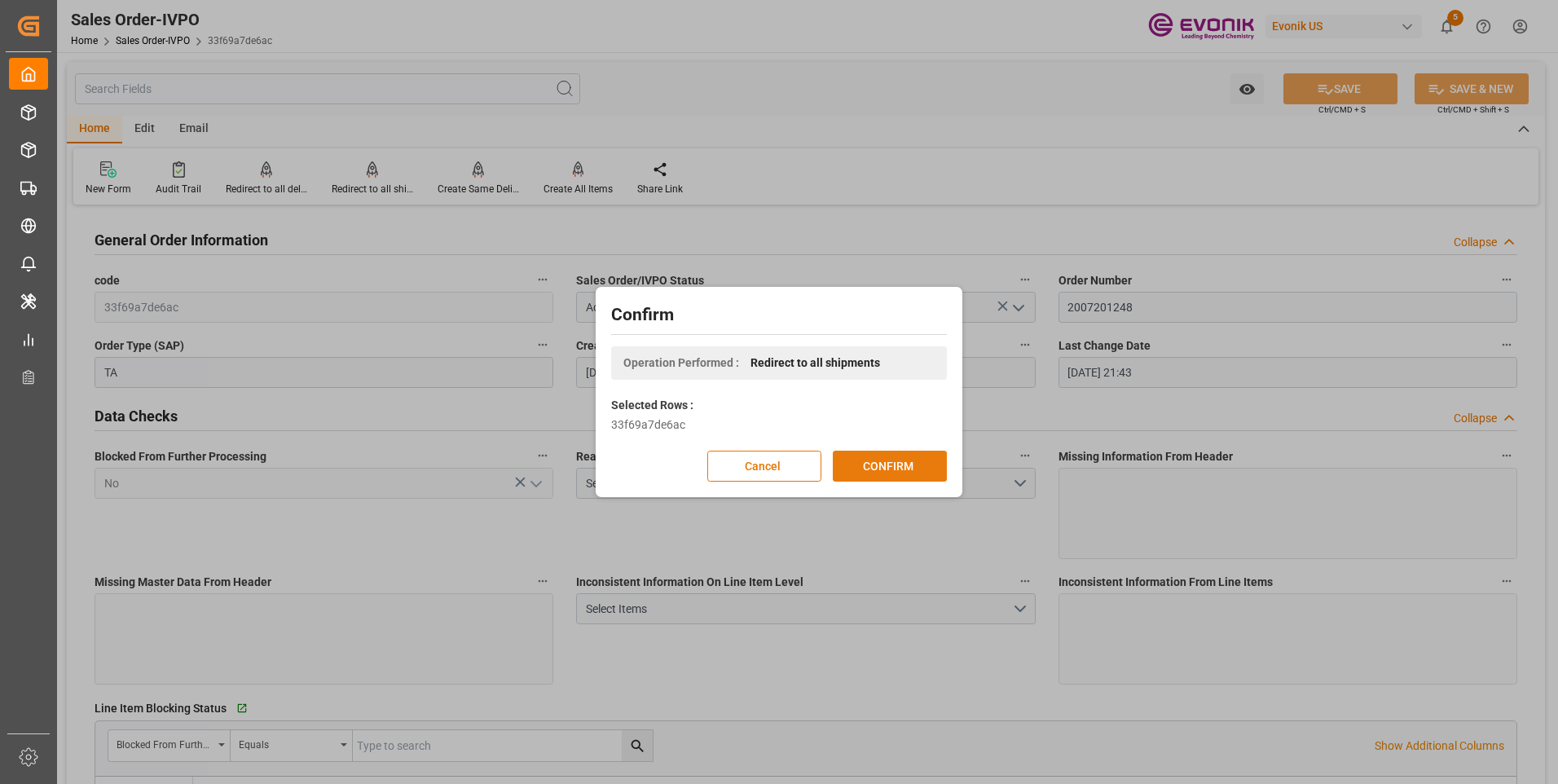
click at [843, 458] on button "CONFIRM" at bounding box center [890, 465] width 114 height 31
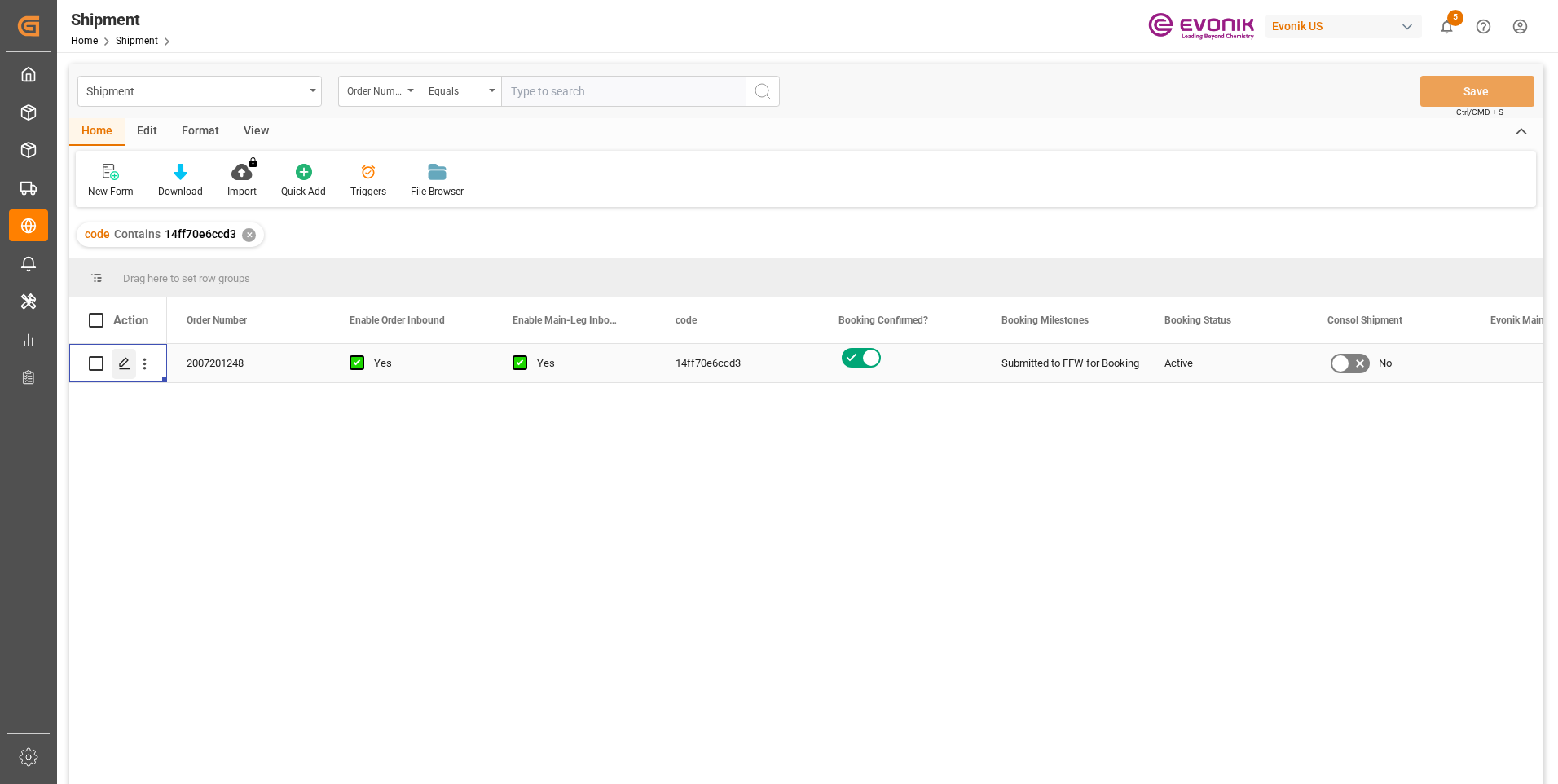
click at [120, 357] on icon "Press SPACE to select this row." at bounding box center [125, 363] width 13 height 13
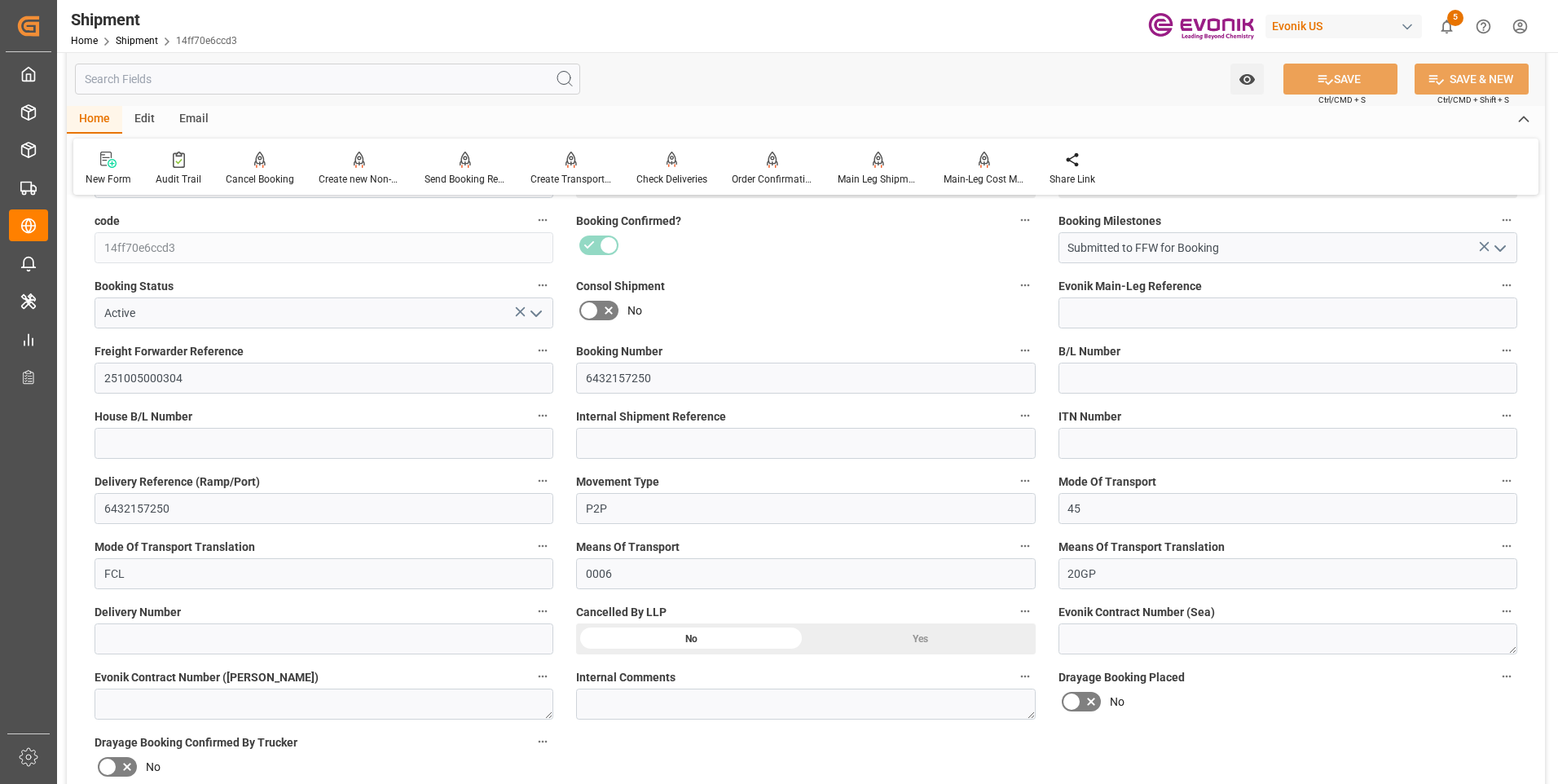
scroll to position [570, 0]
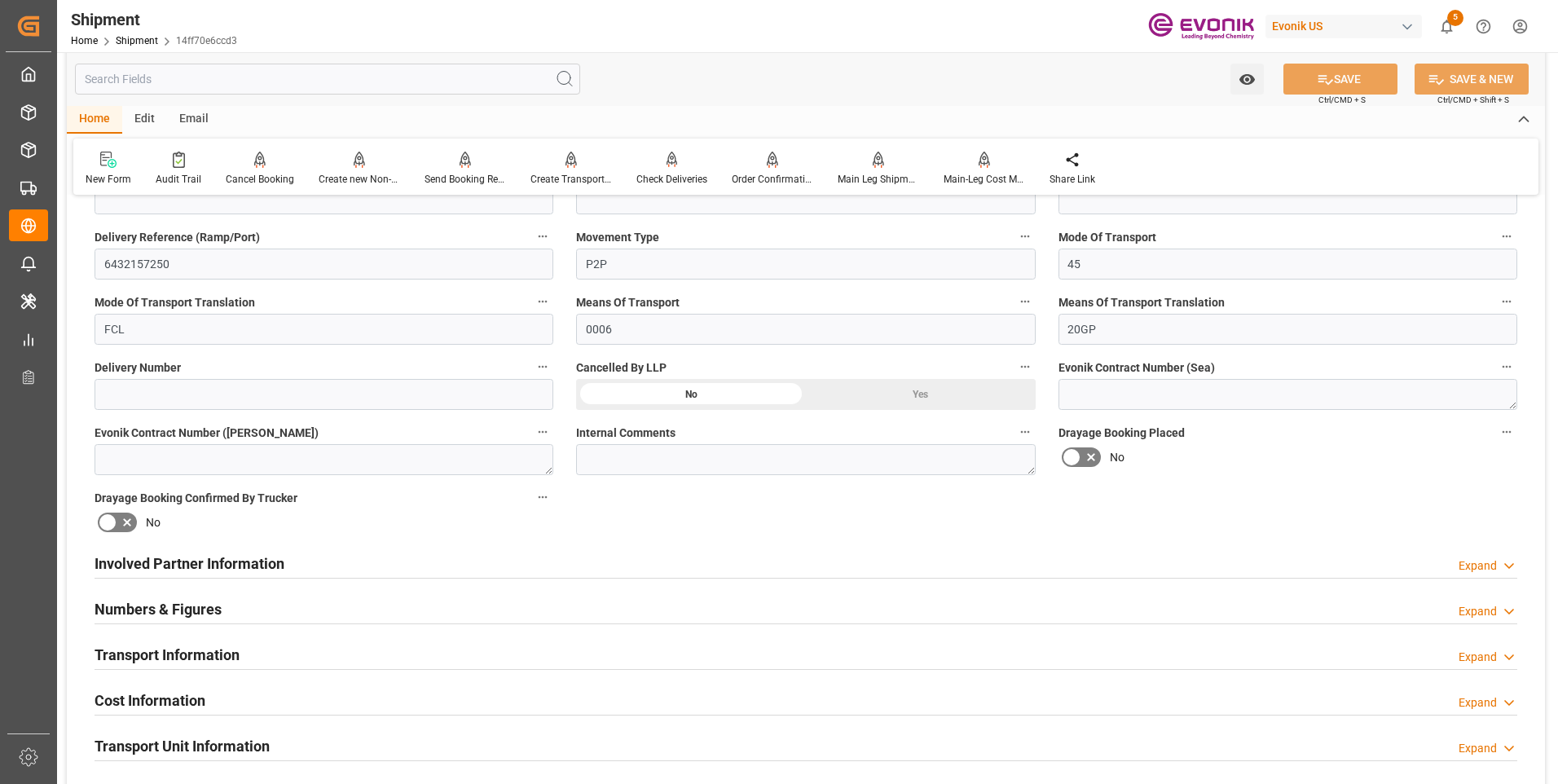
click at [275, 550] on div "Involved Partner Information" at bounding box center [190, 562] width 190 height 31
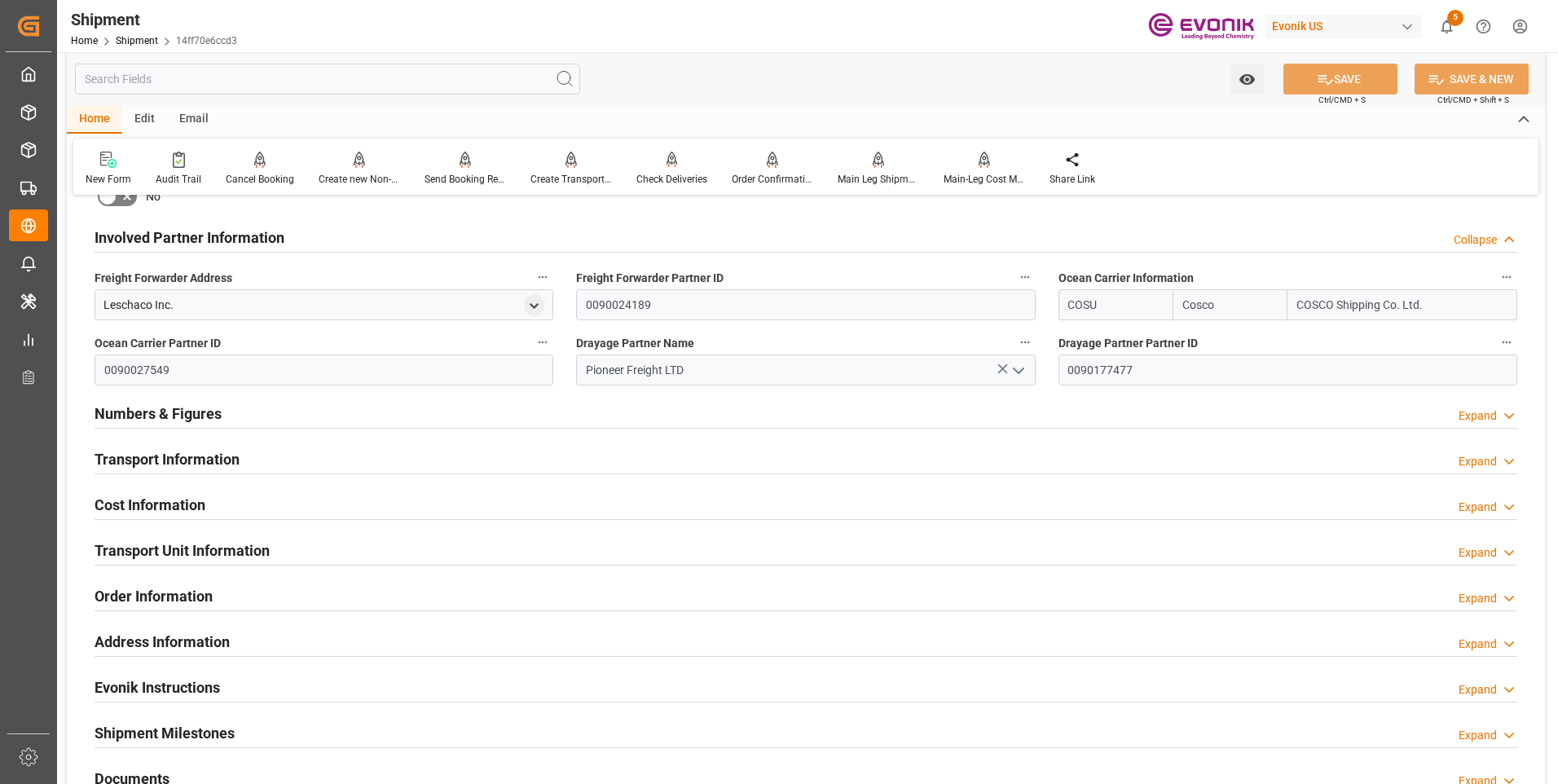
scroll to position [977, 0]
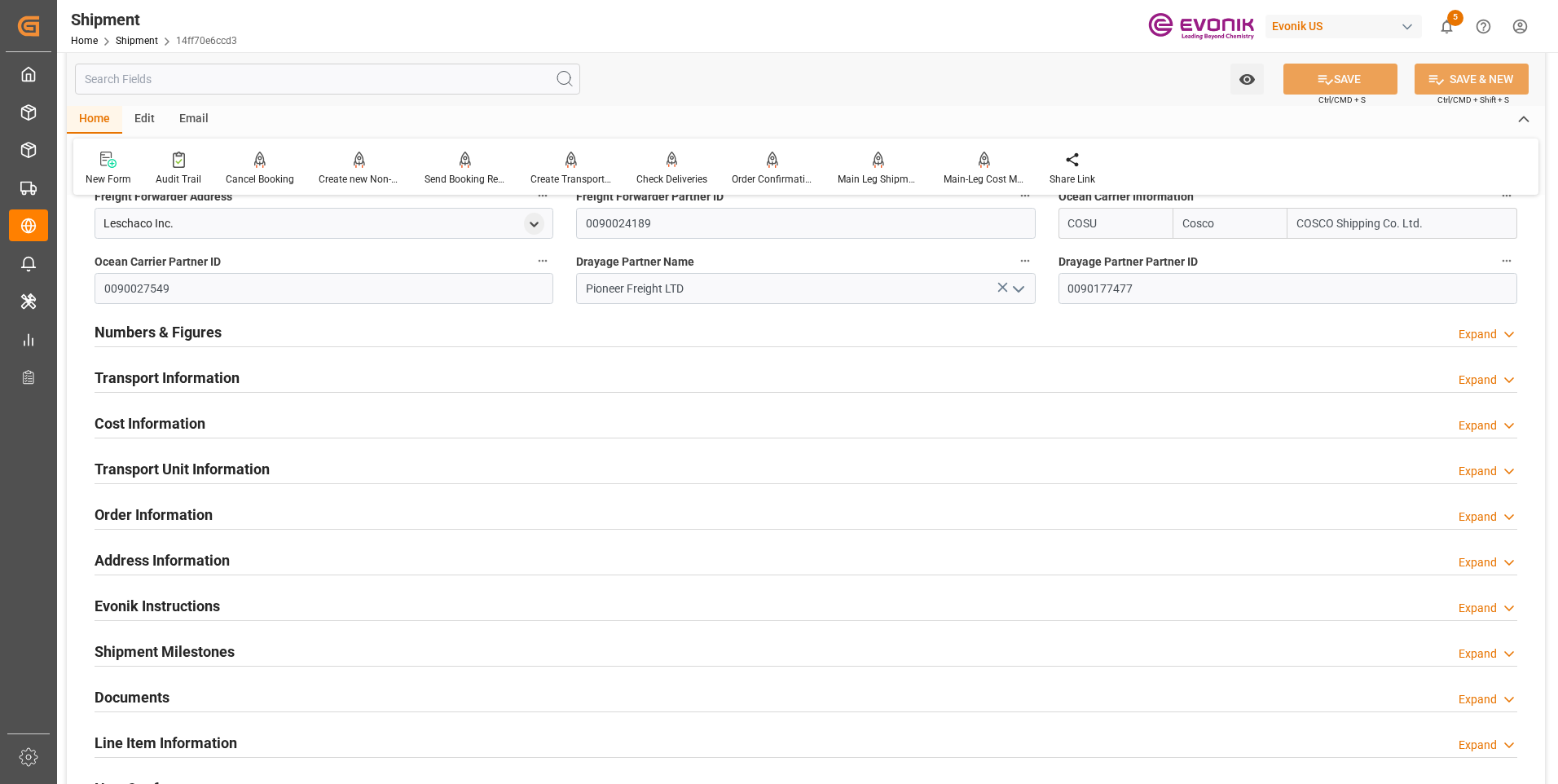
click at [225, 388] on h2 "Transport Information" at bounding box center [167, 378] width 145 height 22
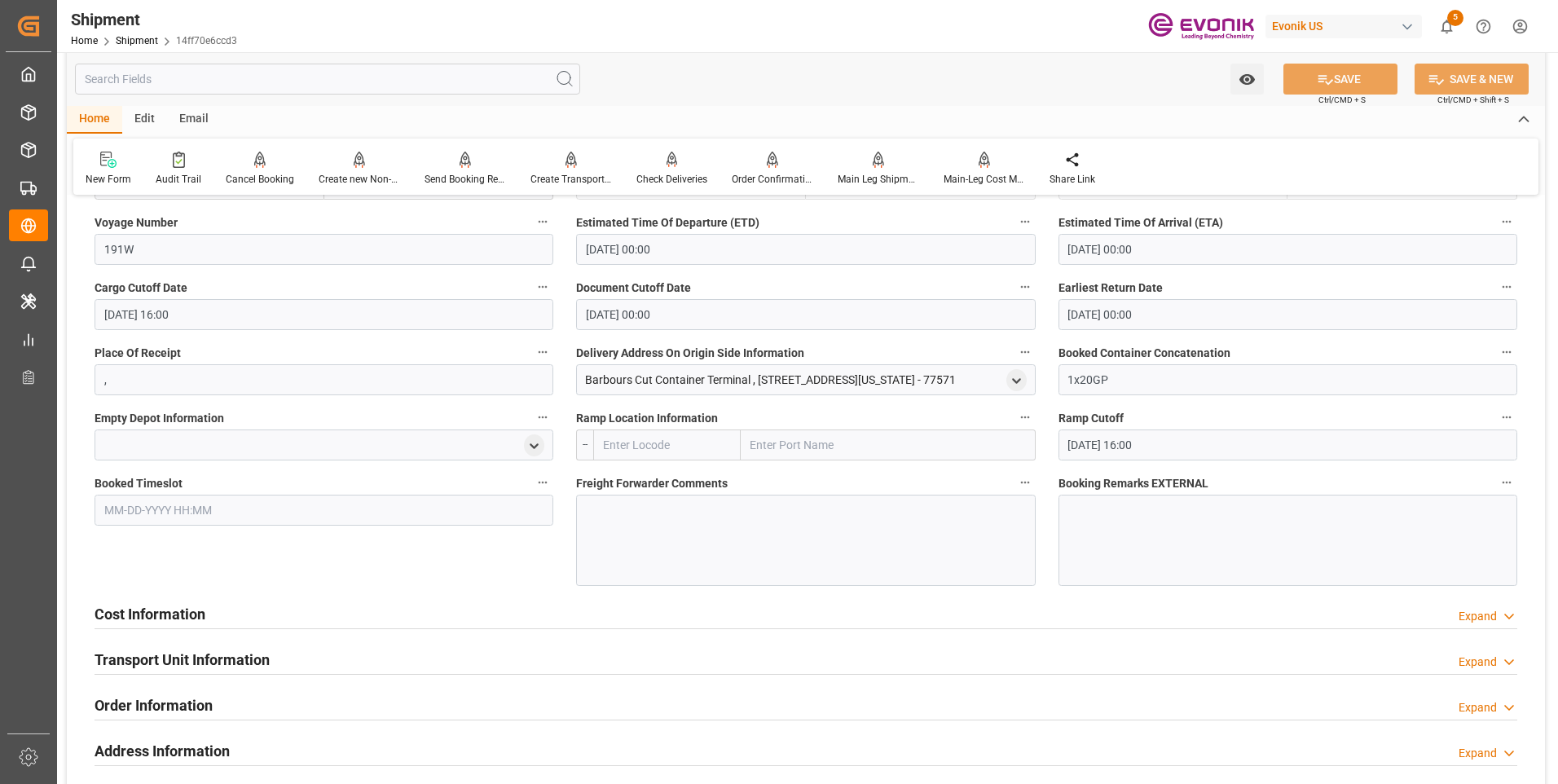
scroll to position [1466, 0]
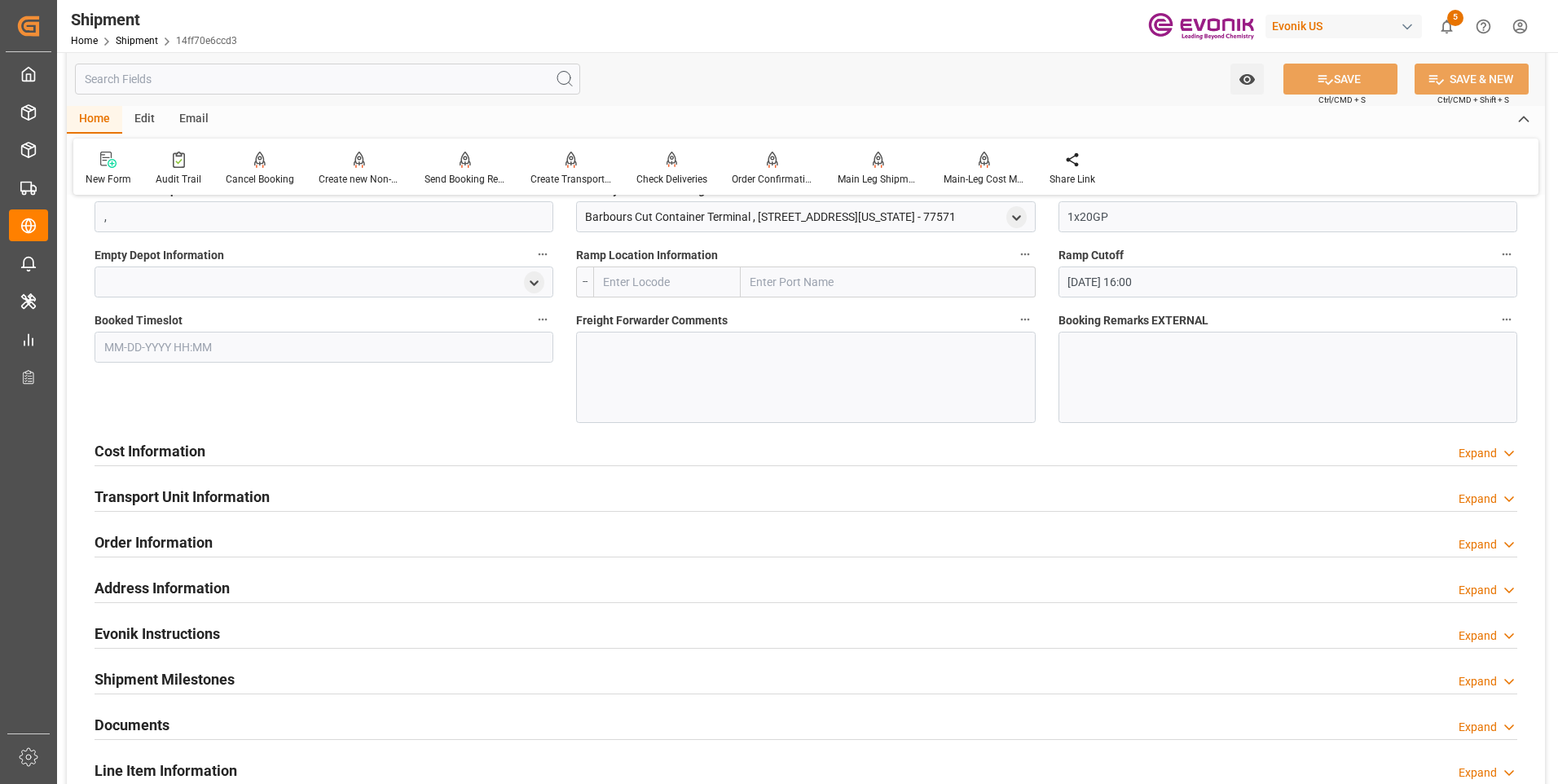
click at [252, 499] on h2 "Transport Unit Information" at bounding box center [182, 496] width 175 height 22
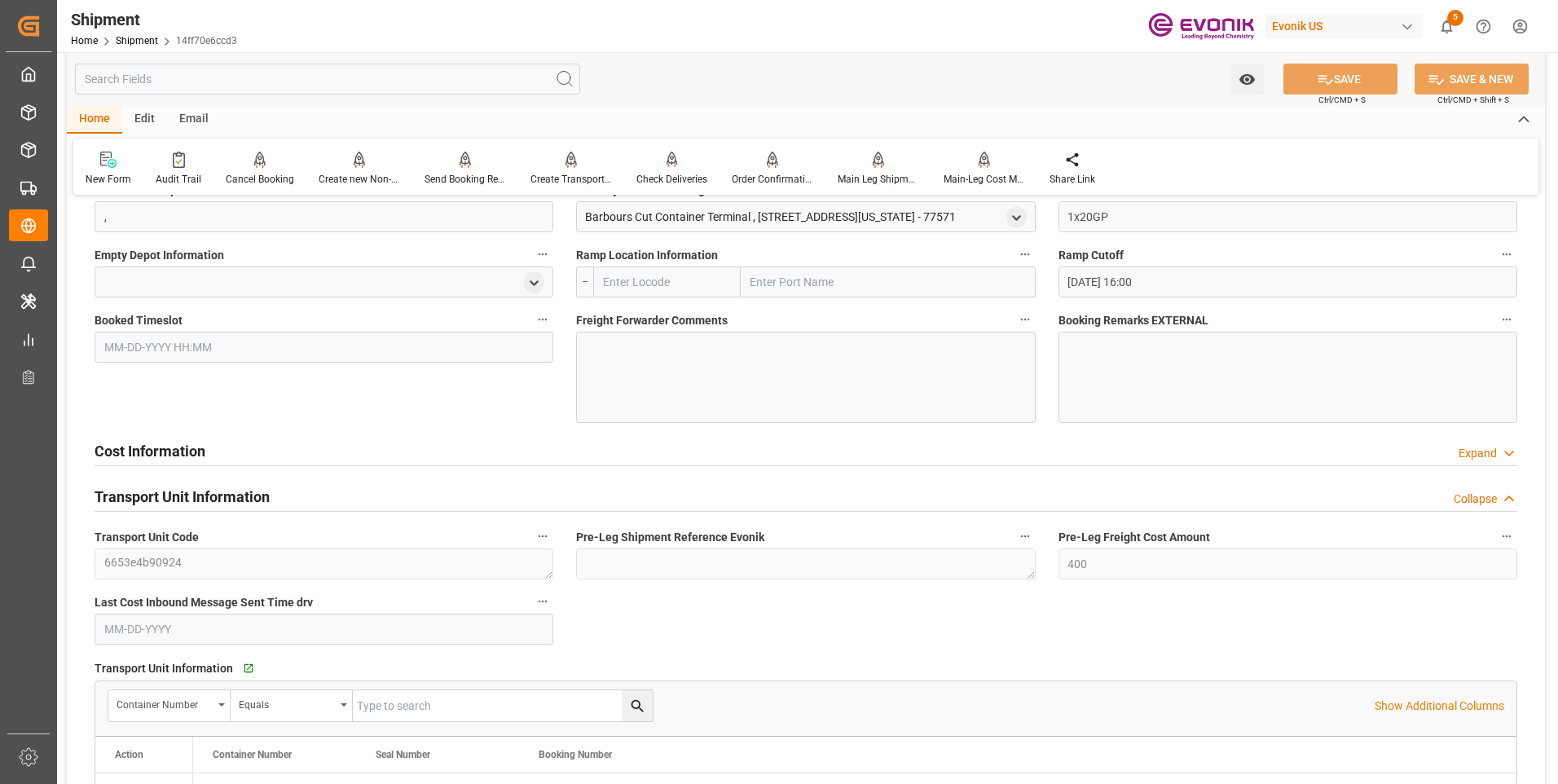
click at [259, 445] on div "Cost Information Expand" at bounding box center [806, 450] width 1423 height 31
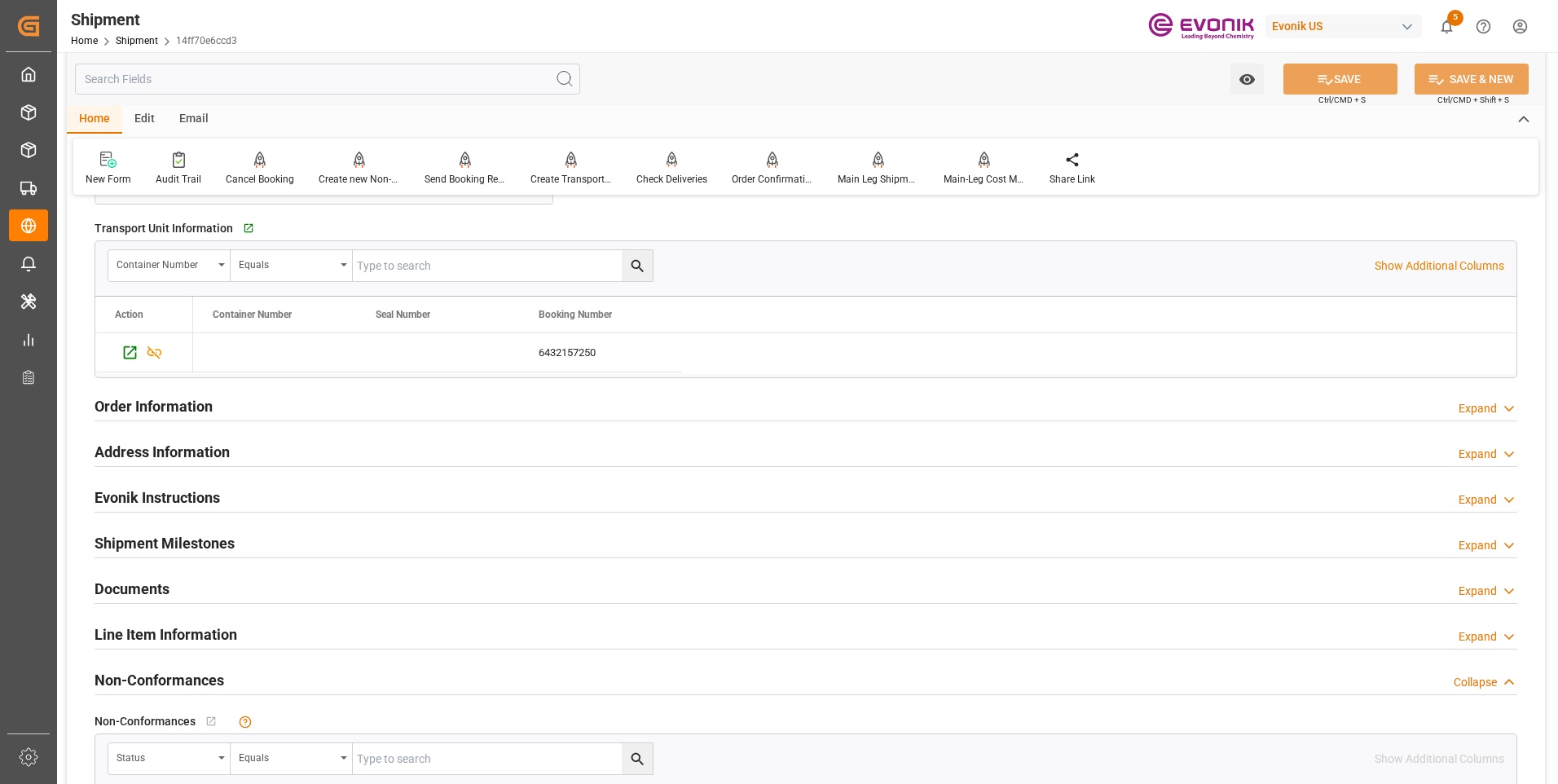
scroll to position [2118, 0]
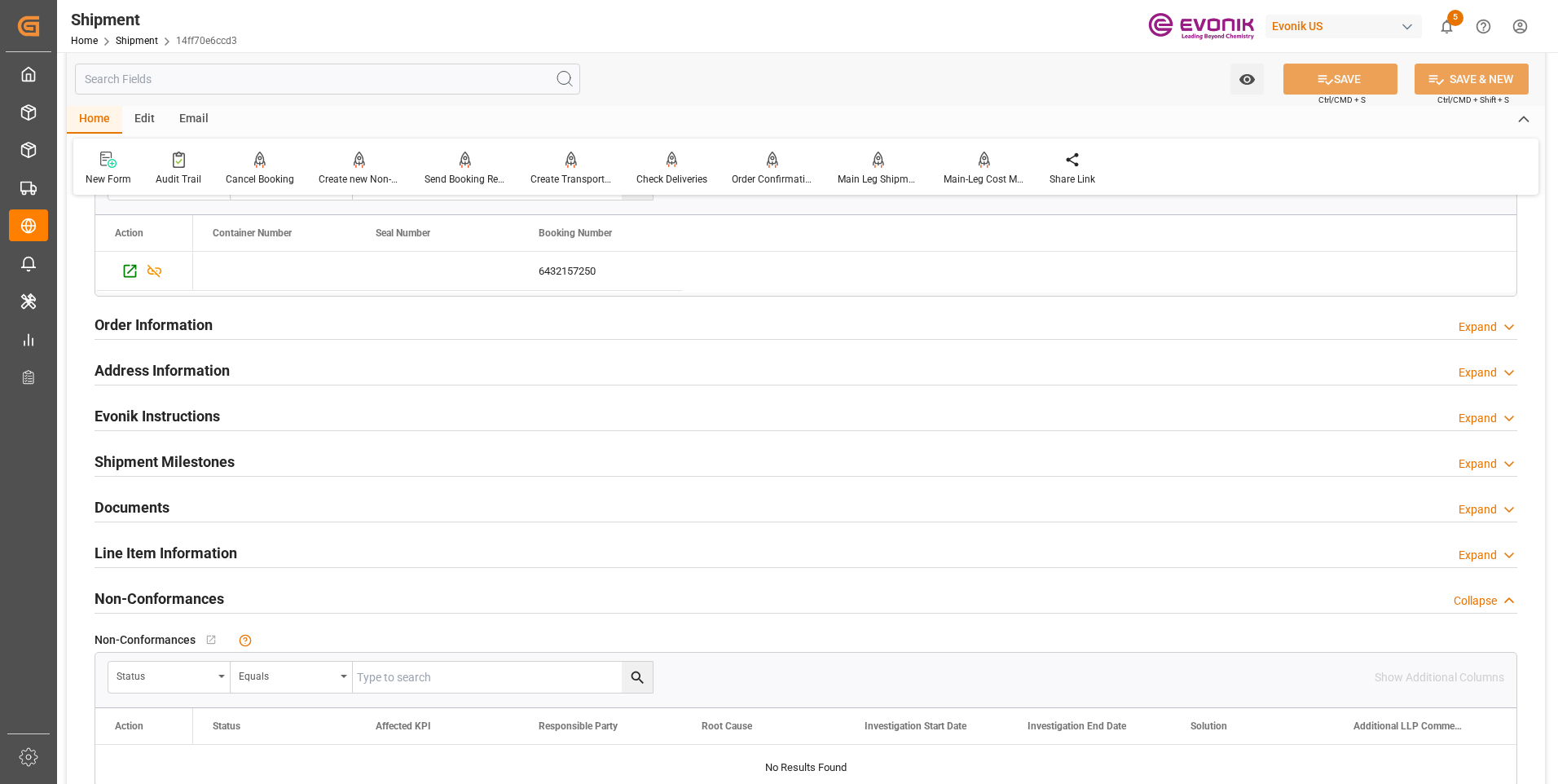
click at [238, 332] on div "Order Information Expand" at bounding box center [806, 323] width 1423 height 31
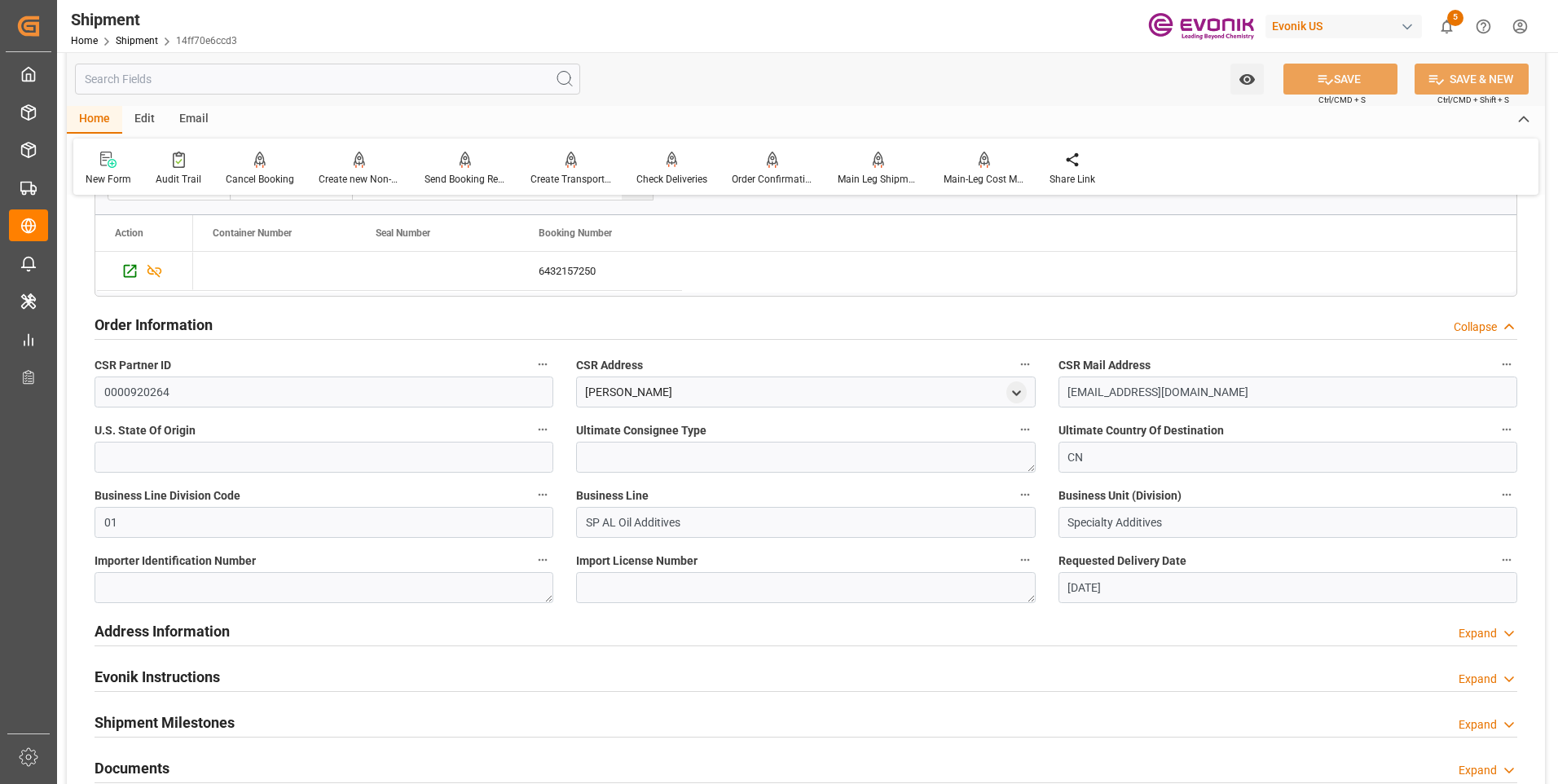
click at [175, 627] on h2 "Address Information" at bounding box center [162, 630] width 135 height 22
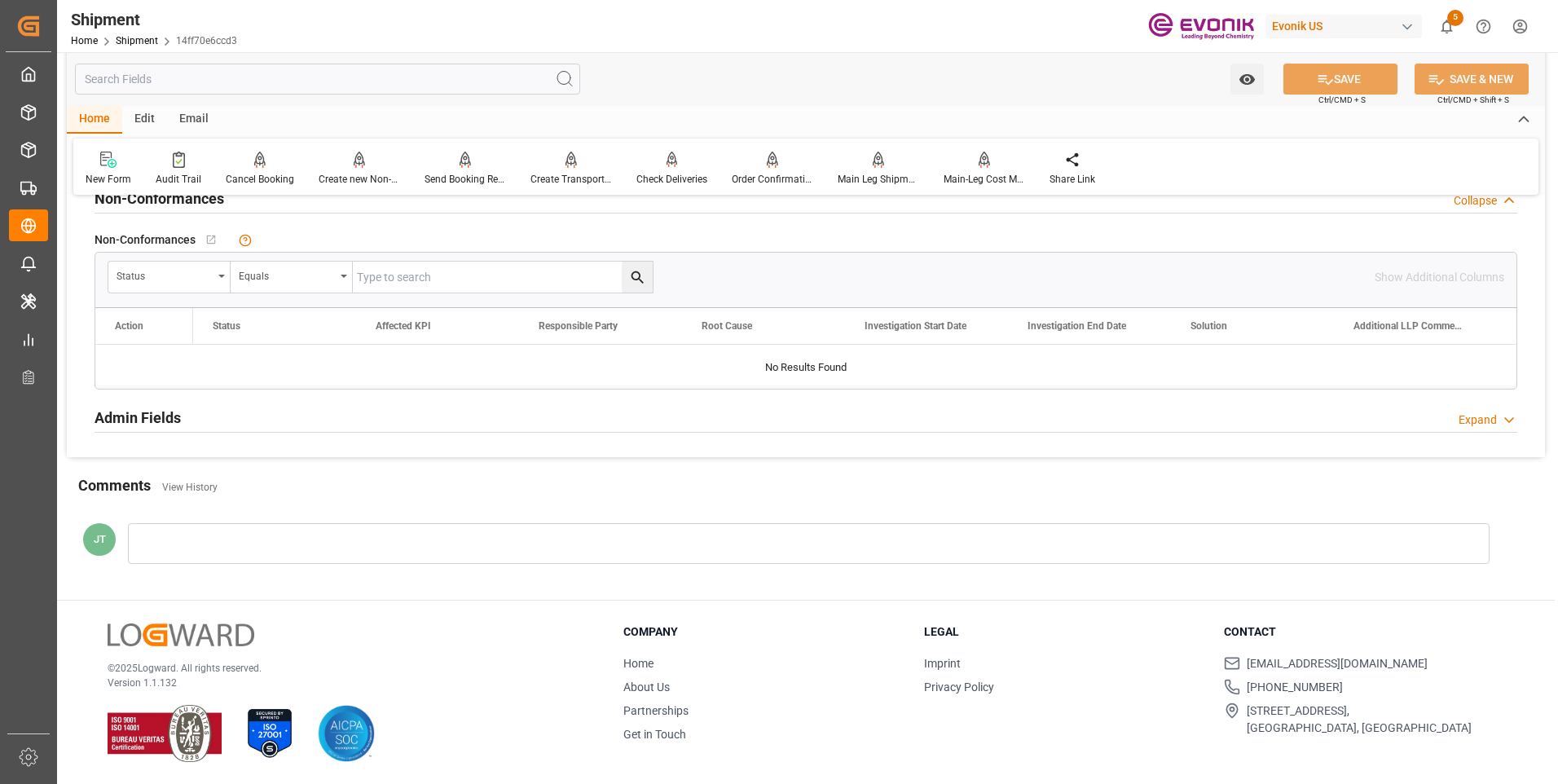
scroll to position [3577, 0]
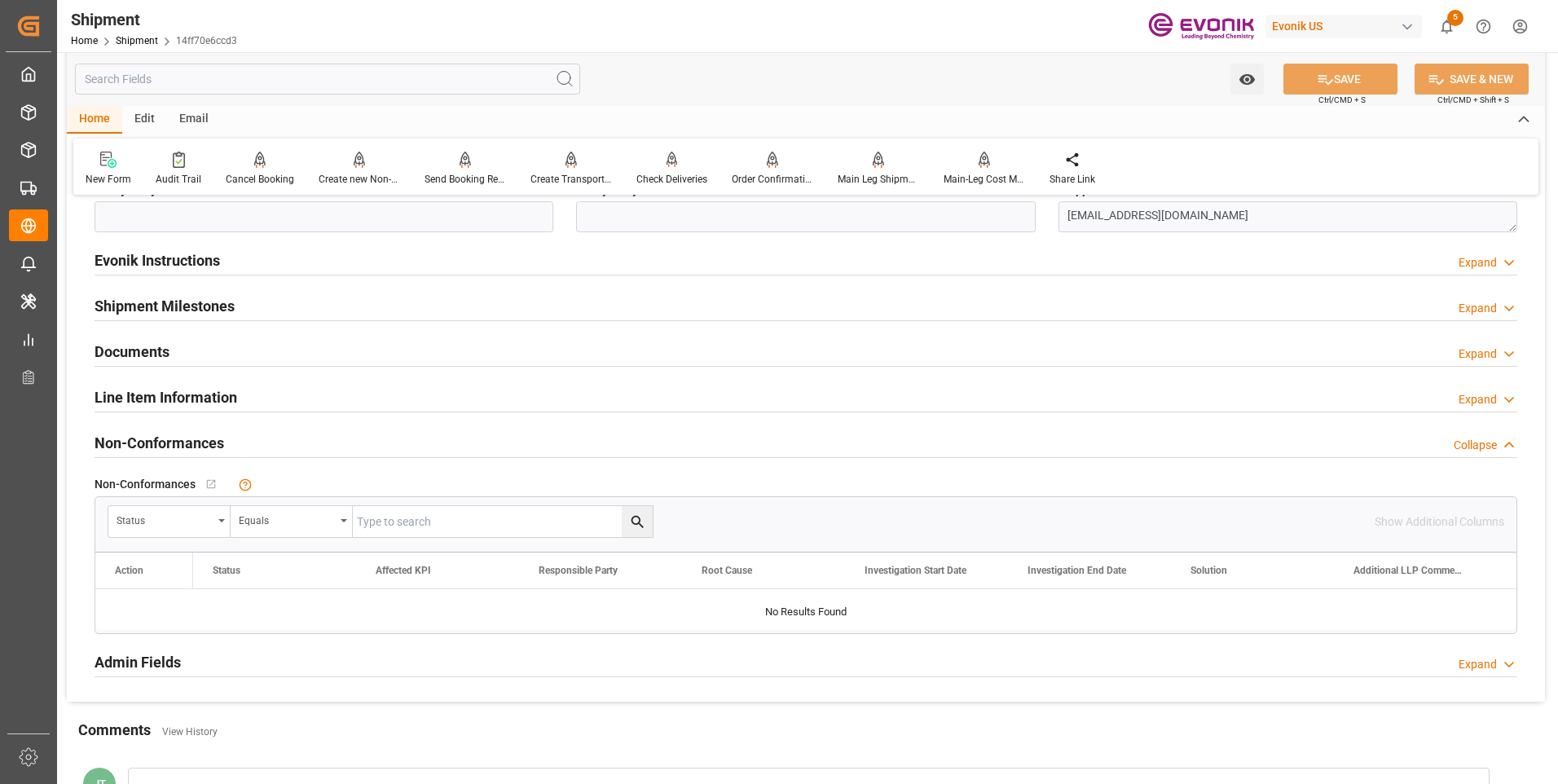
click at [170, 399] on h2 "Line Item Information" at bounding box center [166, 397] width 142 height 22
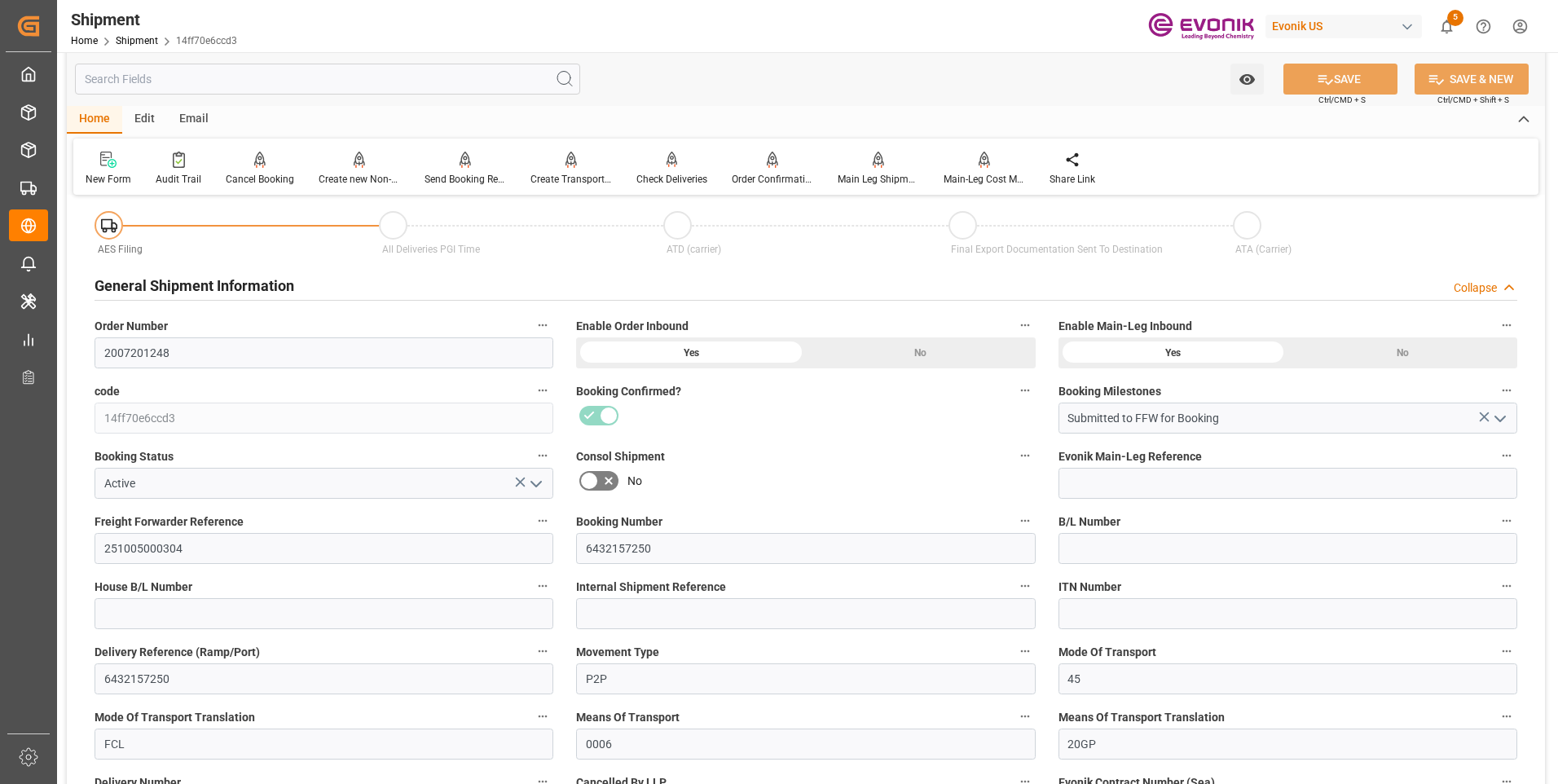
scroll to position [0, 0]
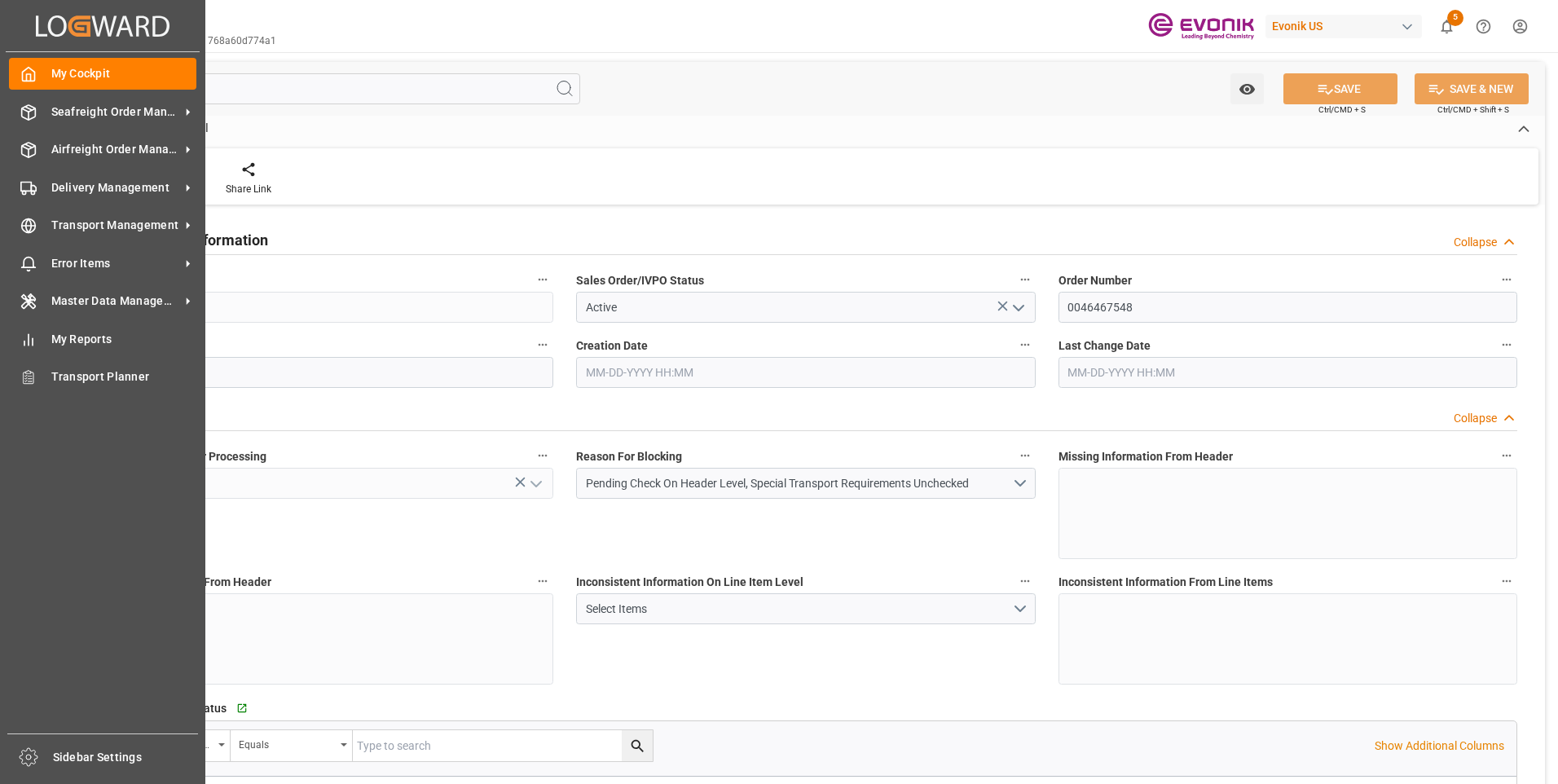
type input "CNHOP"
type input "0"
type input "1"
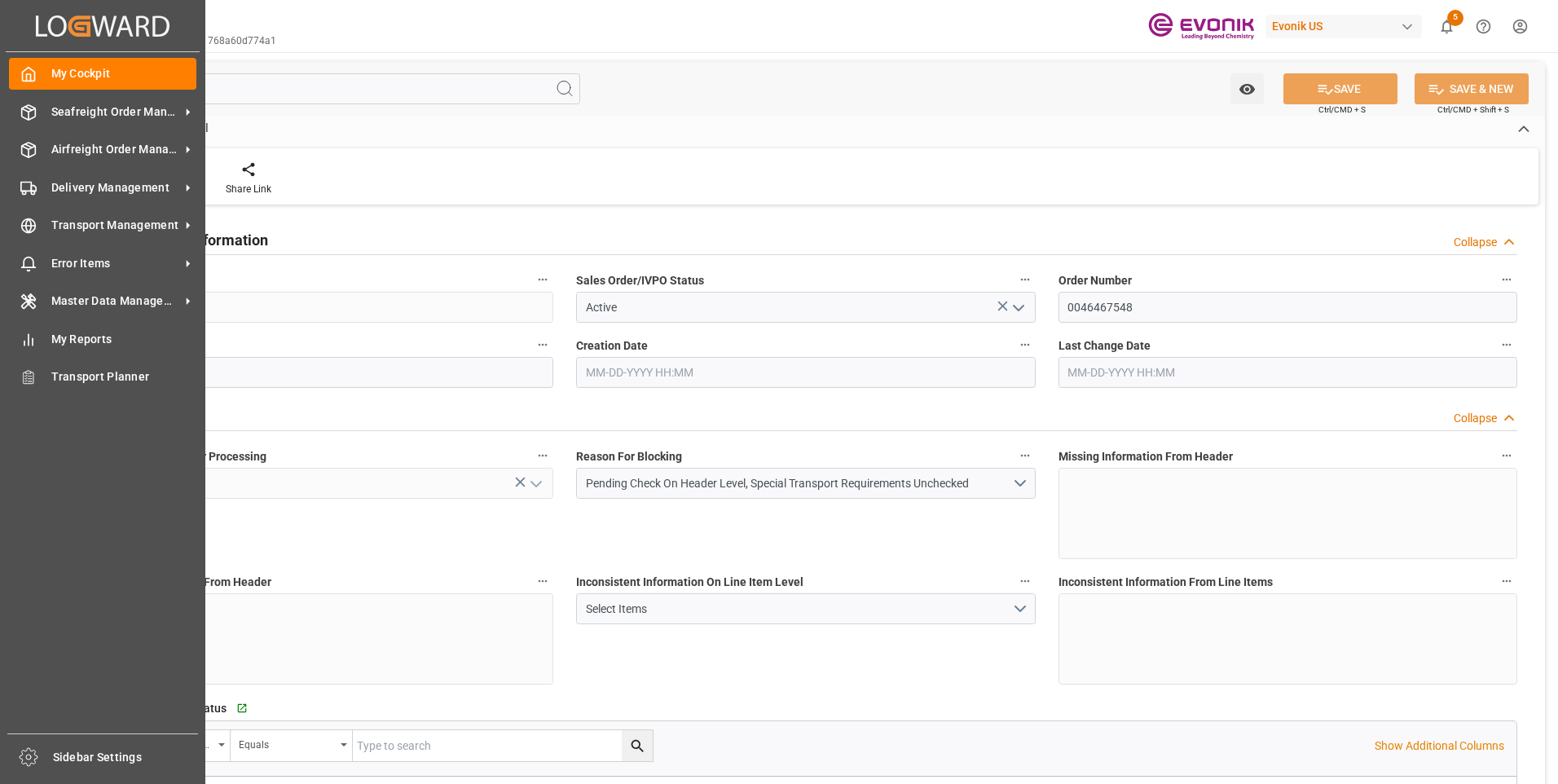
type input "13158.84"
type input "19.4121"
type input "17000"
type input "30"
type input "[DATE] 20:06"
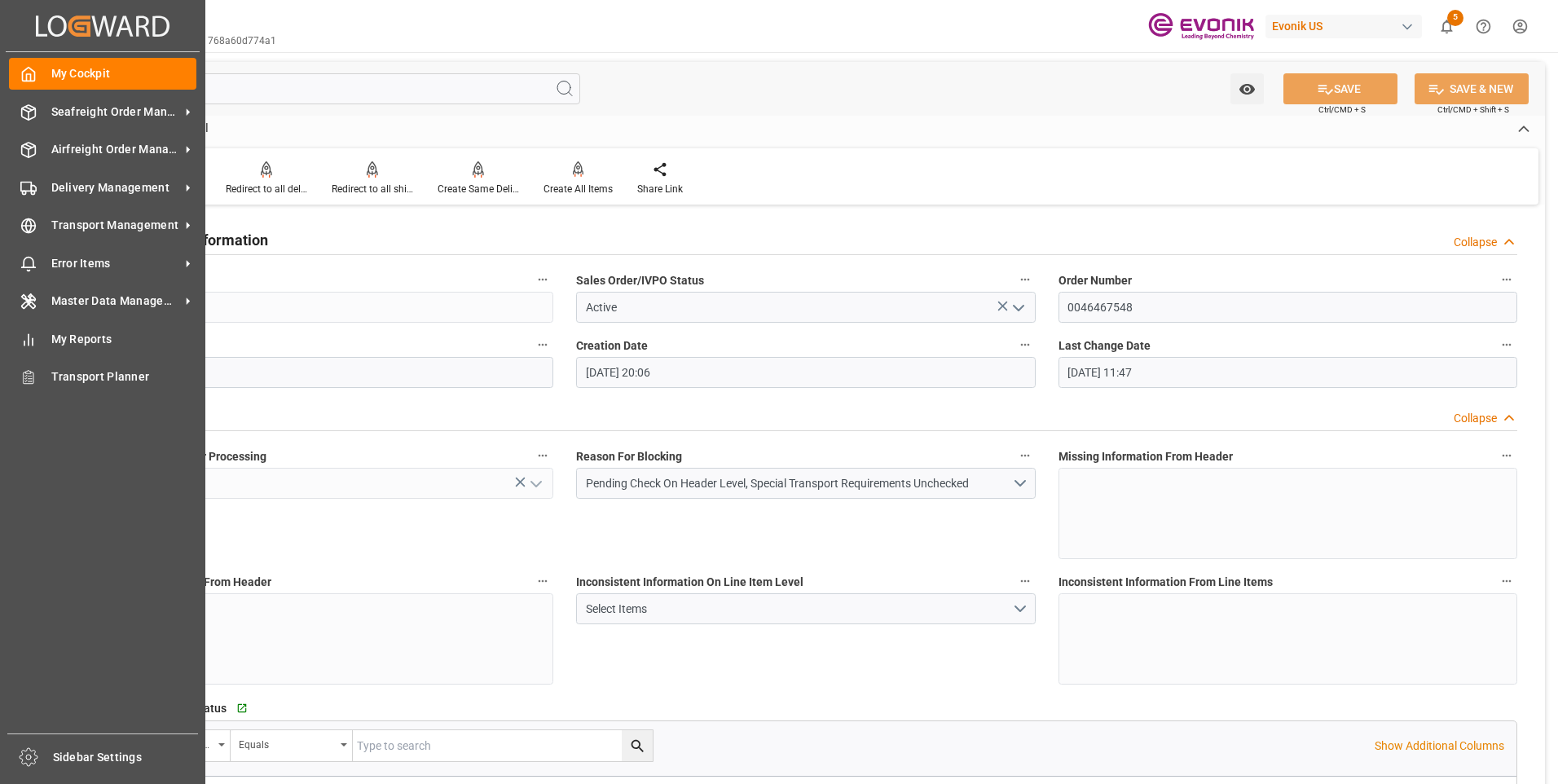
type input "[DATE] 11:47"
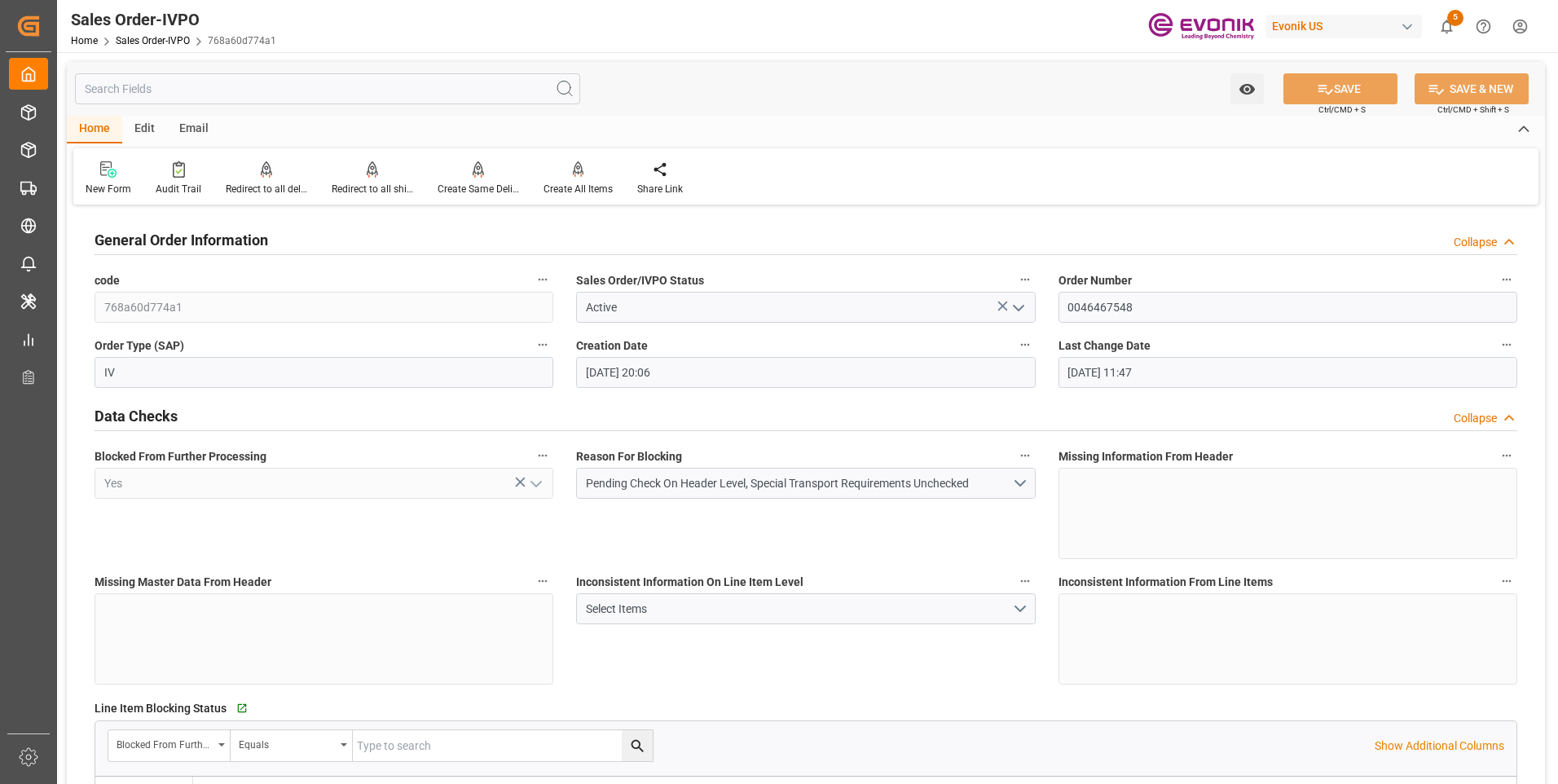
click at [270, 84] on input "text" at bounding box center [327, 89] width 505 height 31
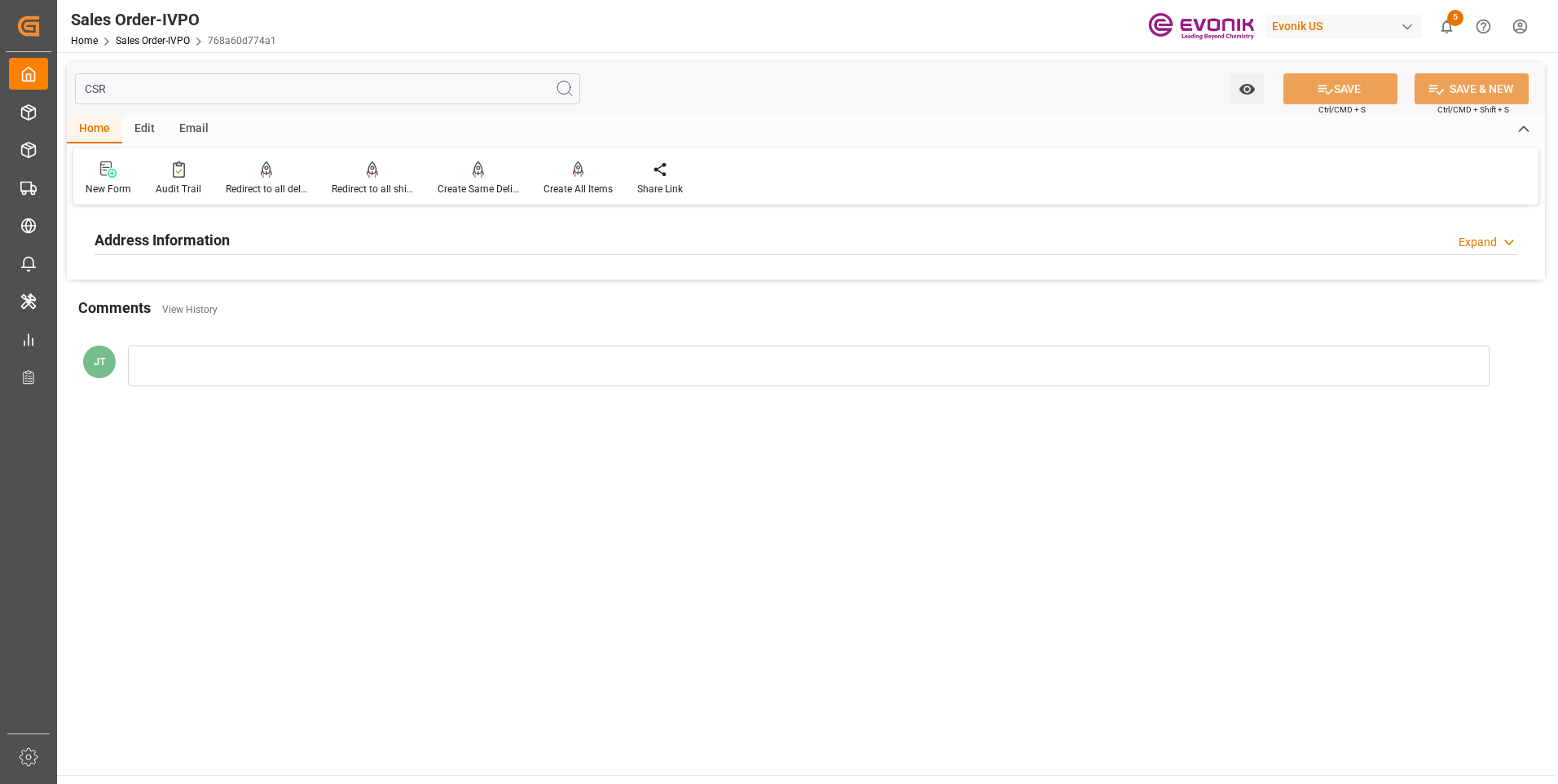
click at [445, 243] on div "Address Information Expand" at bounding box center [806, 238] width 1423 height 31
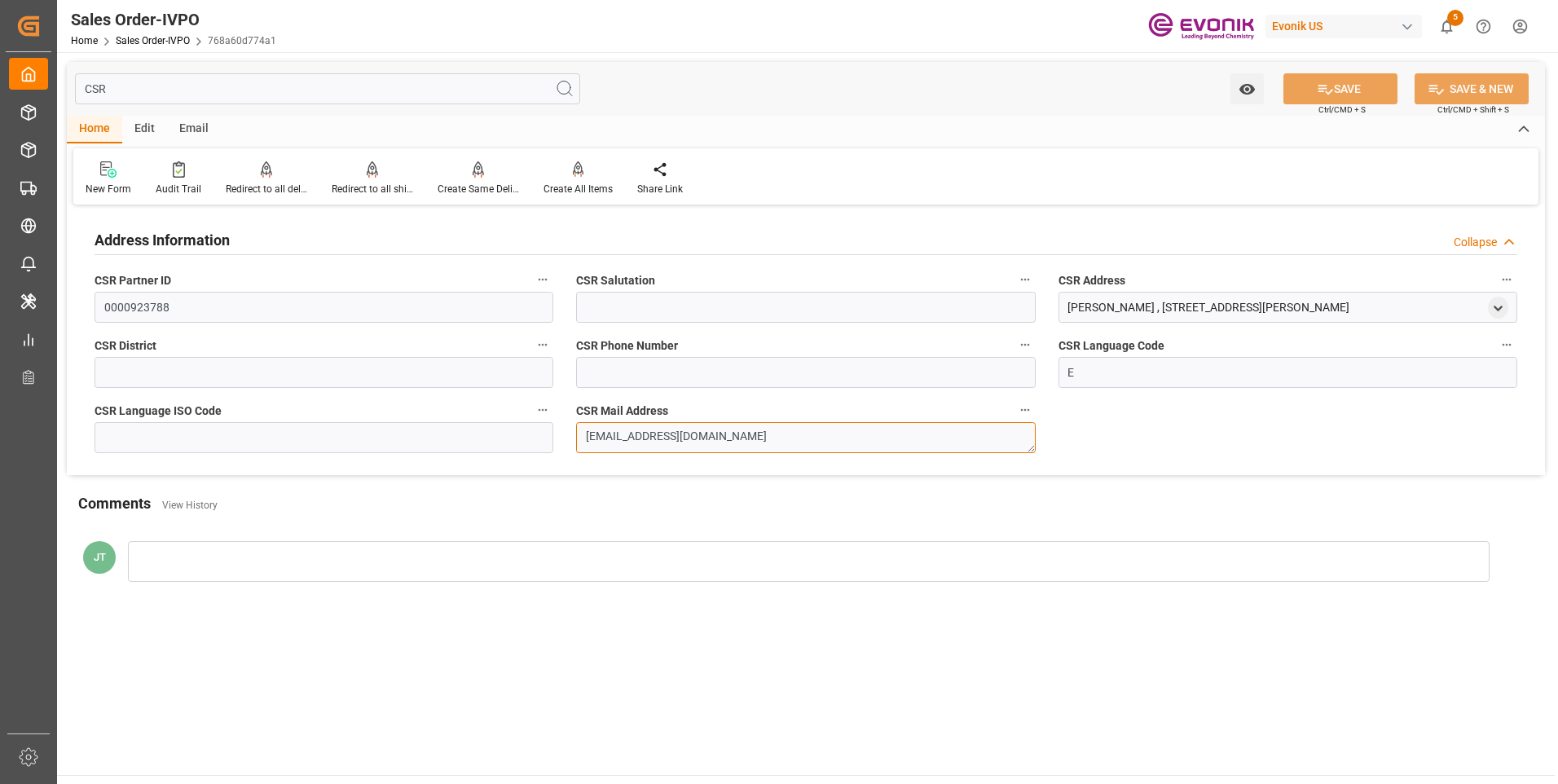
click at [863, 431] on textarea "coating-additives-americas@evonik.com" at bounding box center [805, 437] width 458 height 31
drag, startPoint x: 872, startPoint y: 434, endPoint x: 588, endPoint y: 436, distance: 284.0
click at [588, 436] on textarea "coating-additives-americas@evonik.com" at bounding box center [805, 437] width 458 height 31
click at [160, 89] on input "CSR" at bounding box center [327, 89] width 505 height 31
type input "C"
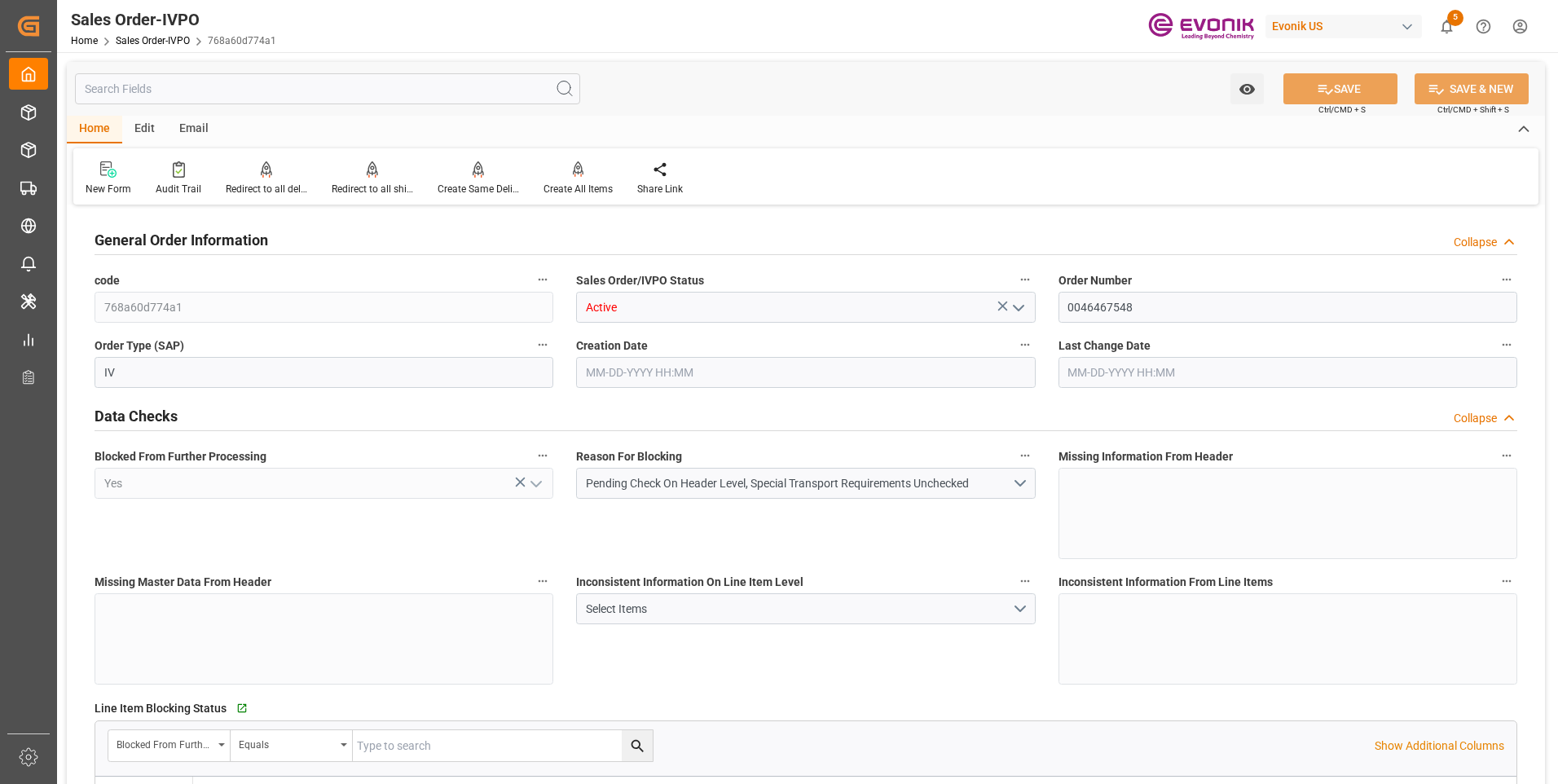
type input "09-24-2025 20:06"
type input "09-30-2025 11:47"
type input "13158.84"
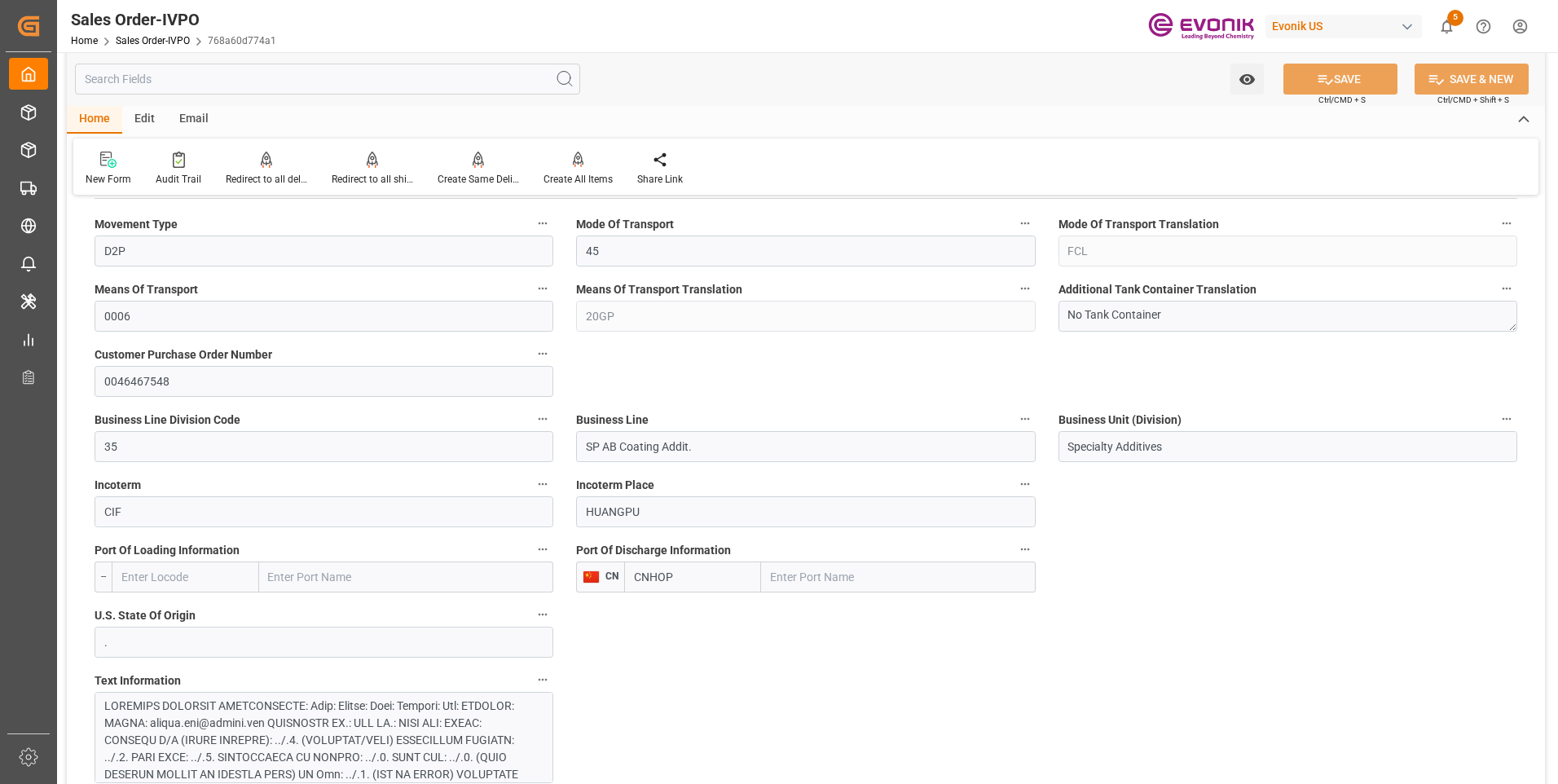
scroll to position [977, 0]
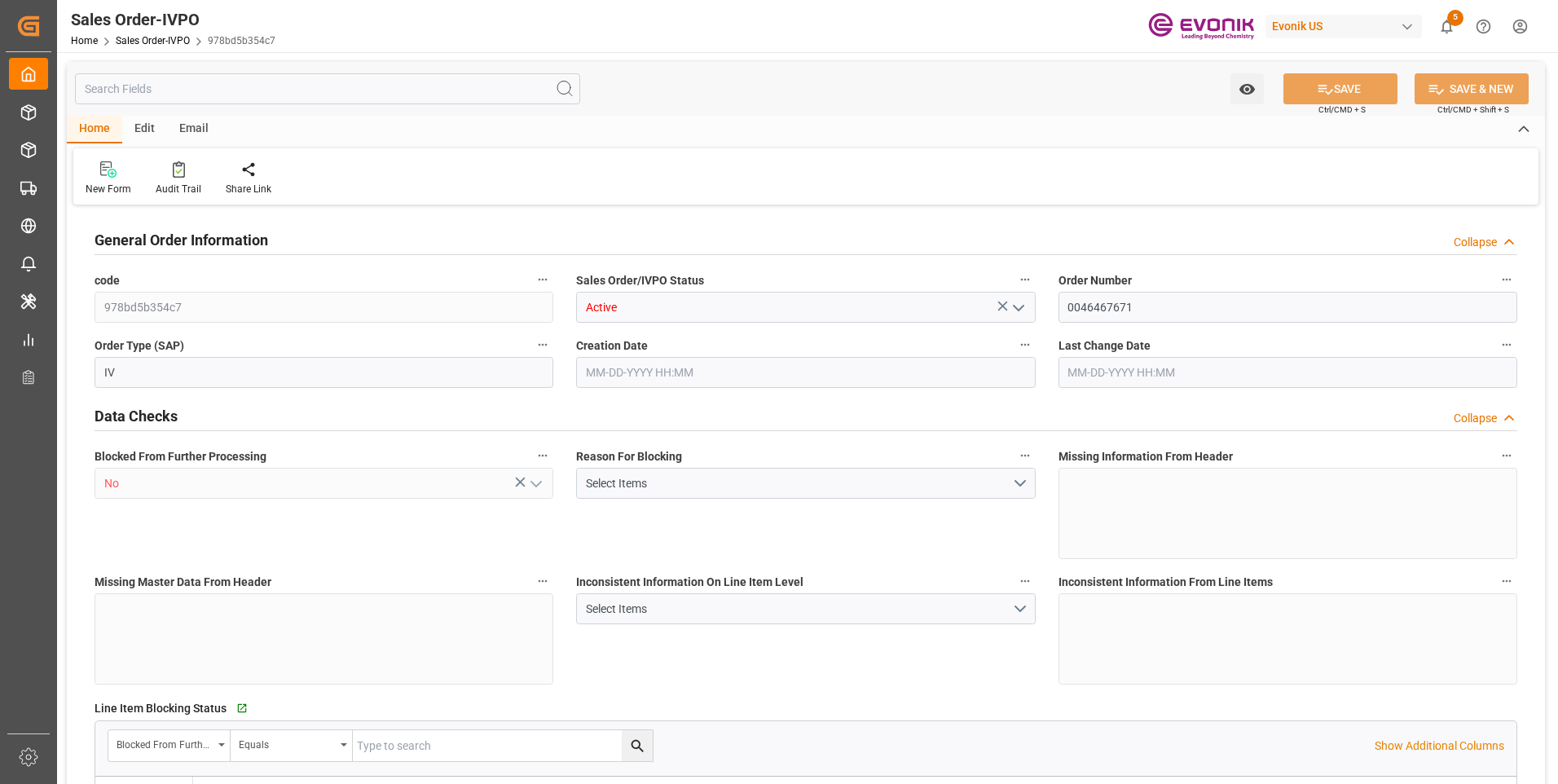
type input "BEANR"
type input "0"
type input "1"
type input "2"
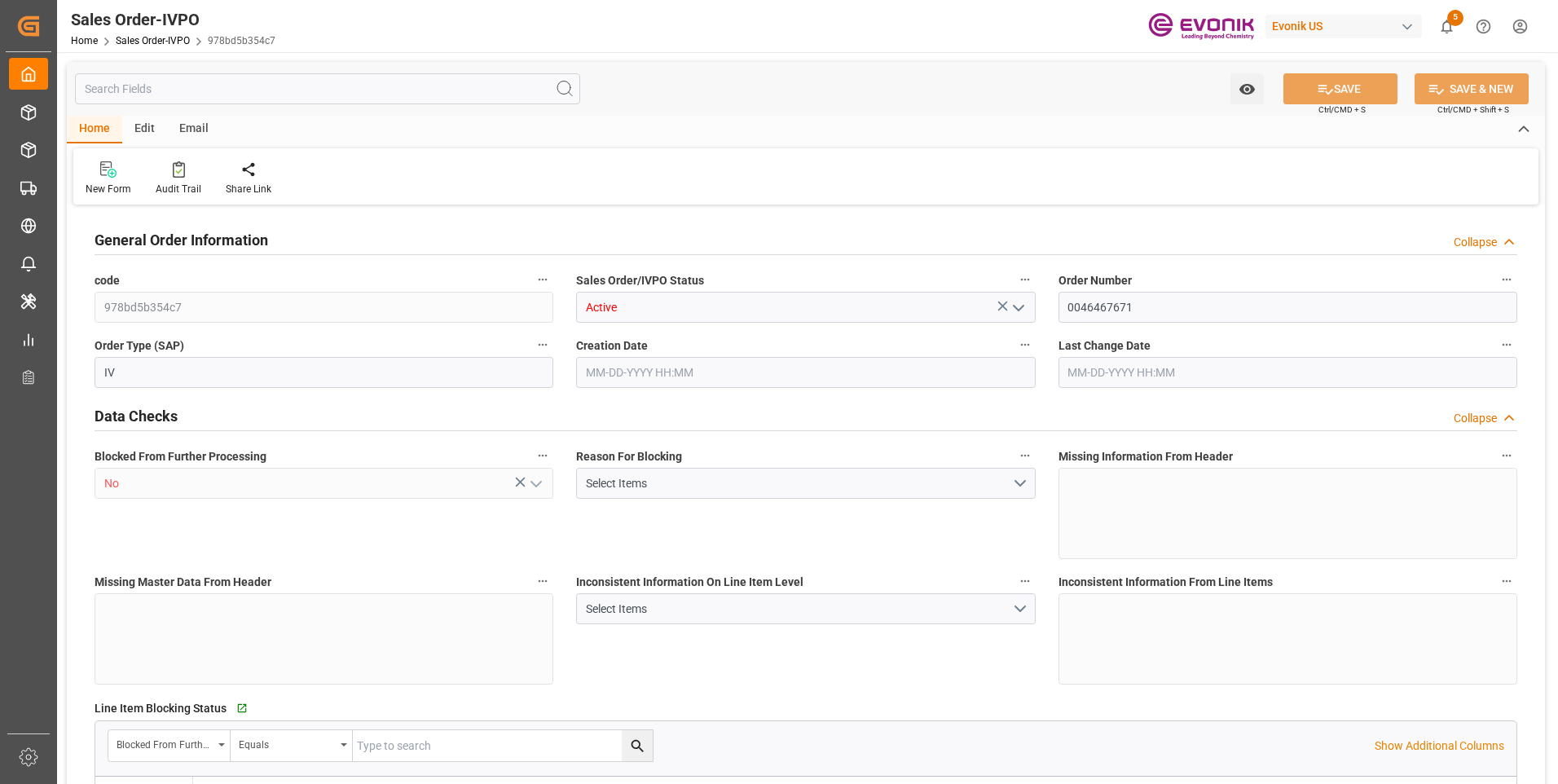
type input "9366"
type input "41.8674"
type input "17000"
type input "30"
type input "[DATE] 20:45"
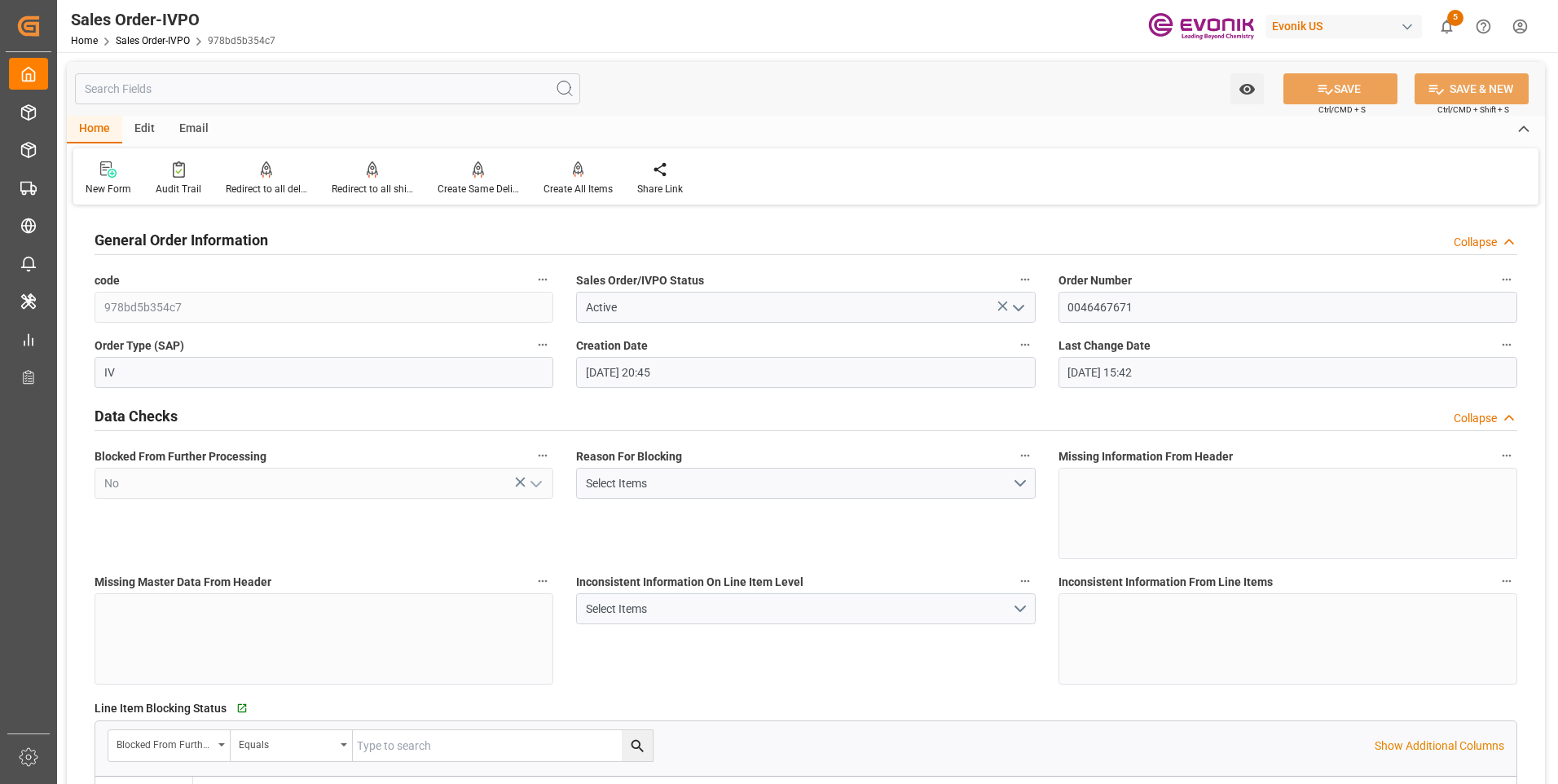
type input "[DATE] 15:42"
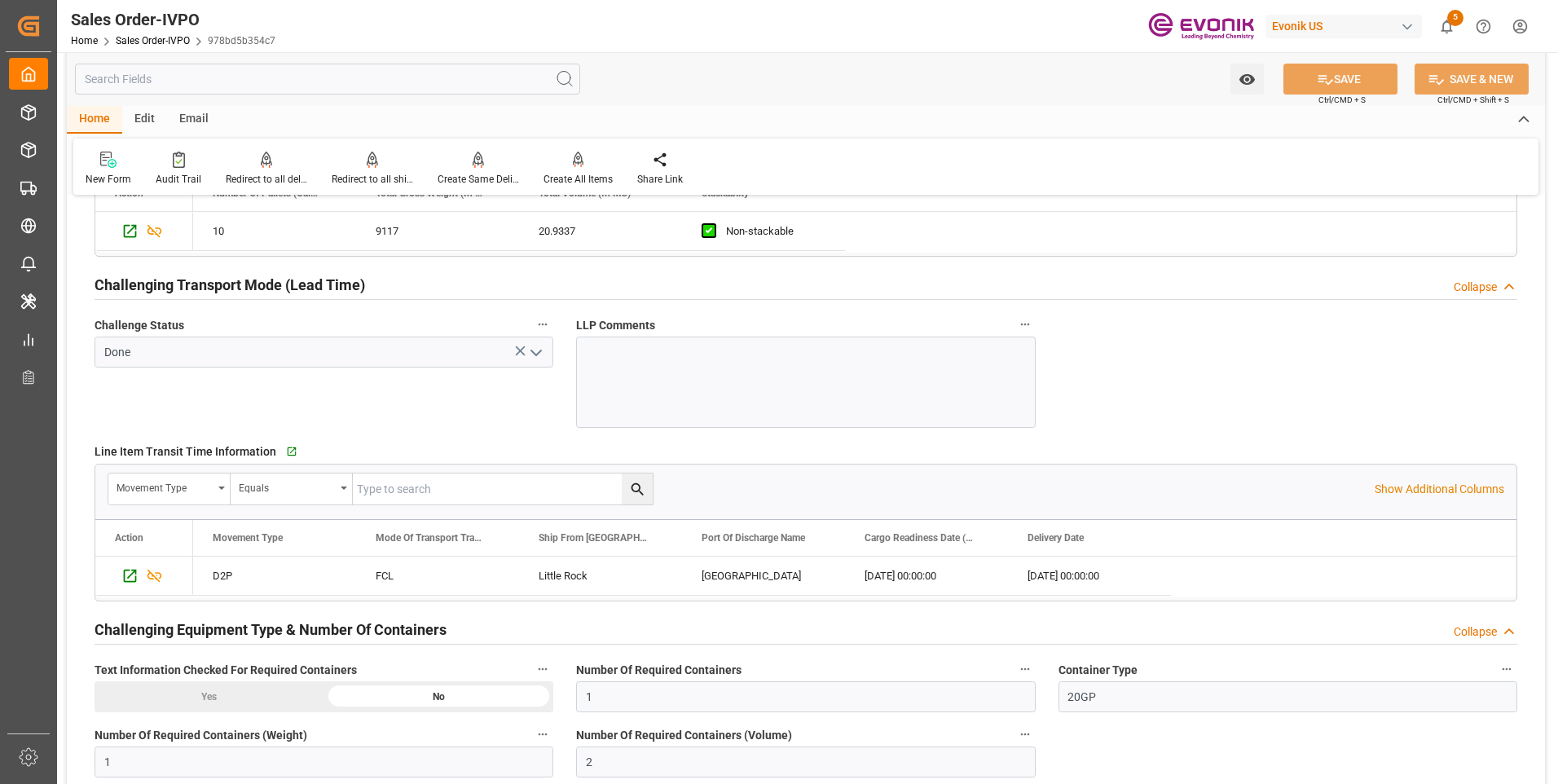
scroll to position [2443, 0]
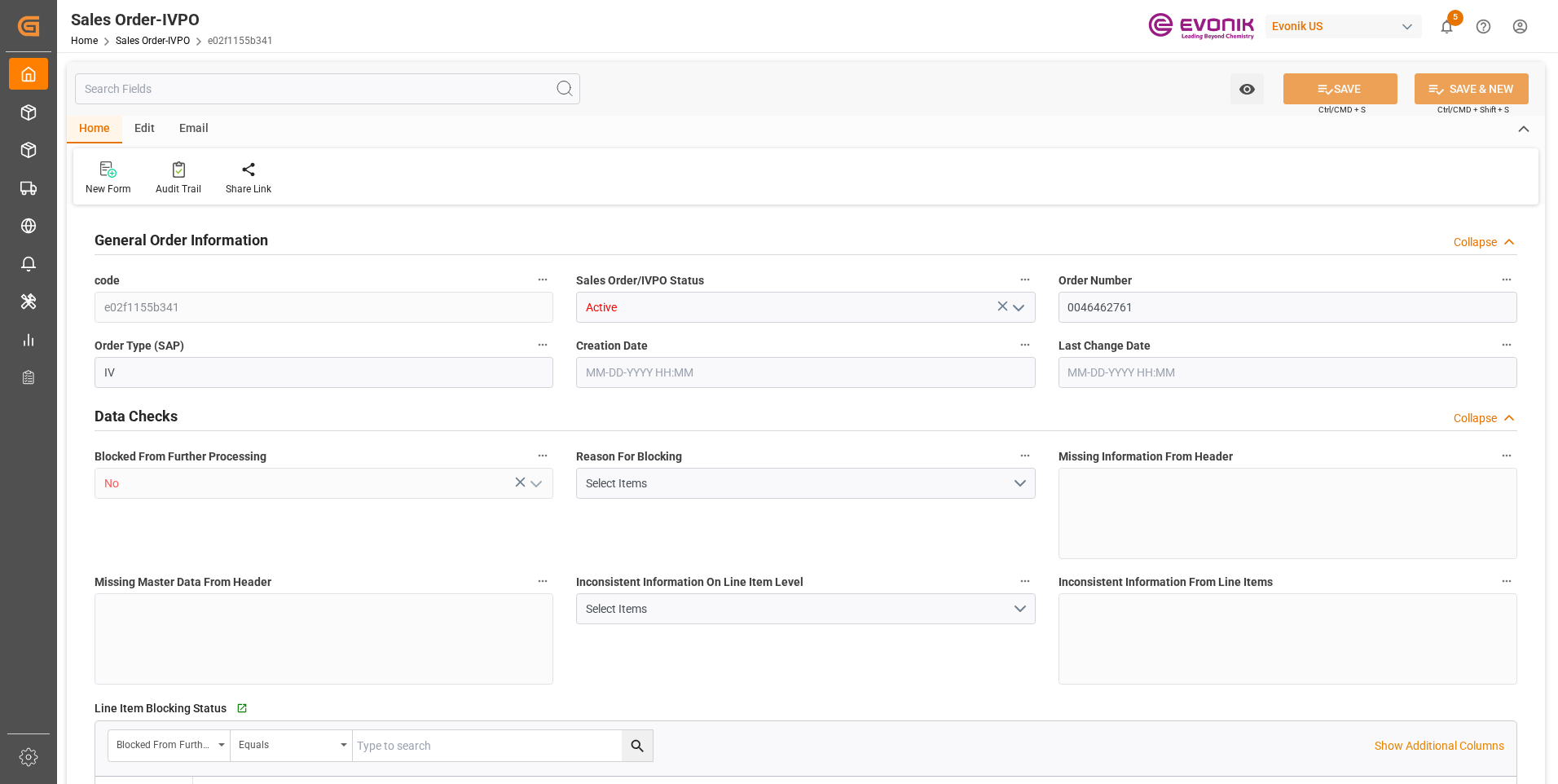
type input "BEANR"
type input "0"
type input "1"
type input "8"
type input "11"
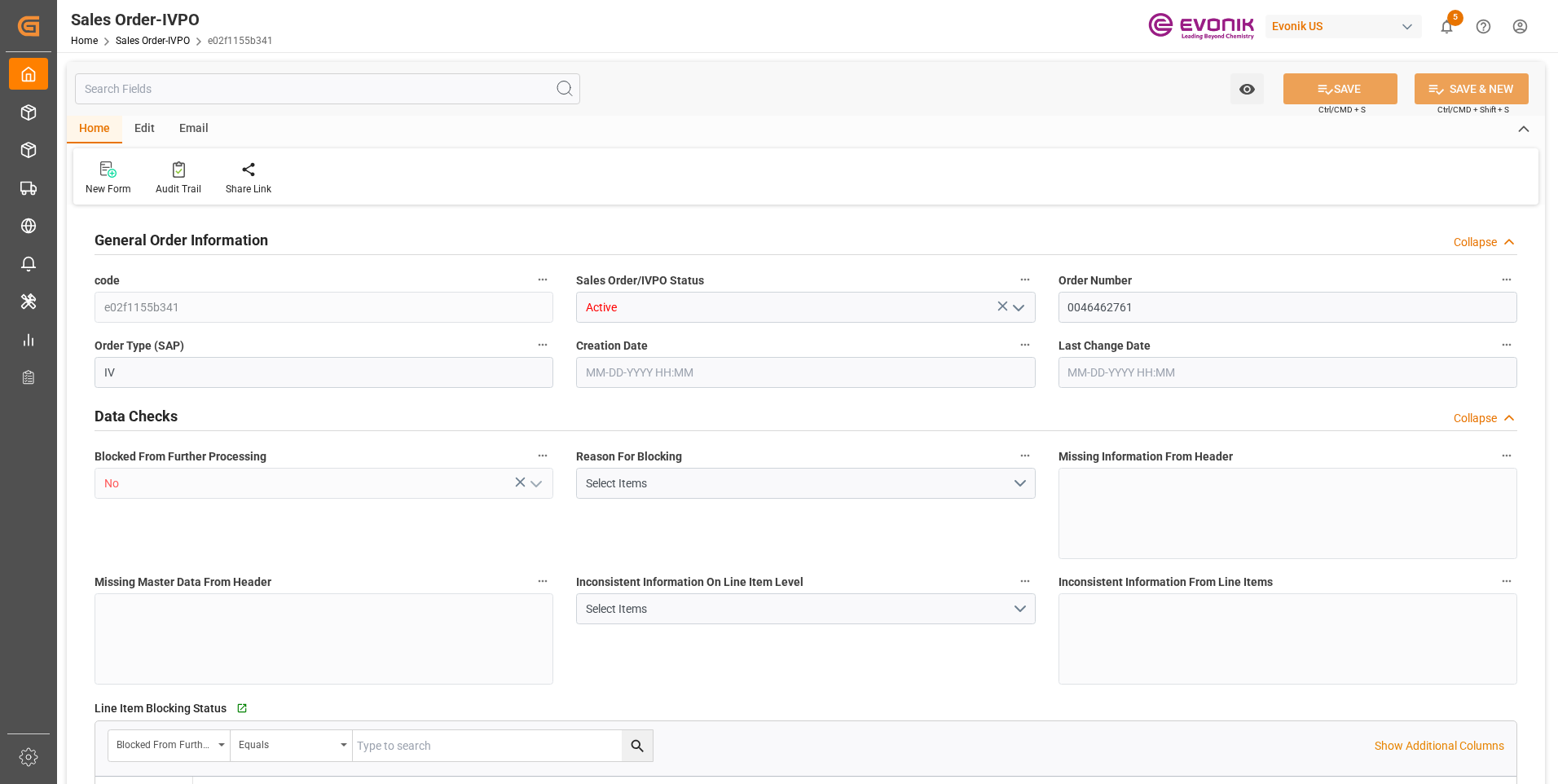
type input "149571.456"
type input "609.0572"
type input "19000"
type input "60"
type input "[DATE] 20:47"
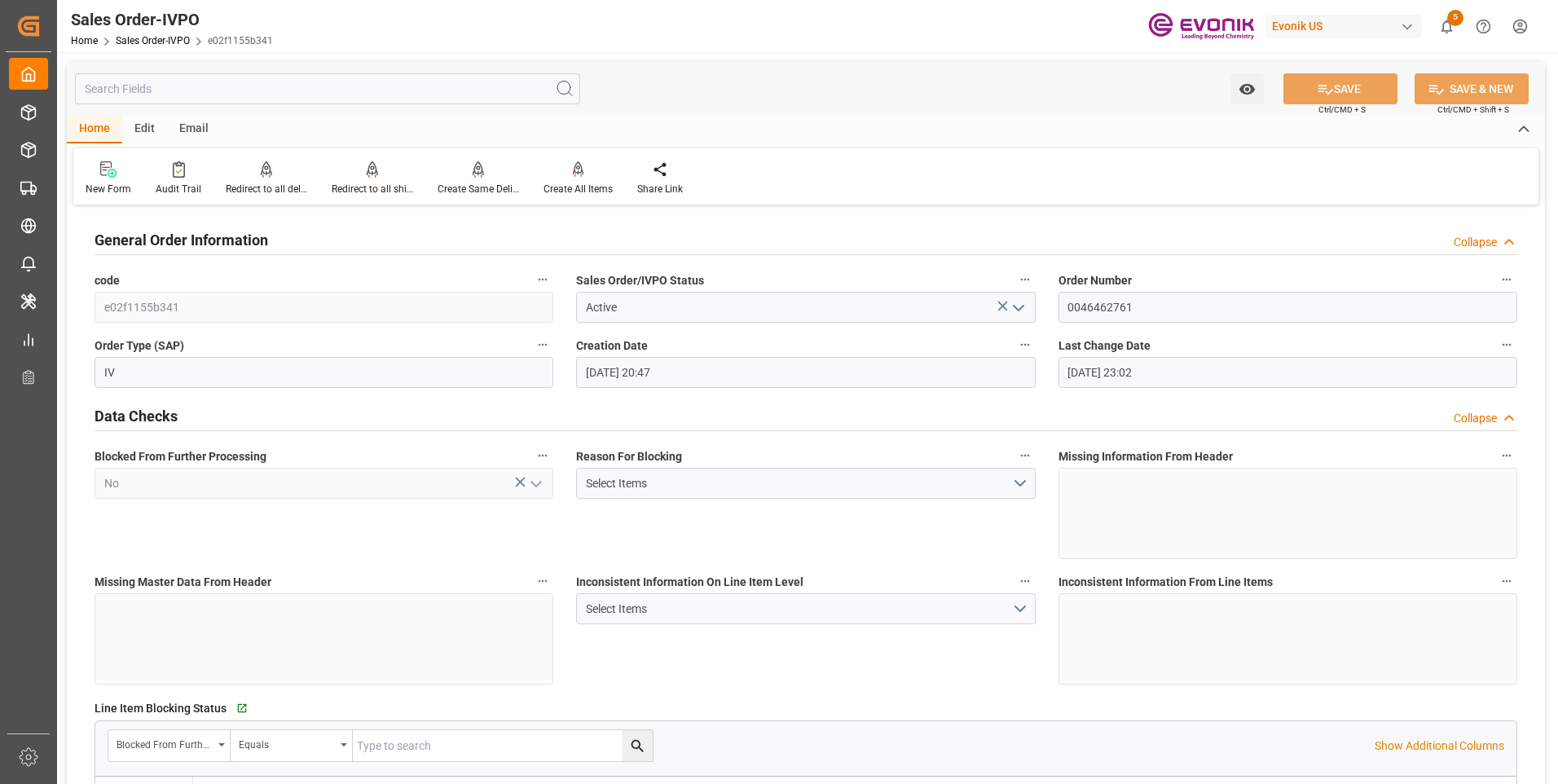
type input "[DATE] 23:02"
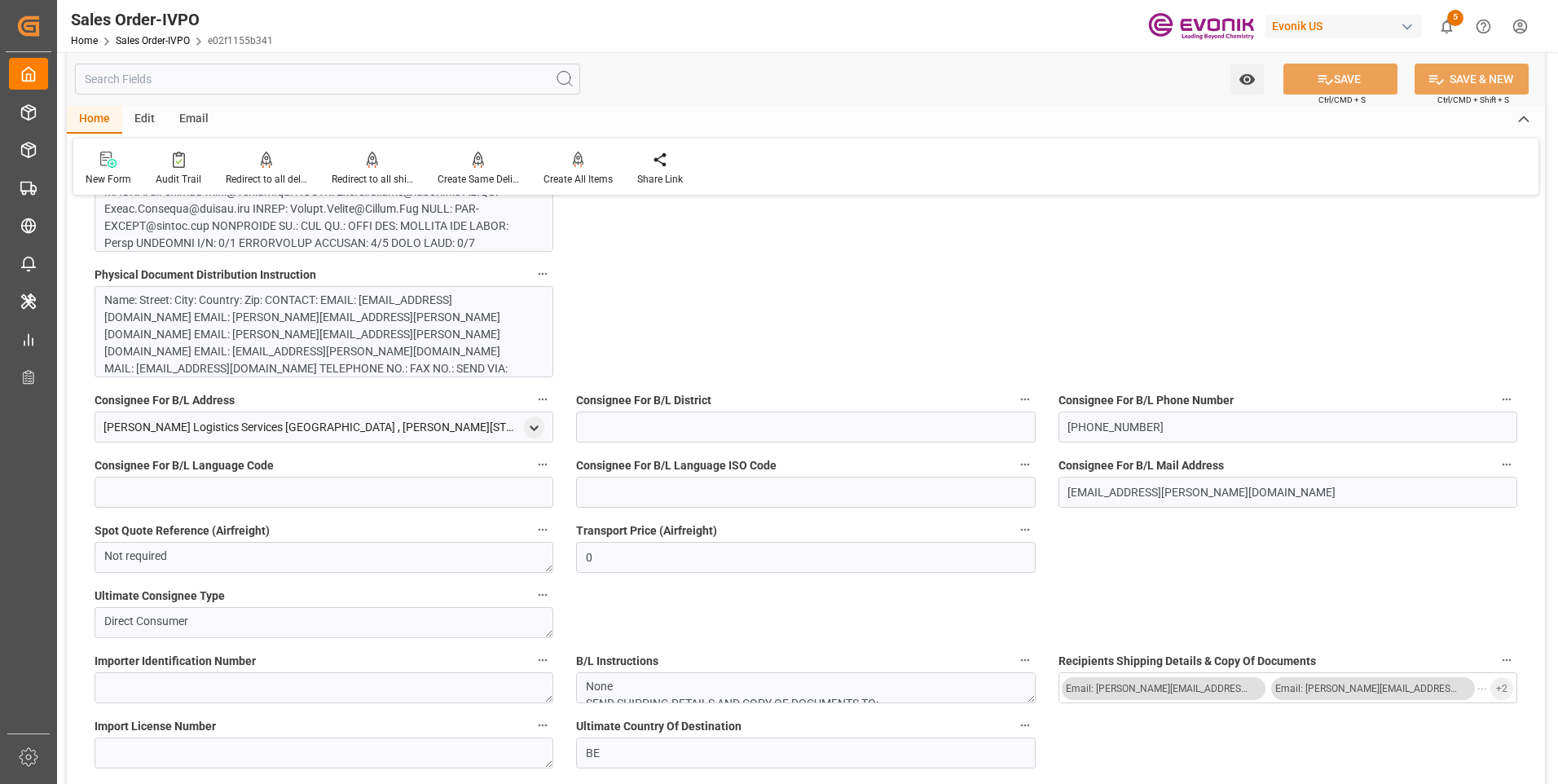
scroll to position [1385, 0]
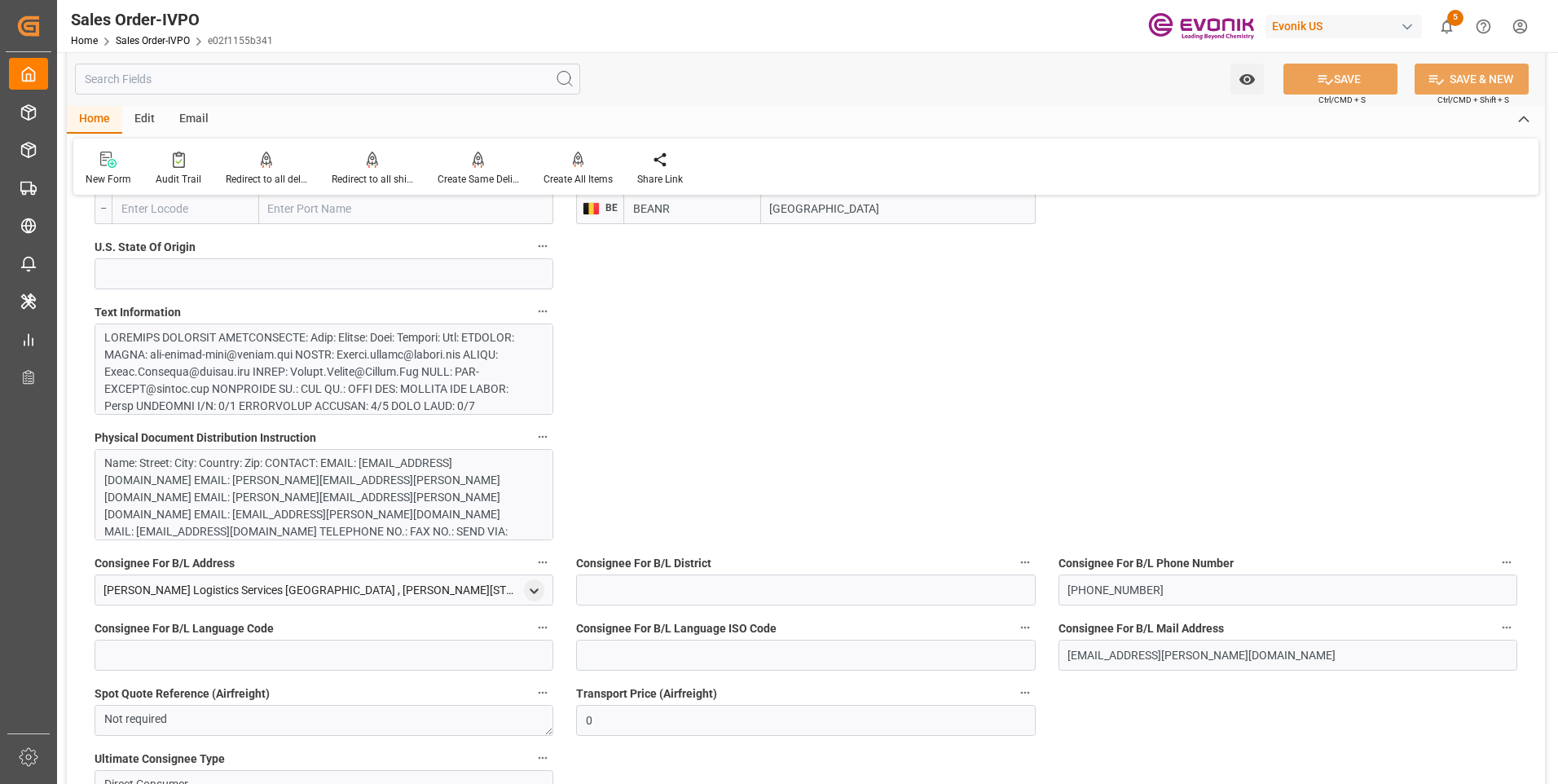
click at [242, 356] on div at bounding box center [318, 594] width 427 height 530
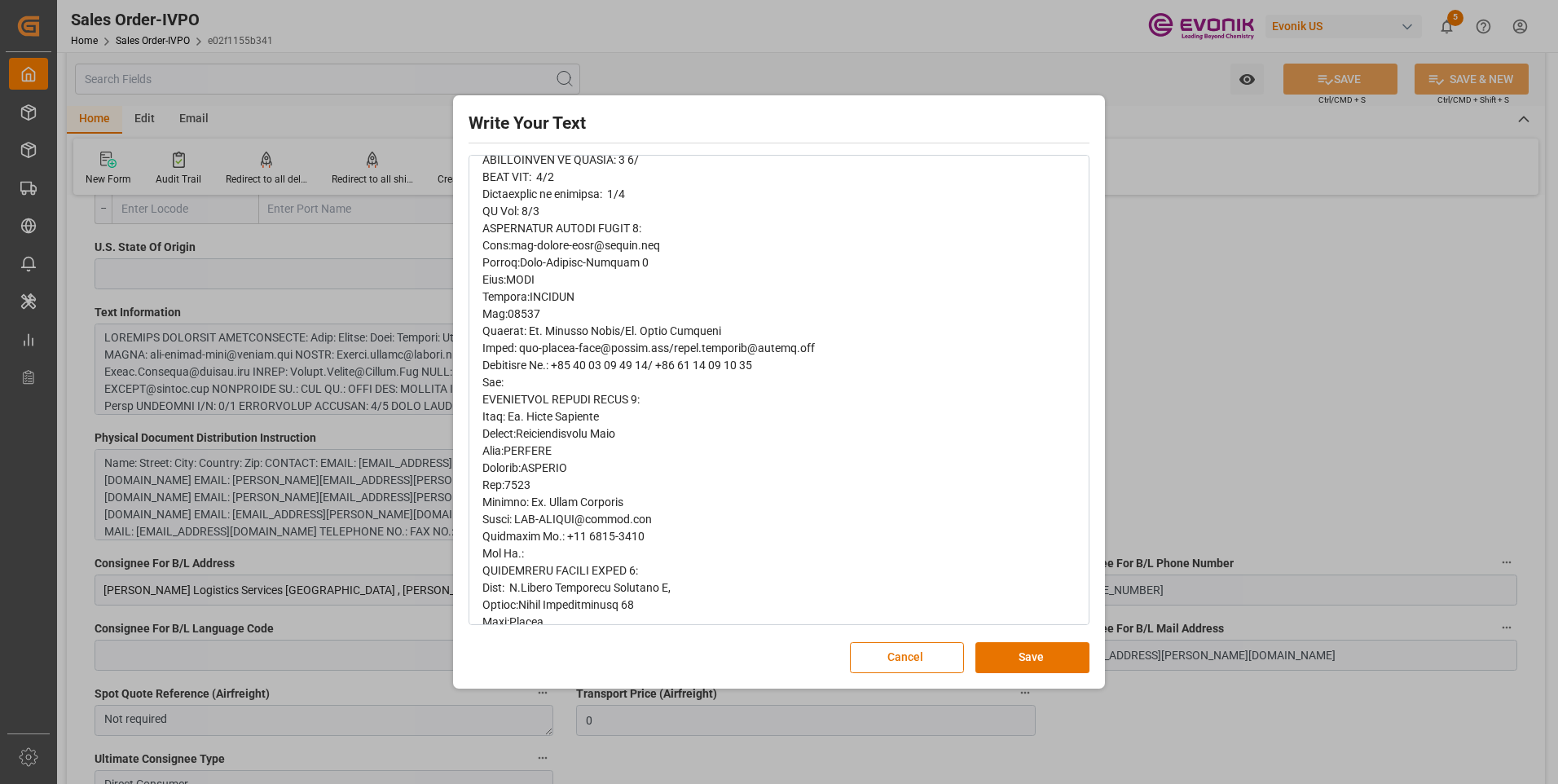
scroll to position [489, 0]
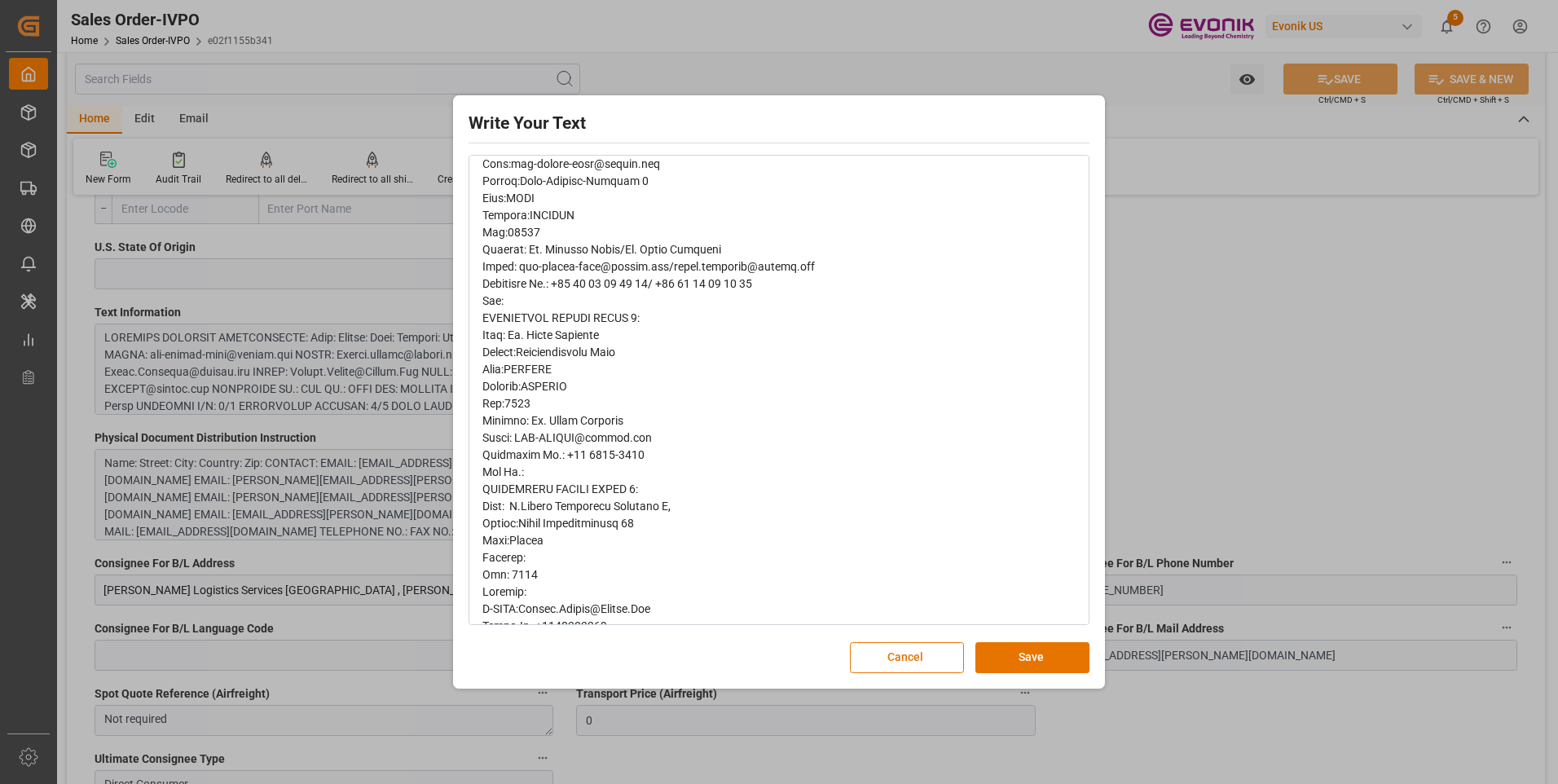
click at [492, 490] on span "rdw-editor" at bounding box center [676, 522] width 389 height 1552
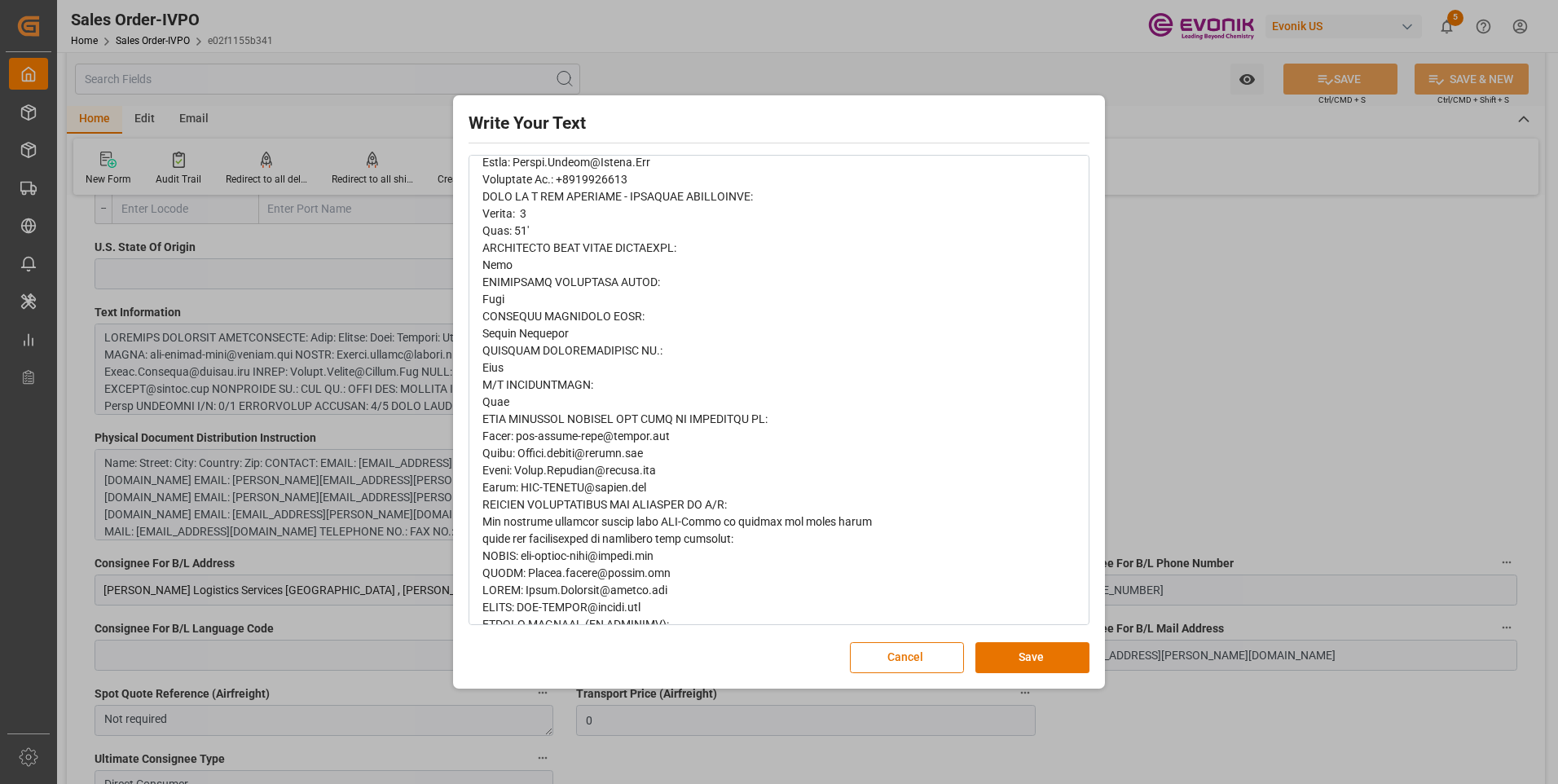
scroll to position [1178, 0]
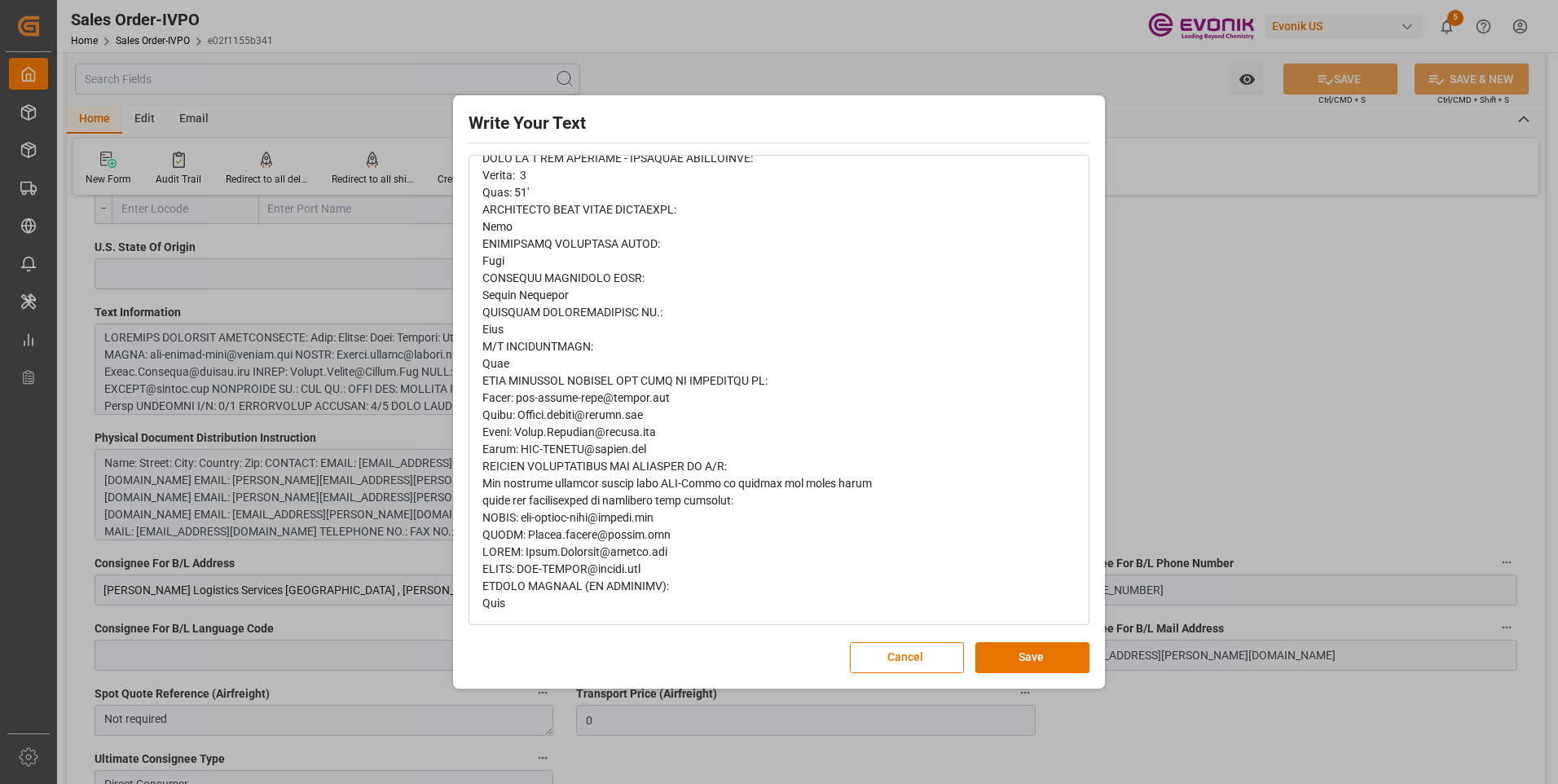
click at [1194, 407] on div "Write Your Text Normal 14 Font Cancel Save" at bounding box center [779, 392] width 1558 height 784
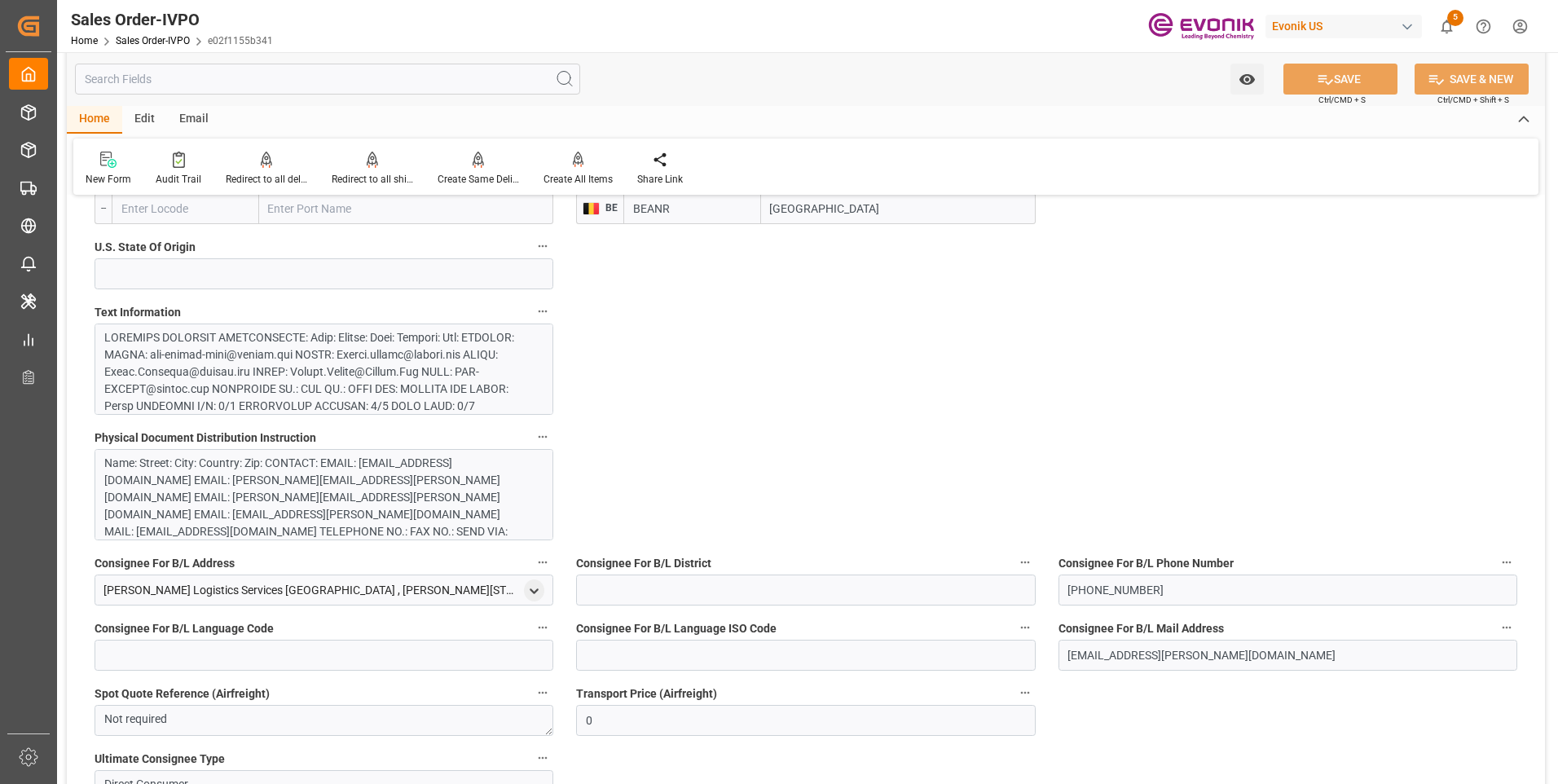
click at [217, 76] on input "text" at bounding box center [327, 78] width 505 height 31
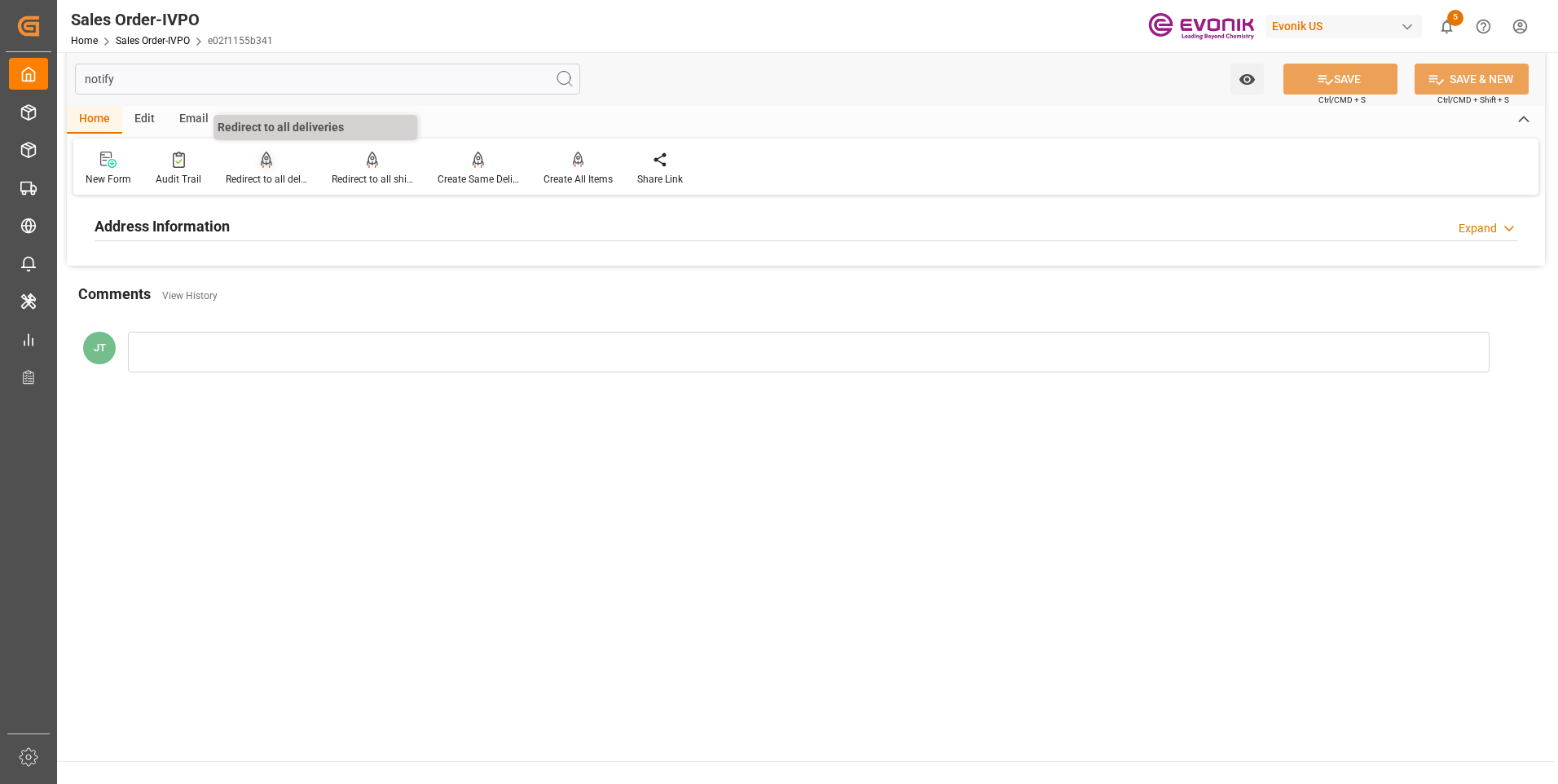
scroll to position [0, 0]
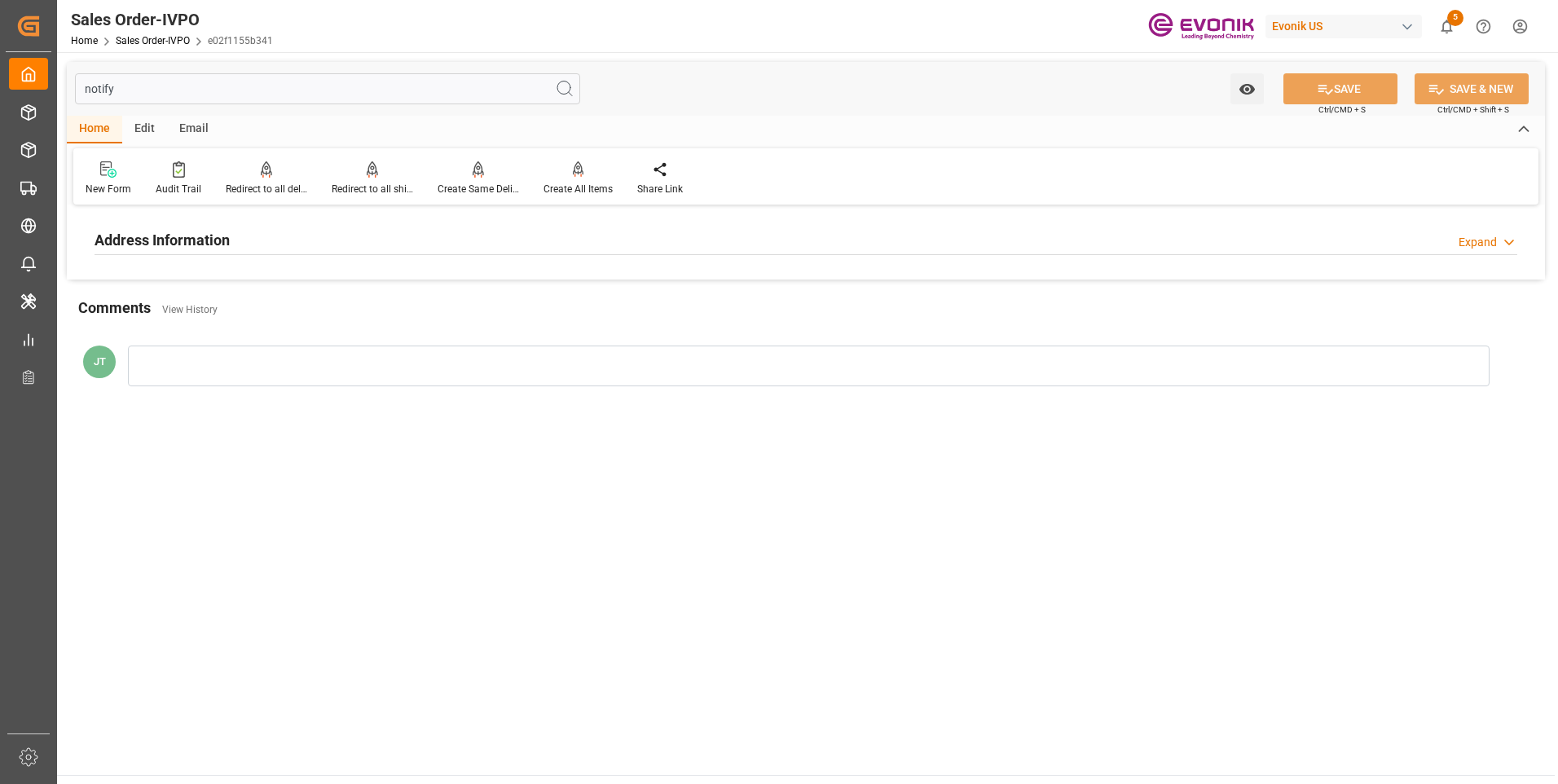
type input "notify"
click at [185, 242] on h2 "Address Information" at bounding box center [162, 240] width 135 height 22
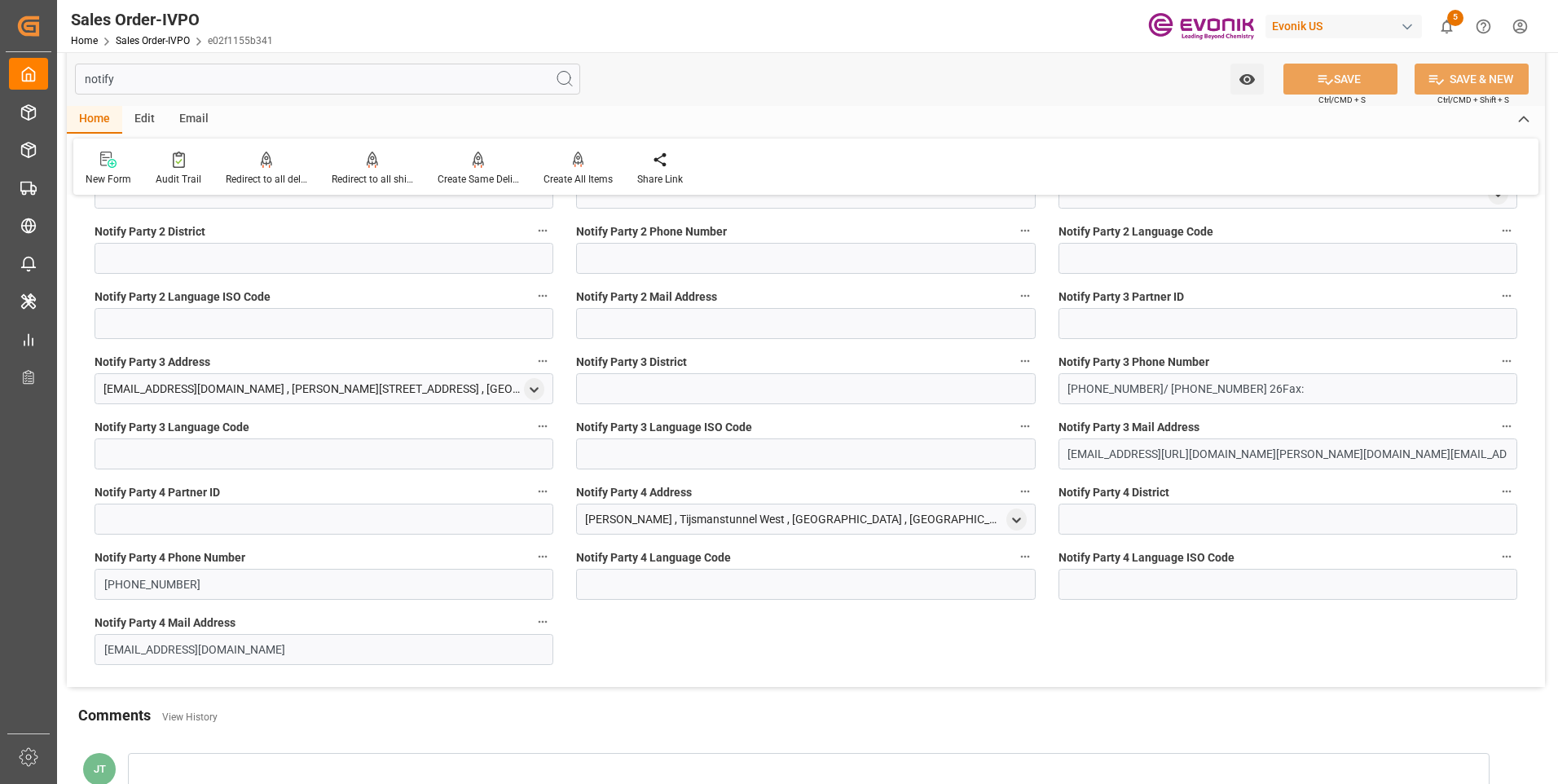
scroll to position [82, 0]
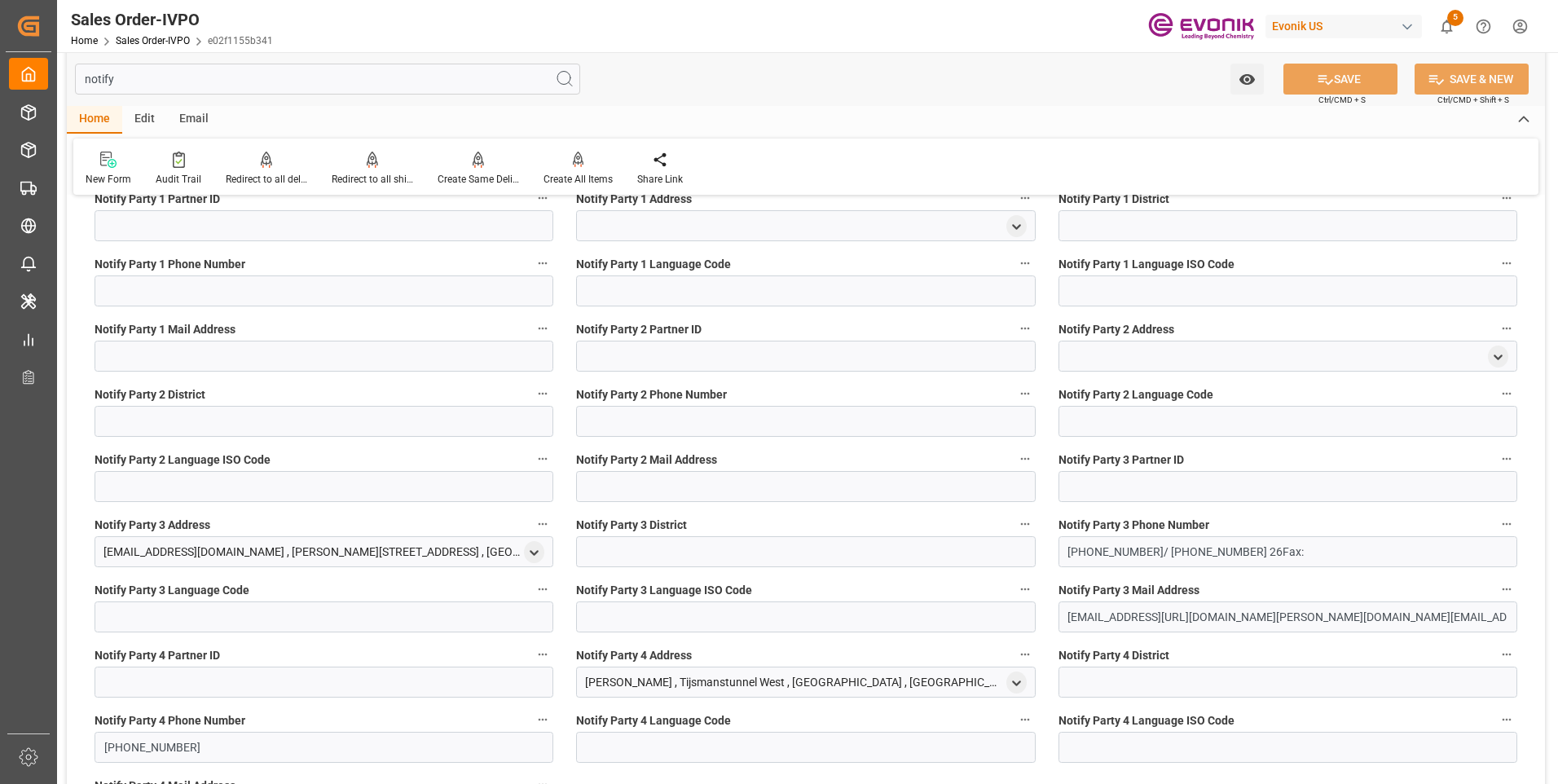
click at [386, 555] on div "[EMAIL_ADDRESS][DOMAIN_NAME] , [PERSON_NAME][STREET_ADDRESS] , [GEOGRAPHIC_DATA…" at bounding box center [312, 551] width 416 height 17
drag, startPoint x: 396, startPoint y: 553, endPoint x: 269, endPoint y: 552, distance: 127.0
click at [269, 552] on div "[EMAIL_ADDRESS][DOMAIN_NAME] , [PERSON_NAME][STREET_ADDRESS] , [GEOGRAPHIC_DATA…" at bounding box center [312, 551] width 416 height 17
copy div "[PERSON_NAME][STREET_ADDRESS]"
type input "[PHONE_NUMBER]/ [PHONE_NUMBER] 26Fax:"
